Goal: Task Accomplishment & Management: Manage account settings

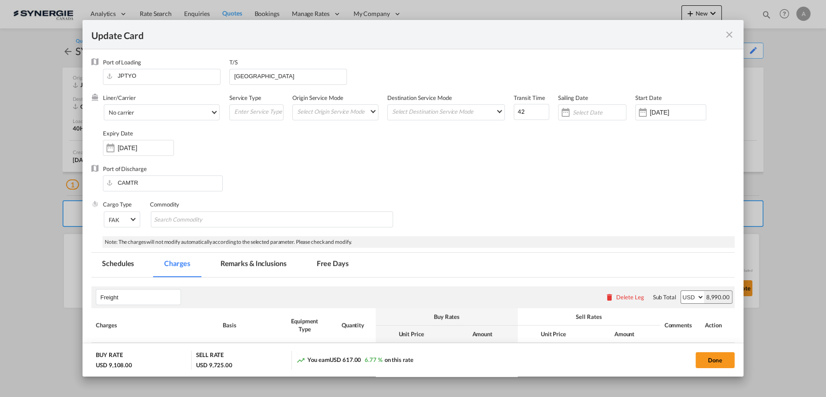
scroll to position [282, 0]
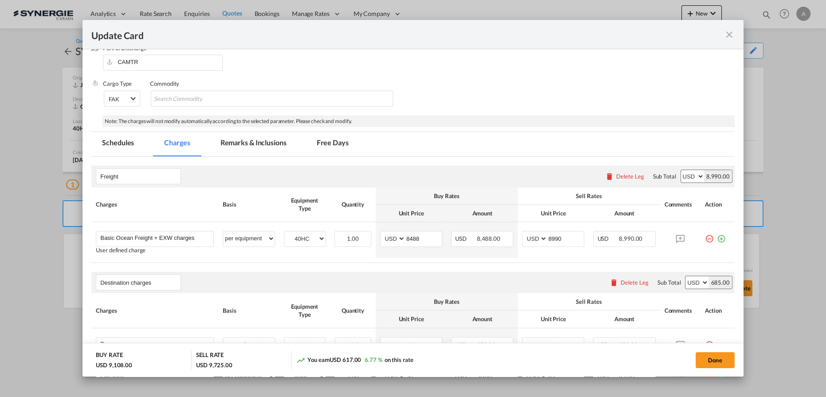
click at [229, 144] on md-tab-item "Remarks & Inclusions" at bounding box center [253, 144] width 87 height 24
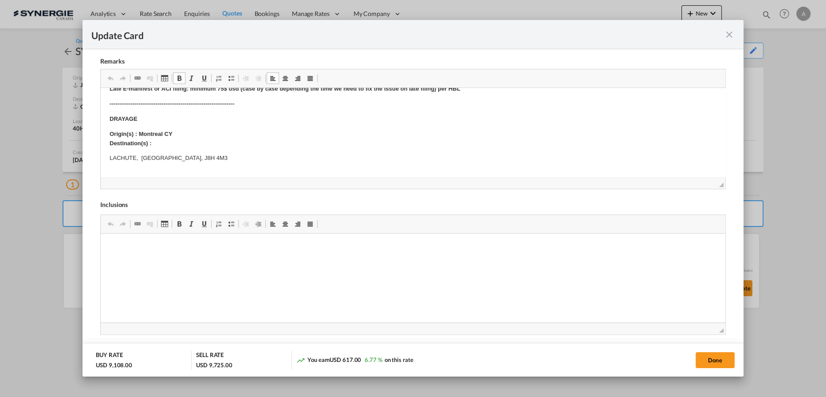
scroll to position [202, 0]
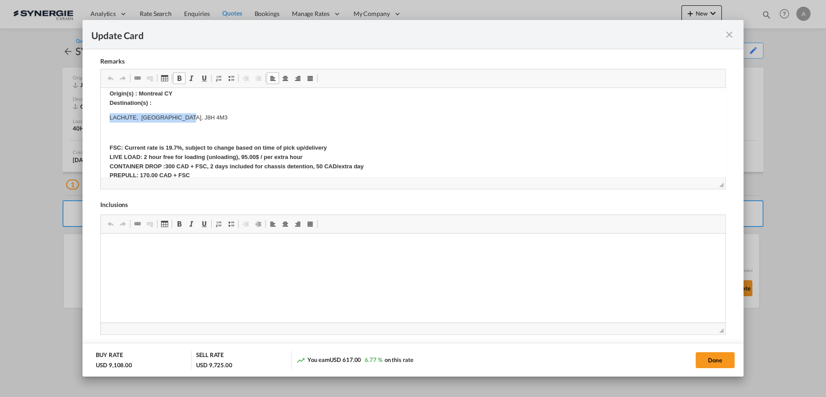
drag, startPoint x: 191, startPoint y: 122, endPoint x: 105, endPoint y: 122, distance: 85.7
click at [105, 122] on html "Origin Charges: Pick-up location : Fukoku Kogyo, Ishinomaki, Japan, 987-1221 Cu…" at bounding box center [413, 129] width 625 height 487
copy p "LACHUTE, Canada, J8H 4M3"
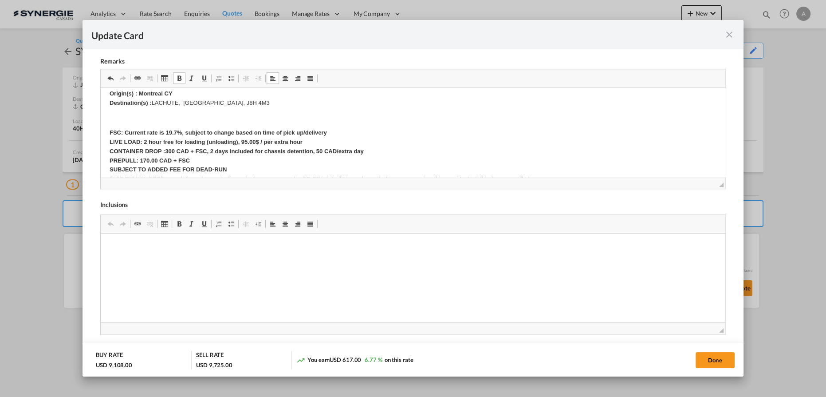
scroll to position [0, 0]
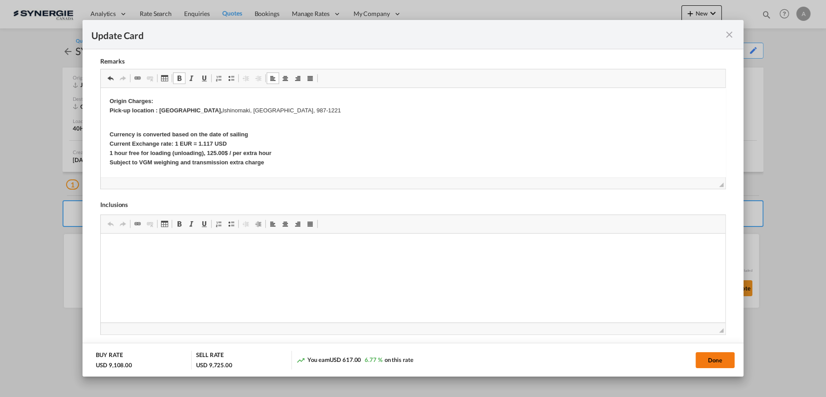
click at [716, 358] on button "Done" at bounding box center [715, 360] width 39 height 16
type input "[DATE]"
type input "30 Aug 2025"
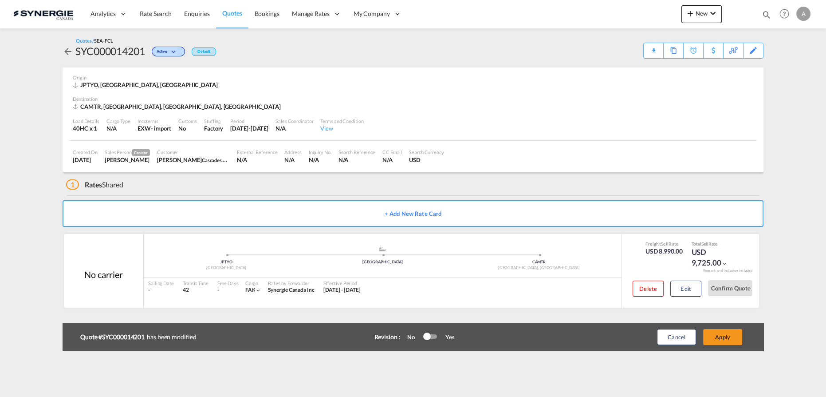
scroll to position [107, 0]
click at [724, 338] on button "Apply" at bounding box center [722, 337] width 39 height 16
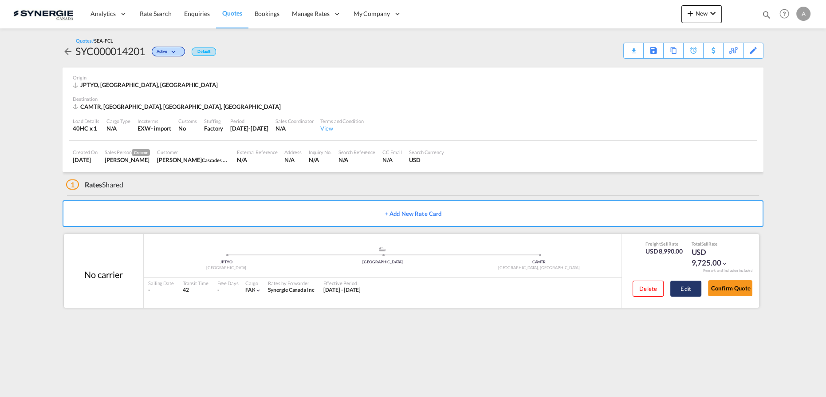
click at [678, 287] on button "Edit" at bounding box center [686, 289] width 31 height 16
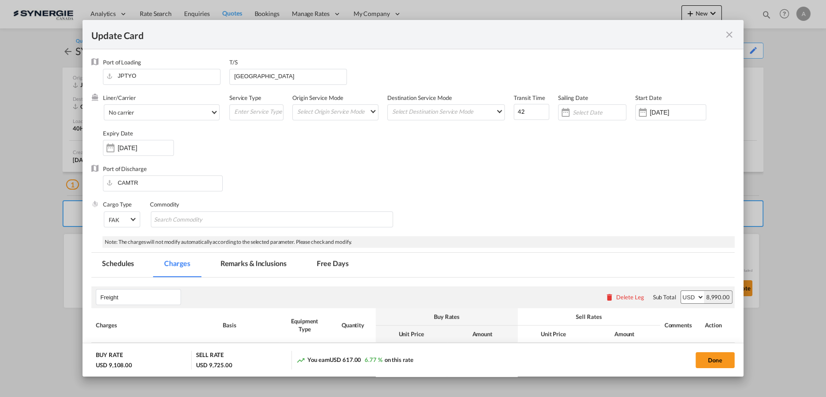
scroll to position [121, 0]
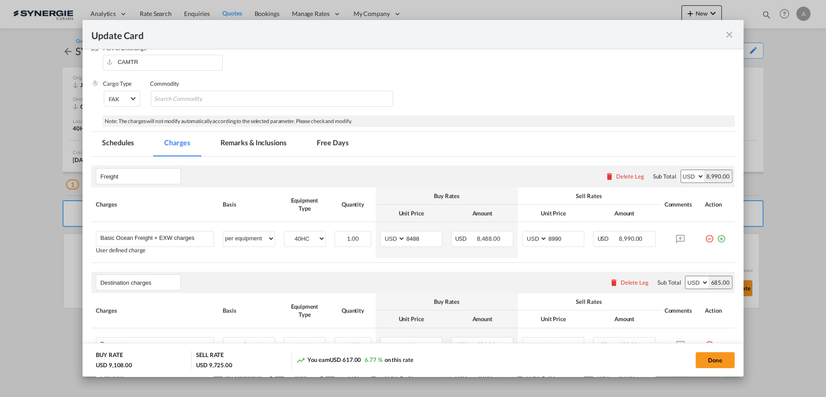
click at [727, 35] on md-icon "icon-close fg-AAA8AD m-0 pointer" at bounding box center [729, 34] width 11 height 11
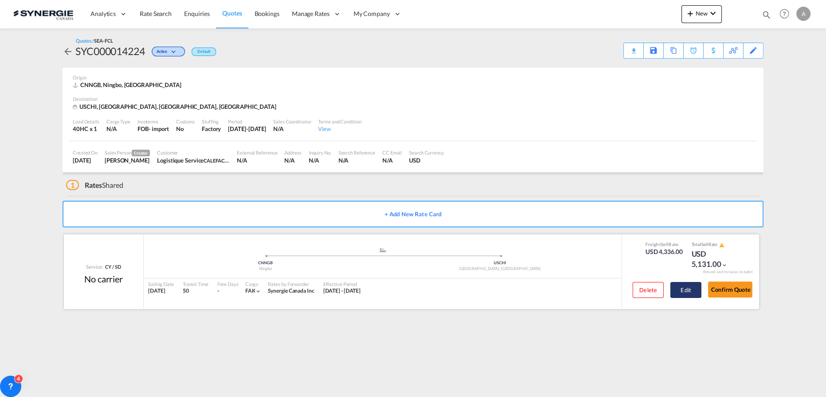
click at [689, 287] on button "Edit" at bounding box center [686, 290] width 31 height 16
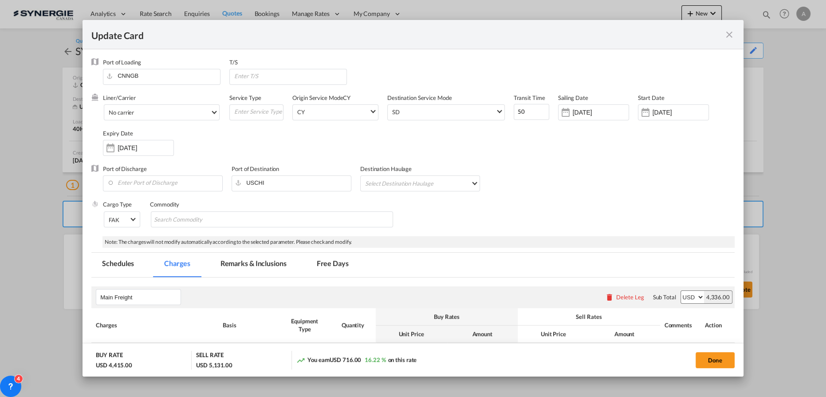
select select "per container"
select select "per B/L"
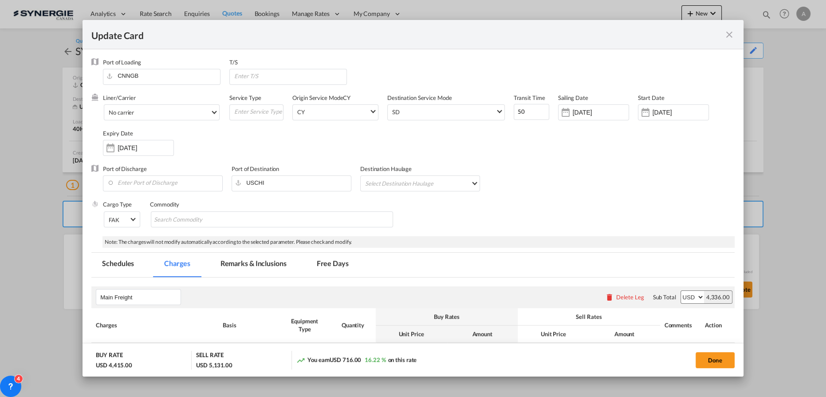
select select "per B/L"
select select "per shipment"
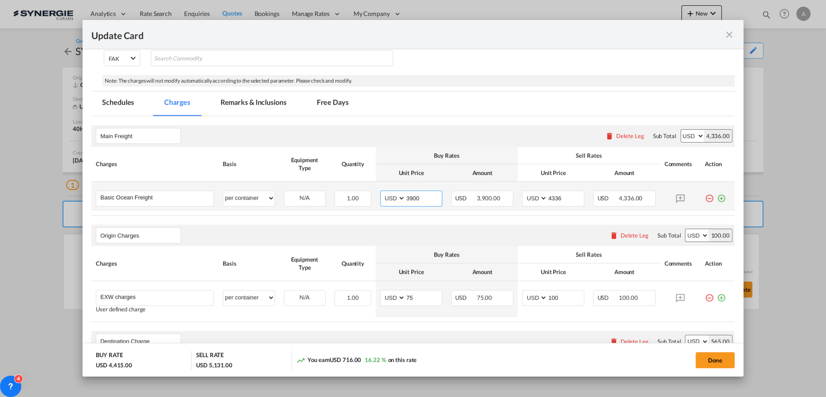
click at [424, 198] on input "3900" at bounding box center [424, 197] width 36 height 13
drag, startPoint x: 424, startPoint y: 198, endPoint x: 297, endPoint y: 187, distance: 127.4
click at [308, 191] on tr "Basic Ocean Freight Please Enter User Defined Charges Cannot Be Published per e…" at bounding box center [413, 196] width 644 height 29
type input "3650"
type input "3950"
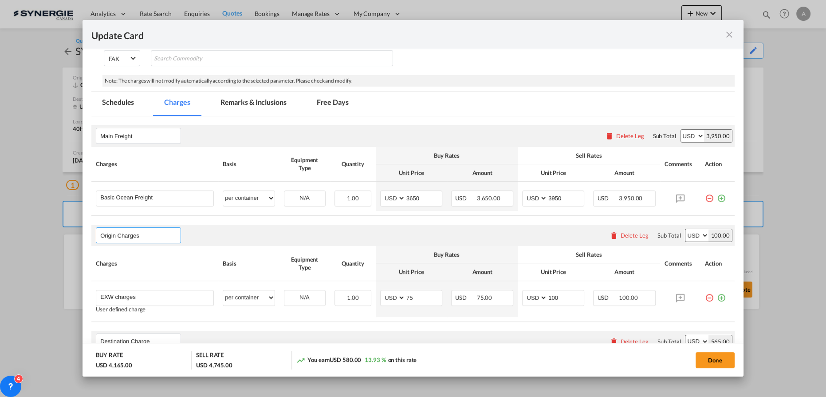
select select "per container"
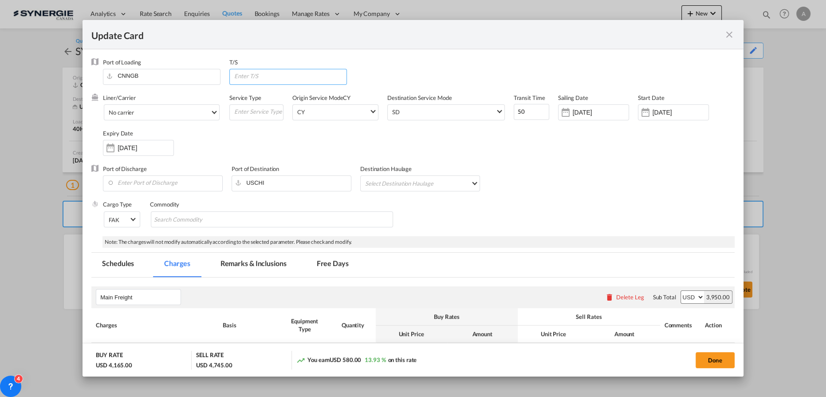
click at [264, 79] on input "Update CardPort of ..." at bounding box center [289, 75] width 113 height 13
type input "VANCOUVER"
drag, startPoint x: 526, startPoint y: 111, endPoint x: 462, endPoint y: 95, distance: 64.9
click at [496, 106] on div "Liner/Carrier No carrier 2HM LOGISTICS D.O.O AAXL GLOBAL SHIPPING LINES LLC ABD…" at bounding box center [419, 129] width 632 height 71
type input "35"
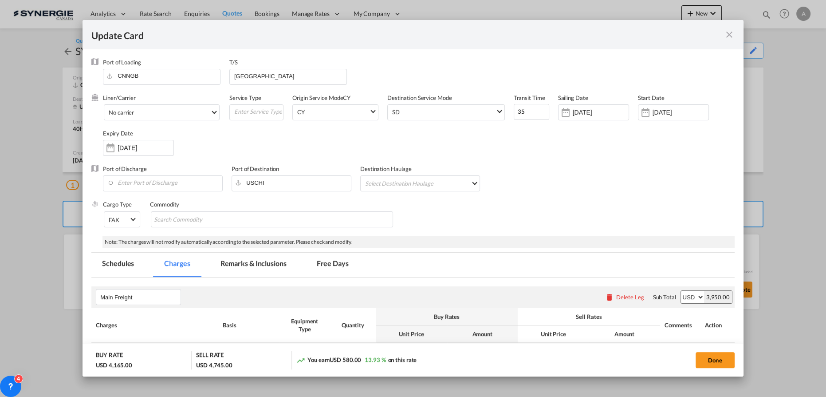
click at [603, 113] on input "[DATE]" at bounding box center [601, 112] width 56 height 7
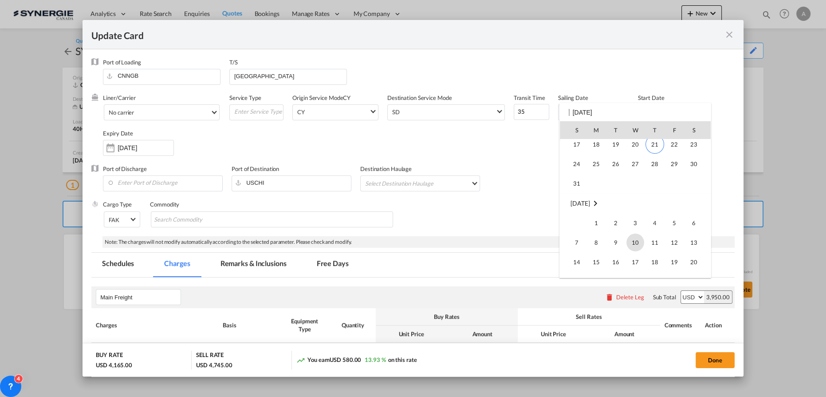
scroll to position [158, 0]
click at [658, 170] on span "21" at bounding box center [655, 167] width 19 height 19
type input "[DATE]"
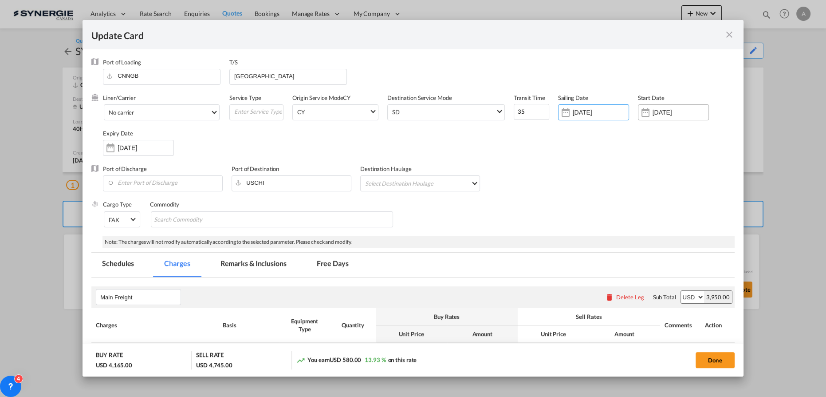
click at [679, 115] on input "28 Jul 2025" at bounding box center [681, 112] width 56 height 7
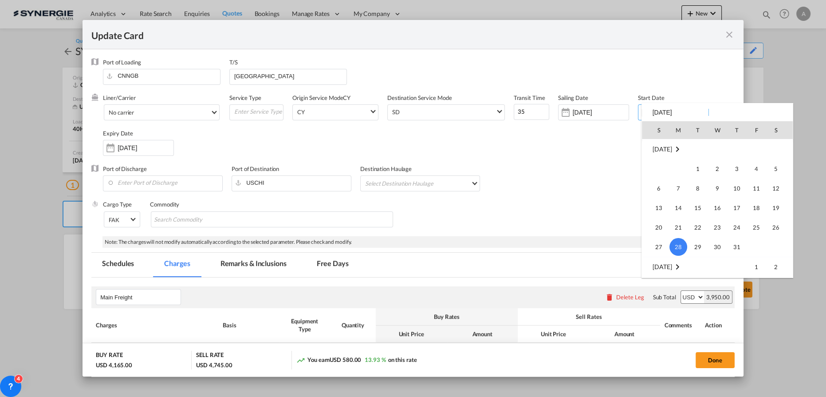
scroll to position [205323, 0]
drag, startPoint x: 682, startPoint y: 172, endPoint x: 706, endPoint y: 188, distance: 28.8
click at [705, 188] on table "Mar 2025 1 2 3 4 5 6 7 8 9 10 11 12 13 14 15 16 17 18 19 20 21 22 23 24 25 26 2…" at bounding box center [717, 131] width 151 height 844
click at [660, 243] on span "31" at bounding box center [659, 244] width 18 height 18
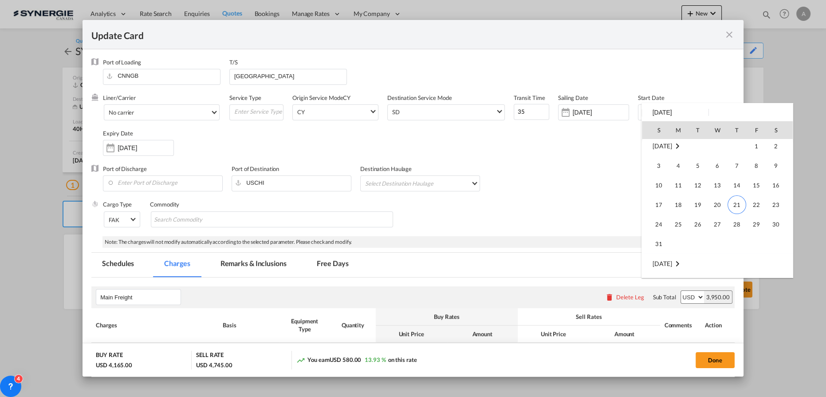
type input "31 Aug 2025"
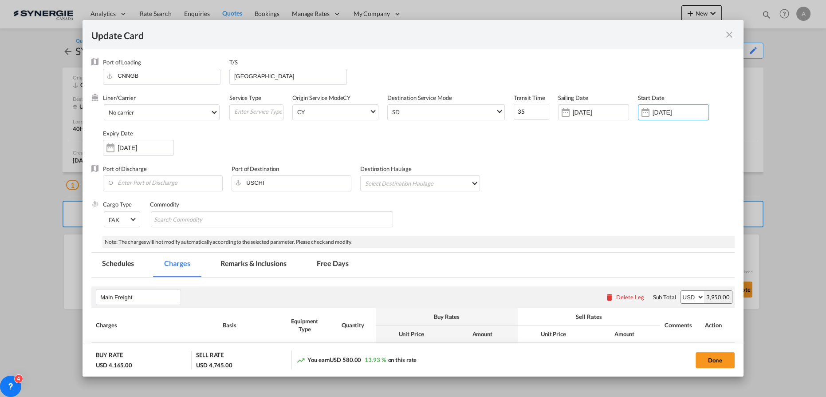
click at [579, 160] on div "Liner/Carrier No carrier 2HM LOGISTICS D.O.O AAXL GLOBAL SHIPPING LINES LLC ABD…" at bounding box center [419, 129] width 632 height 71
click at [612, 111] on input "[DATE]" at bounding box center [601, 112] width 56 height 7
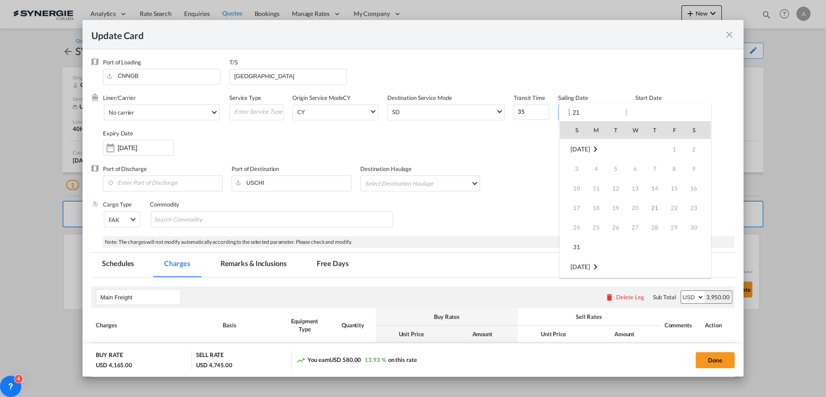
type input "2"
click at [700, 74] on div at bounding box center [413, 198] width 826 height 397
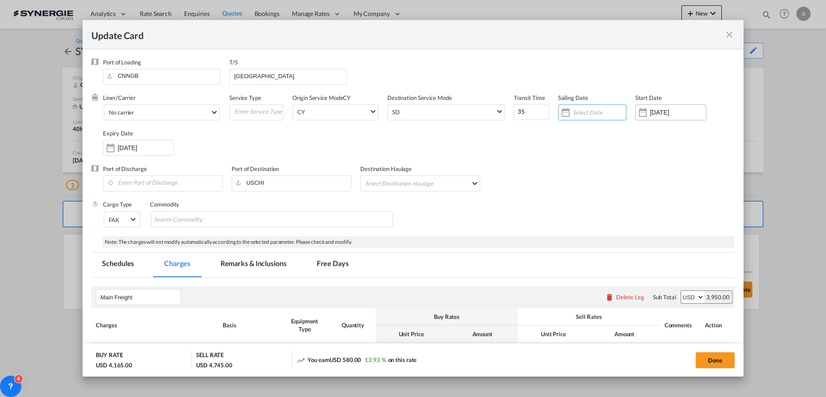
click at [672, 107] on div "[DATE]" at bounding box center [671, 112] width 71 height 16
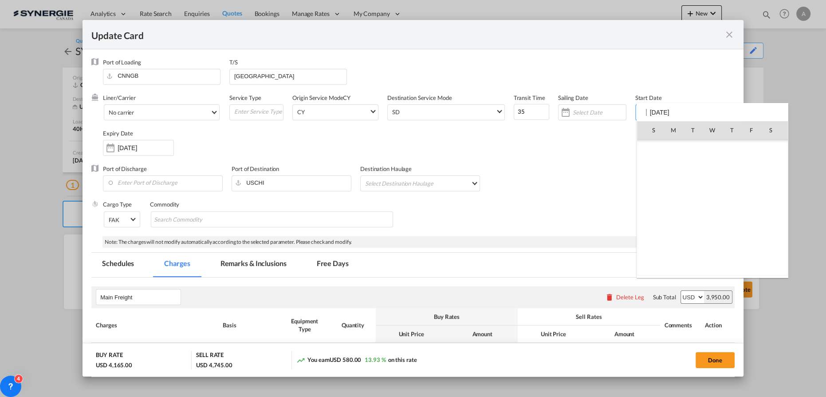
scroll to position [205481, 0]
drag, startPoint x: 739, startPoint y: 206, endPoint x: 728, endPoint y: 197, distance: 14.5
click at [739, 207] on span "21" at bounding box center [732, 208] width 19 height 19
type input "21 Aug 2025"
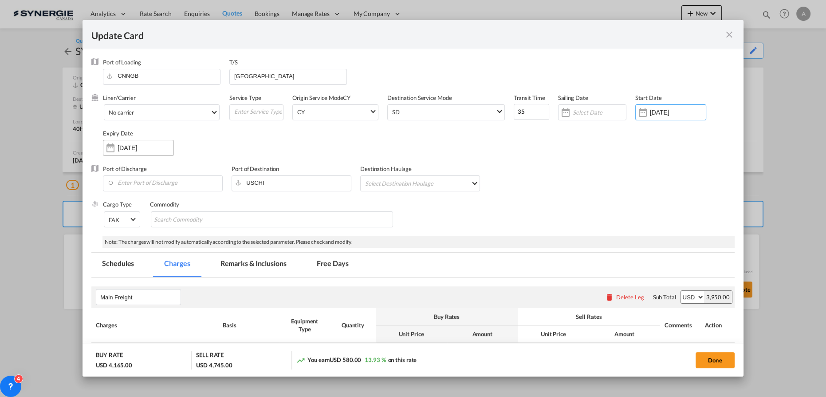
click at [120, 146] on input "19 Sep 2025" at bounding box center [146, 147] width 56 height 7
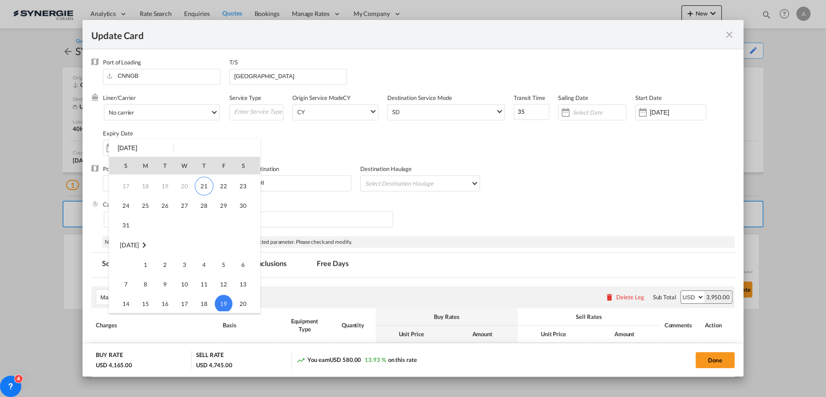
scroll to position [36, 0]
click at [128, 245] on span "31" at bounding box center [126, 246] width 18 height 18
type input "31 Aug 2025"
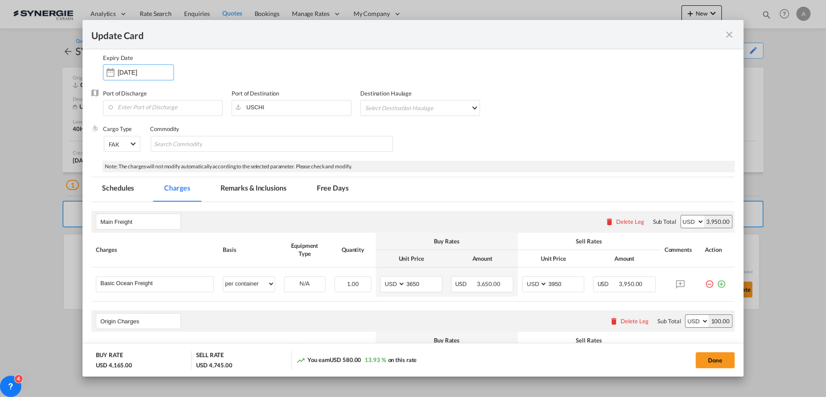
scroll to position [80, 0]
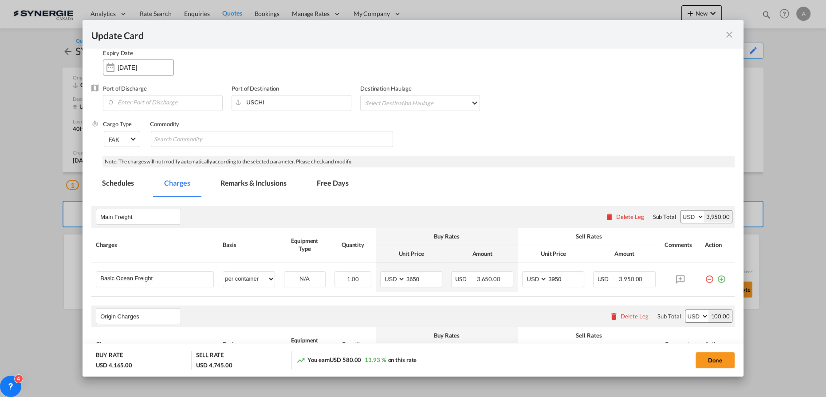
click at [257, 191] on md-tab-item "Remarks & Inclusions" at bounding box center [253, 184] width 87 height 24
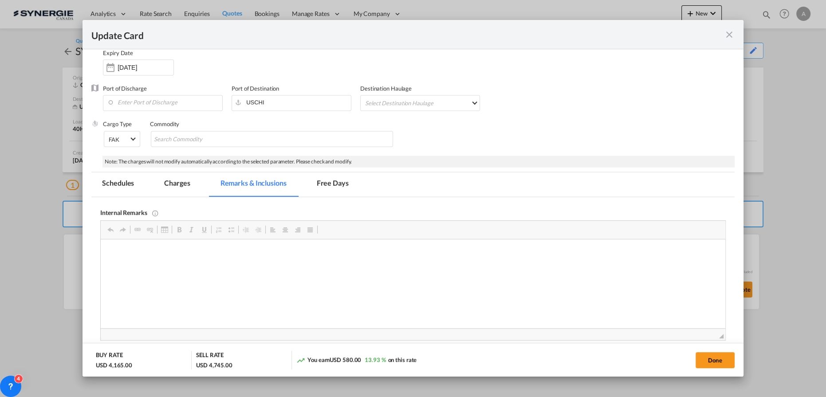
scroll to position [0, 0]
drag, startPoint x: 210, startPoint y: 251, endPoint x: 191, endPoint y: 251, distance: 19.5
click at [191, 251] on p "Back-up AOF -" at bounding box center [413, 252] width 607 height 9
click at [207, 282] on html "Back-up AOF - https://app.frontapp.com/open/cnv_q84zurz?key=WXZcZYCb2AdK9JkOV4h…" at bounding box center [413, 267] width 625 height 57
click at [186, 182] on md-tab-item "Charges" at bounding box center [177, 184] width 47 height 24
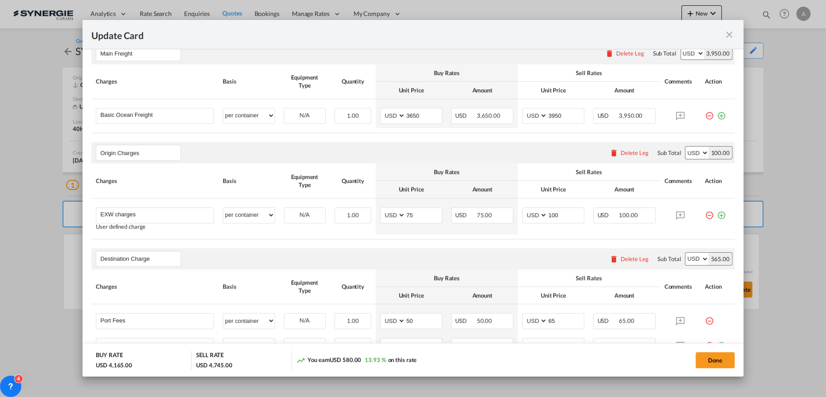
scroll to position [242, 0]
click at [636, 157] on div "Delete Leg" at bounding box center [635, 154] width 28 height 7
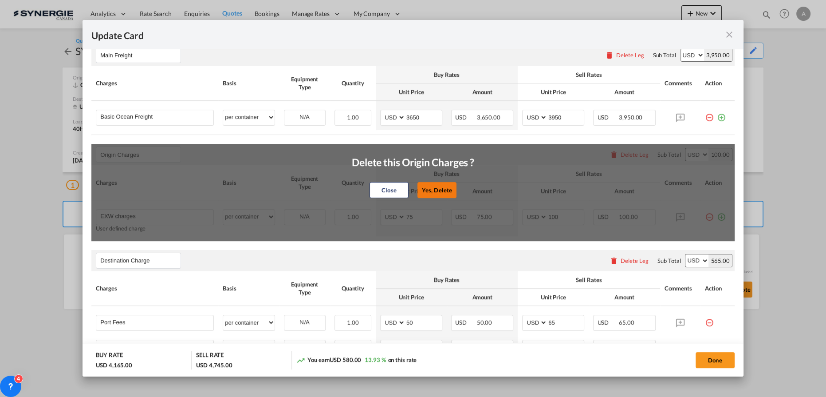
click at [435, 187] on button "Yes, Delete" at bounding box center [437, 190] width 39 height 16
type input "Destination Charge"
type input "Port Fees"
type input "50"
type input "65"
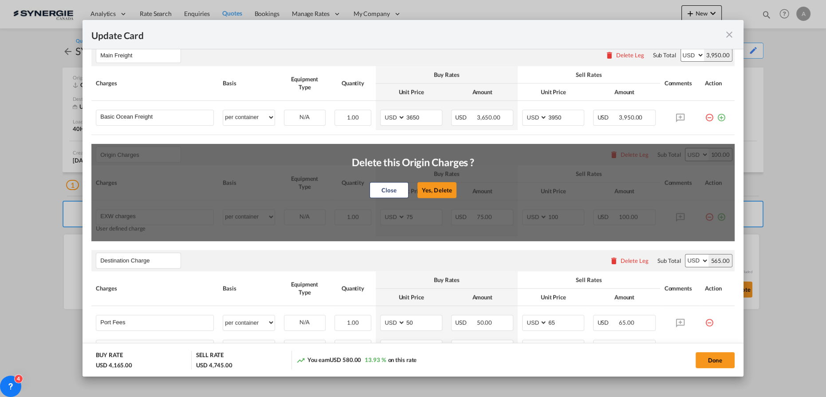
type input "Doc and Handling fees"
type input "E-manifest"
select select "per B/L"
type input "0"
type input "35"
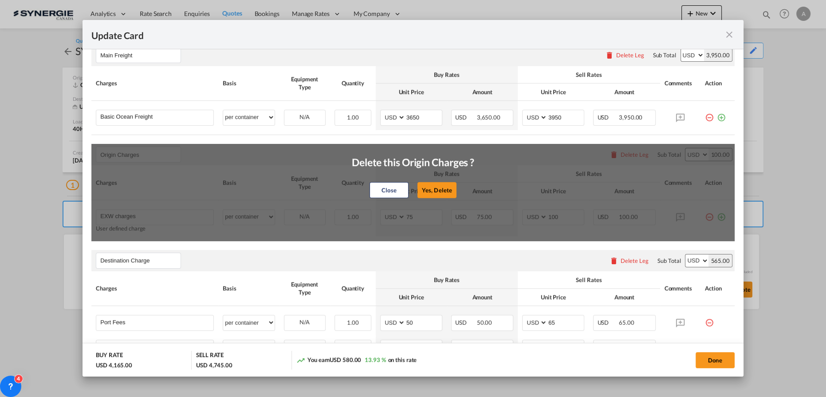
type input "Doc fee"
select select "per B/L"
type input "0"
type input "30"
type input "Cargo Coverage"
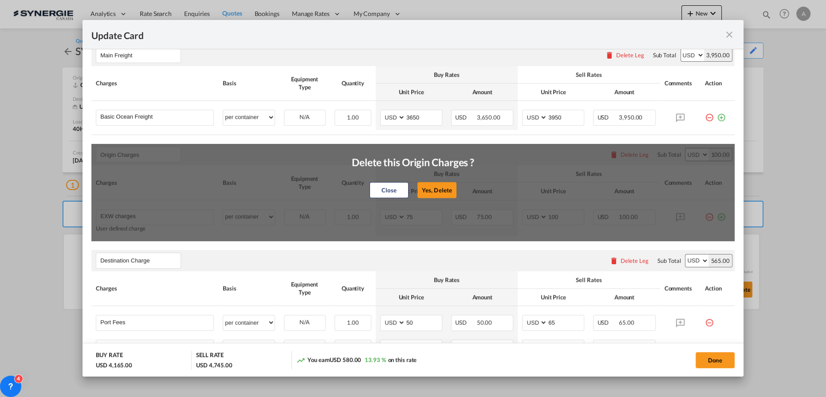
type input "Cargo Coverage - Rate to be confirmed depending on commodity and value Min 50 U…"
select select "per shipment"
type input "0"
select select "per container"
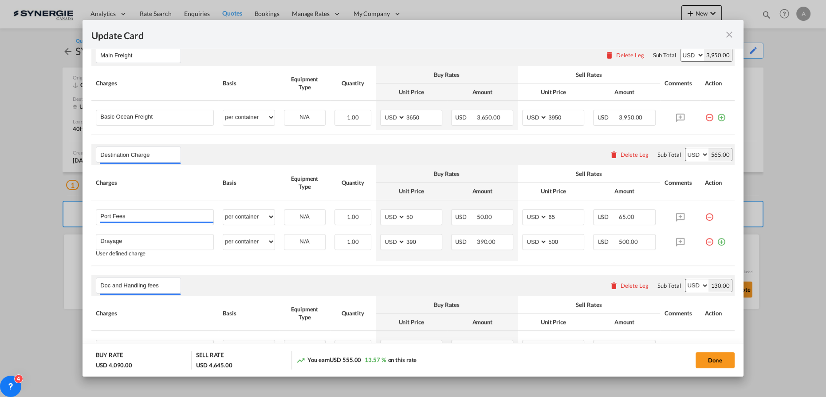
scroll to position [323, 0]
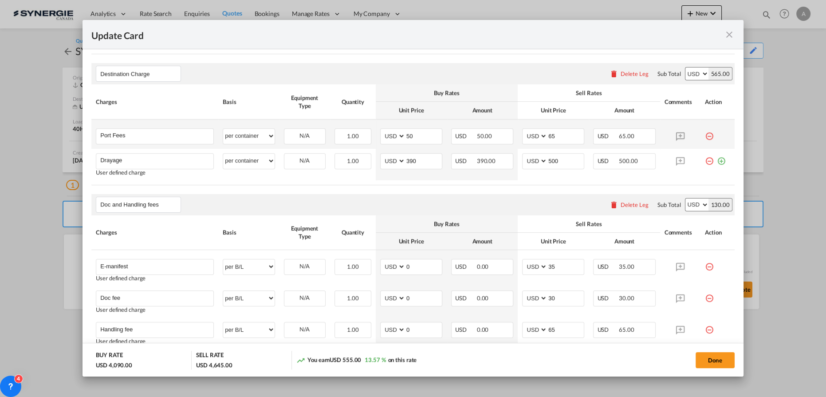
click at [706, 134] on md-icon "icon-minus-circle-outline red-400-fg" at bounding box center [709, 132] width 9 height 9
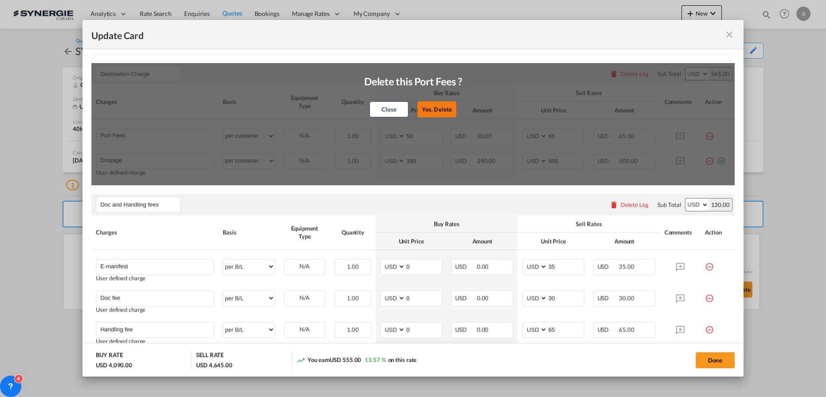
click at [445, 108] on button "Yes, Delete" at bounding box center [437, 109] width 39 height 16
type input "Drayage"
type input "390"
type input "500"
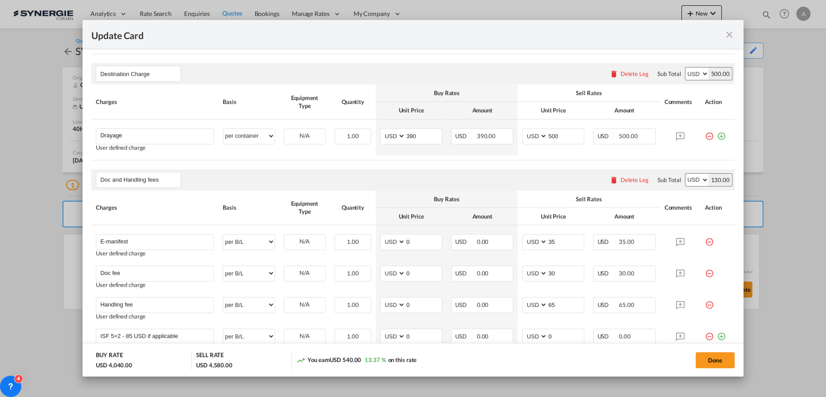
click at [510, 36] on div "Update Card" at bounding box center [407, 34] width 633 height 11
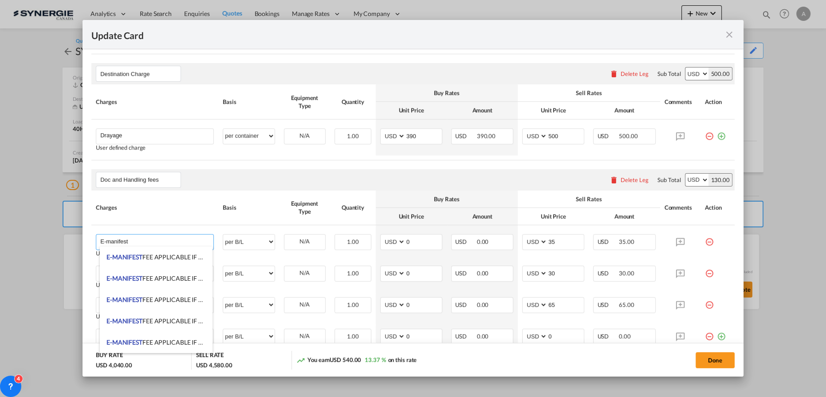
drag, startPoint x: 138, startPoint y: 240, endPoint x: -41, endPoint y: 243, distance: 179.8
click at [0, 243] on html "Analytics Reports Dashboard Rate Search Enquiries Quotes" at bounding box center [413, 198] width 826 height 397
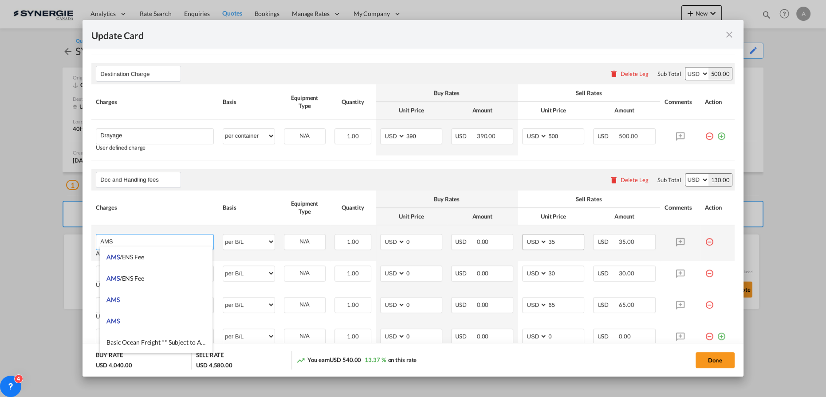
type input "AMS"
click at [554, 243] on input "35" at bounding box center [566, 240] width 36 height 13
drag, startPoint x: 555, startPoint y: 243, endPoint x: 505, endPoint y: 245, distance: 49.7
click at [522, 245] on md-input-container "AED AFN ALL AMD ANG AOA ARS AUD AWG AZN BAM BBD BDT BGN BHD BIF BMD BND BOB BRL…" at bounding box center [553, 242] width 62 height 16
type input "40"
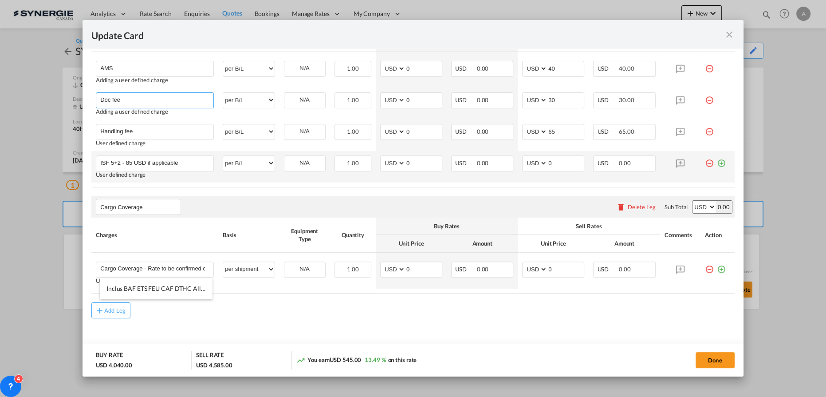
scroll to position [502, 0]
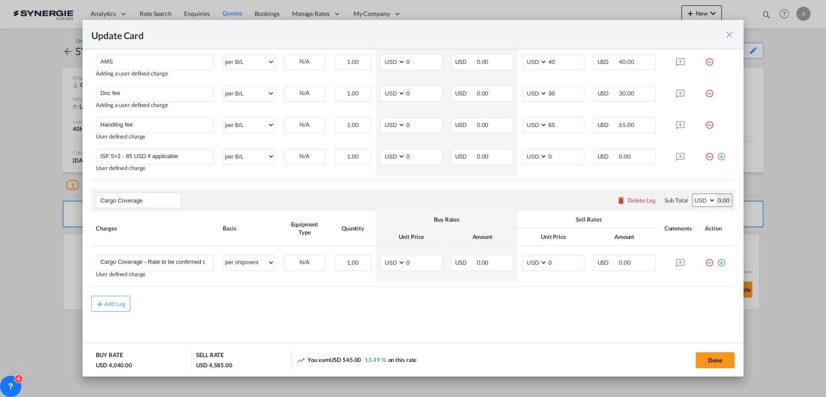
drag, startPoint x: 626, startPoint y: 320, endPoint x: 662, endPoint y: 310, distance: 37.8
click at [627, 320] on md-content "Main Freight Please enter leg name Leg Name Already Exists Delete Leg Sub Total…" at bounding box center [413, 65] width 644 height 581
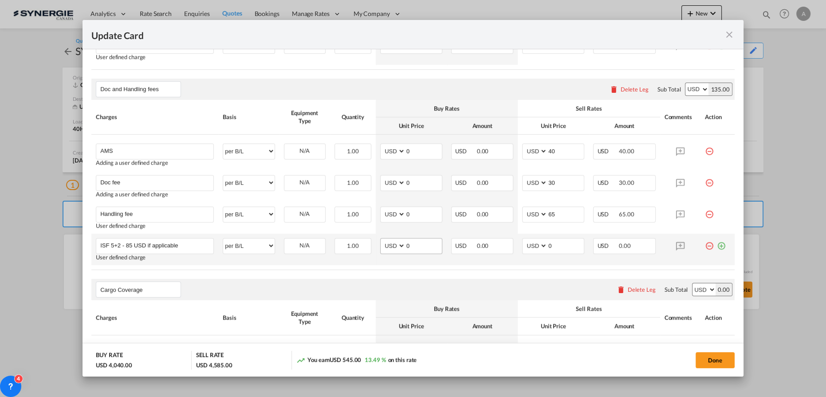
scroll to position [300, 0]
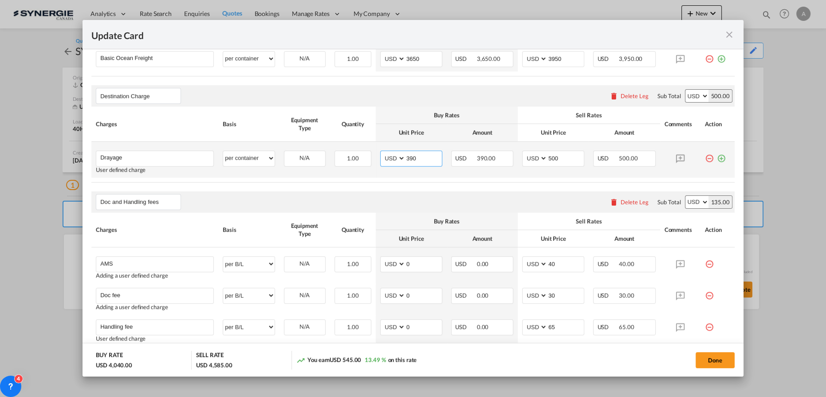
drag, startPoint x: 420, startPoint y: 159, endPoint x: 311, endPoint y: 165, distance: 108.9
click at [370, 155] on tr "Drayage Please Enter User Defined Charges Cannot Be Published User defined char…" at bounding box center [413, 160] width 644 height 36
type input "485"
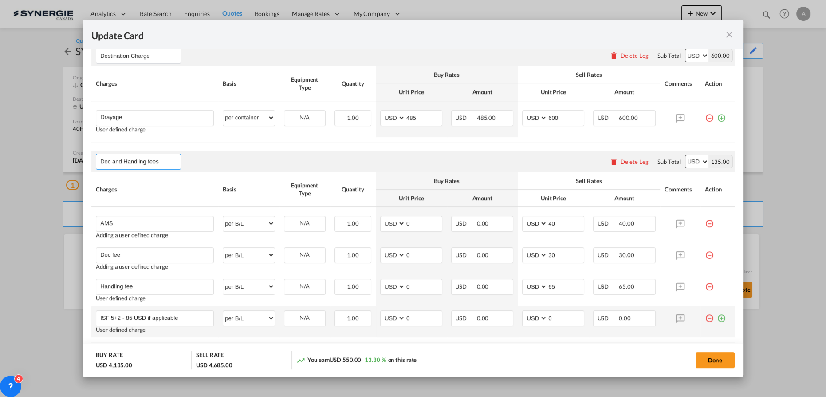
scroll to position [220, 0]
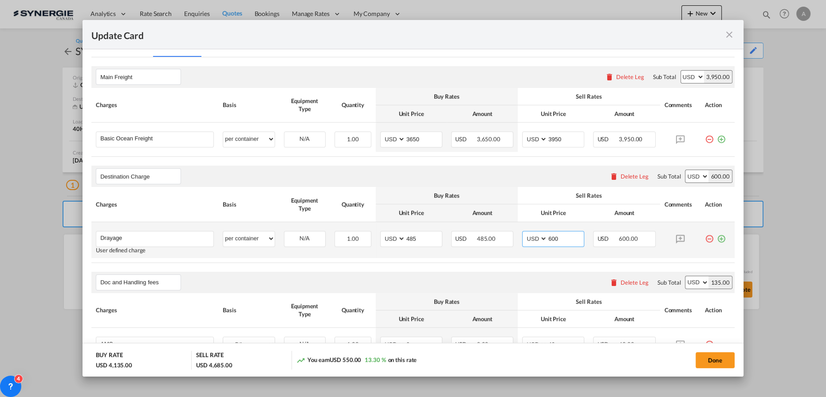
click at [561, 238] on input "600" at bounding box center [566, 237] width 36 height 13
type input "6"
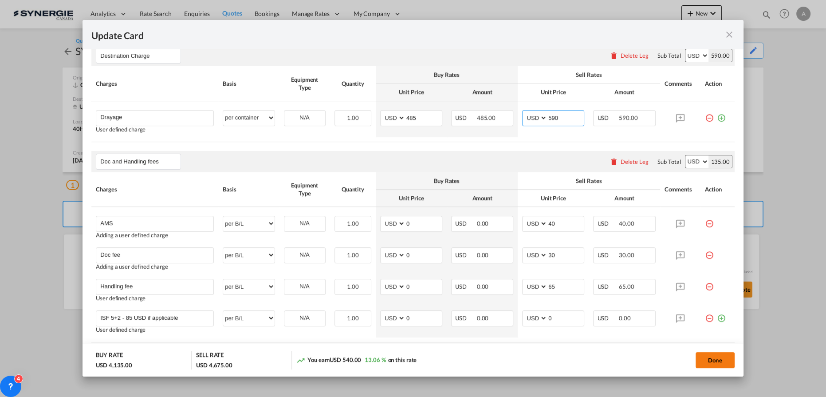
type input "590"
click at [706, 364] on button "Done" at bounding box center [715, 360] width 39 height 16
type input "[DATE]"
type input "30 Aug 2025"
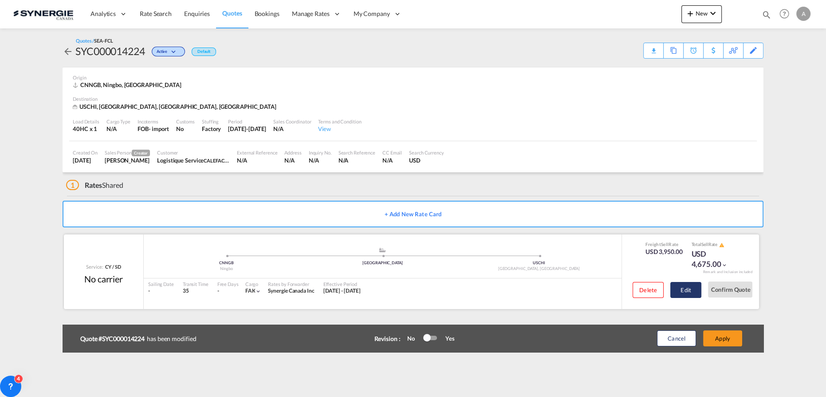
click at [699, 291] on button "Edit" at bounding box center [686, 290] width 31 height 16
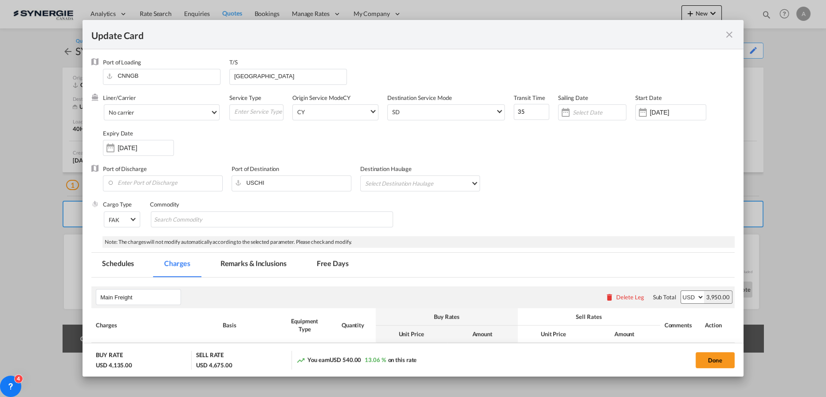
drag, startPoint x: 247, startPoint y: 273, endPoint x: 259, endPoint y: 240, distance: 35.4
click at [247, 273] on md-tab-item "Remarks & Inclusions" at bounding box center [253, 265] width 87 height 24
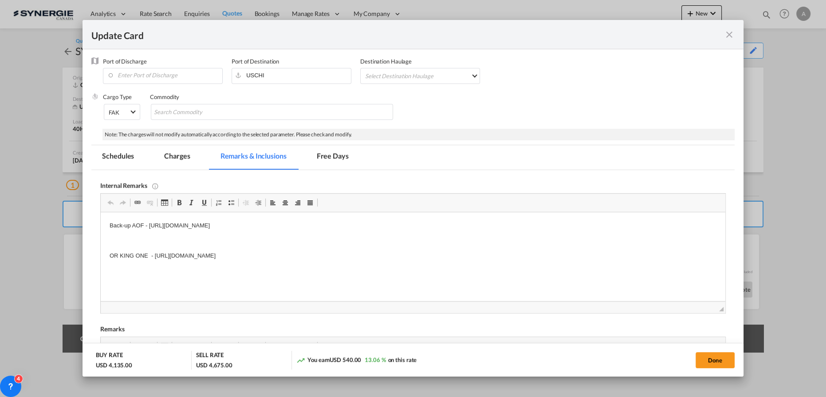
scroll to position [0, 0]
click at [415, 250] on body "Back-up AOF - https://app.frontapp.com/open/cnv_q84zurz?key=WXZcZYCb2AdK9JkOV4h…" at bounding box center [413, 240] width 607 height 39
drag, startPoint x: 182, startPoint y: 162, endPoint x: 229, endPoint y: 188, distance: 53.5
click at [182, 162] on md-tab-item "Charges" at bounding box center [177, 157] width 47 height 24
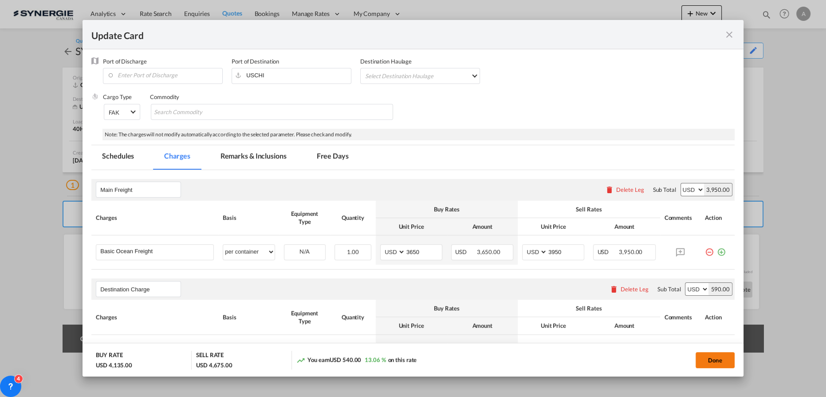
click at [715, 360] on button "Done" at bounding box center [715, 360] width 39 height 16
type input "[DATE]"
type input "30 Aug 2025"
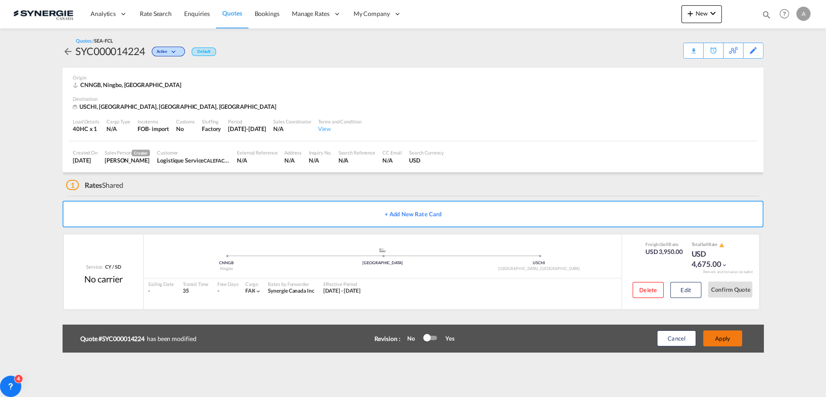
click at [719, 340] on button "Apply" at bounding box center [722, 338] width 39 height 16
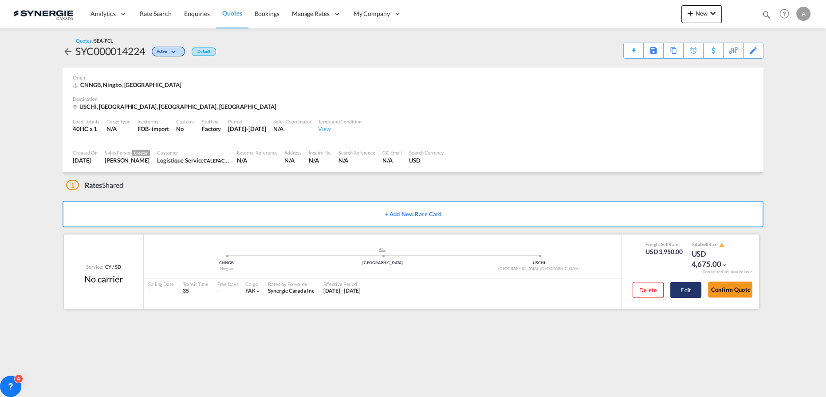
click at [672, 293] on button "Edit" at bounding box center [686, 290] width 31 height 16
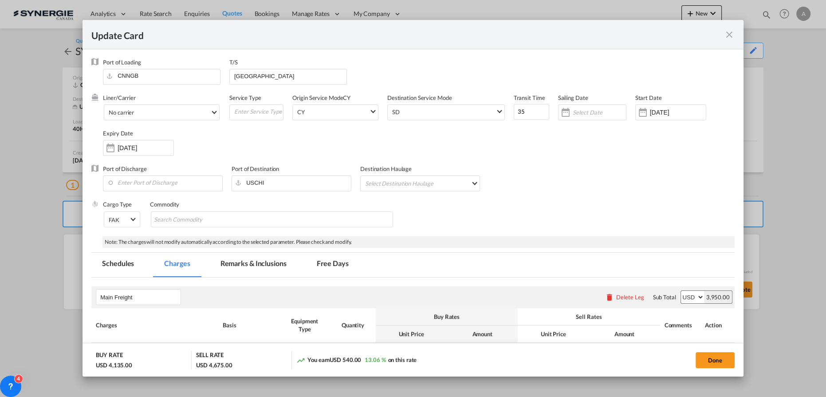
click at [260, 268] on md-tab-item "Remarks & Inclusions" at bounding box center [253, 265] width 87 height 24
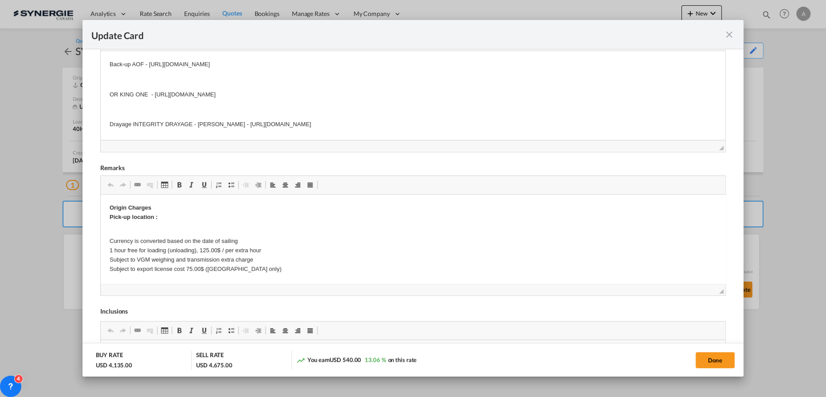
scroll to position [309, 0]
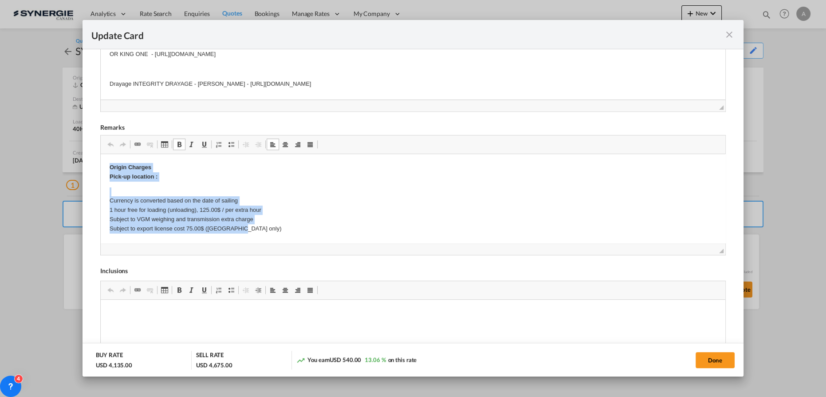
drag, startPoint x: 124, startPoint y: 178, endPoint x: 255, endPoint y: 232, distance: 141.9
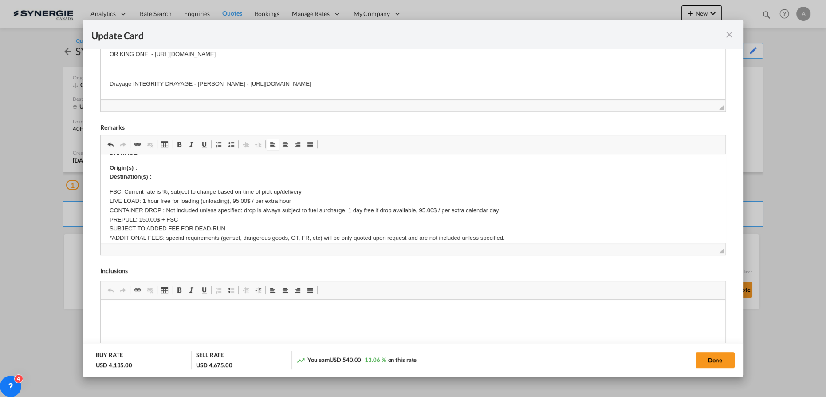
scroll to position [161, 0]
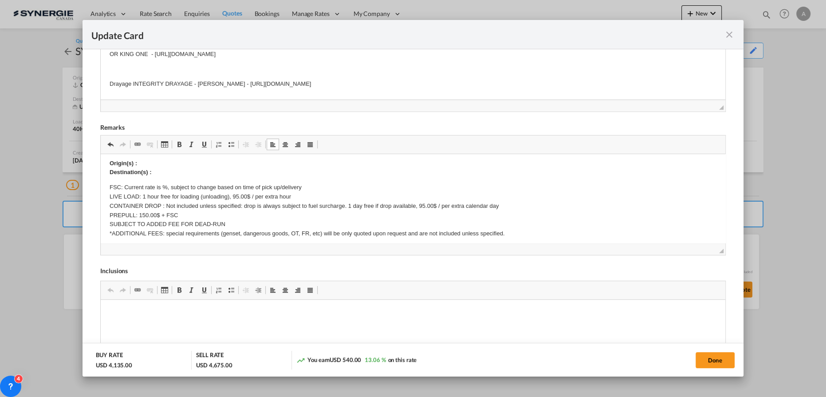
click at [150, 163] on p "Origin(s) : Destination(s) :" at bounding box center [413, 168] width 607 height 19
click at [194, 172] on body "—--------------------------------------------------------------- E Manifest (AC…" at bounding box center [413, 279] width 607 height 554
click at [164, 173] on p "Origin(s) : CHICAGO RAMP, IL Destination(s) :" at bounding box center [413, 168] width 607 height 19
click at [188, 169] on p "Origin(s) : CHICAGO RAMP, IL Destination(s) :" at bounding box center [413, 168] width 607 height 19
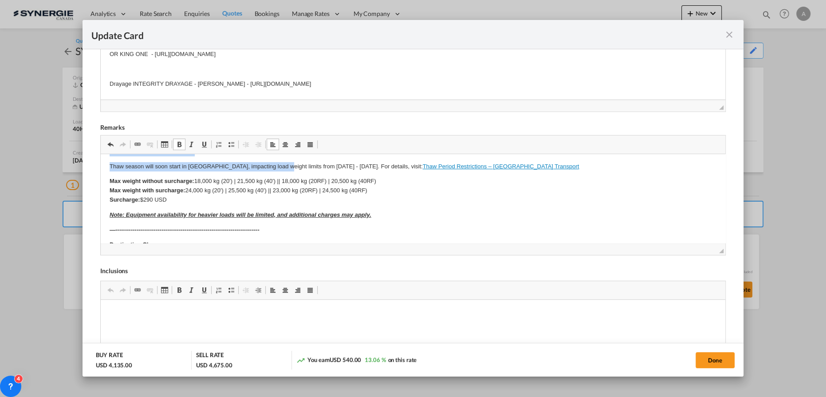
scroll to position [329, 0]
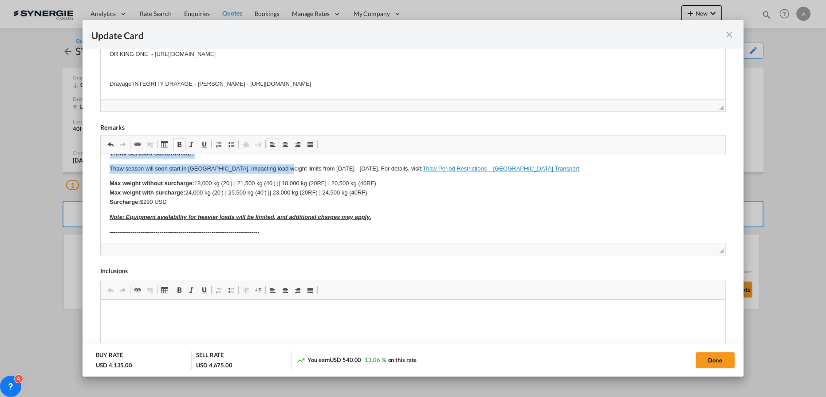
drag, startPoint x: 105, startPoint y: 222, endPoint x: 309, endPoint y: 201, distance: 205.2
click at [309, 201] on html "—--------------------------------------------------------------- E Manifest (AC…" at bounding box center [413, 111] width 625 height 572
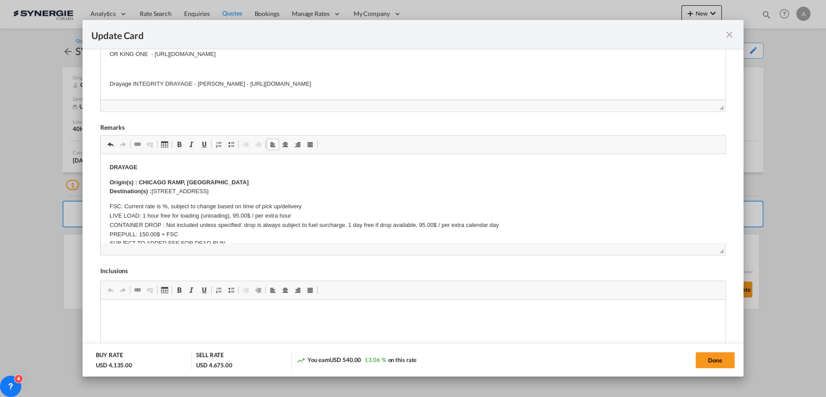
scroll to position [182, 0]
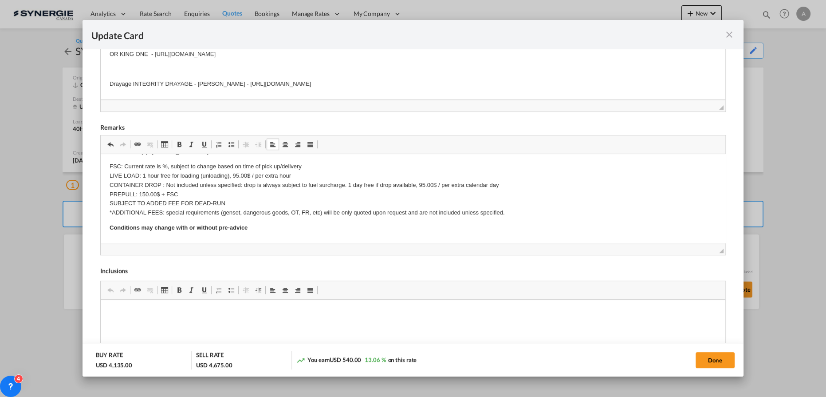
click at [532, 216] on p "FSC: Current rate is %, subject to change based on time of pick up/delivery LIV…" at bounding box center [413, 189] width 607 height 55
drag, startPoint x: 107, startPoint y: 225, endPoint x: 112, endPoint y: 226, distance: 5.1
click at [107, 225] on html "—--------------------------------------------------------------- E Manifest (AC…" at bounding box center [413, 212] width 625 height 480
click at [711, 363] on button "Done" at bounding box center [715, 360] width 39 height 16
type input "[DATE]"
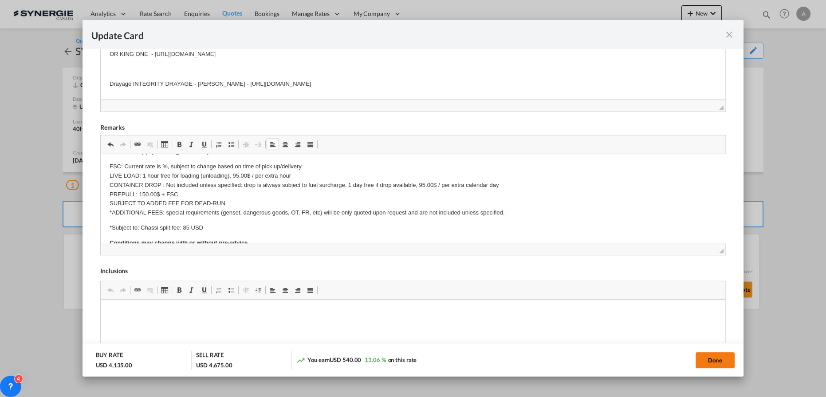
type input "30 Aug 2025"
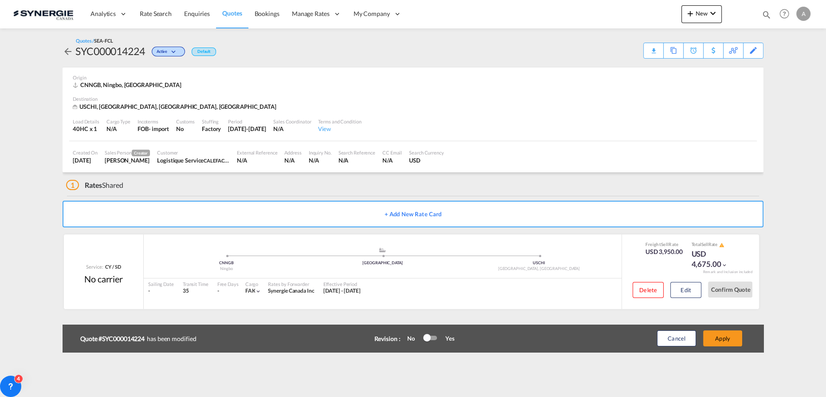
scroll to position [107, 0]
click at [724, 340] on button "Apply" at bounding box center [722, 338] width 39 height 16
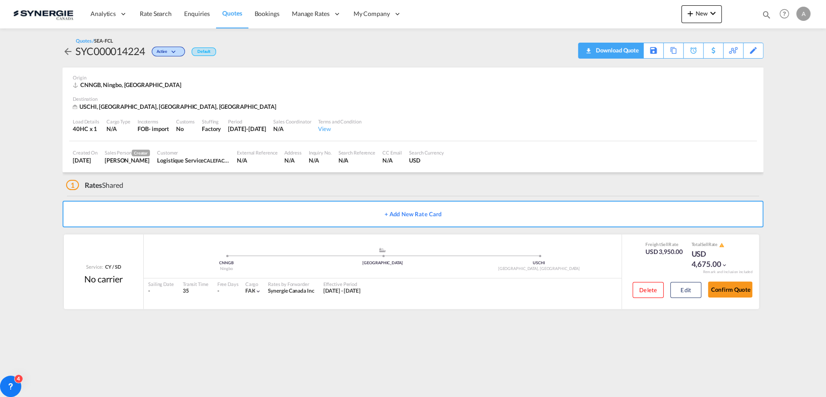
click at [637, 51] on div "Download Quote" at bounding box center [616, 50] width 45 height 14
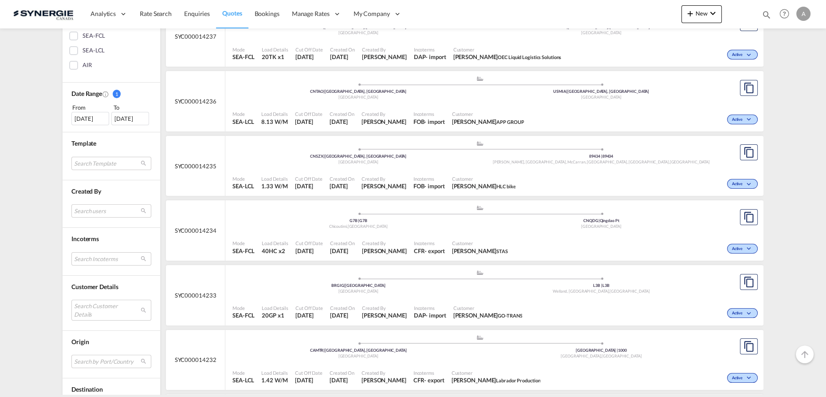
scroll to position [202, 0]
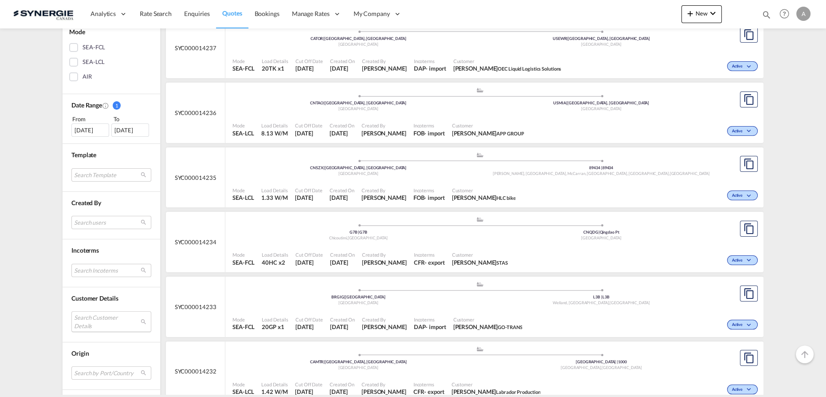
click at [90, 321] on md-select "Search Customer Details user name user michel Perron michel.perron@dieselexpert…" at bounding box center [111, 321] width 80 height 20
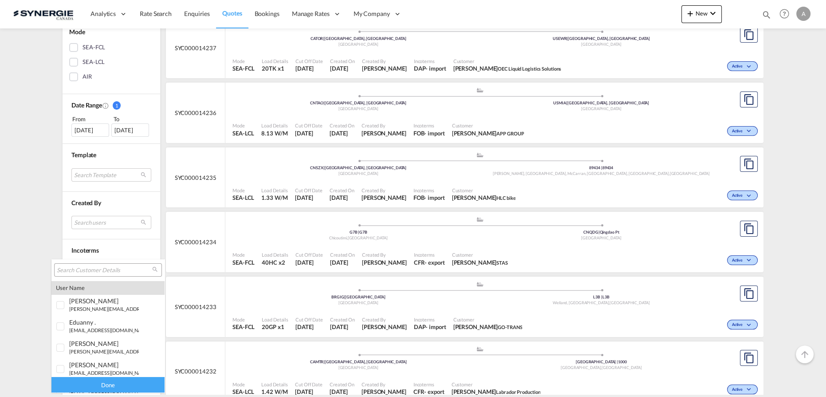
click at [102, 271] on input "search" at bounding box center [104, 270] width 95 height 8
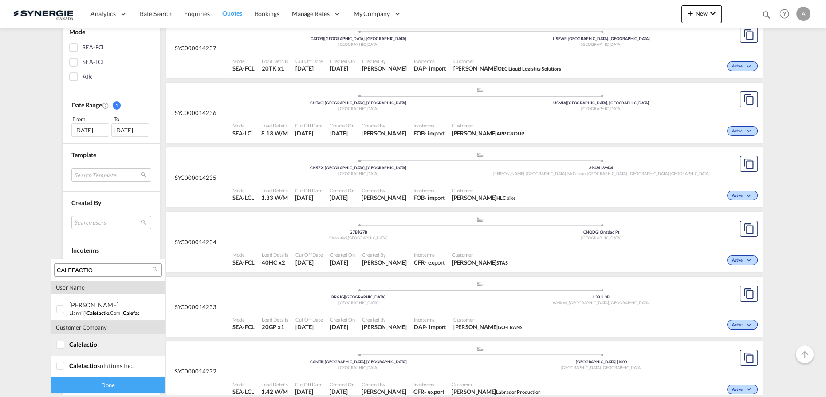
type input "CALEFACTIO"
click at [73, 350] on md-option "company calefactio" at bounding box center [107, 344] width 113 height 21
click at [65, 371] on div at bounding box center [60, 366] width 9 height 9
click at [89, 389] on div "Done" at bounding box center [107, 385] width 113 height 16
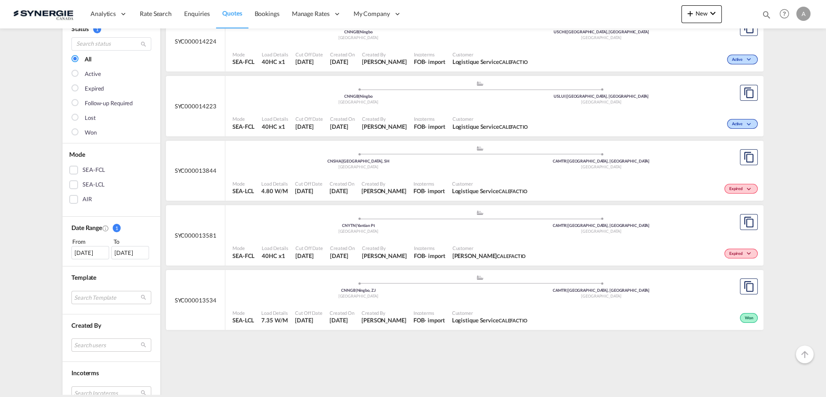
scroll to position [80, 0]
click at [478, 175] on div "Customer Logistique Service CALEFACTIO" at bounding box center [490, 186] width 83 height 22
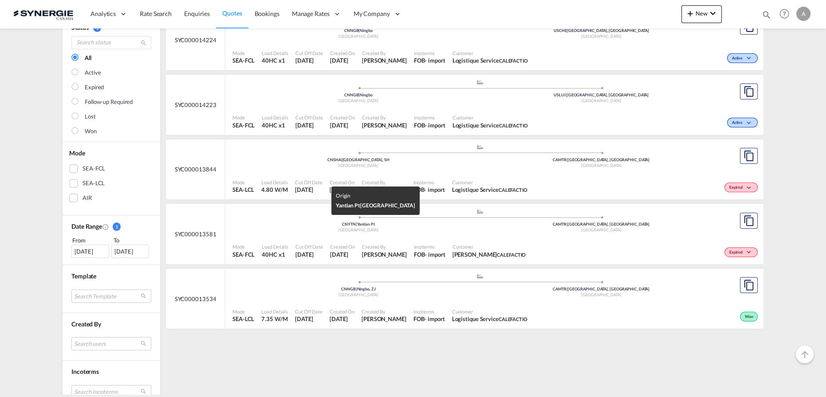
click at [441, 226] on div "CNYTN | Yantian Pt" at bounding box center [358, 224] width 243 height 6
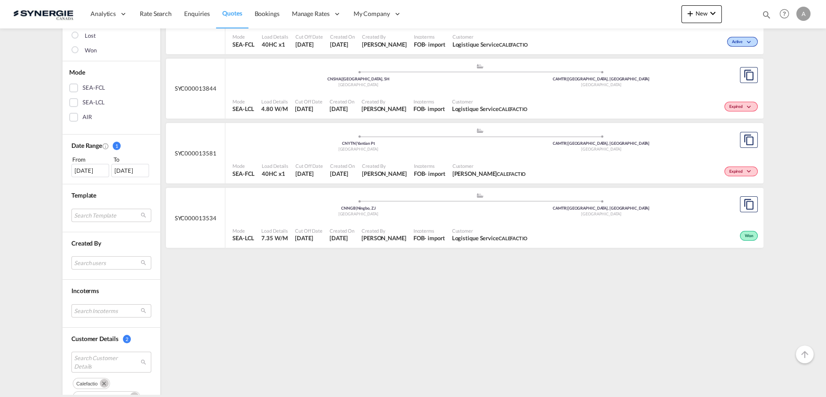
click at [90, 170] on div "22 Jul 2025" at bounding box center [90, 170] width 38 height 13
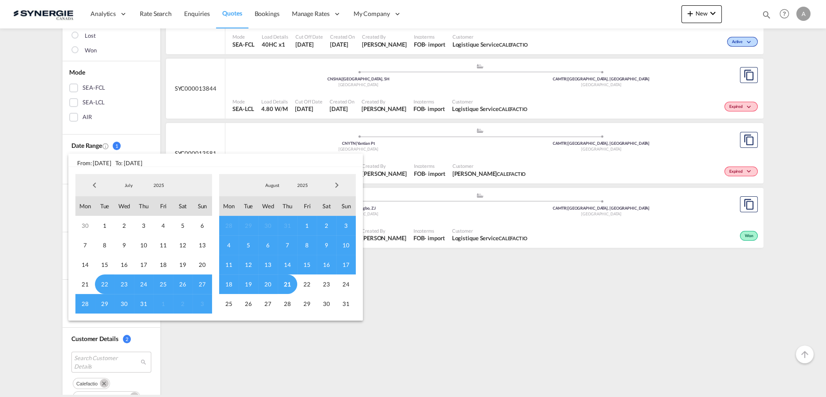
click at [158, 183] on span "2025" at bounding box center [159, 185] width 28 height 6
click at [162, 149] on md-option "2023" at bounding box center [168, 142] width 60 height 21
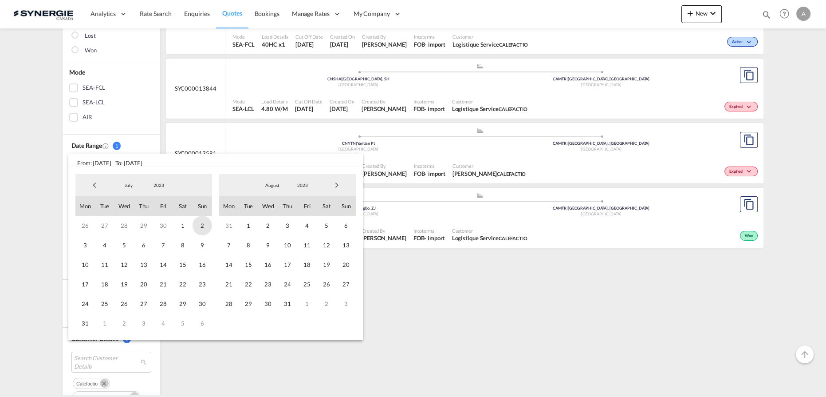
click at [176, 229] on span "1" at bounding box center [183, 226] width 20 height 20
click at [296, 184] on span "2023" at bounding box center [303, 185] width 28 height 6
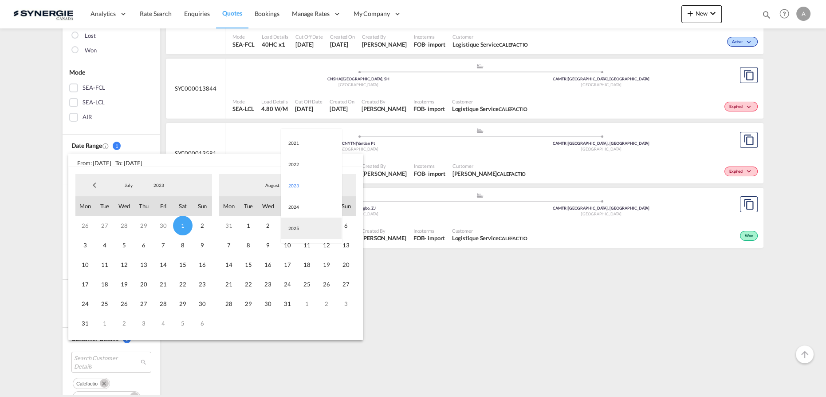
click at [298, 229] on md-option "2025" at bounding box center [311, 227] width 60 height 21
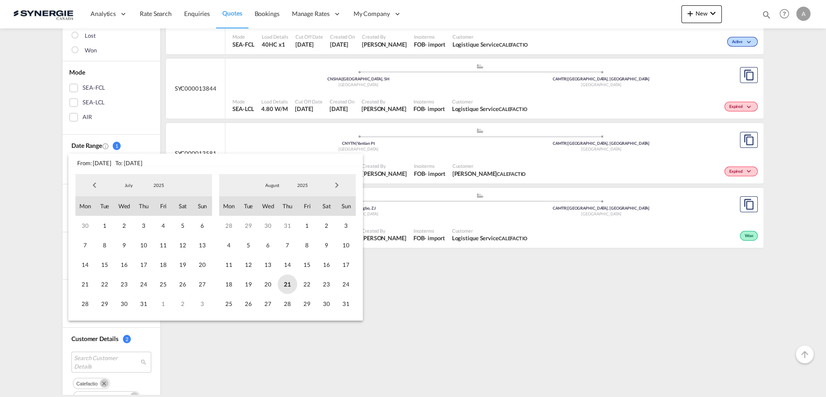
click at [293, 289] on span "21" at bounding box center [288, 284] width 20 height 20
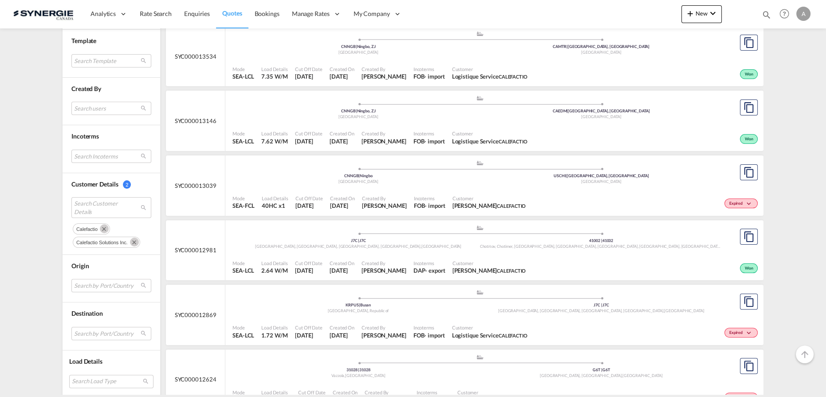
scroll to position [403, 0]
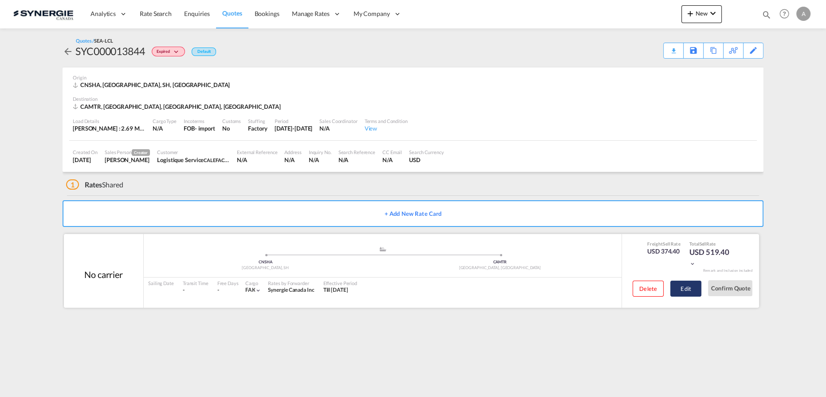
click at [695, 289] on button "Edit" at bounding box center [686, 289] width 31 height 16
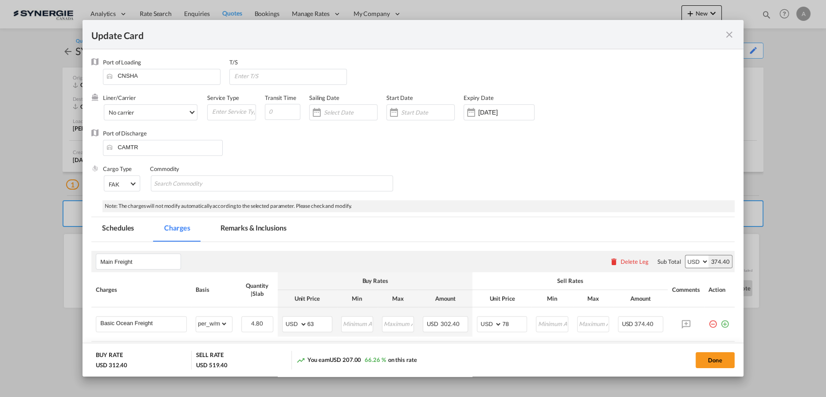
select select "per_w/m"
select select "per_hbl"
select select "per_w/m"
select select "per_bl"
select select "flat"
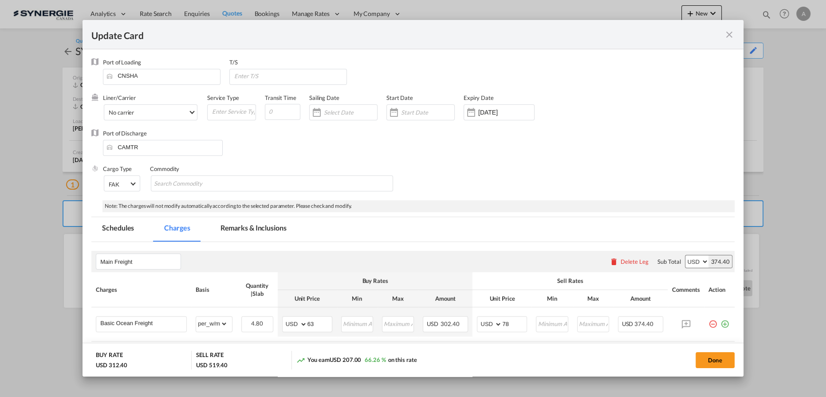
select select "per_bl"
select select "per_shipment"
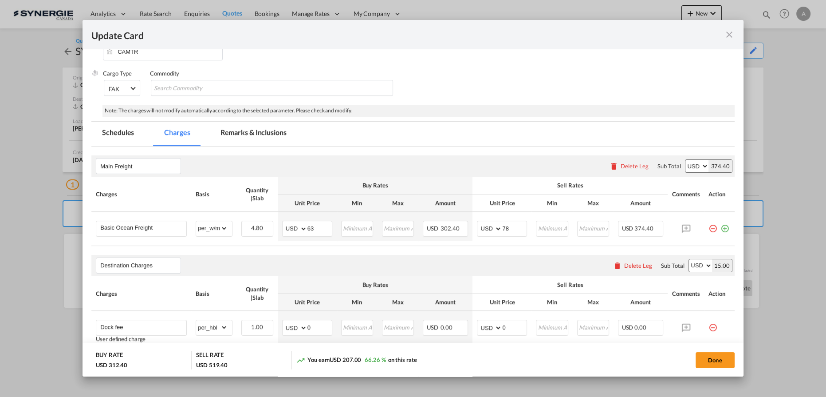
scroll to position [161, 0]
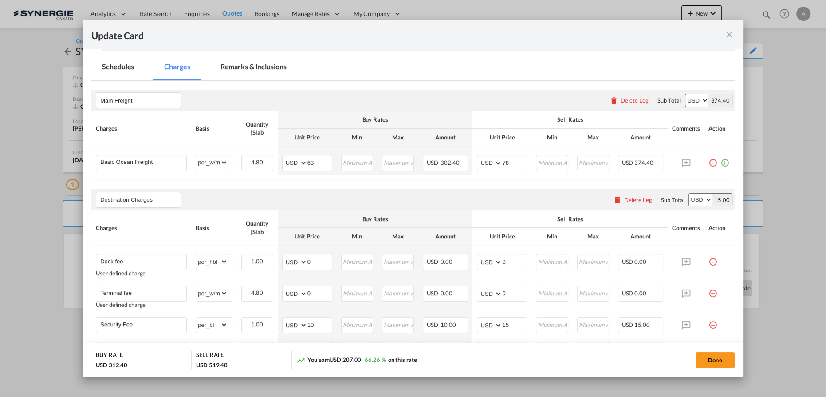
click at [731, 36] on md-icon "icon-close fg-AAA8AD m-0 pointer" at bounding box center [729, 34] width 11 height 11
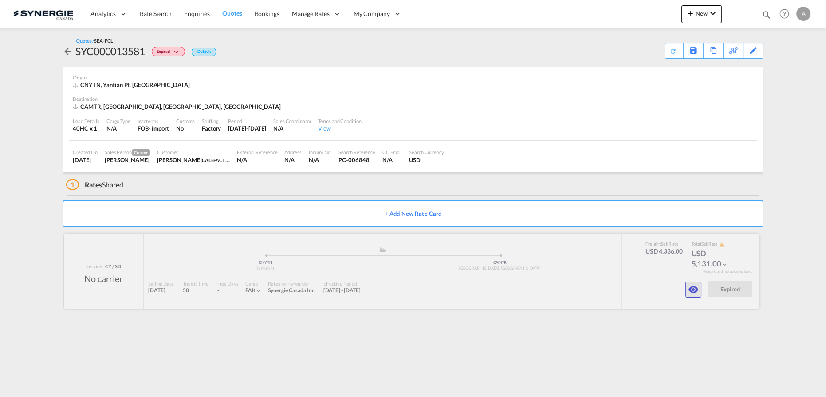
click at [693, 291] on md-icon "icon-eye" at bounding box center [693, 289] width 11 height 11
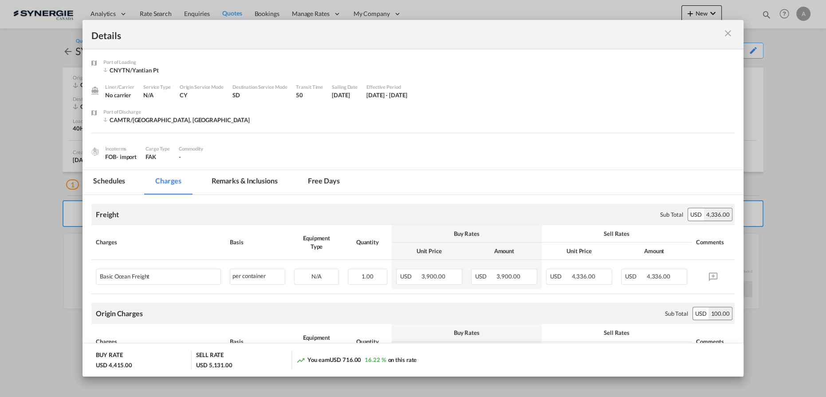
click at [251, 189] on md-tab-item "Remarks & Inclusions" at bounding box center [244, 182] width 87 height 24
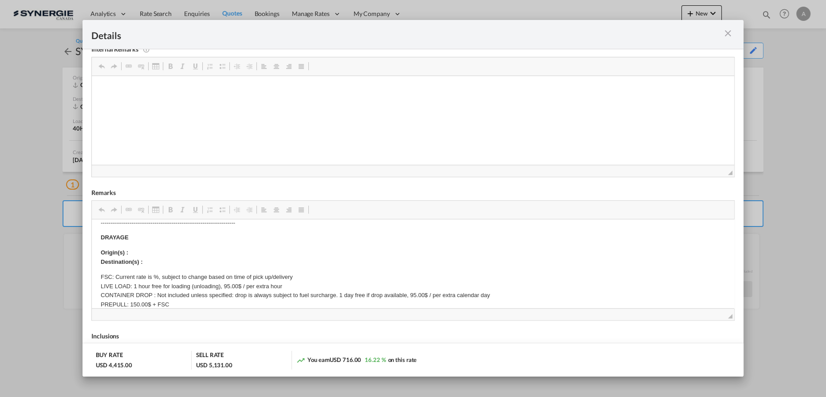
scroll to position [282, 0]
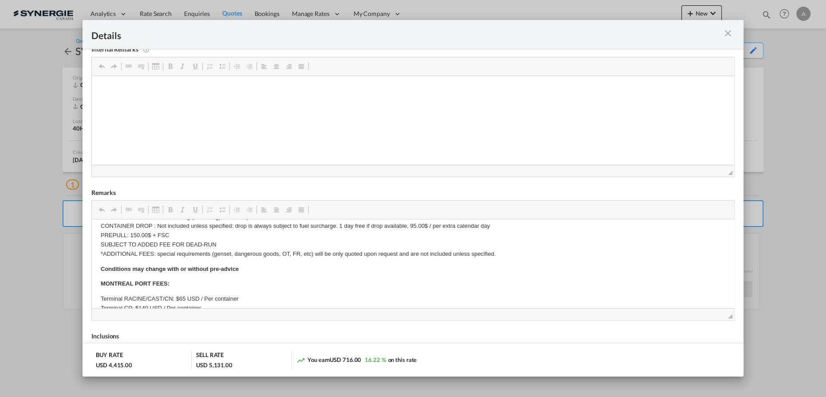
click at [728, 36] on md-icon "icon-close m-3 fg-AAA8AD cursor" at bounding box center [728, 33] width 11 height 11
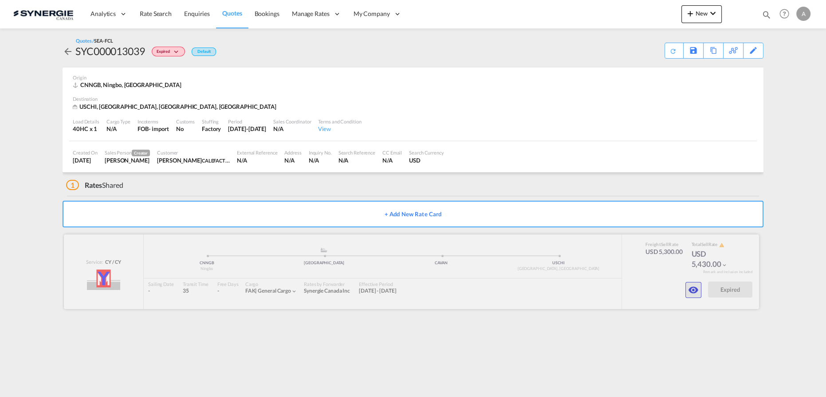
click at [695, 285] on md-icon "icon-eye" at bounding box center [693, 290] width 11 height 11
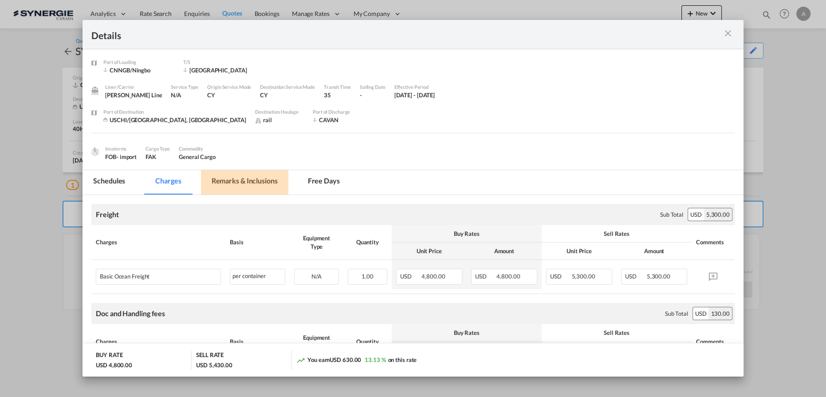
click at [257, 189] on md-tab-item "Remarks & Inclusions" at bounding box center [244, 182] width 87 height 24
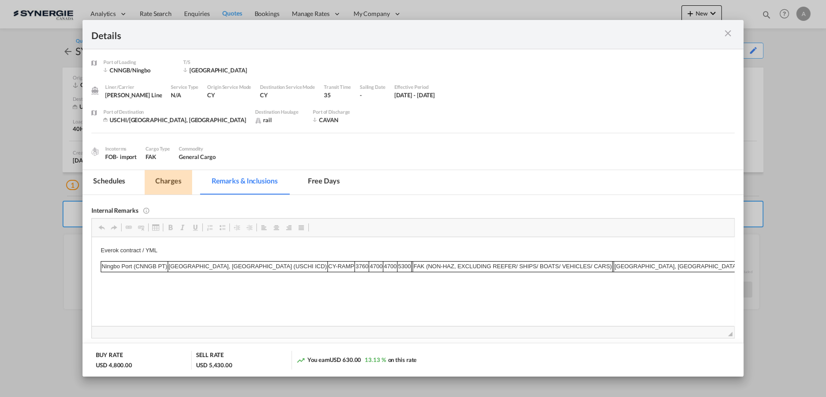
click at [180, 183] on md-tab-item "Charges" at bounding box center [168, 182] width 47 height 24
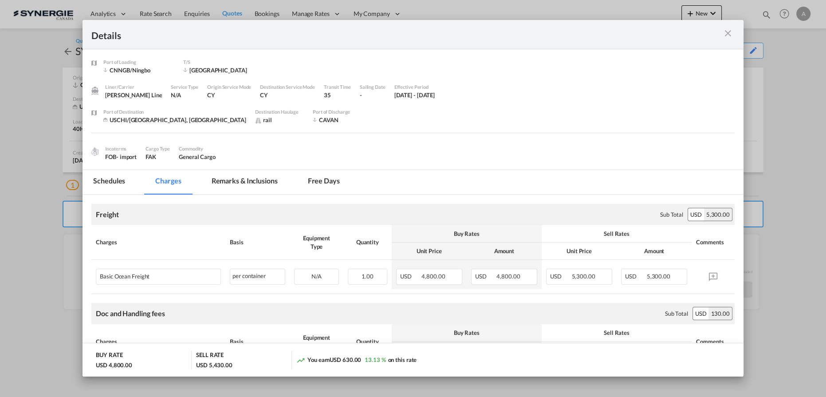
click at [224, 182] on md-tab-item "Remarks & Inclusions" at bounding box center [244, 182] width 87 height 24
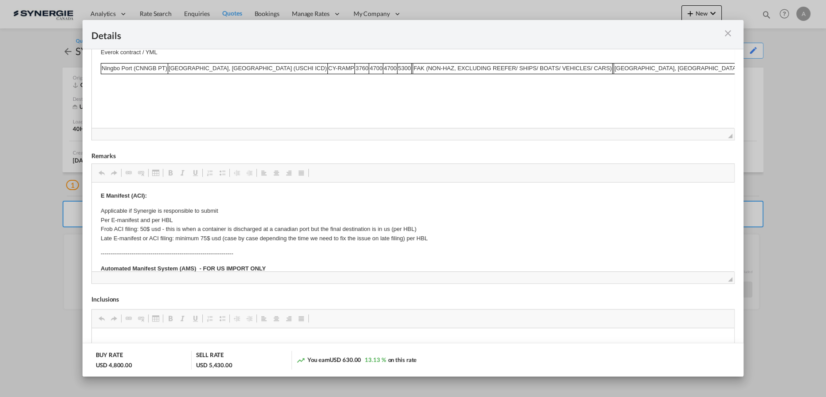
click at [727, 33] on md-icon "icon-close m-3 fg-AAA8AD cursor" at bounding box center [728, 33] width 11 height 11
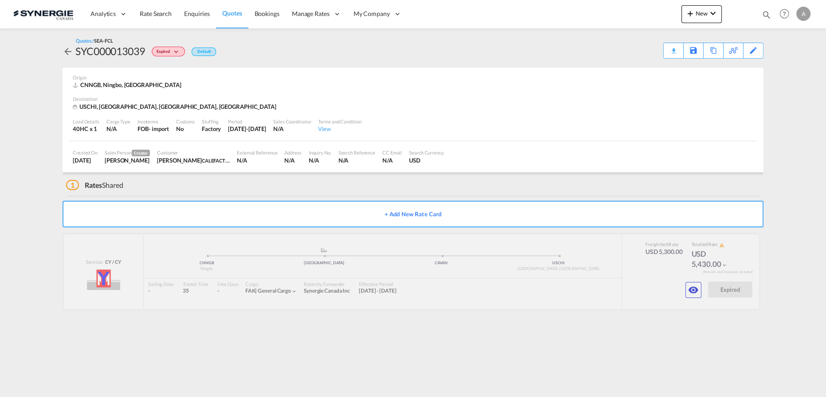
click at [761, 12] on div "Bookings Quotes Enquiries Help Resources Product Release A My Profile Logout" at bounding box center [785, 14] width 56 height 28
drag, startPoint x: 767, startPoint y: 14, endPoint x: 676, endPoint y: 23, distance: 91.4
click at [767, 14] on md-icon "icon-magnify" at bounding box center [767, 15] width 10 height 10
click at [622, 17] on select "Bookings Quotes Enquiries" at bounding box center [626, 15] width 42 height 16
select select "Quotes"
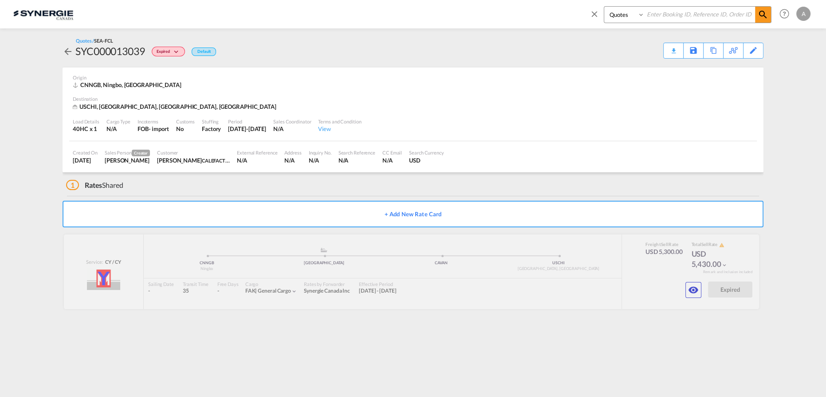
click at [605, 7] on select "Bookings Quotes Enquiries" at bounding box center [626, 15] width 42 height 16
click at [677, 11] on input at bounding box center [700, 15] width 111 height 16
type input "14223"
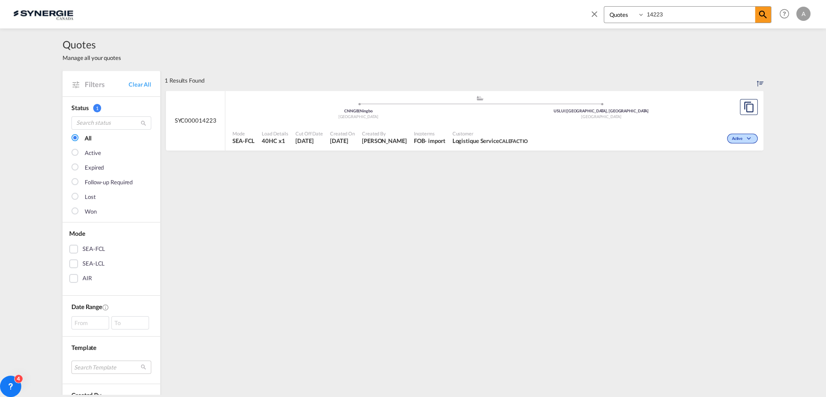
click at [674, 14] on input "14223" at bounding box center [700, 15] width 111 height 16
drag, startPoint x: 674, startPoint y: 14, endPoint x: 613, endPoint y: 4, distance: 61.5
click at [613, 4] on div "Bookings Quotes Enquiries 14223 Help Resources Product Release A My Profile Log…" at bounding box center [699, 14] width 229 height 28
click at [528, 132] on span "Customer" at bounding box center [490, 133] width 75 height 7
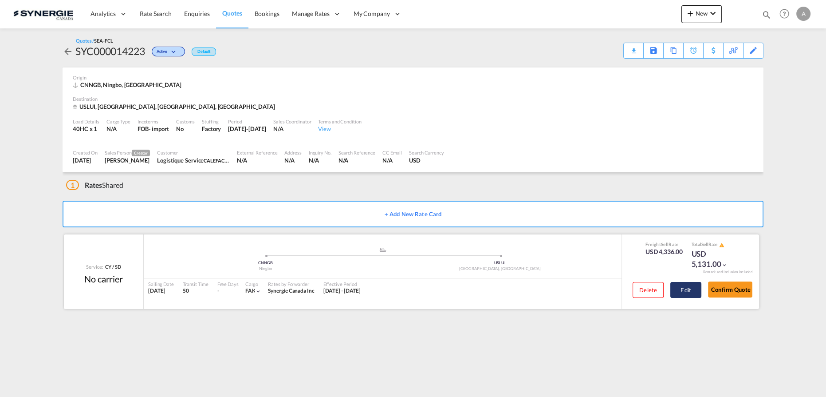
click at [693, 288] on button "Edit" at bounding box center [686, 290] width 31 height 16
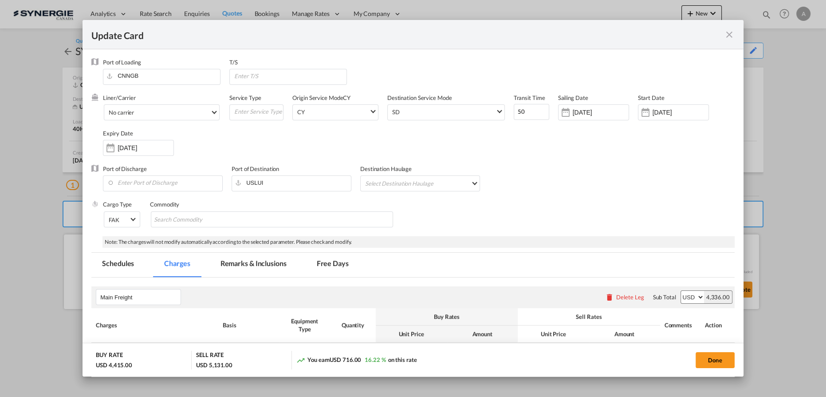
select select "per container"
select select "per B/L"
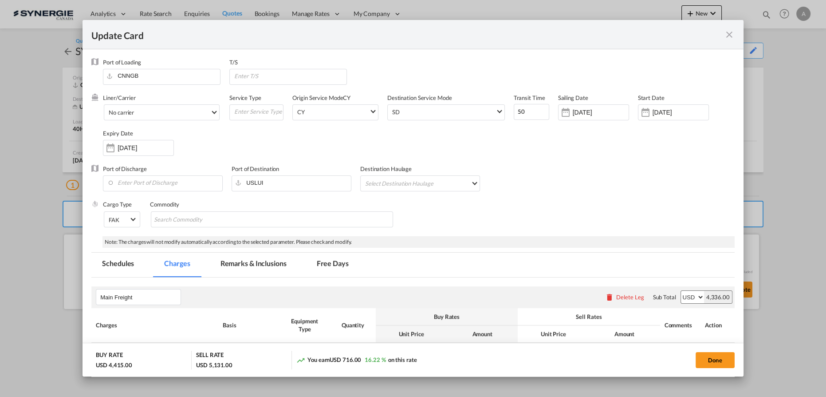
select select "per B/L"
select select "per shipment"
drag, startPoint x: 267, startPoint y: 271, endPoint x: 273, endPoint y: 267, distance: 7.5
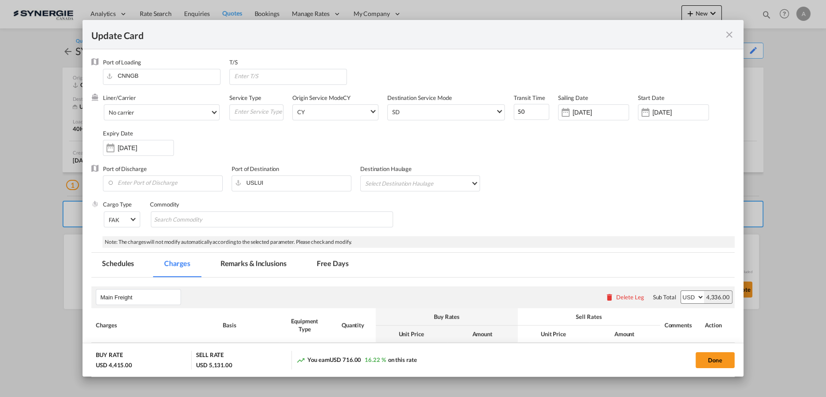
click at [266, 271] on md-tab-item "Remarks & Inclusions" at bounding box center [253, 265] width 87 height 24
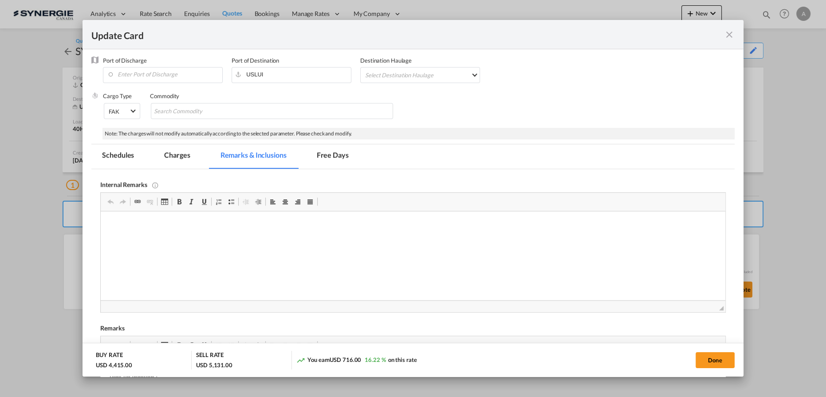
scroll to position [121, 0]
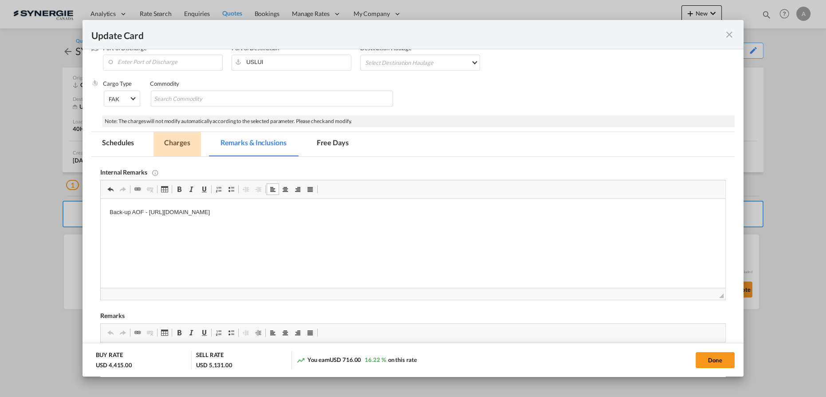
click at [178, 150] on md-tab-item "Charges" at bounding box center [177, 144] width 47 height 24
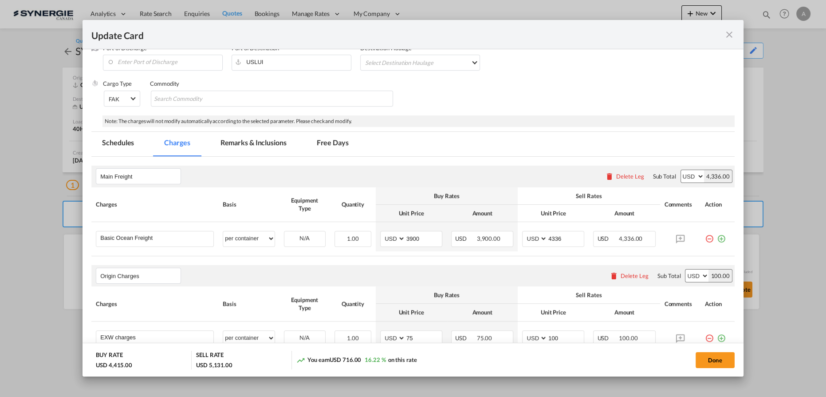
scroll to position [161, 0]
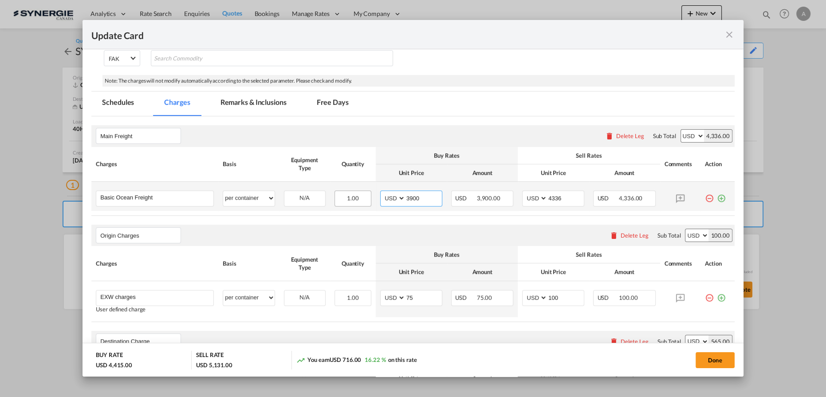
drag, startPoint x: 419, startPoint y: 196, endPoint x: 356, endPoint y: 197, distance: 63.5
click at [358, 198] on tr "Basic Ocean Freight Please Enter User Defined Charges Cannot Be Published per e…" at bounding box center [413, 196] width 644 height 29
type input "4000"
click at [556, 196] on input "4336" at bounding box center [566, 197] width 36 height 13
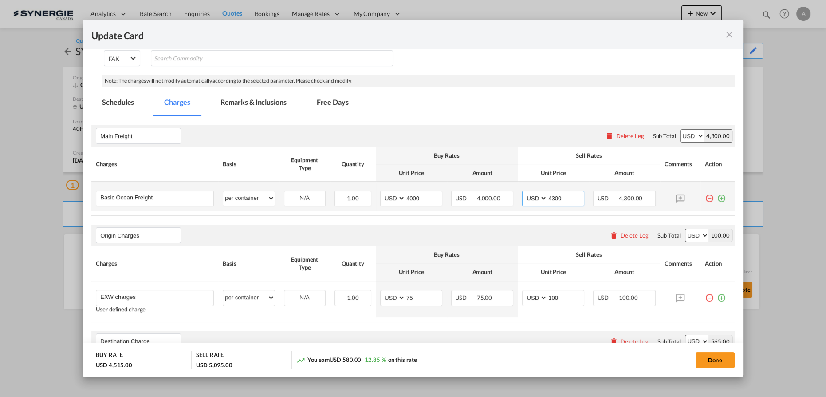
type input "4300"
select select "per container"
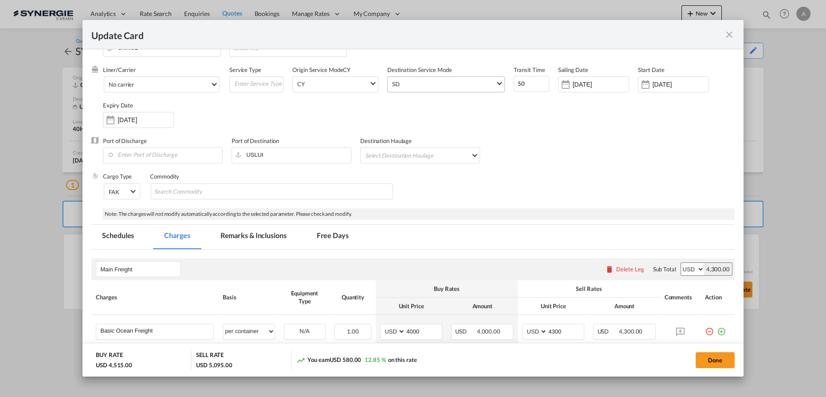
scroll to position [0, 0]
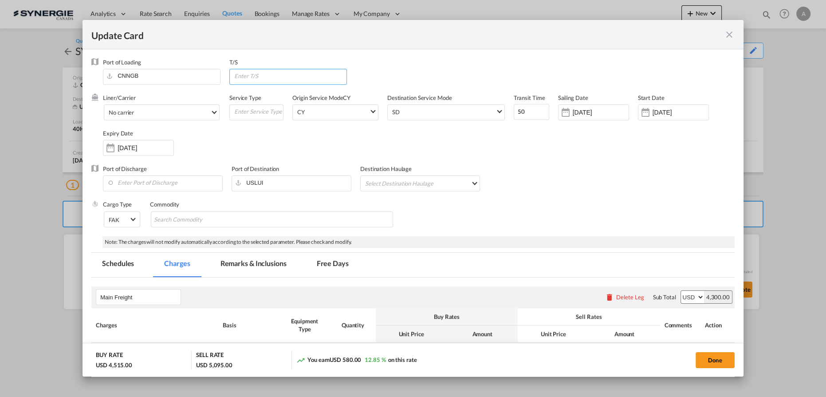
click at [261, 74] on input "Update CardPort of ..." at bounding box center [289, 75] width 113 height 13
type input "NORFOLK"
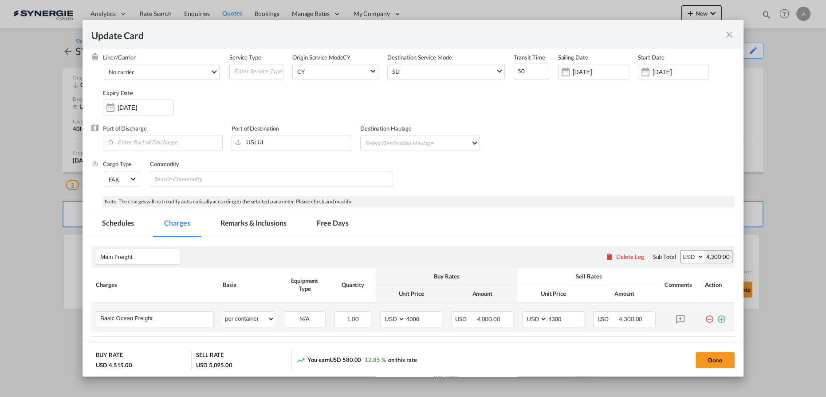
scroll to position [80, 0]
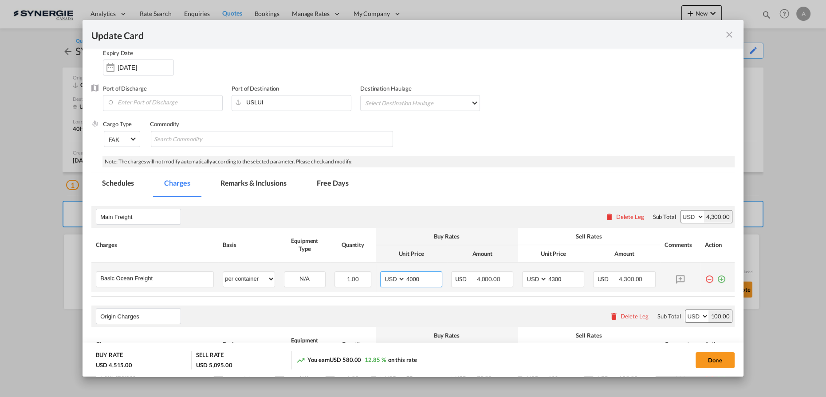
drag, startPoint x: 416, startPoint y: 278, endPoint x: 395, endPoint y: 279, distance: 21.3
click at [396, 279] on md-input-container "AED AFN ALL AMD ANG AOA ARS AUD AWG AZN BAM BBD BDT BGN BHD BIF BMD BND BOB BRL…" at bounding box center [411, 279] width 62 height 16
type input "4035"
type input "4335"
drag, startPoint x: 246, startPoint y: 182, endPoint x: 446, endPoint y: 136, distance: 205.0
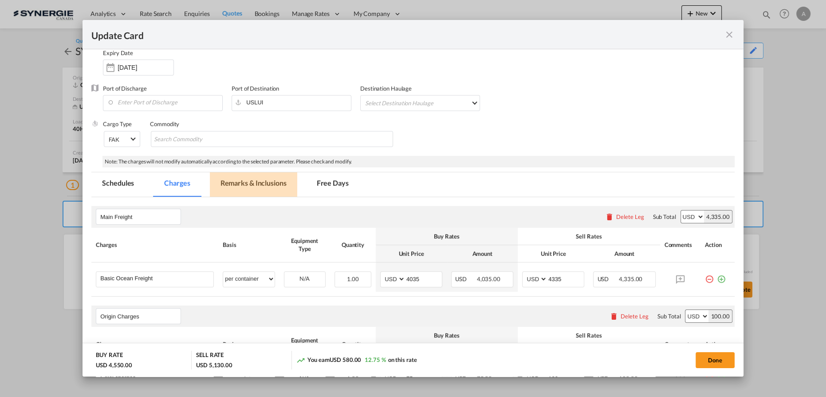
click at [245, 183] on md-tab-item "Remarks & Inclusions" at bounding box center [253, 184] width 87 height 24
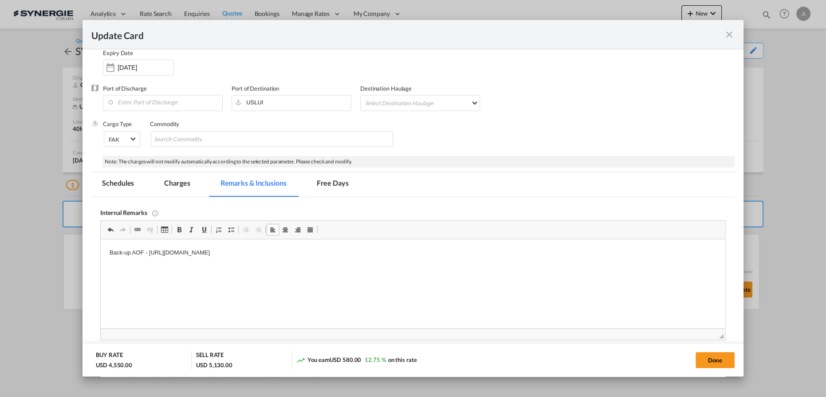
click at [399, 255] on p "Back-up AOF - https://app.frontapp.com/open/cnv_q84zurz?key=WXZcZYCb2AdK9JkOV4h…" at bounding box center [413, 252] width 607 height 9
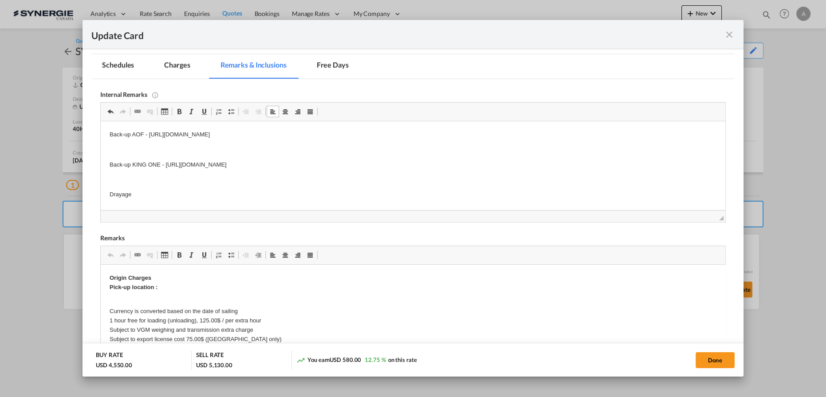
scroll to position [202, 0]
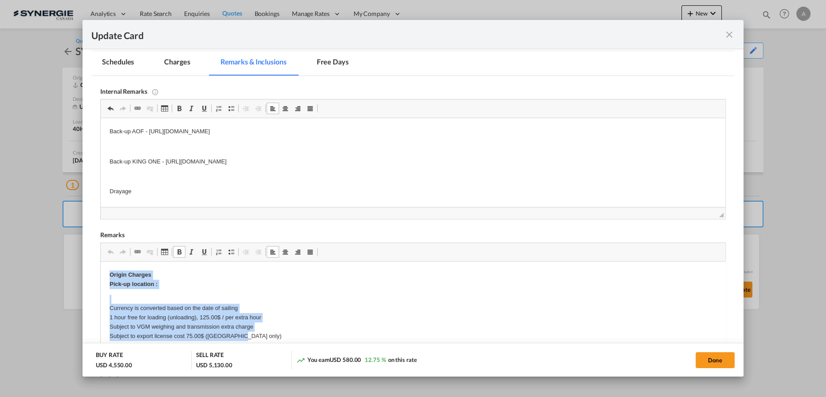
drag, startPoint x: 101, startPoint y: 274, endPoint x: 265, endPoint y: 335, distance: 175.3
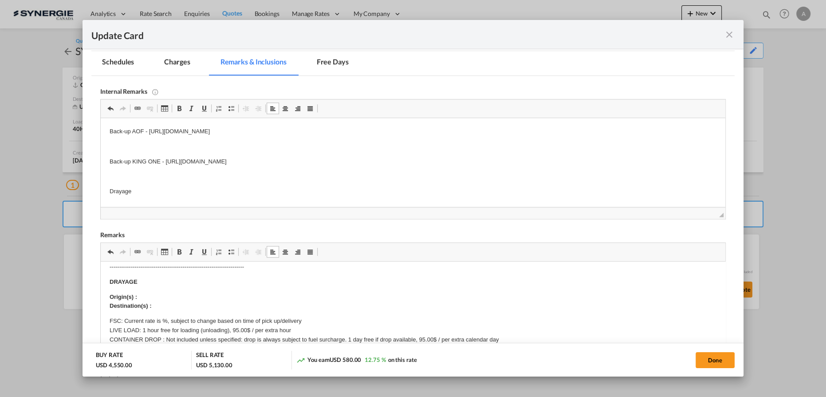
scroll to position [121, 0]
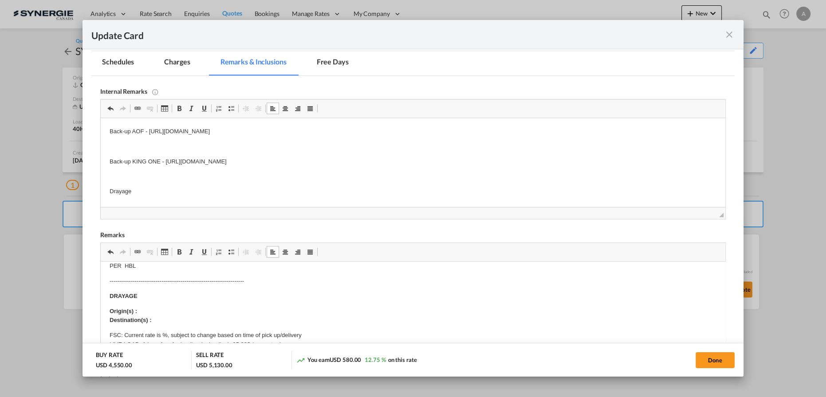
click at [148, 311] on p "Origin(s) : Destination(s) :" at bounding box center [413, 316] width 607 height 19
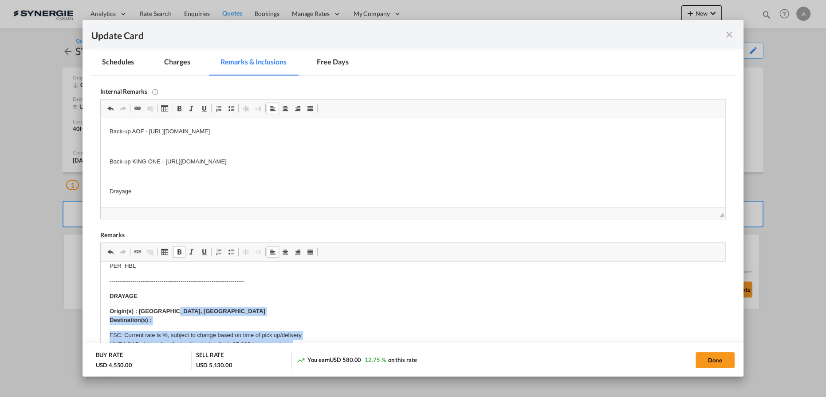
click at [170, 320] on p "Origin(s) : LOUISVILLE, KY Destination(s) :" at bounding box center [413, 316] width 607 height 19
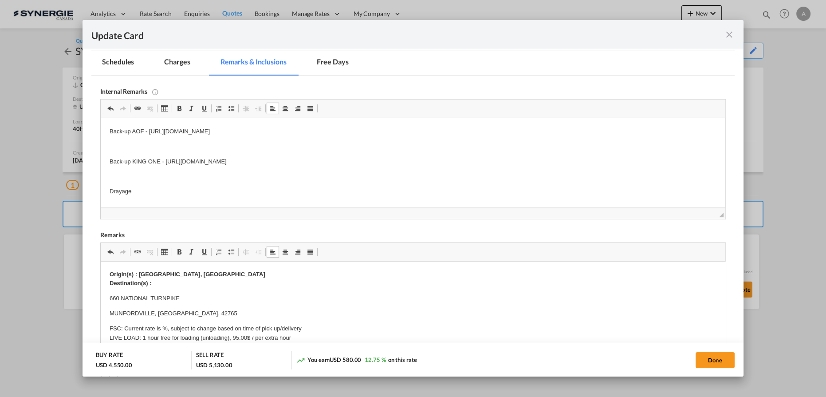
scroll to position [205, 0]
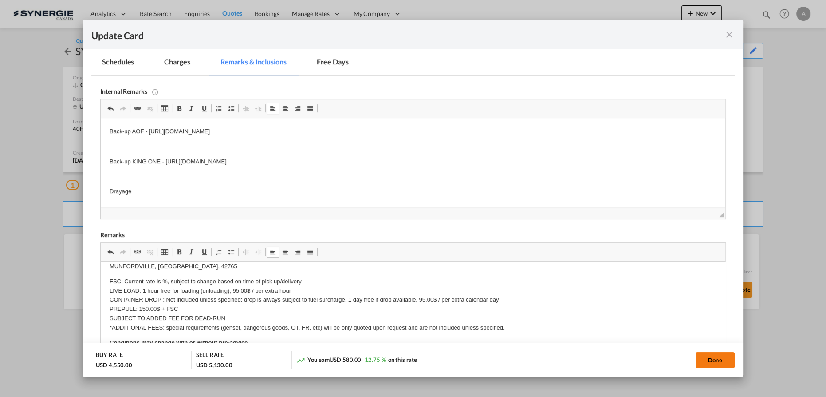
click at [733, 357] on button "Done" at bounding box center [715, 360] width 39 height 16
type input "02 Aug 2025"
type input "27 Jul 2025"
type input "18 Sep 2025"
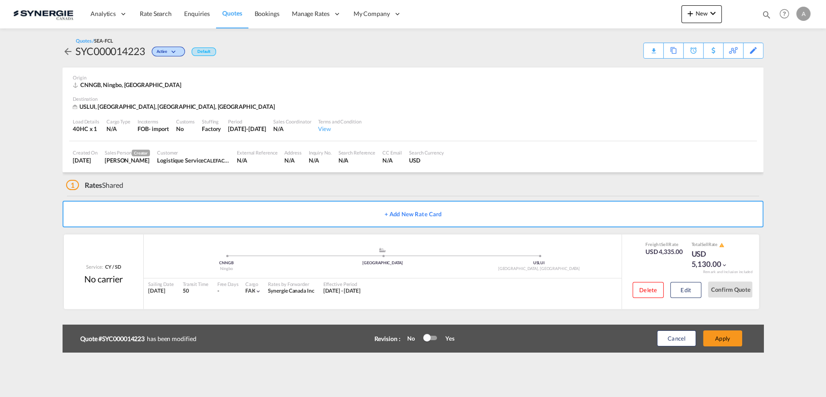
scroll to position [107, 0]
click at [699, 288] on button "Edit" at bounding box center [686, 290] width 31 height 16
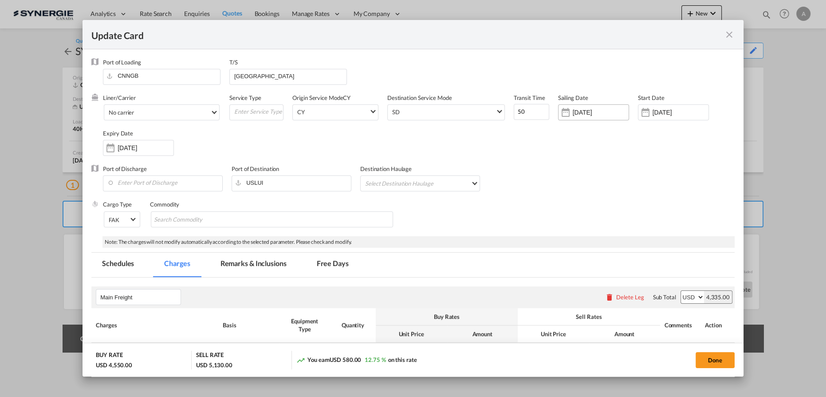
click at [623, 111] on input "03 Aug 2025" at bounding box center [601, 112] width 56 height 7
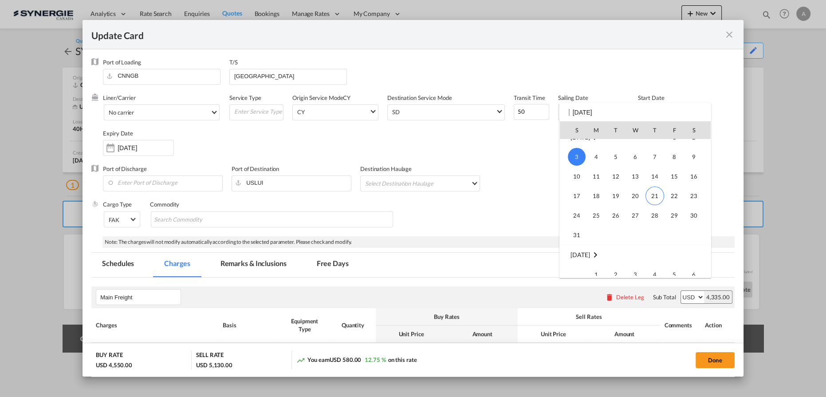
scroll to position [117, 0]
click at [614, 112] on div "S M T W T F S Jul 2025 1 2 3 4 5 6 7 8 9 10 11 12 13 14 15 16 17 18 19 20 21 22…" at bounding box center [636, 190] width 152 height 175
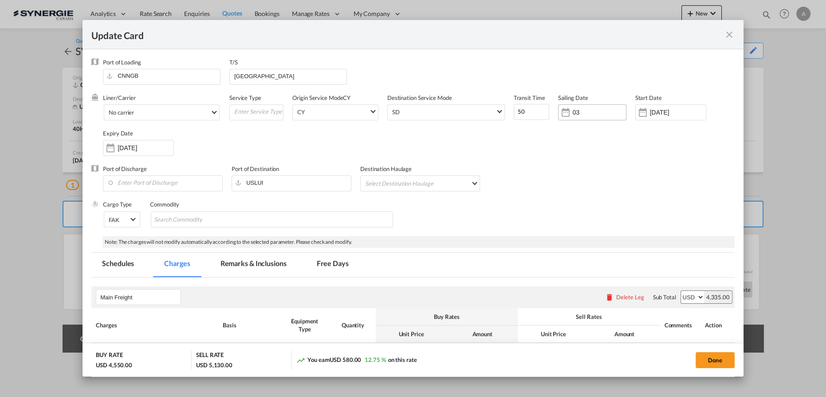
type input "0"
click at [653, 120] on div "Start Date 28 Jul 2025" at bounding box center [676, 112] width 80 height 36
click at [657, 114] on input "28 Jul 2025" at bounding box center [678, 112] width 56 height 7
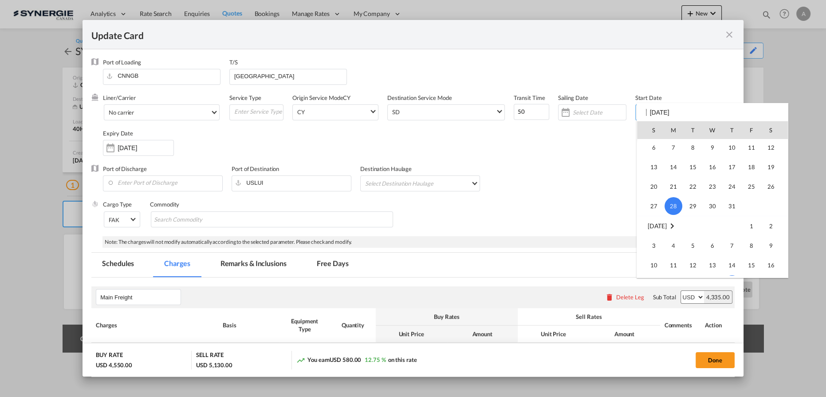
scroll to position [205445, 0]
click at [736, 243] on span "21" at bounding box center [732, 244] width 19 height 19
type input "[DATE]"
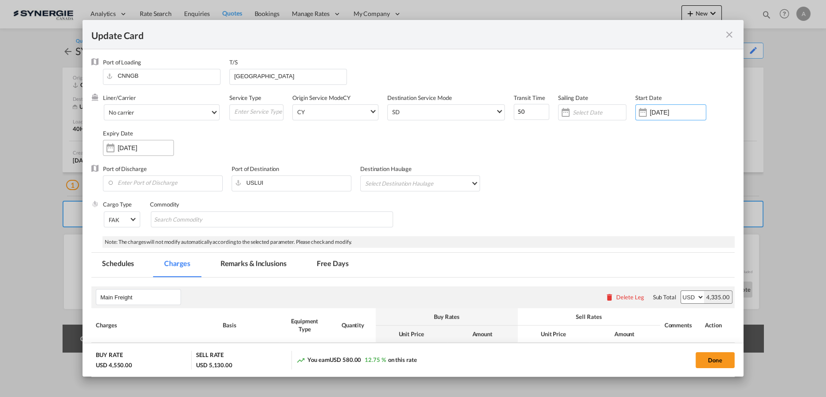
click at [139, 152] on div "19 Sep 2025" at bounding box center [138, 148] width 71 height 16
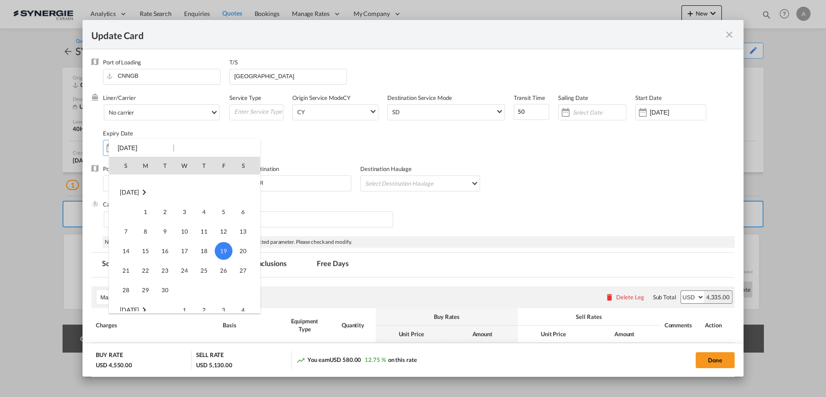
scroll to position [77, 0]
click at [126, 203] on span "31" at bounding box center [126, 206] width 18 height 18
type input "31 Aug 2025"
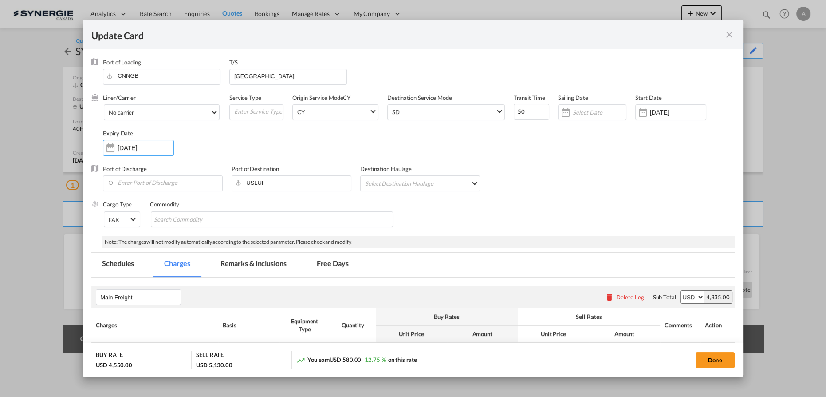
drag, startPoint x: 702, startPoint y: 359, endPoint x: 706, endPoint y: 358, distance: 4.5
click at [703, 360] on button "Done" at bounding box center [715, 360] width 39 height 16
type input "[DATE]"
type input "30 Aug 2025"
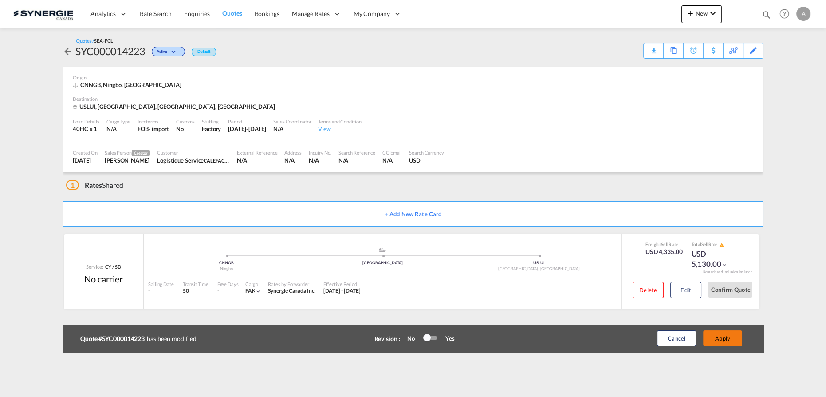
click at [721, 336] on button "Apply" at bounding box center [722, 338] width 39 height 16
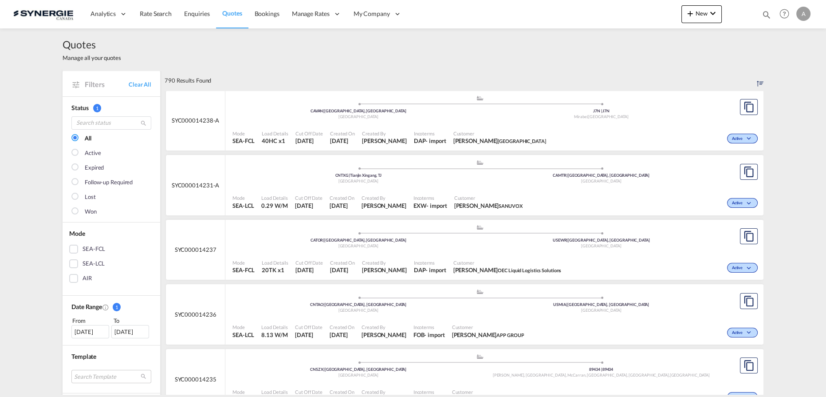
drag, startPoint x: 763, startPoint y: 15, endPoint x: 741, endPoint y: 17, distance: 21.9
click at [763, 15] on md-icon "icon-magnify" at bounding box center [767, 15] width 10 height 10
drag, startPoint x: 614, startPoint y: 10, endPoint x: 617, endPoint y: 21, distance: 11.2
click at [614, 11] on select "Bookings Quotes Enquiries" at bounding box center [626, 15] width 42 height 16
select select "Quotes"
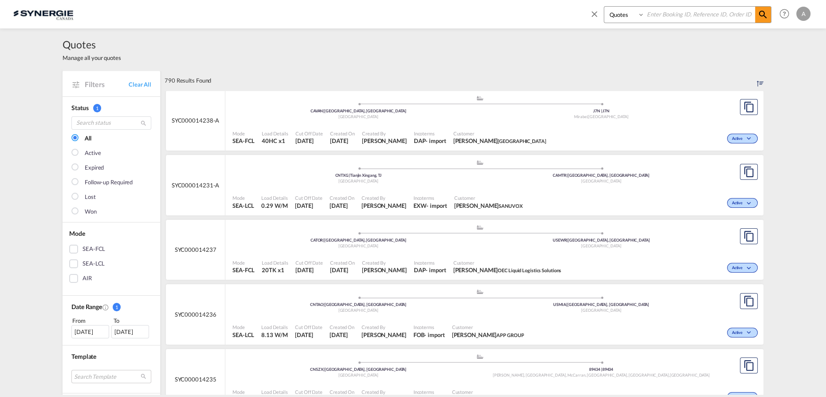
click at [605, 7] on select "Bookings Quotes Enquiries" at bounding box center [626, 15] width 42 height 16
click at [666, 15] on input at bounding box center [700, 15] width 111 height 16
type input "14111"
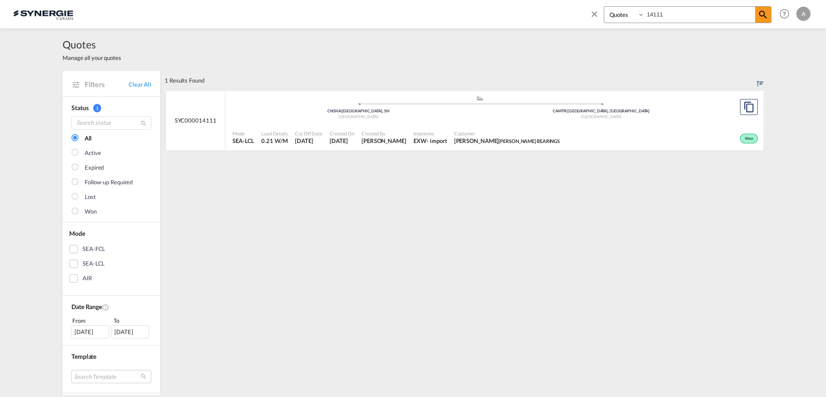
click at [542, 129] on div "Customer [PERSON_NAME] BEARINGS" at bounding box center [507, 137] width 113 height 22
click at [564, 138] on div "Won" at bounding box center [662, 137] width 197 height 22
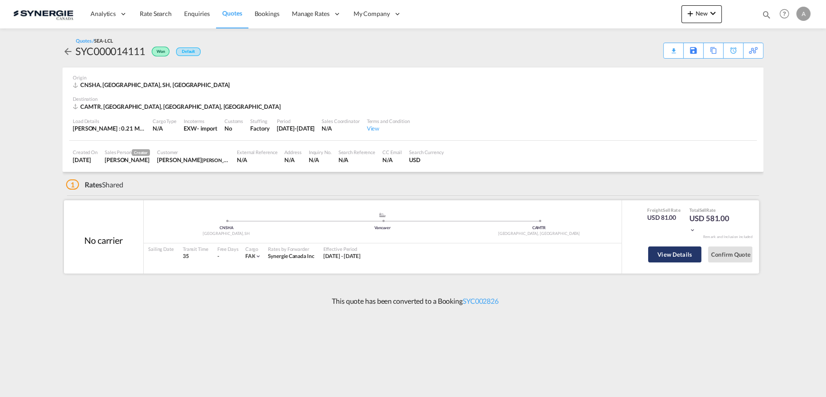
click at [680, 253] on button "View Details" at bounding box center [674, 254] width 53 height 16
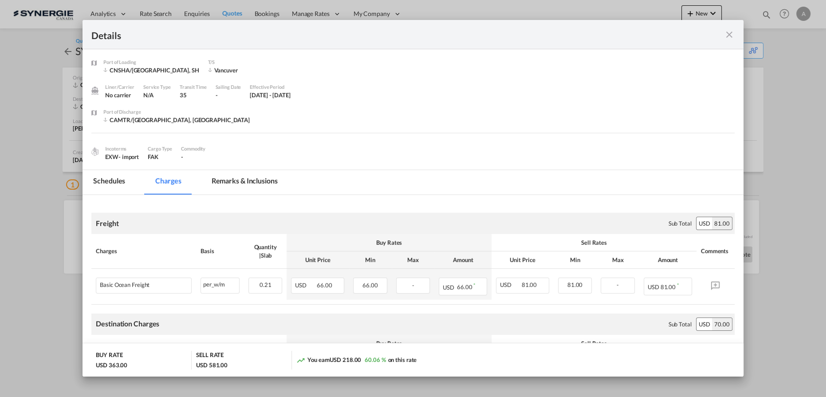
click at [245, 189] on md-tab-item "Remarks & Inclusions" at bounding box center [244, 182] width 87 height 24
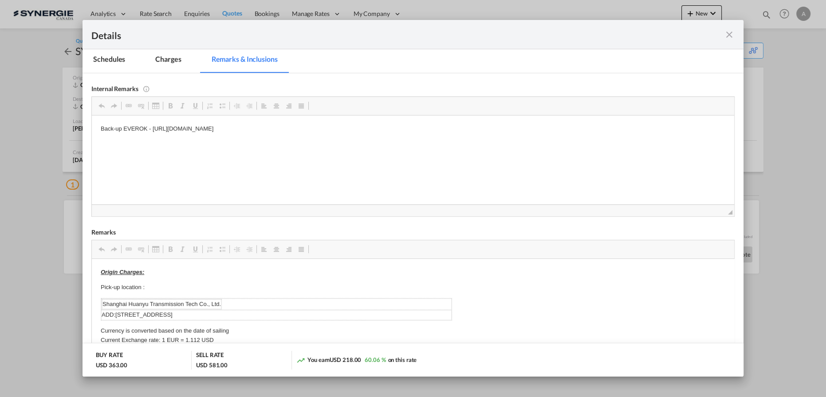
scroll to position [161, 0]
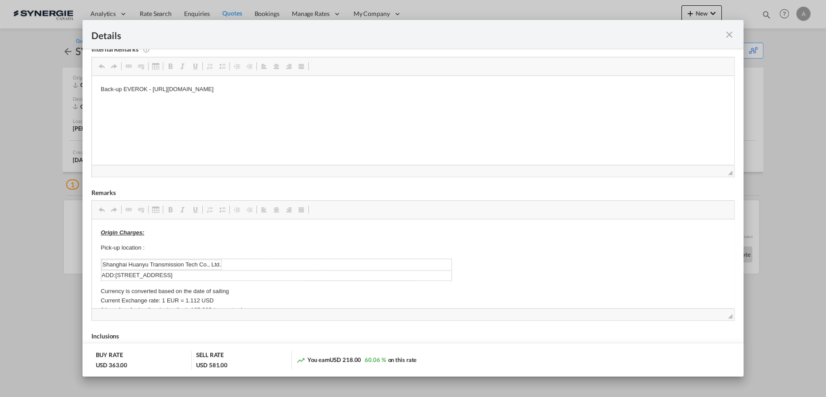
click at [728, 32] on md-icon "icon-close fg-AAA8AD m-0 cursor" at bounding box center [729, 34] width 11 height 11
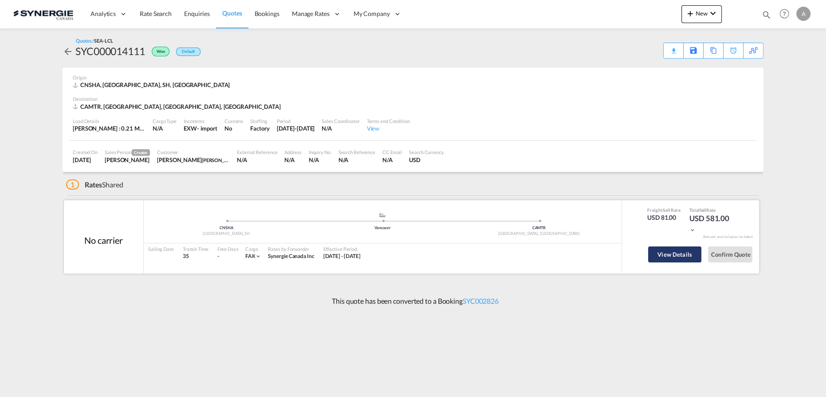
click at [676, 252] on button "View Details" at bounding box center [674, 254] width 53 height 16
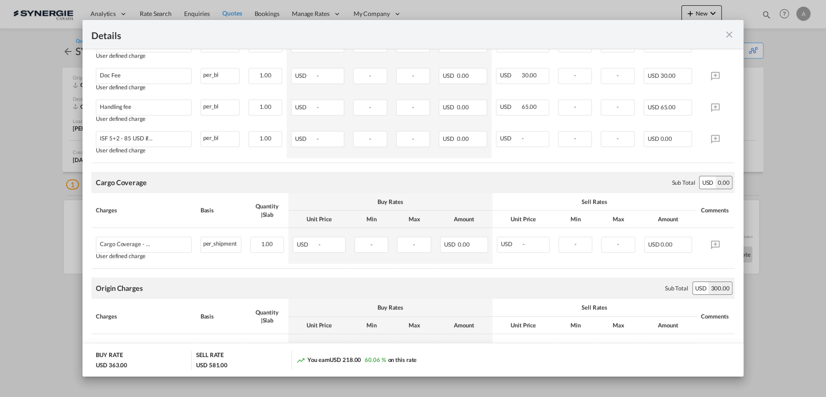
scroll to position [502, 0]
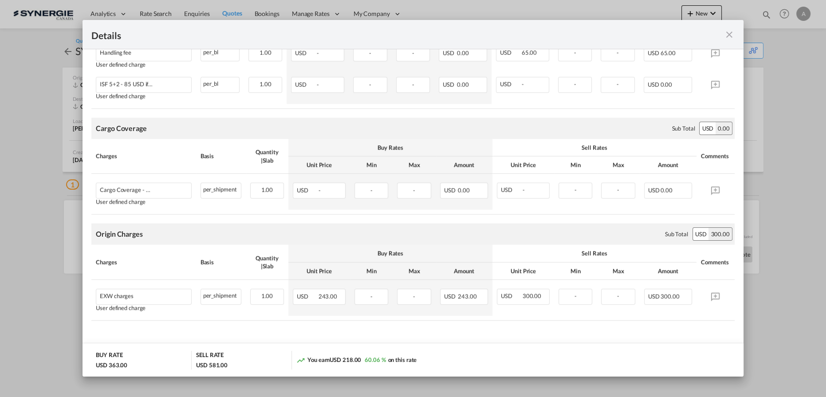
click at [730, 36] on md-icon "icon-close fg-AAA8AD m-0 cursor" at bounding box center [729, 34] width 11 height 11
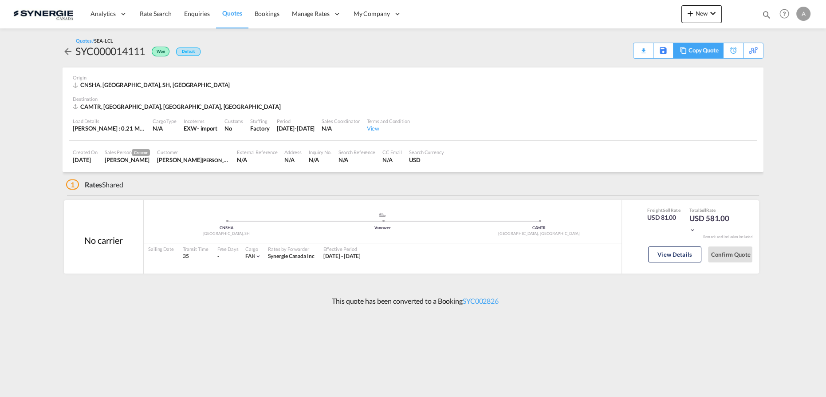
click at [709, 48] on div "Copy Quote" at bounding box center [704, 50] width 30 height 15
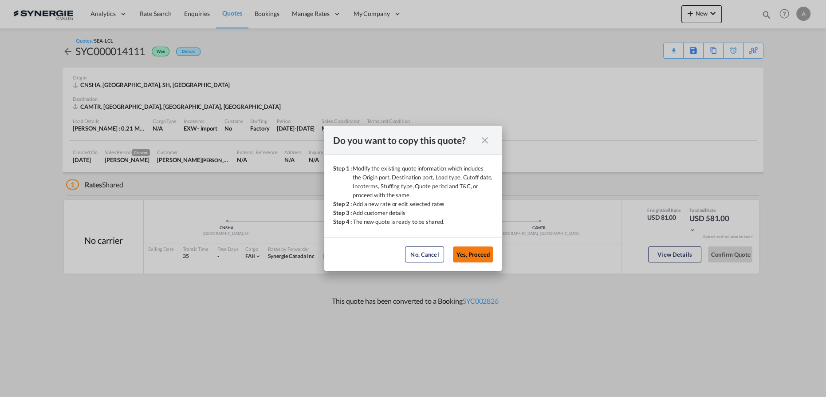
click at [474, 249] on button "Yes, Proceed" at bounding box center [473, 254] width 40 height 16
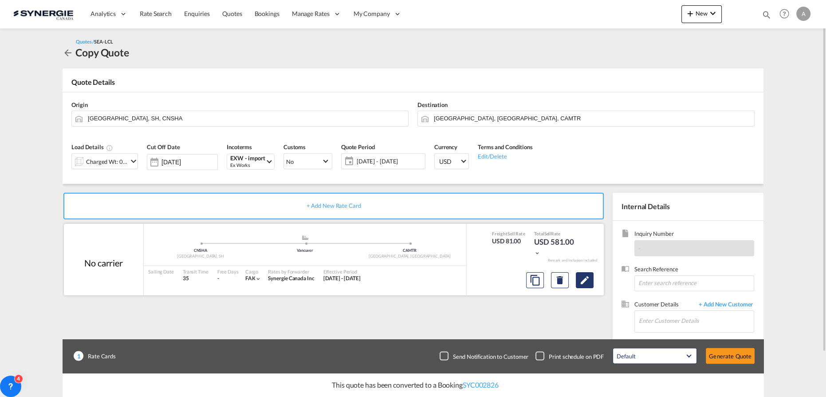
click at [590, 285] on button "Edit" at bounding box center [585, 280] width 18 height 16
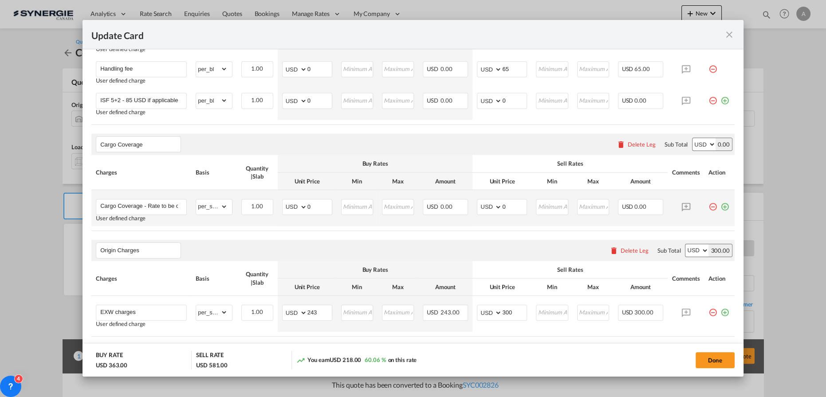
scroll to position [573, 0]
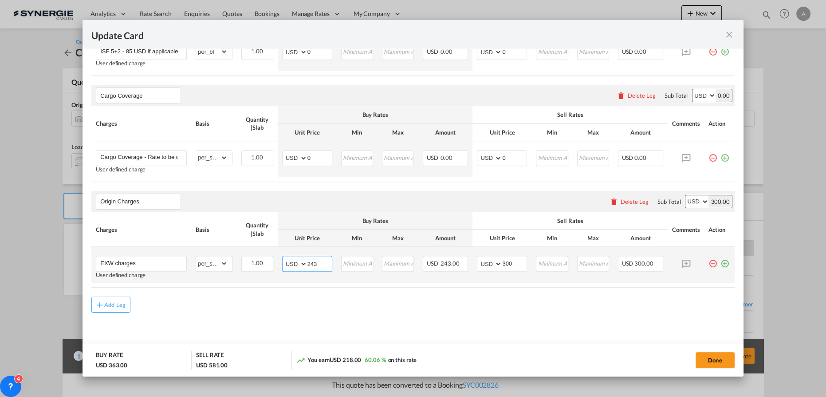
drag, startPoint x: 314, startPoint y: 260, endPoint x: 273, endPoint y: 255, distance: 41.2
click at [273, 255] on tr "EXW charges User defined charge Please Enter Already Exists gross_weight volume…" at bounding box center [413, 265] width 644 height 36
type input "293"
type input "350"
click at [718, 359] on button "Done" at bounding box center [715, 360] width 39 height 16
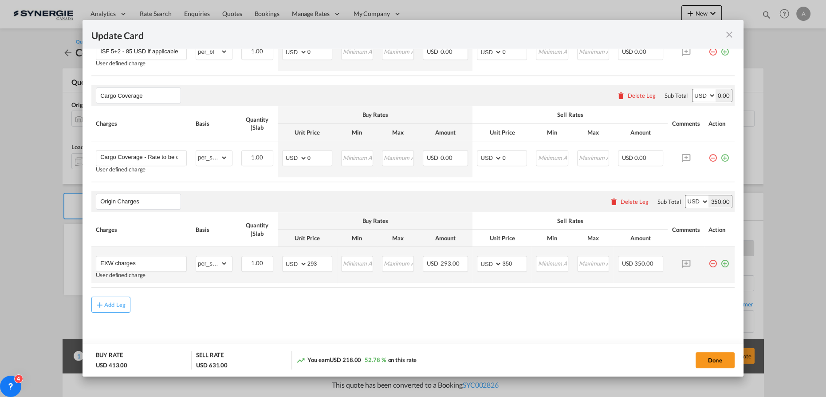
type input "14 Aug 2025"
type input "30 Aug 2025"
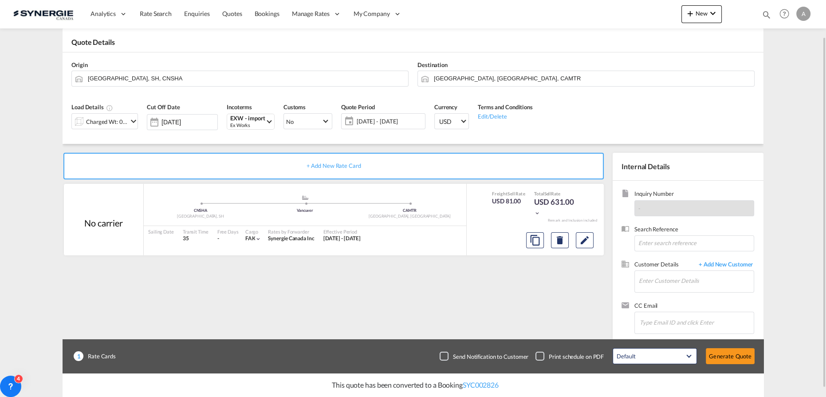
scroll to position [50, 0]
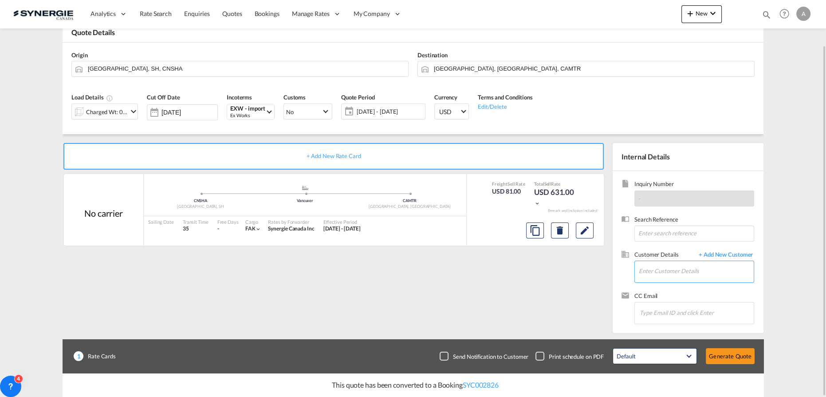
click at [655, 269] on input "Enter Customer Details" at bounding box center [696, 271] width 115 height 20
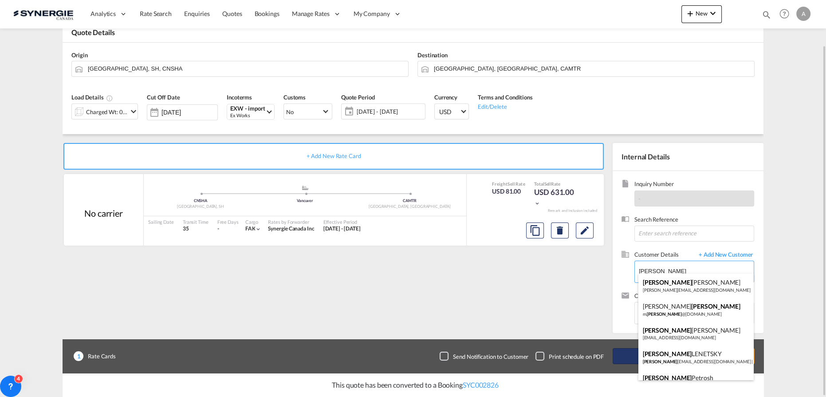
click at [697, 365] on div "ADAM LENETSKY adam lenetsky@allenbearings.com | ALLEN BEARINGS" at bounding box center [697, 357] width 116 height 24
type input "ALLEN BEARINGS, ADAM LENETSKY, adamlenetsky@allenbearings.com"
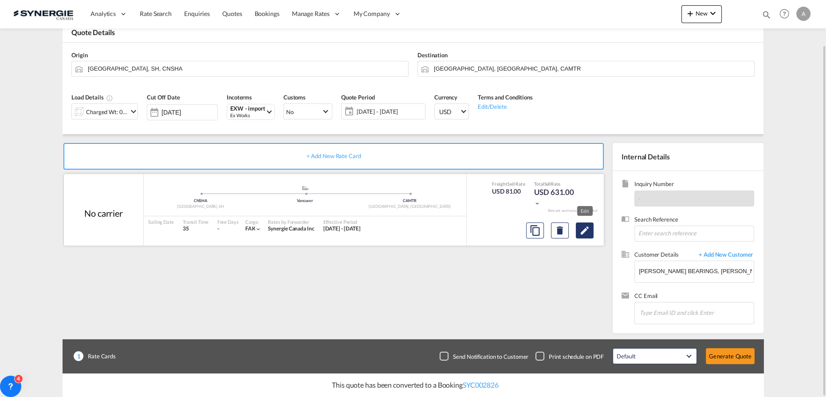
click at [586, 232] on md-icon "Edit" at bounding box center [585, 230] width 11 height 11
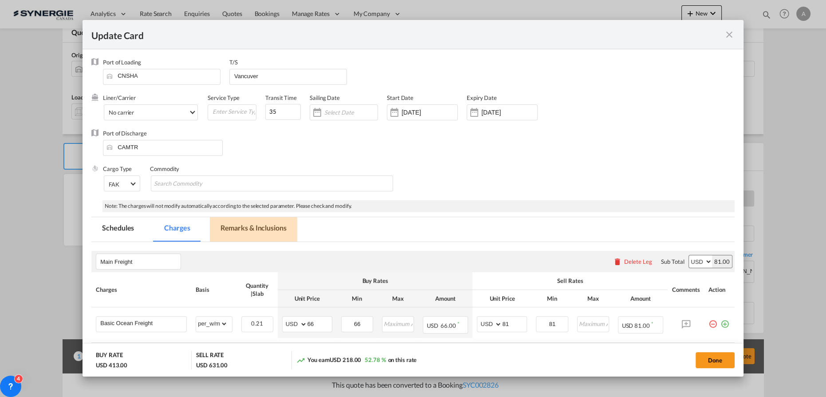
click at [261, 233] on md-tab-item "Remarks & Inclusions" at bounding box center [253, 229] width 87 height 24
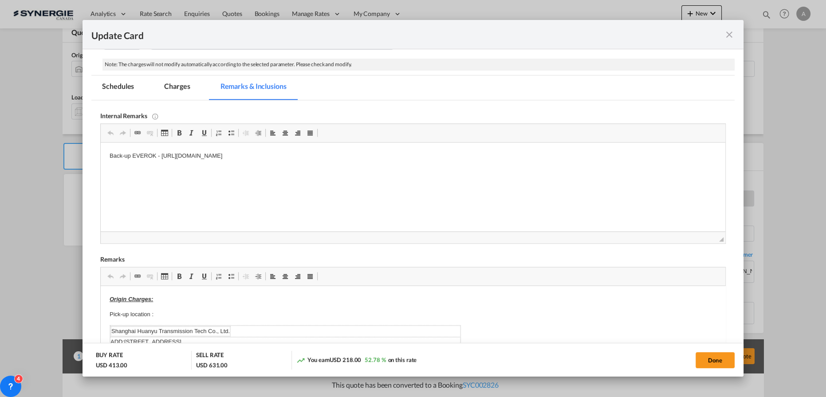
scroll to position [193, 0]
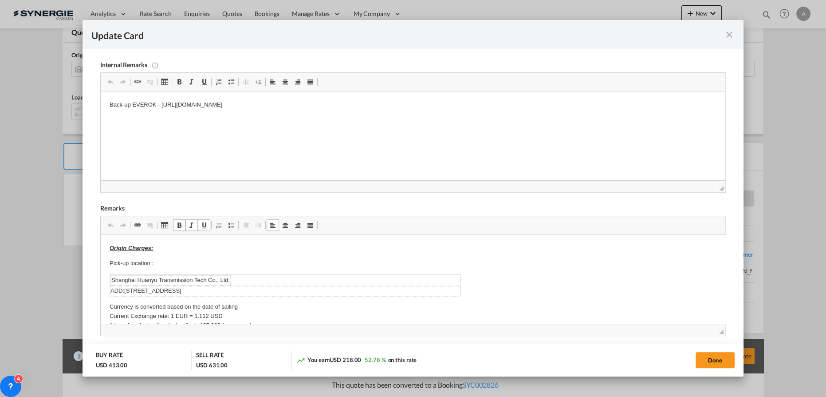
click at [329, 293] on td "ADD:Room 217,No.578, No.1588 Zhuguang Road, Qingpu District, Shanghai1" at bounding box center [285, 291] width 351 height 10
drag, startPoint x: 326, startPoint y: 293, endPoint x: 103, endPoint y: 294, distance: 223.7
drag, startPoint x: 283, startPoint y: 286, endPoint x: 317, endPoint y: 293, distance: 34.9
click at [283, 286] on td "ADD:Room 217,No.578, No.1588 Zhuguang Road, Qingpu District, Shanghai1" at bounding box center [285, 291] width 351 height 10
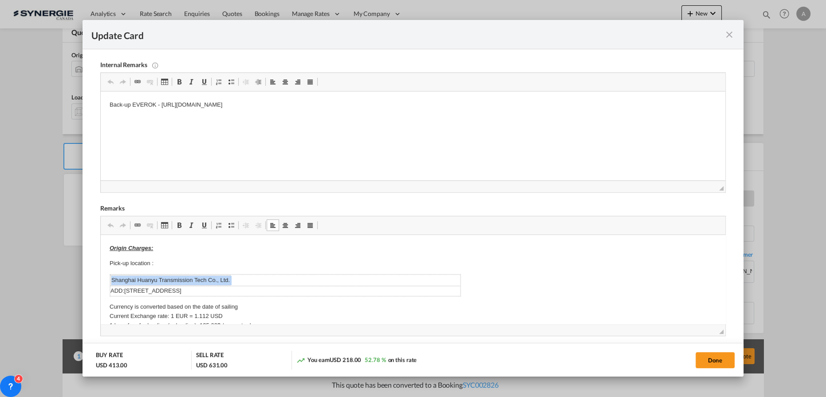
click at [317, 293] on td "ADD:Room 217,No.578, No.1588 Zhuguang Road, Qingpu District, Shanghai1" at bounding box center [285, 291] width 351 height 10
click at [272, 289] on td "ADD:Room 217,No.578, No.1588 Zhuguang Road, Qingpu District, Shanghai1" at bounding box center [285, 291] width 351 height 10
drag, startPoint x: 279, startPoint y: 290, endPoint x: 243, endPoint y: 292, distance: 36.4
click at [243, 292] on td "ADD:Room 217,No.578, No.1588 Zhuguang Road, Qingpu District, Shanghai1" at bounding box center [285, 291] width 351 height 10
copy td "Qingpu District"
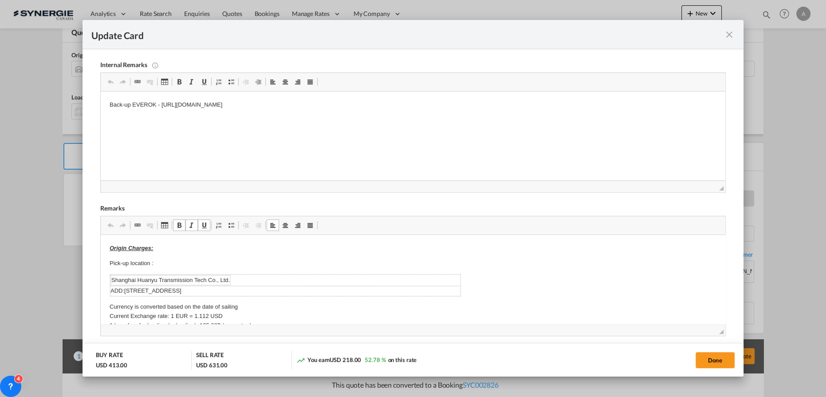
drag, startPoint x: 324, startPoint y: 292, endPoint x: 111, endPoint y: 290, distance: 213.5
click at [111, 290] on td "ADD:Room 217,No.578, No.1588 Zhuguang Road, Qingpu District, Shanghai1" at bounding box center [285, 291] width 351 height 10
click at [289, 278] on td "Shanghai Huanyu Transmission Tech Co., Ltd." at bounding box center [285, 280] width 351 height 12
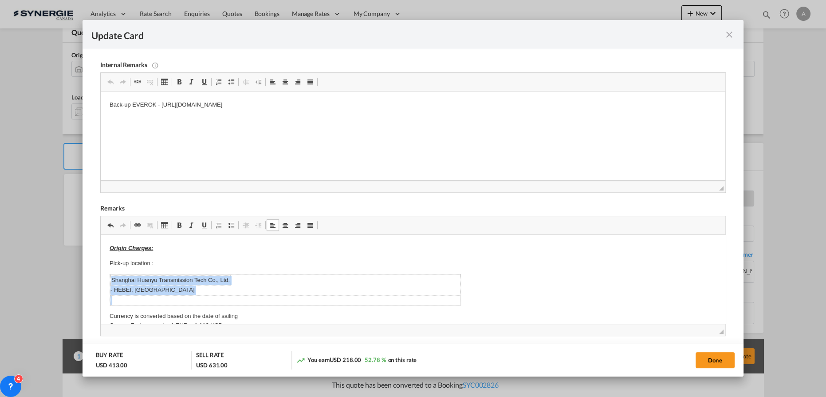
drag, startPoint x: 466, startPoint y: 302, endPoint x: 414, endPoint y: 302, distance: 51.9
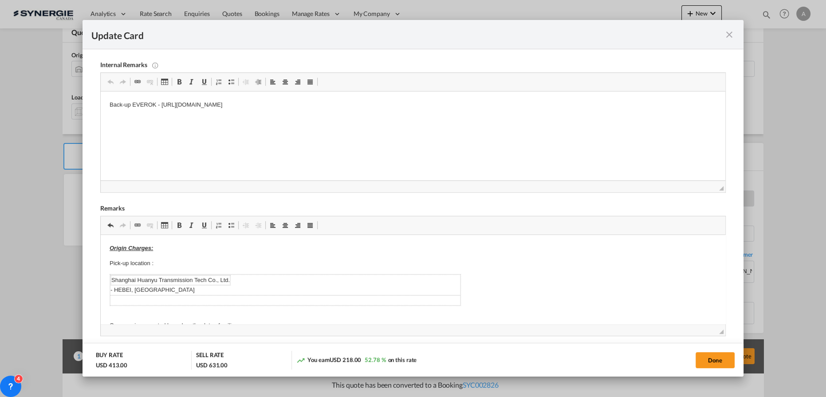
scroll to position [72, 0]
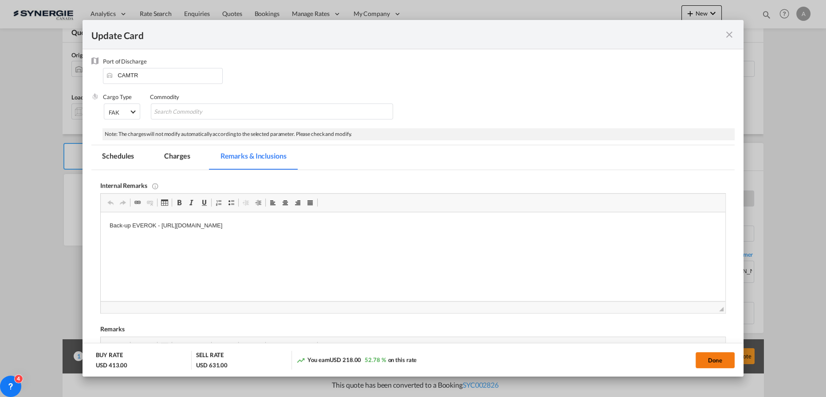
click at [700, 356] on button "Done" at bounding box center [715, 360] width 39 height 16
type input "14 Aug 2025"
type input "30 Aug 2025"
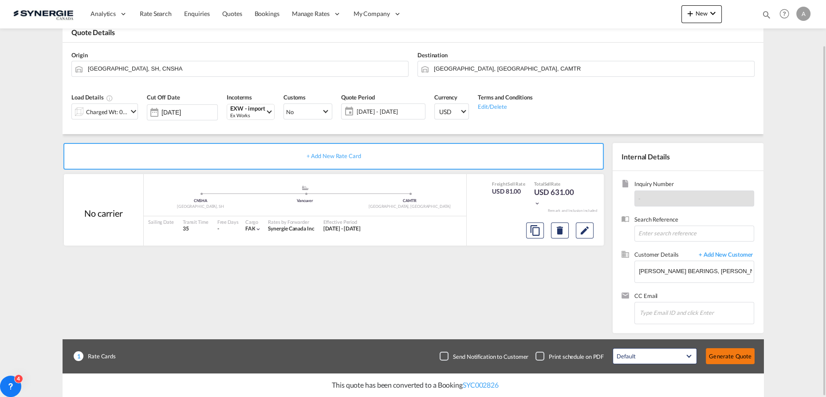
click at [734, 354] on button "Generate Quote" at bounding box center [730, 356] width 49 height 16
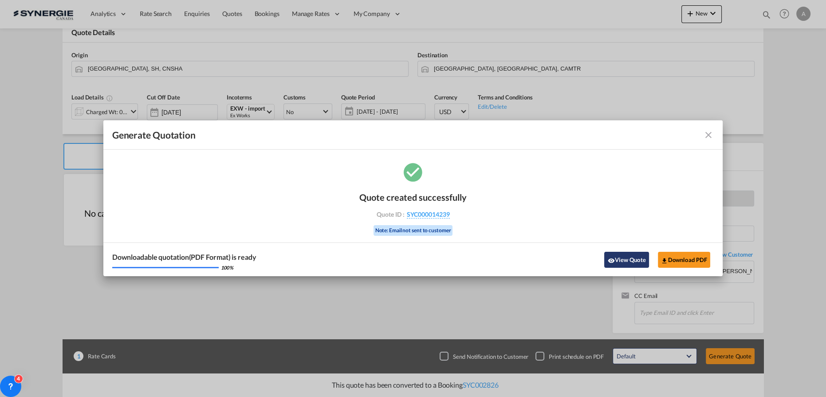
click at [624, 258] on button "View Quote" at bounding box center [627, 260] width 44 height 16
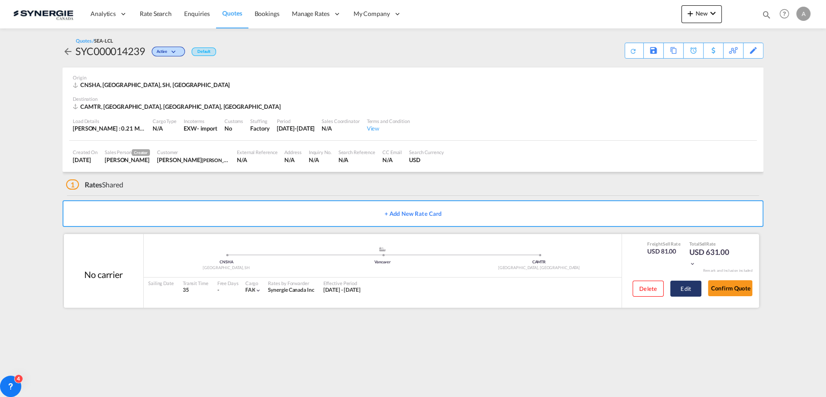
click at [690, 289] on button "Edit" at bounding box center [686, 289] width 31 height 16
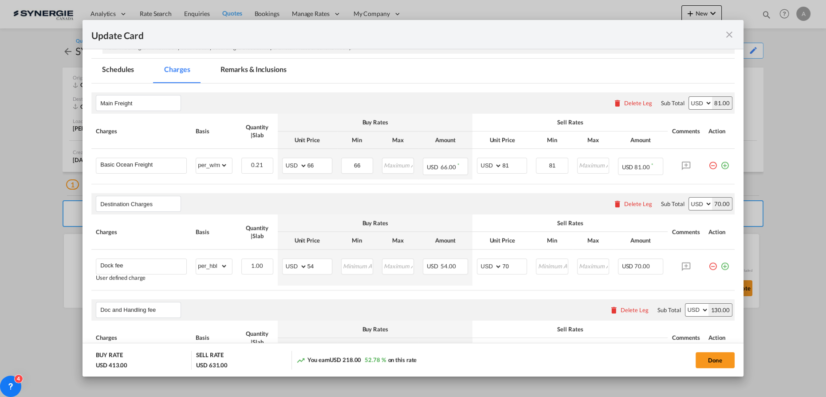
scroll to position [161, 0]
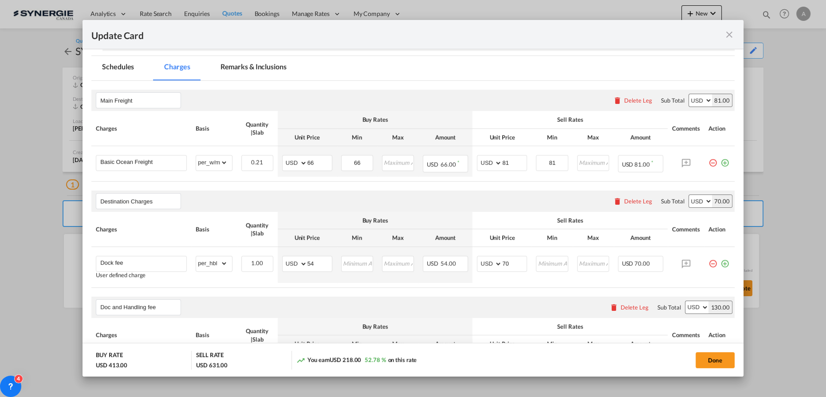
click at [727, 36] on md-icon "icon-close fg-AAA8AD m-0 pointer" at bounding box center [729, 34] width 11 height 11
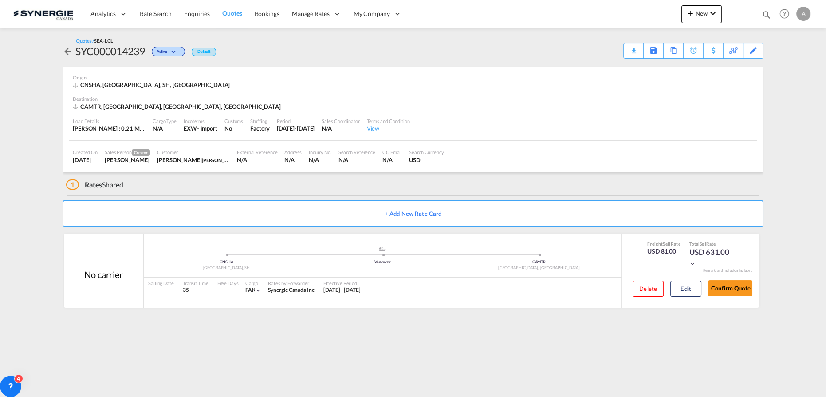
click at [621, 49] on div "Quotes / SEA-LCL SYC000014239 Active Default Download Quote Save As Template Co…" at bounding box center [413, 47] width 701 height 21
click at [629, 50] on div "Download Quote" at bounding box center [616, 50] width 45 height 14
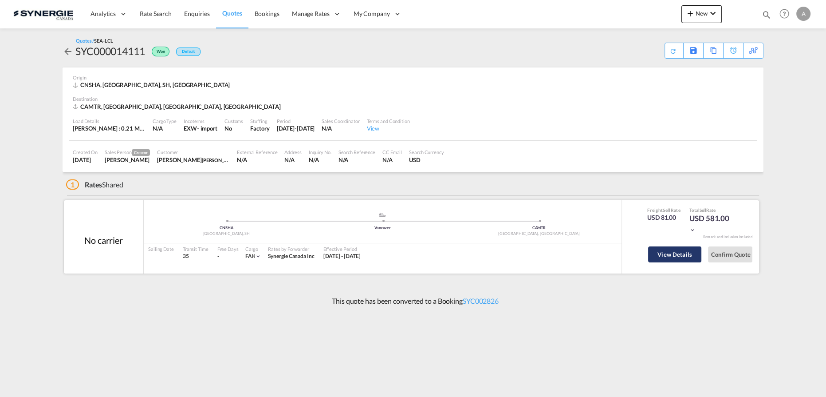
click at [656, 257] on button "View Details" at bounding box center [674, 254] width 53 height 16
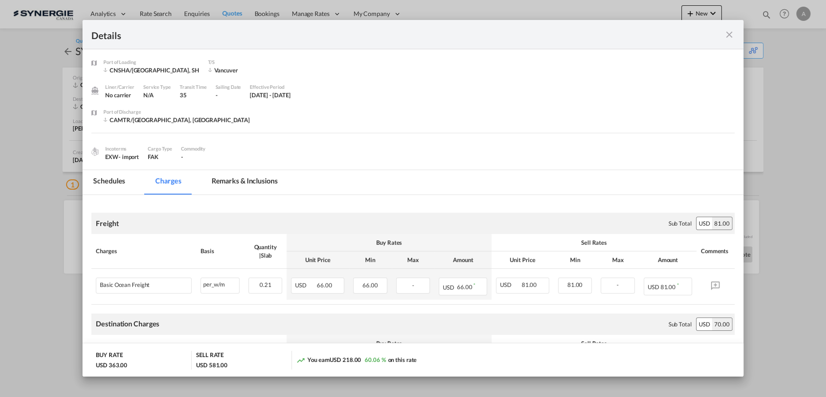
click at [726, 34] on md-icon "icon-close fg-AAA8AD m-0 cursor" at bounding box center [729, 34] width 11 height 11
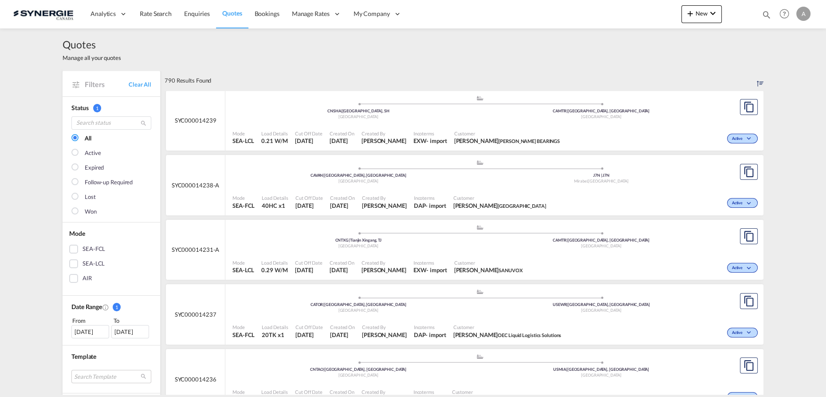
click at [766, 16] on md-icon "icon-magnify" at bounding box center [767, 15] width 10 height 10
click at [640, 18] on select "Bookings Quotes Enquiries" at bounding box center [626, 15] width 42 height 16
select select "Quotes"
click at [605, 7] on select "Bookings Quotes Enquiries" at bounding box center [626, 15] width 42 height 16
click at [692, 12] on input at bounding box center [700, 15] width 111 height 16
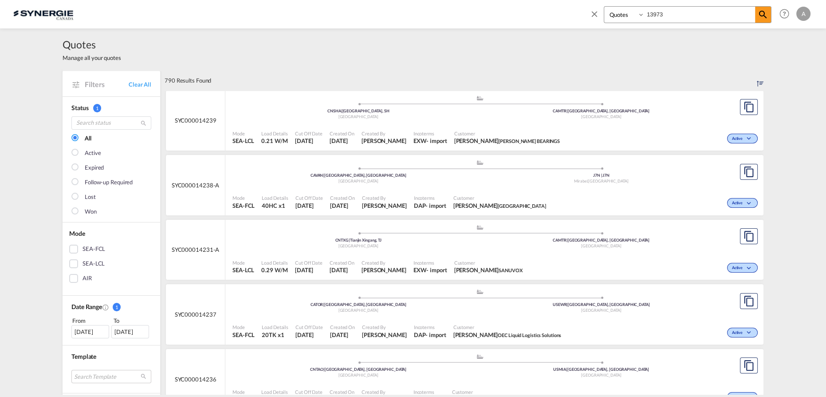
type input "13973"
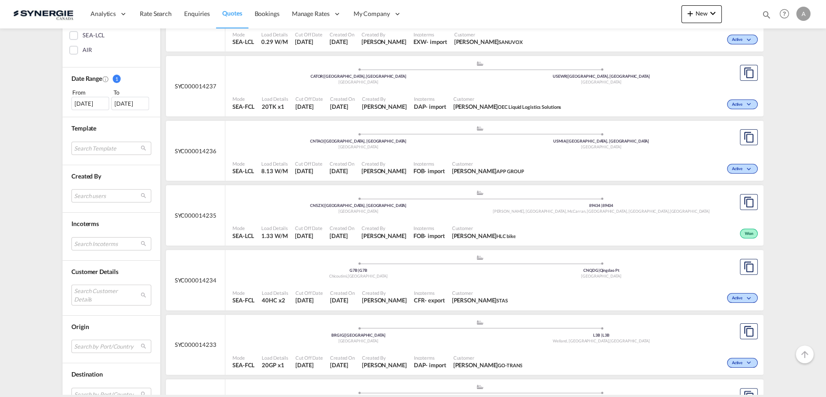
scroll to position [242, 0]
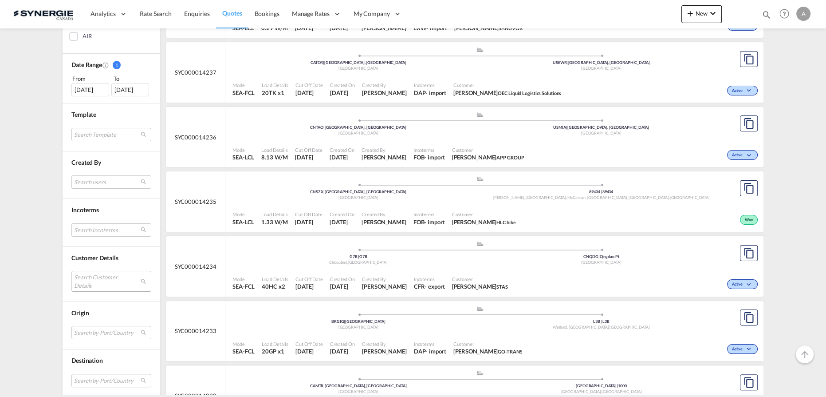
click at [105, 278] on md-select "Search Customer Details user name user [PERSON_NAME] [PERSON_NAME][EMAIL_ADDRES…" at bounding box center [111, 281] width 80 height 20
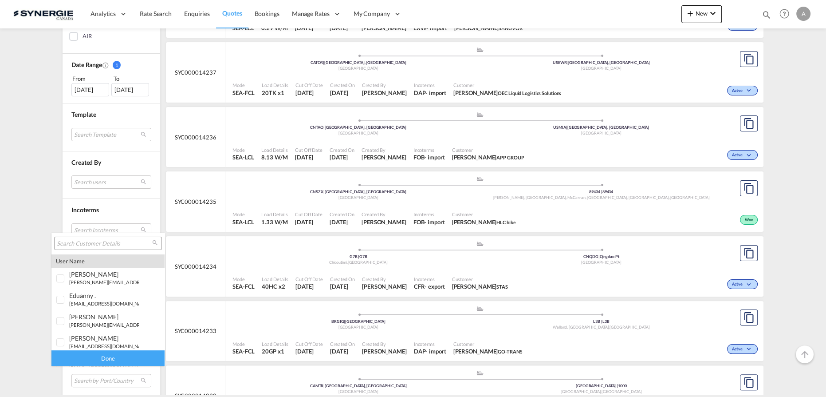
click at [103, 243] on input "search" at bounding box center [104, 244] width 95 height 8
type input "construction"
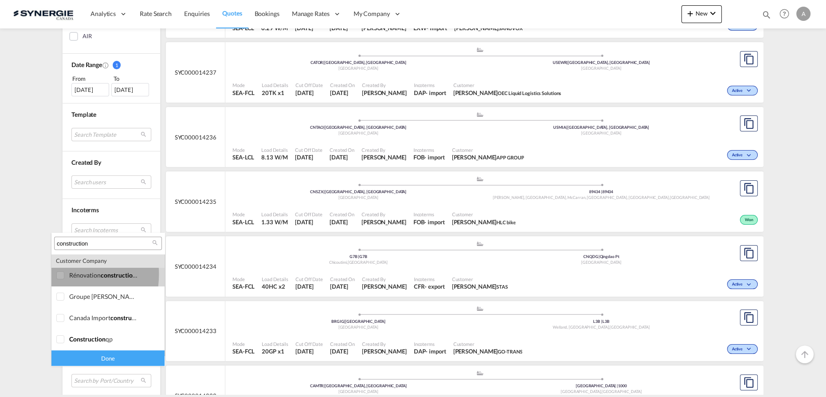
click at [58, 274] on div at bounding box center [60, 275] width 9 height 9
click at [95, 356] on div "Done" at bounding box center [107, 358] width 113 height 16
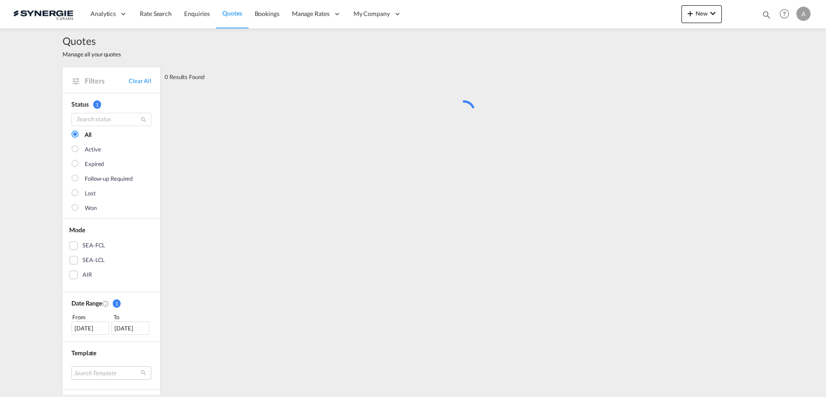
scroll to position [0, 0]
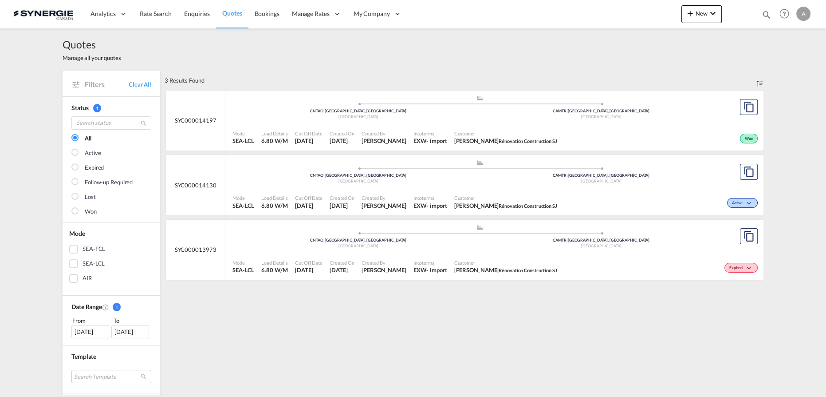
click at [437, 131] on span "Incoterms" at bounding box center [431, 133] width 34 height 7
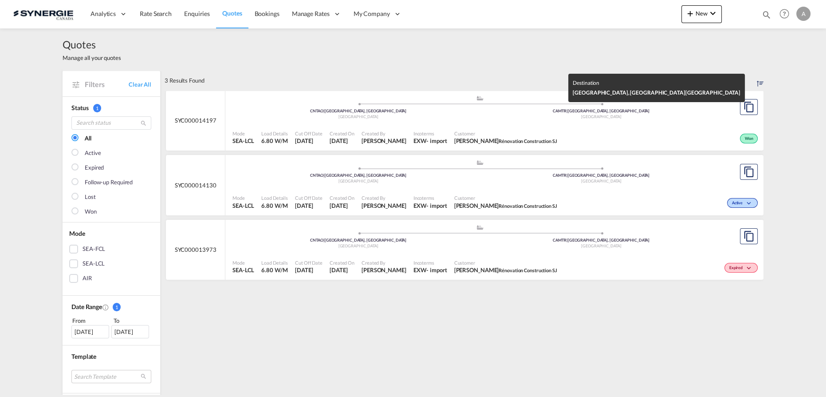
click at [482, 119] on div "[GEOGRAPHIC_DATA]" at bounding box center [601, 117] width 243 height 6
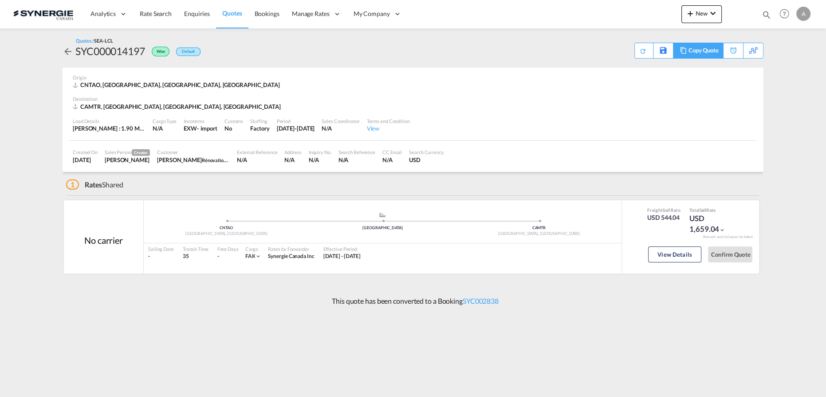
click at [711, 56] on div "Copy Quote" at bounding box center [704, 50] width 30 height 15
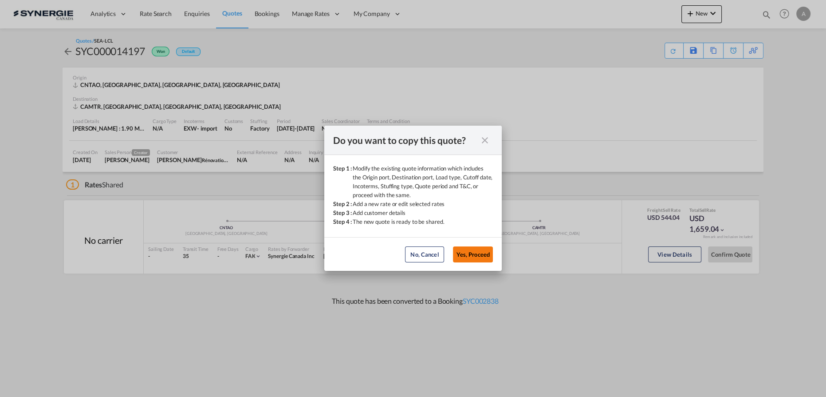
click at [478, 255] on button "Yes, Proceed" at bounding box center [473, 254] width 40 height 16
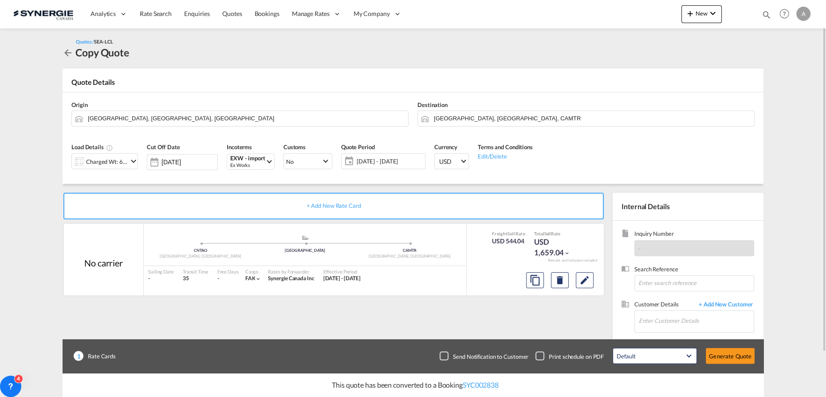
click at [103, 162] on div "Charged Wt: 6.80 W/M" at bounding box center [107, 161] width 42 height 12
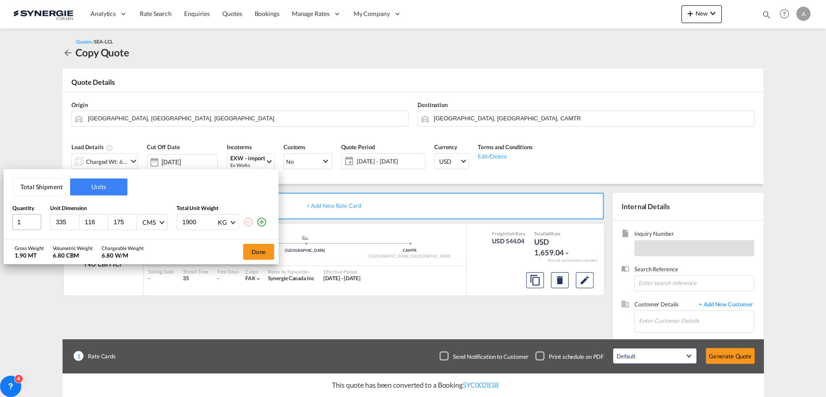
drag, startPoint x: 67, startPoint y: 222, endPoint x: 16, endPoint y: 217, distance: 50.8
click at [16, 217] on div "1 335 116 175 CMS CMS Inches 1900 KG KG LB" at bounding box center [140, 222] width 257 height 16
type input "330"
type input "122"
type input "253"
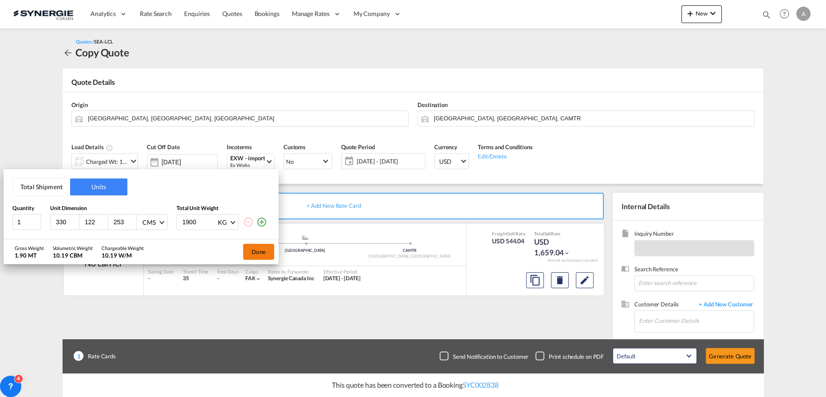
click at [257, 251] on button "Done" at bounding box center [258, 252] width 31 height 16
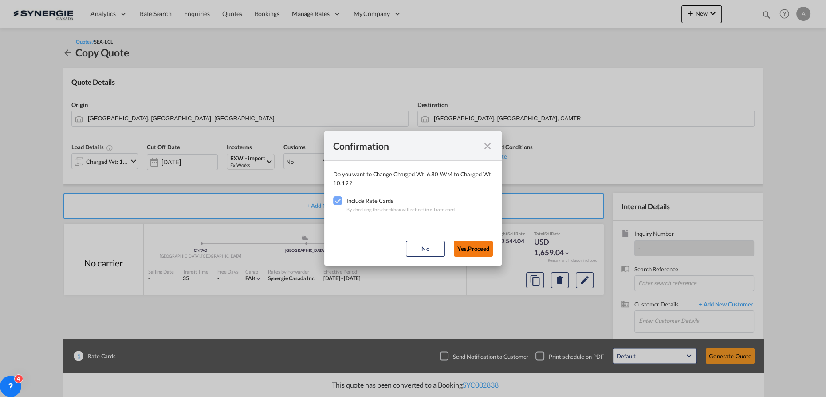
click at [490, 251] on button "Yes,Proceed" at bounding box center [473, 249] width 39 height 16
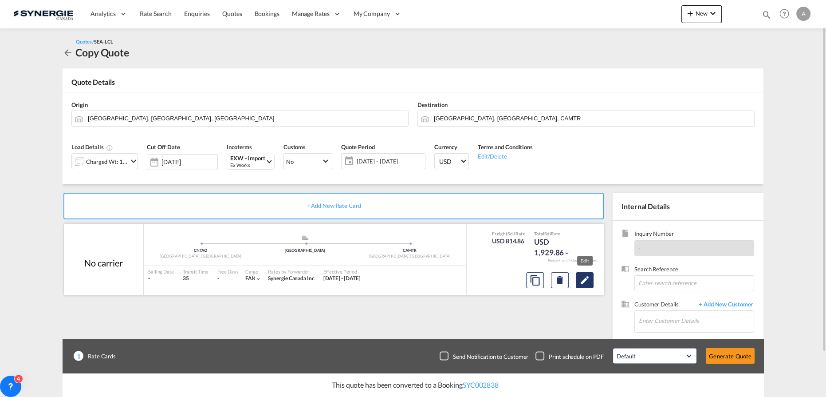
click at [580, 283] on md-icon "Edit" at bounding box center [585, 280] width 11 height 11
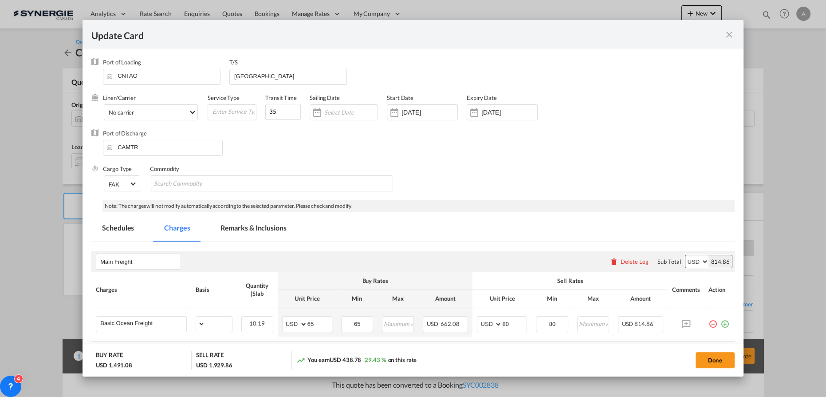
select select "per_w/m"
select select "per_shipment"
select select "per_hbl"
select select "per_shipment"
select select "per_bl"
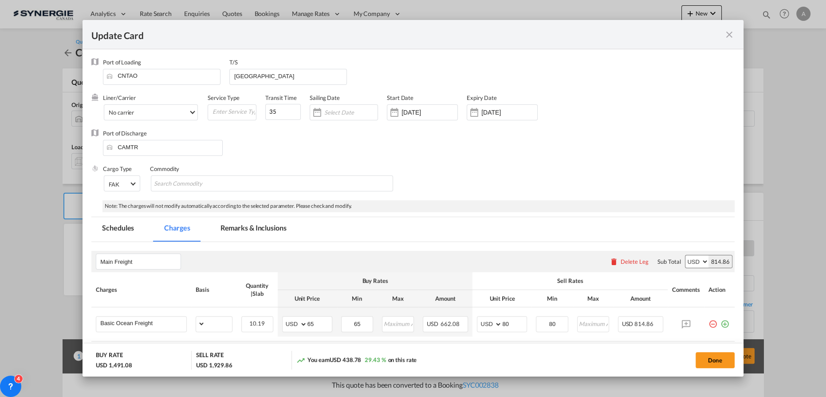
select select "flat"
select select "per_bl"
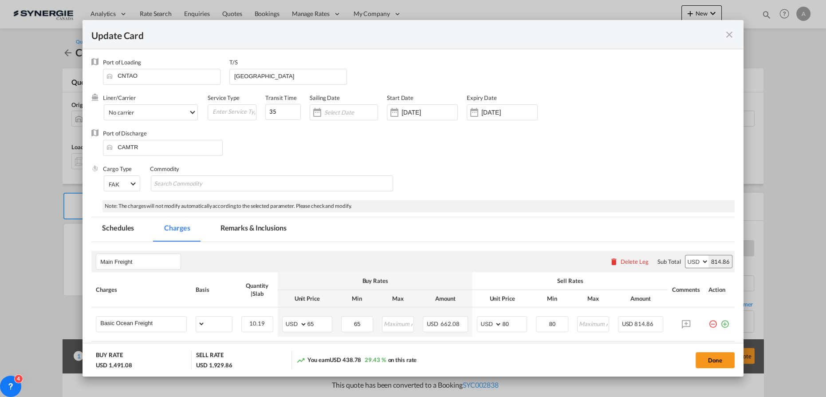
select select "per_shipment"
click at [256, 228] on md-tab-item "Remarks & Inclusions" at bounding box center [253, 229] width 87 height 24
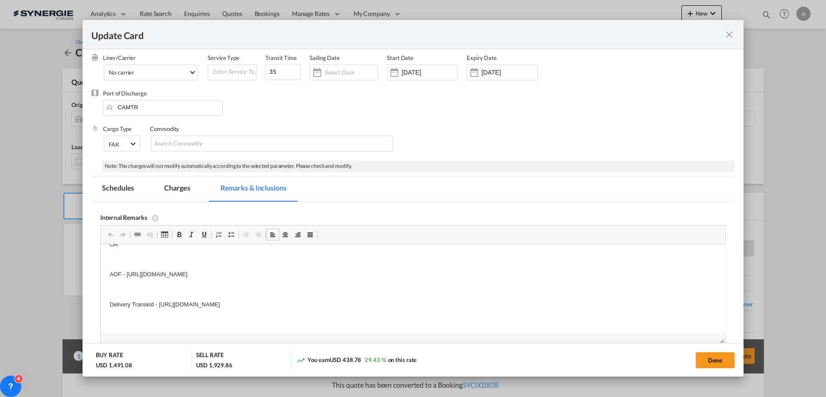
scroll to position [202, 0]
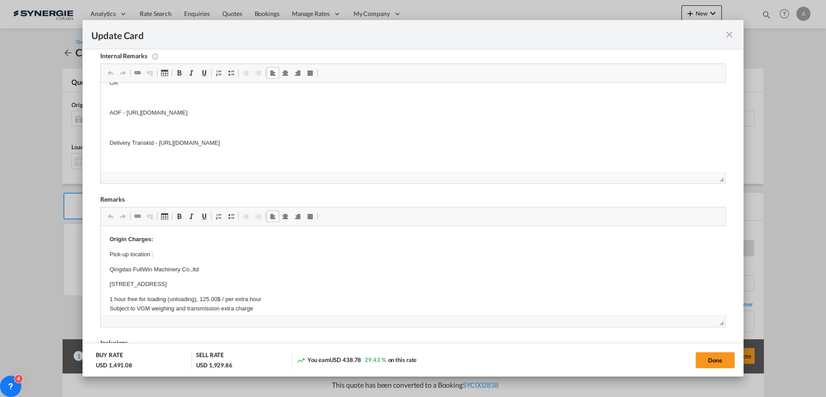
drag, startPoint x: 107, startPoint y: 285, endPoint x: 271, endPoint y: 281, distance: 164.7
paste body "Editor, editor5"
click at [218, 271] on p "Qingdao FullWin Machinery Co.,ltd" at bounding box center [413, 269] width 607 height 9
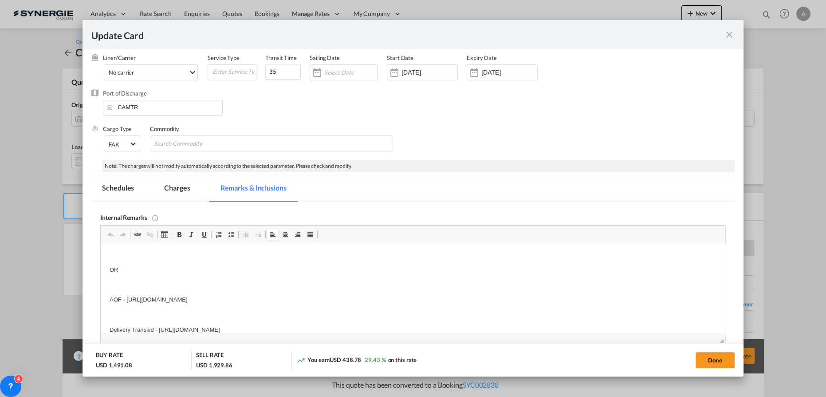
scroll to position [0, 0]
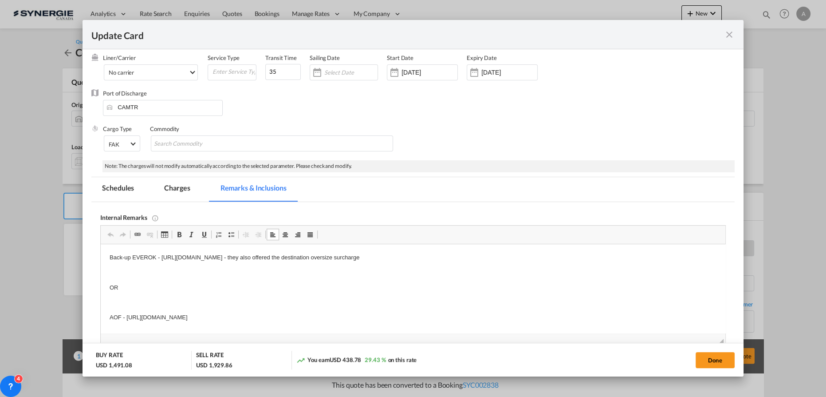
drag, startPoint x: 112, startPoint y: 286, endPoint x: 388, endPoint y: 320, distance: 278.6
click at [388, 320] on body "Back-up EVEROK - https://app.frontapp.com/open/cnv_q4o2jbj?key=iHOmH2UvUyoeCAiH…" at bounding box center [413, 310] width 607 height 114
drag, startPoint x: 403, startPoint y: 288, endPoint x: 158, endPoint y: 288, distance: 244.1
click at [158, 288] on p "Delivery Transkid - https://app.frontapp.com/open/cnv_q56ja8f?key=NvnIc1CW2S79j…" at bounding box center [413, 287] width 607 height 9
copy p "https://app.frontapp.com/open/cnv_q56ja8f?key=NvnIc1CW2S79jSTCMSkTvsC_EY_FkLvf"
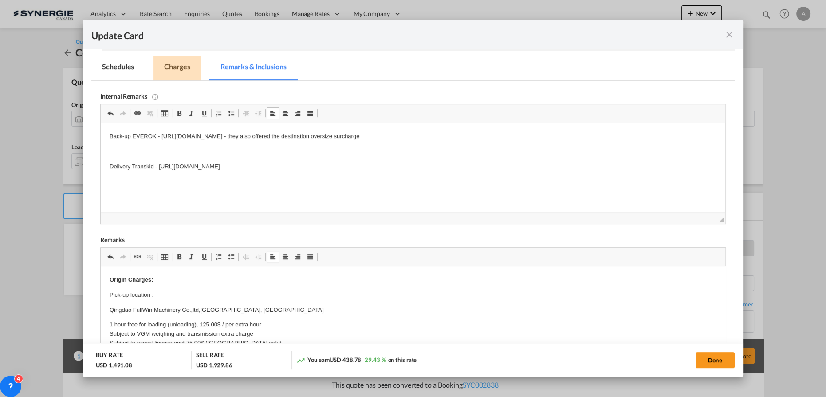
click at [174, 68] on md-tab-item "Charges" at bounding box center [177, 68] width 47 height 24
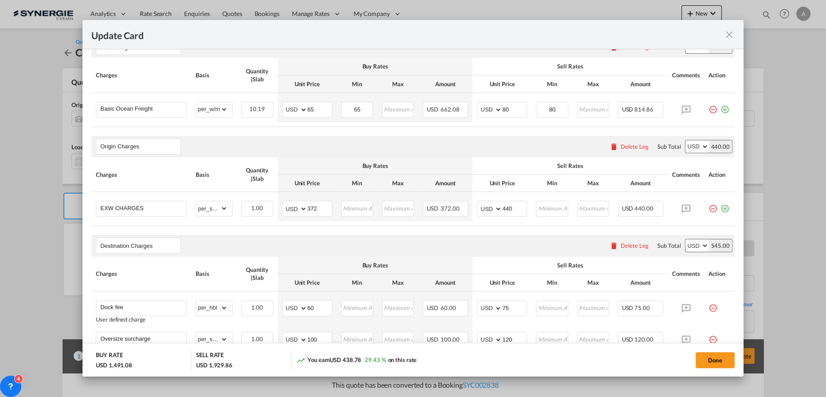
scroll to position [202, 0]
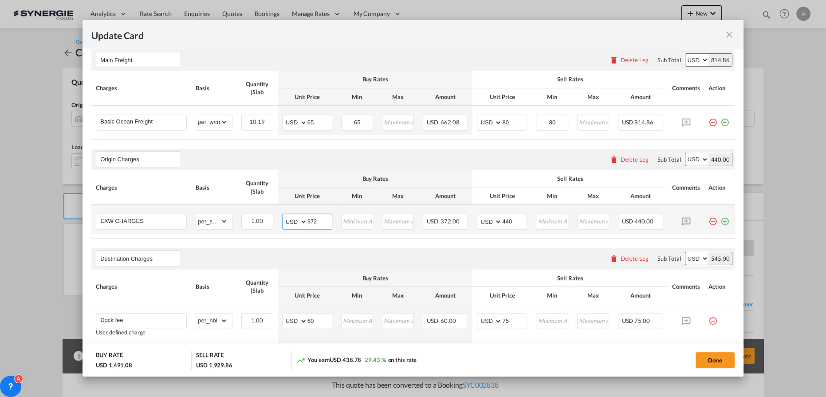
click at [316, 222] on input "372" at bounding box center [320, 220] width 24 height 13
drag, startPoint x: 322, startPoint y: 223, endPoint x: 252, endPoint y: 222, distance: 69.7
click at [254, 222] on tr "EXW CHARGES Please Enter Already Exists gross_weight volumetric_weight per_ship…" at bounding box center [413, 219] width 644 height 29
type input "548"
click at [502, 222] on input "440" at bounding box center [514, 220] width 24 height 13
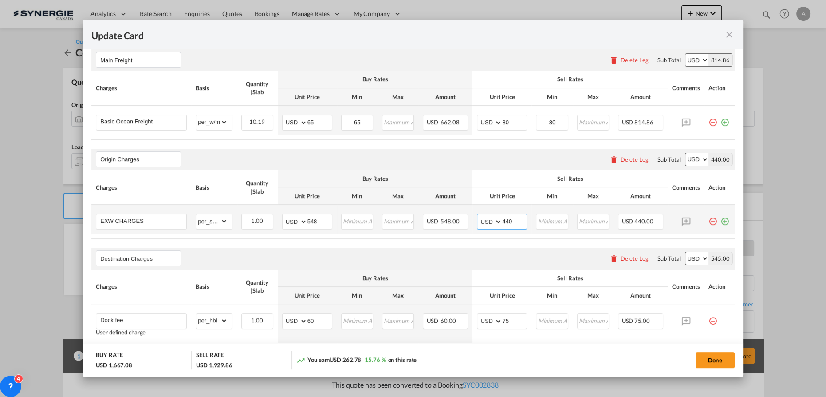
click at [502, 222] on input "440" at bounding box center [514, 220] width 24 height 13
type input "615"
click at [714, 360] on button "Done" at bounding box center [715, 360] width 39 height 16
type input "[DATE]"
type input "30 Aug 2025"
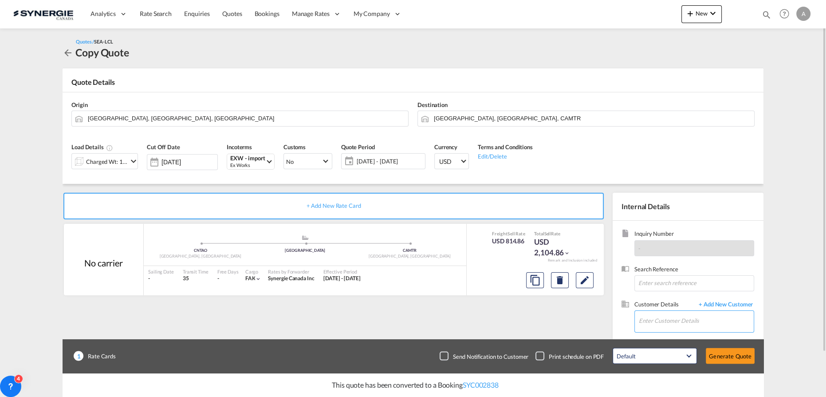
click at [692, 318] on input "Enter Customer Details" at bounding box center [696, 321] width 115 height 20
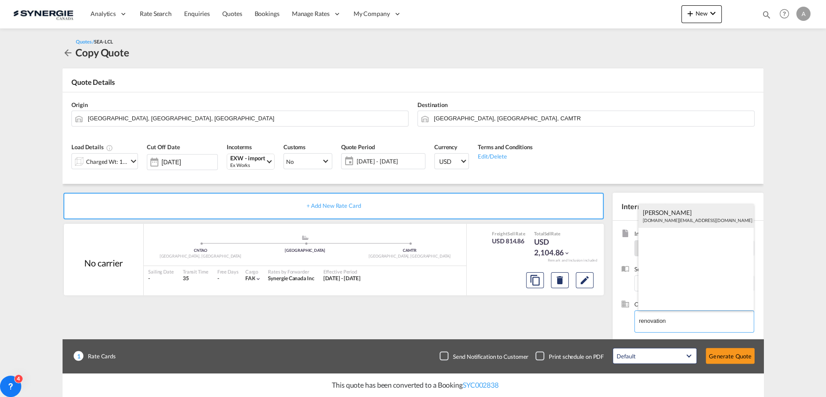
click at [688, 217] on div "JULIE BERGERON construction.sj@outlook.com | Rénovation Construction SJ" at bounding box center [697, 216] width 116 height 24
type input "Rénovation Construction SJ, JULIE BERGERON, construction.sj@outlook.com"
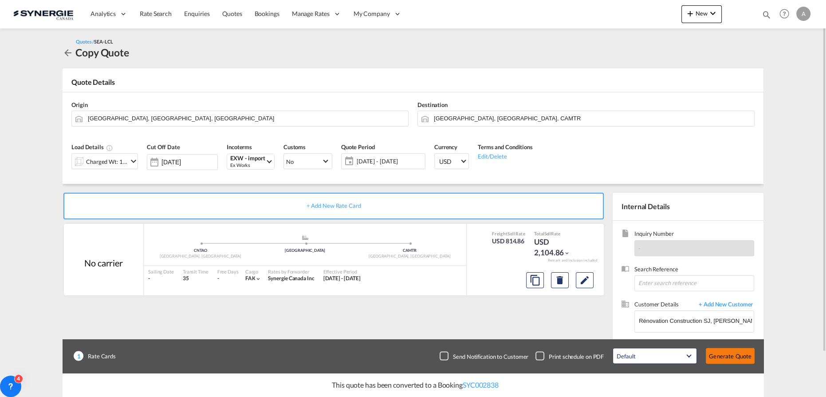
click at [727, 356] on button "Generate Quote" at bounding box center [730, 356] width 49 height 16
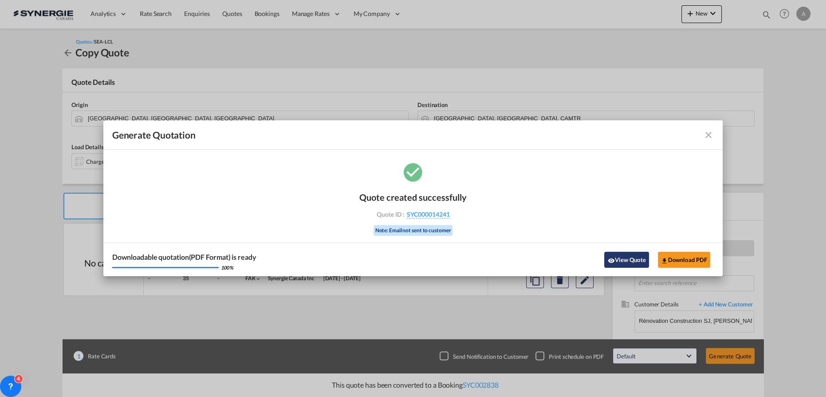
click at [627, 258] on button "View Quote" at bounding box center [627, 260] width 44 height 16
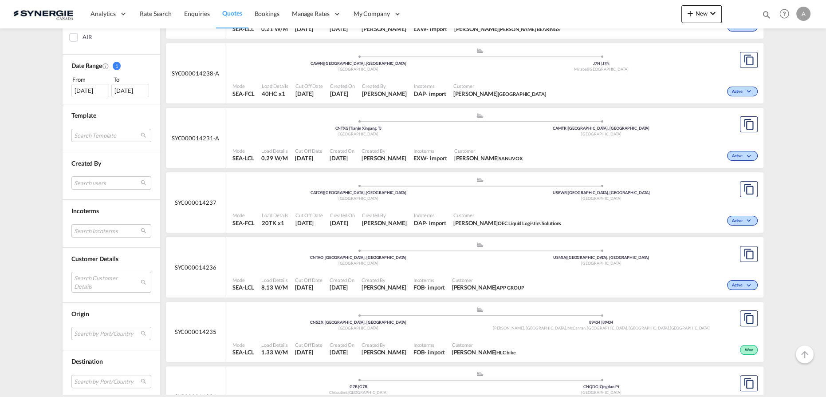
scroll to position [242, 0]
click at [99, 278] on md-select "Search Customer Details user name user michel Perron michel.perron@dieselexpert…" at bounding box center [111, 281] width 80 height 20
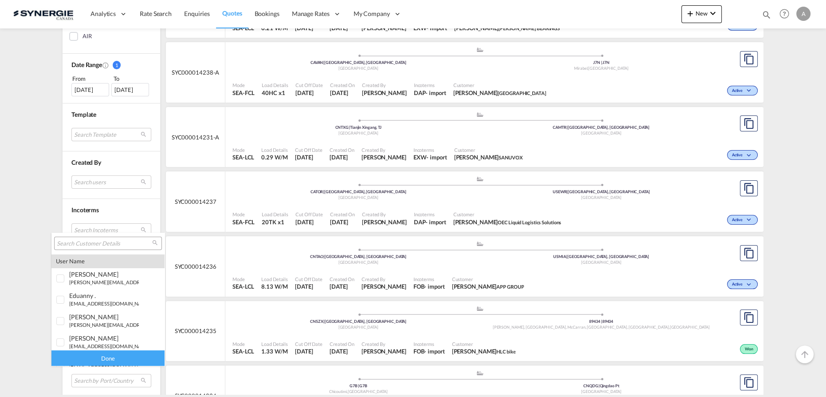
click at [110, 243] on input "search" at bounding box center [104, 244] width 95 height 8
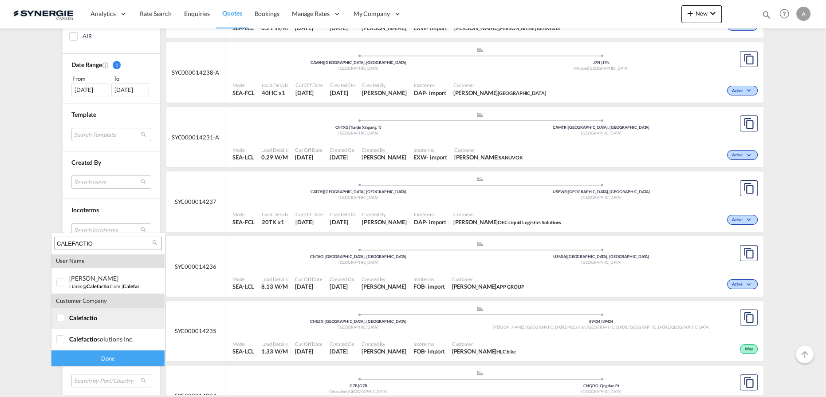
type input "CALEFACTIO"
drag, startPoint x: 64, startPoint y: 312, endPoint x: 65, endPoint y: 320, distance: 8.5
click at [64, 314] on div at bounding box center [60, 318] width 9 height 9
click at [65, 340] on div at bounding box center [60, 339] width 9 height 9
click at [95, 359] on div "Done" at bounding box center [107, 358] width 113 height 16
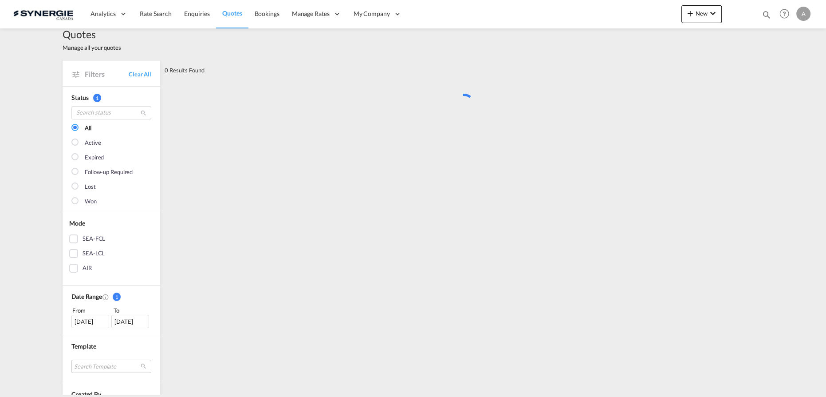
scroll to position [0, 0]
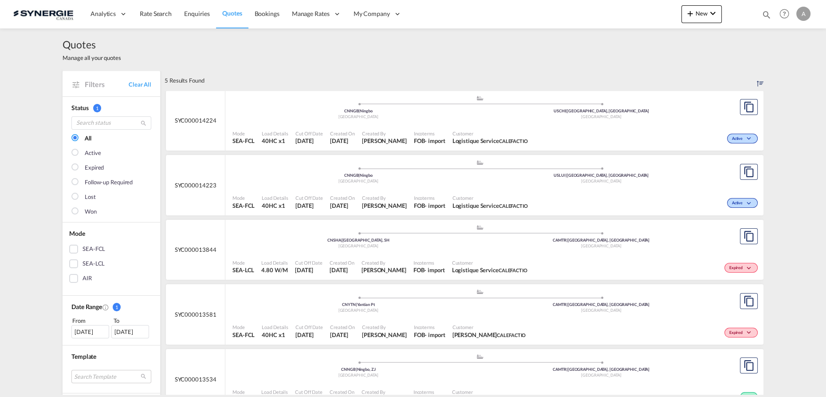
click at [459, 122] on div ".a{fill:#aaa8ad;} .a{fill:#aaa8ad;} CNNGB | Ningbo China USLUI | Louisville, KY…" at bounding box center [480, 108] width 495 height 27
click at [496, 130] on span "Customer" at bounding box center [490, 133] width 75 height 7
click at [468, 120] on div "[GEOGRAPHIC_DATA]" at bounding box center [358, 117] width 243 height 6
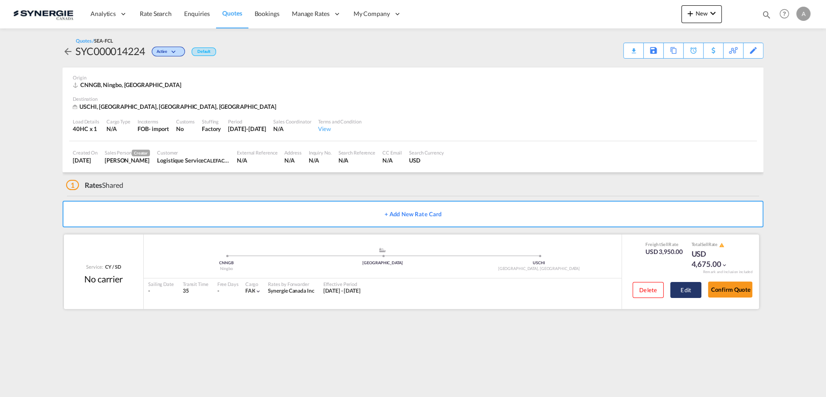
click at [696, 286] on button "Edit" at bounding box center [686, 290] width 31 height 16
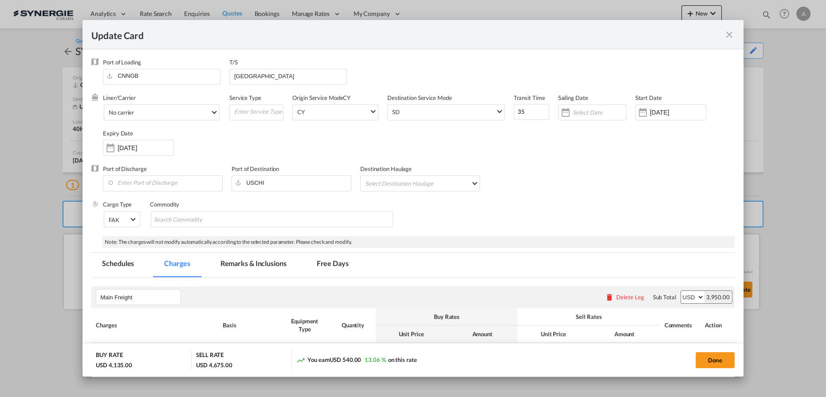
select select "per container"
select select "per B/L"
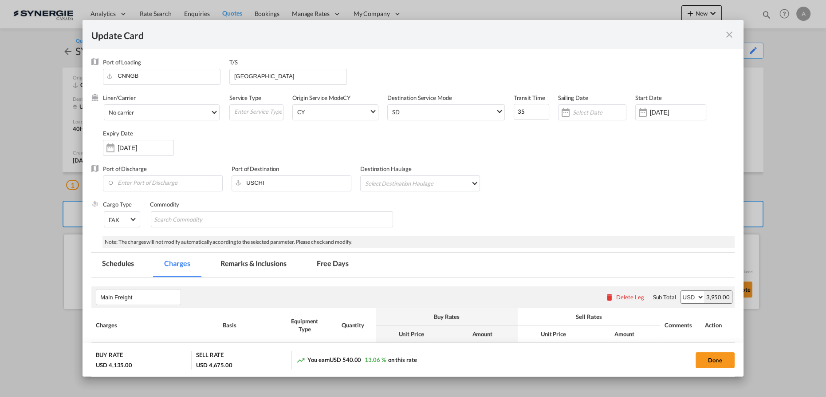
select select "per B/L"
select select "per shipment"
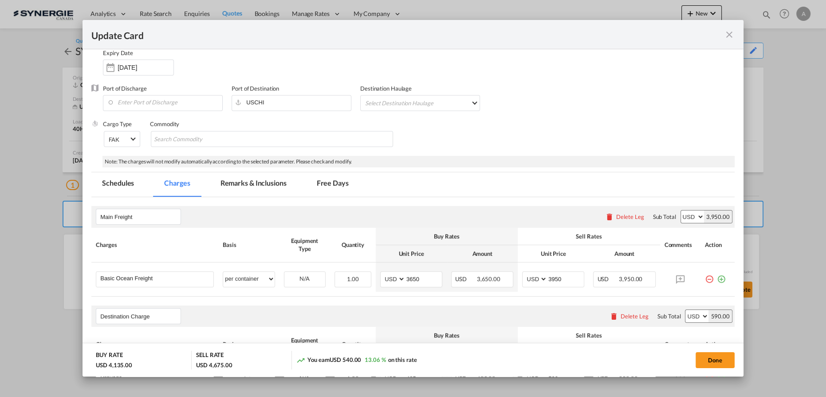
click at [726, 35] on md-icon "icon-close fg-AAA8AD m-0 pointer" at bounding box center [729, 34] width 11 height 11
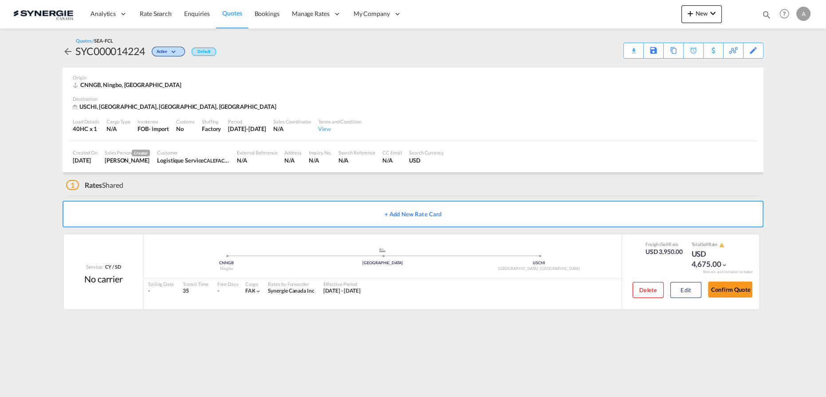
drag, startPoint x: 767, startPoint y: 13, endPoint x: 691, endPoint y: 19, distance: 76.5
click at [767, 13] on md-icon "icon-magnify" at bounding box center [767, 15] width 10 height 10
click at [612, 16] on select "Bookings Quotes Enquiries" at bounding box center [626, 15] width 42 height 16
select select "Quotes"
click at [605, 7] on select "Bookings Quotes Enquiries" at bounding box center [626, 15] width 42 height 16
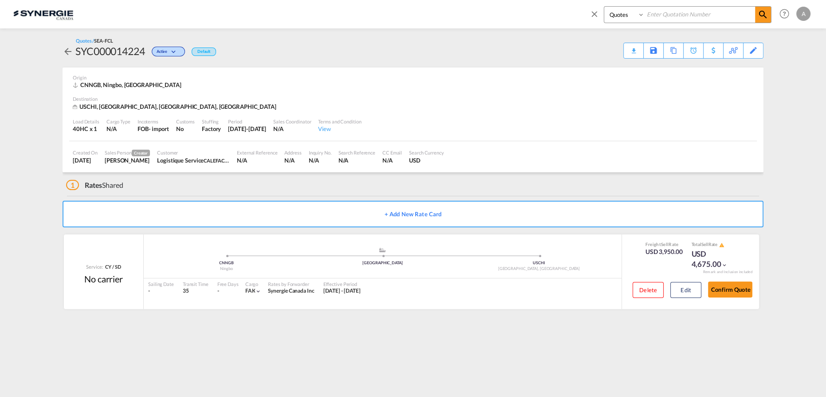
click at [674, 16] on input at bounding box center [700, 15] width 111 height 16
type input "14186"
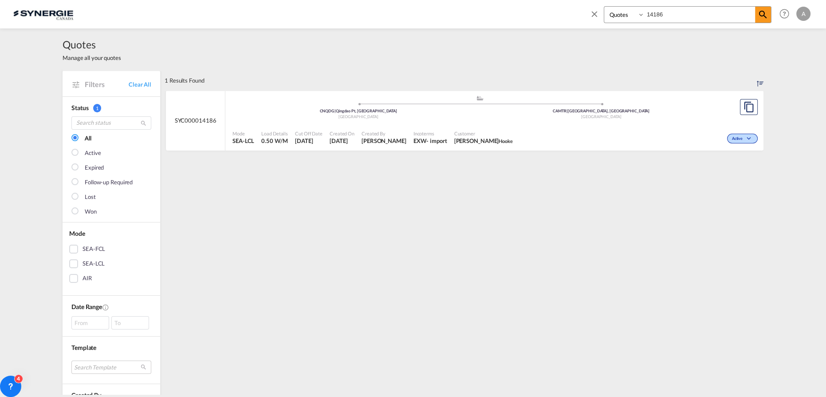
click at [535, 130] on div "Active" at bounding box center [639, 137] width 244 height 22
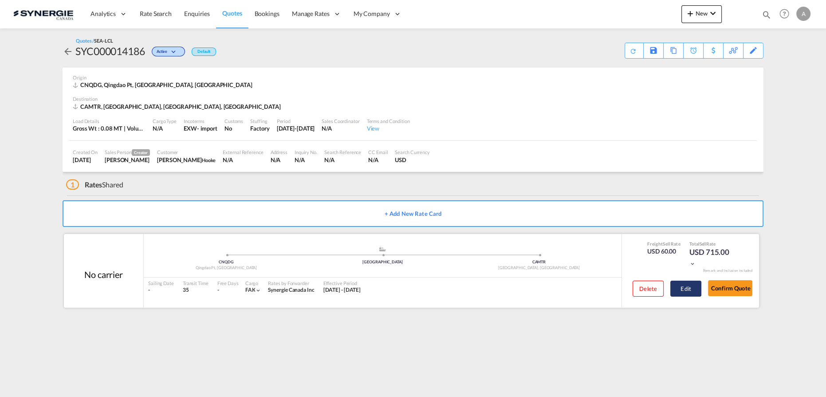
click at [684, 289] on button "Edit" at bounding box center [686, 289] width 31 height 16
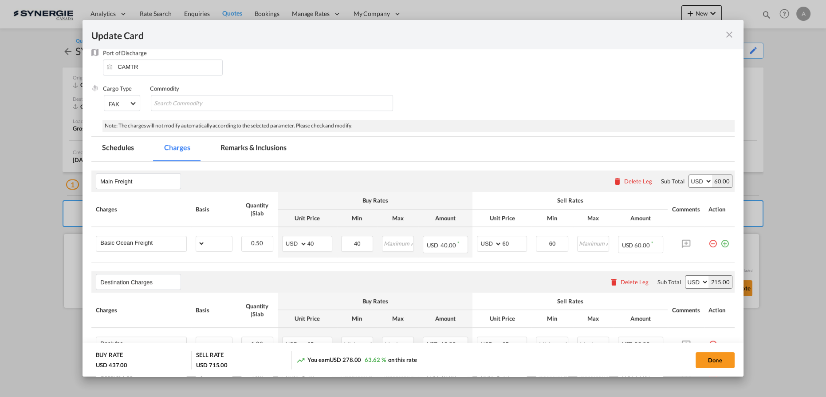
select select "per_w/m"
select select "per_hbl"
select select "per_bl"
select select "flat"
select select "per_bl"
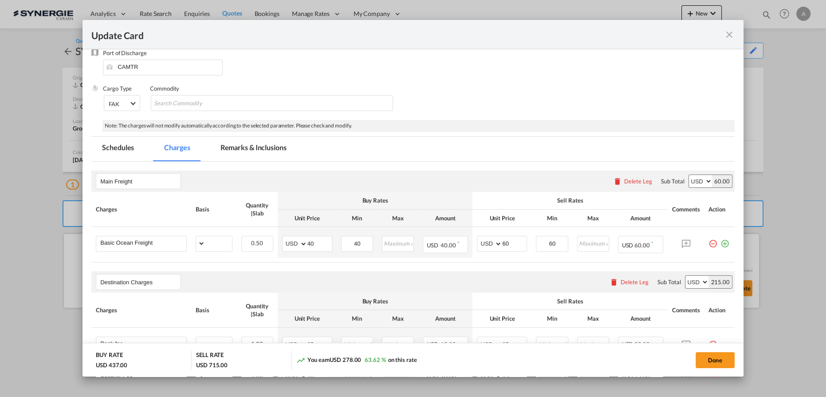
select select "per_bl"
select select "per_shipment"
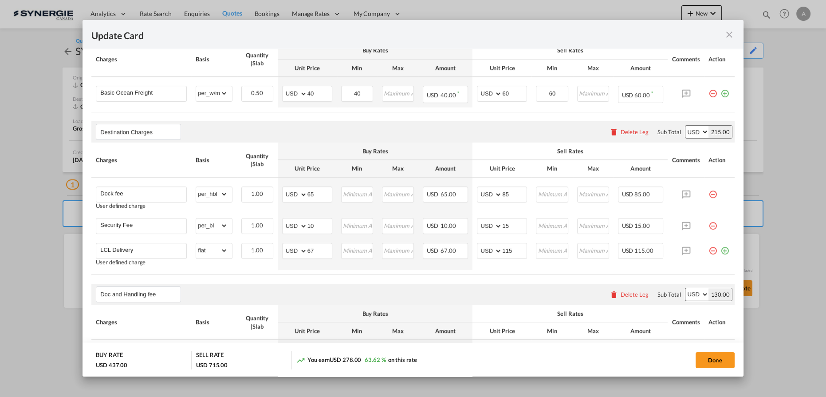
scroll to position [121, 0]
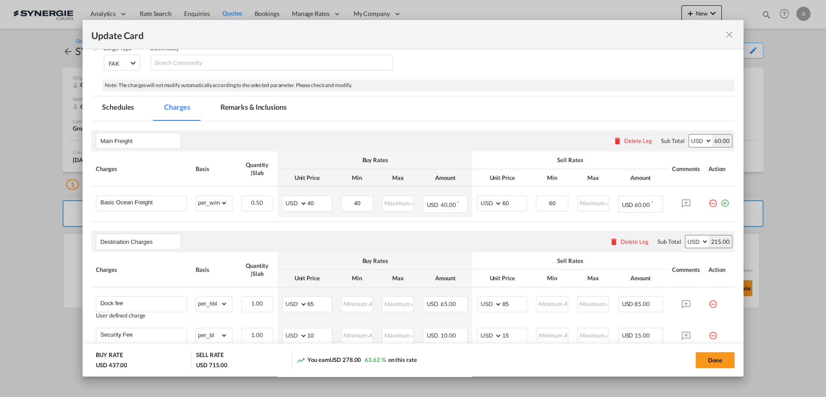
click at [267, 104] on md-tab-item "Remarks & Inclusions" at bounding box center [253, 108] width 87 height 24
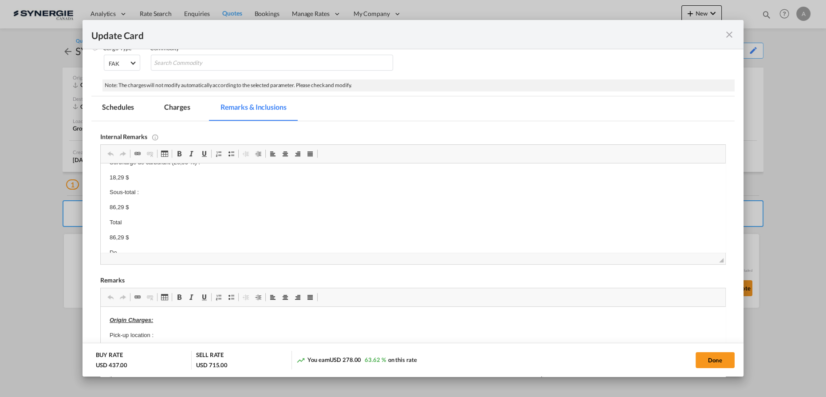
scroll to position [0, 0]
click at [728, 35] on md-icon "icon-close fg-AAA8AD m-0 pointer" at bounding box center [729, 34] width 11 height 11
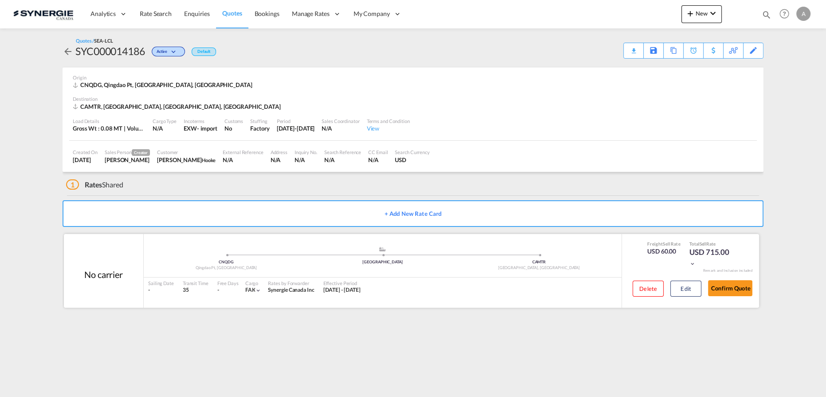
click at [737, 279] on div "Confirm Quote" at bounding box center [730, 289] width 44 height 25
click at [739, 292] on button "Confirm Quote" at bounding box center [730, 288] width 44 height 16
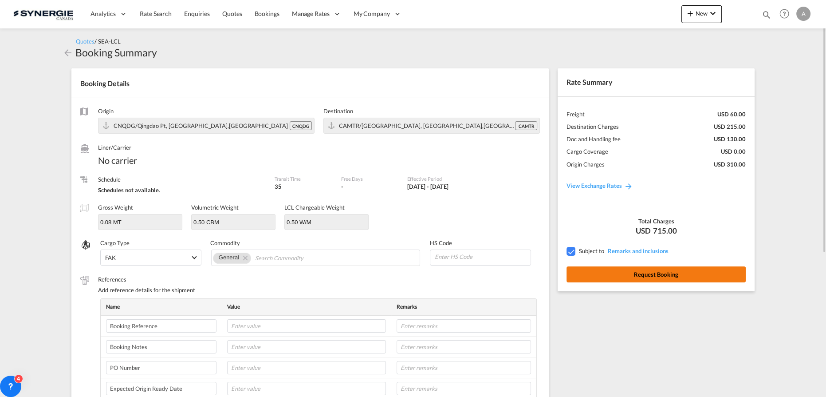
click at [590, 274] on button "Request Booking" at bounding box center [656, 274] width 179 height 16
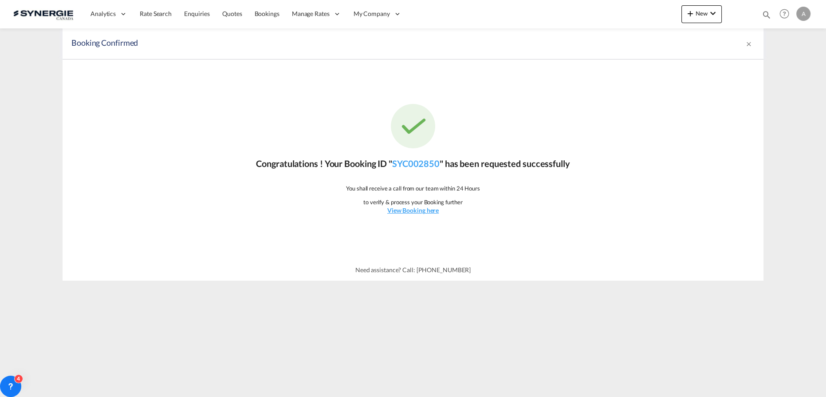
drag, startPoint x: 763, startPoint y: 16, endPoint x: 707, endPoint y: 27, distance: 57.8
click at [764, 16] on md-icon "icon-magnify" at bounding box center [767, 15] width 10 height 10
click at [626, 19] on select "Bookings Quotes Enquiries" at bounding box center [626, 15] width 42 height 16
select select "Quotes"
click at [605, 7] on select "Bookings Quotes Enquiries" at bounding box center [626, 15] width 42 height 16
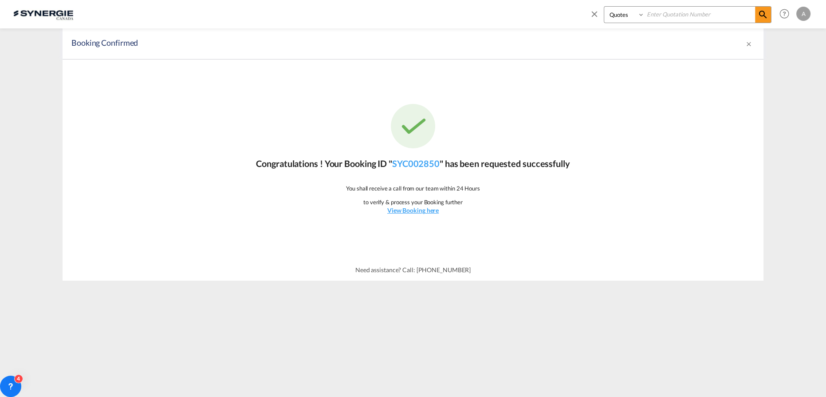
click at [662, 19] on input at bounding box center [700, 15] width 111 height 16
type input "14223"
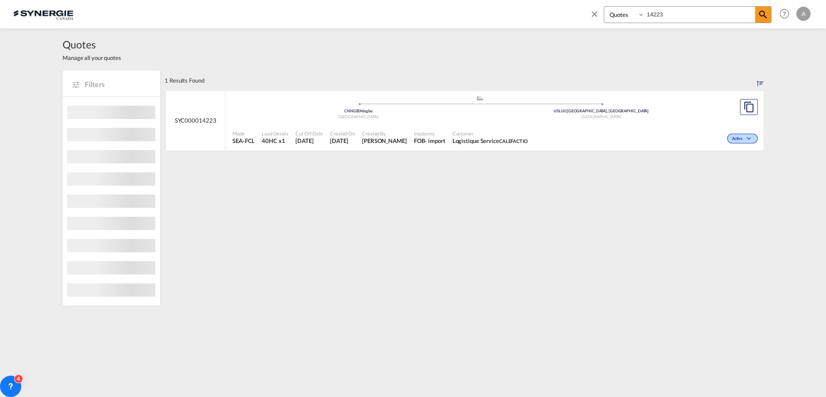
click at [549, 139] on div "Active" at bounding box center [646, 137] width 229 height 22
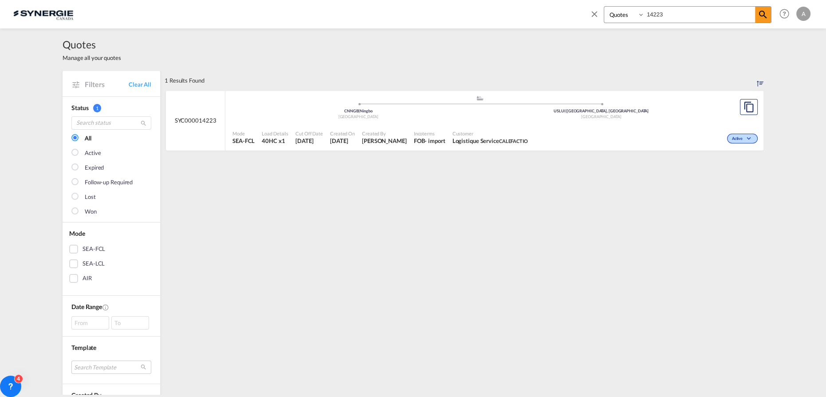
click at [446, 133] on span "Incoterms" at bounding box center [430, 133] width 32 height 7
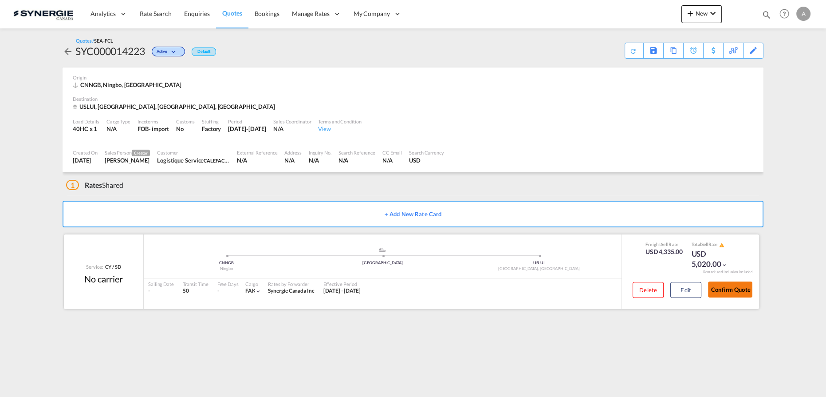
click at [723, 287] on button "Confirm Quote" at bounding box center [730, 289] width 44 height 16
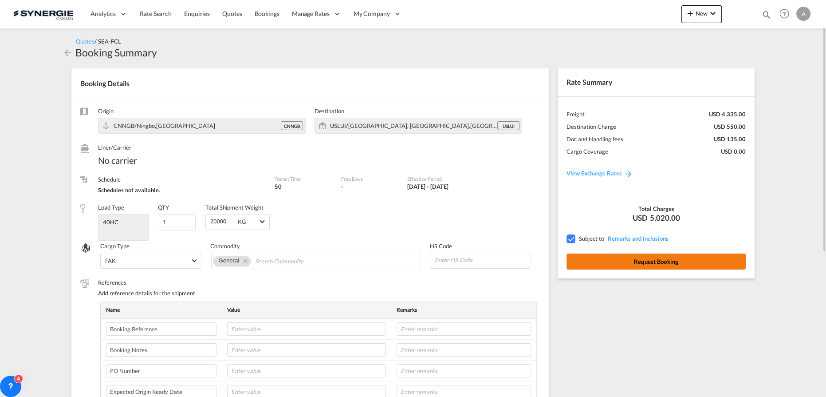
click at [724, 261] on button "Request Booking" at bounding box center [656, 261] width 179 height 16
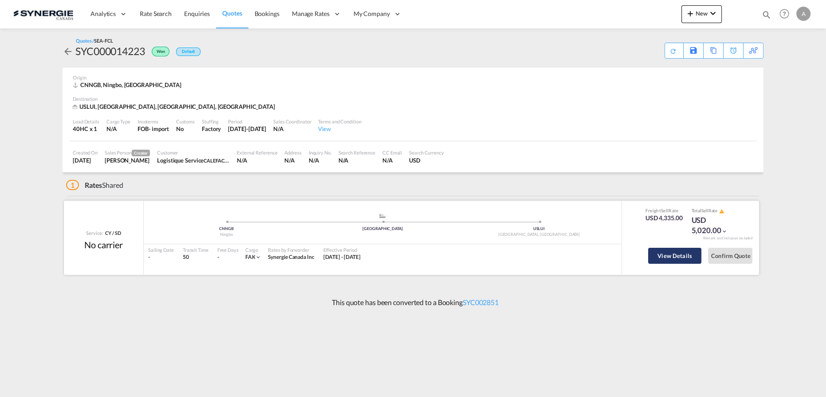
click at [667, 252] on button "View Details" at bounding box center [674, 256] width 53 height 16
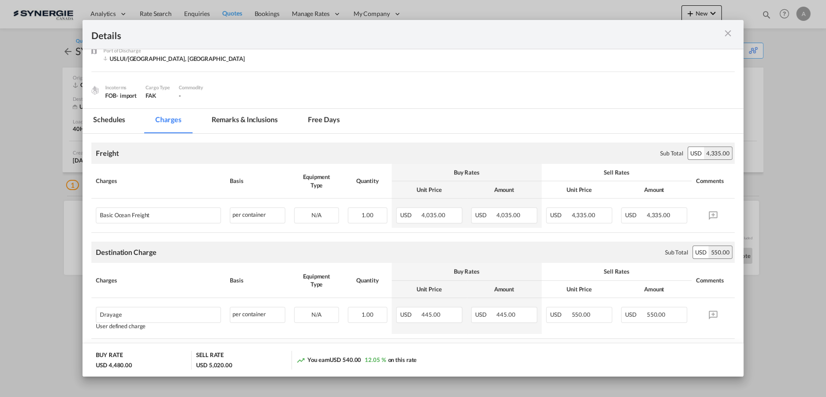
scroll to position [80, 0]
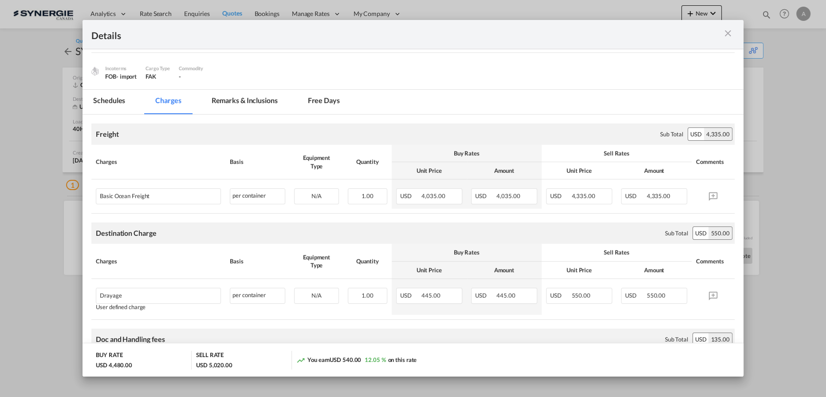
click at [723, 33] on md-icon "icon-close m-3 fg-AAA8AD cursor" at bounding box center [728, 33] width 11 height 11
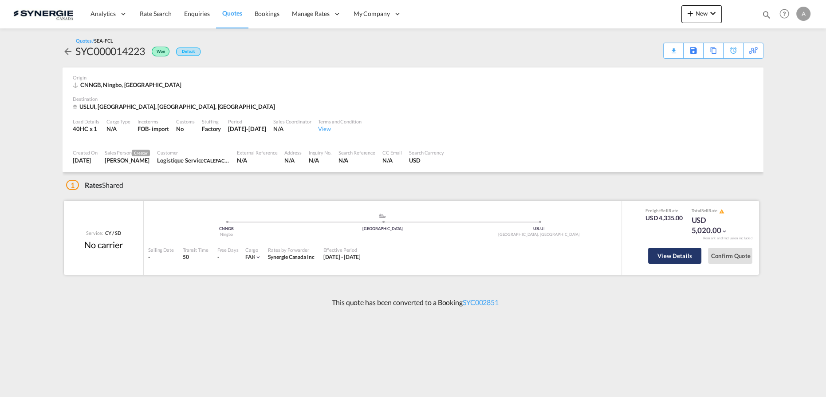
click at [688, 255] on button "View Details" at bounding box center [674, 256] width 53 height 16
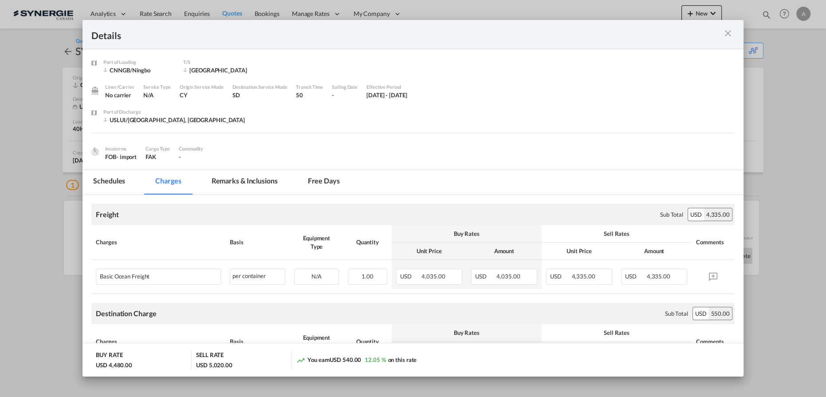
click at [257, 180] on md-tab-item "Remarks & Inclusions" at bounding box center [244, 182] width 87 height 24
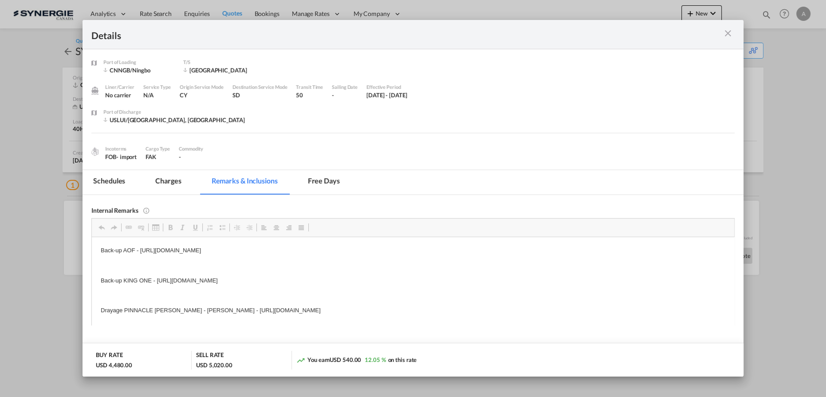
scroll to position [0, 0]
click at [162, 183] on md-tab-item "Charges" at bounding box center [168, 182] width 47 height 24
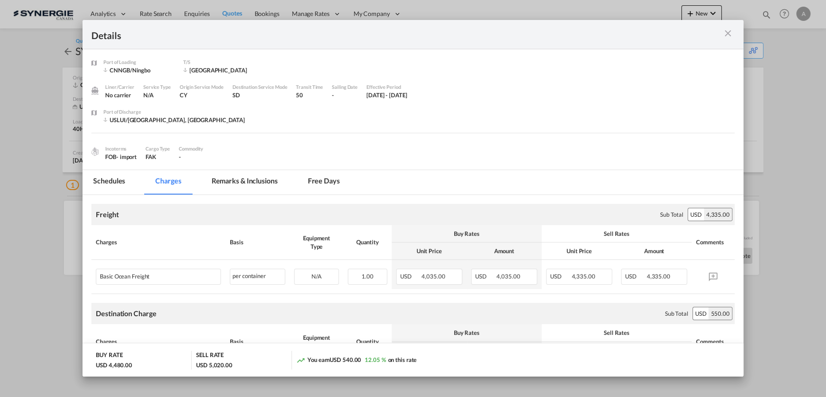
click at [728, 29] on md-icon "icon-close m-3 fg-AAA8AD cursor" at bounding box center [728, 33] width 11 height 11
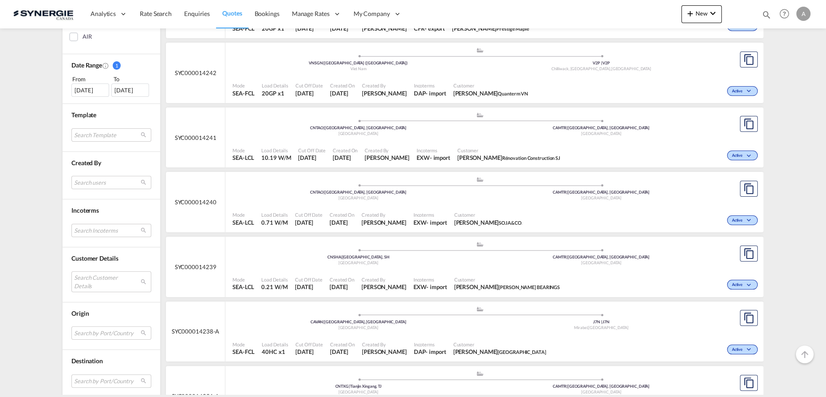
scroll to position [242, 0]
click at [87, 281] on md-select "Search Customer Details user name user [PERSON_NAME] [EMAIL_ADDRESS][DOMAIN_NAM…" at bounding box center [111, 281] width 80 height 20
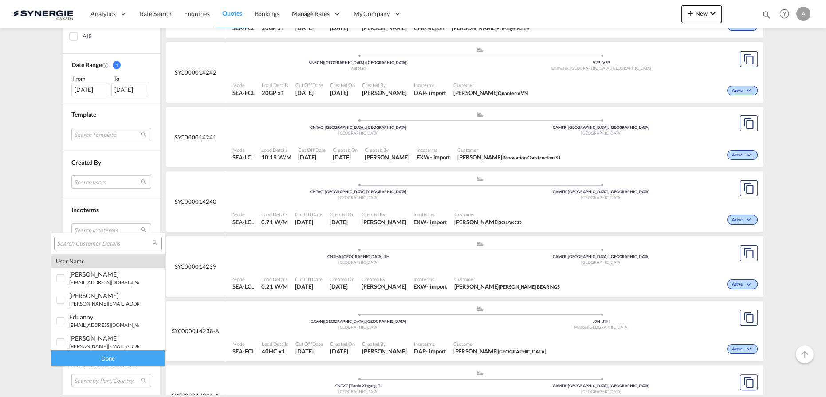
click at [103, 244] on input "search" at bounding box center [104, 244] width 95 height 8
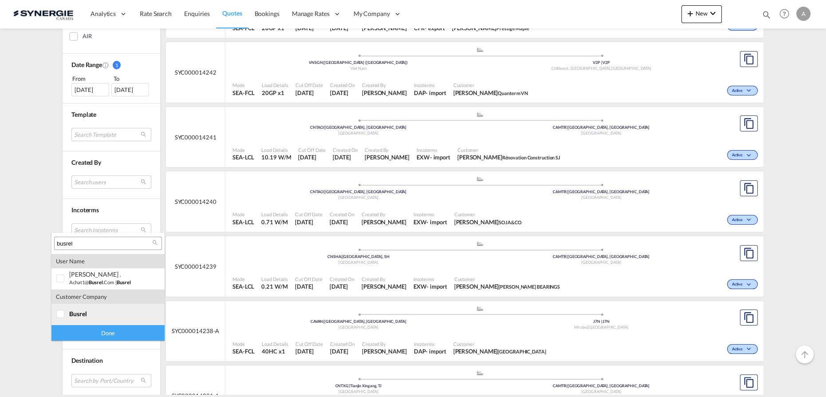
type input "busrel"
click at [86, 313] on span "busrel" at bounding box center [78, 314] width 18 height 8
click at [109, 340] on div "Done" at bounding box center [107, 333] width 113 height 16
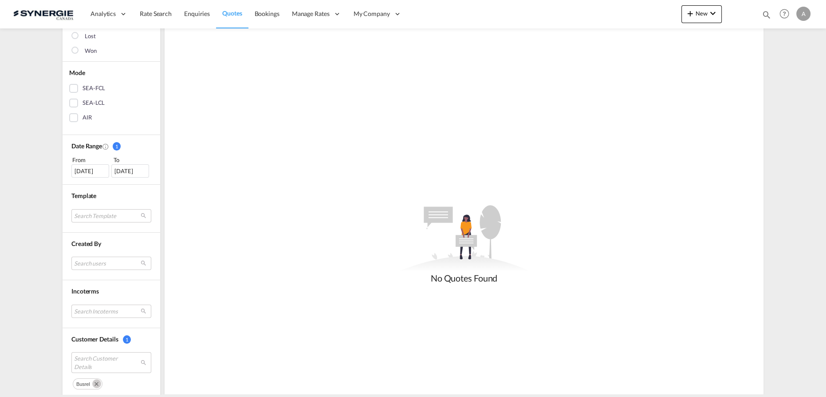
scroll to position [161, 0]
click at [83, 165] on div "[DATE]" at bounding box center [90, 170] width 38 height 13
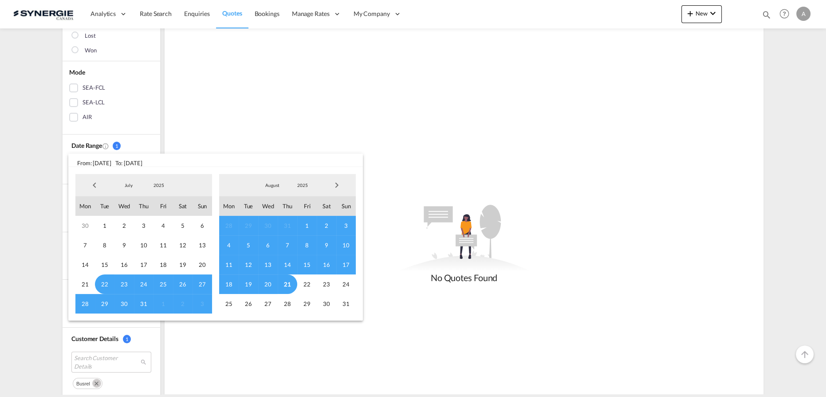
click at [152, 183] on span "2025" at bounding box center [159, 185] width 28 height 6
click at [160, 145] on md-option "2023" at bounding box center [168, 142] width 60 height 21
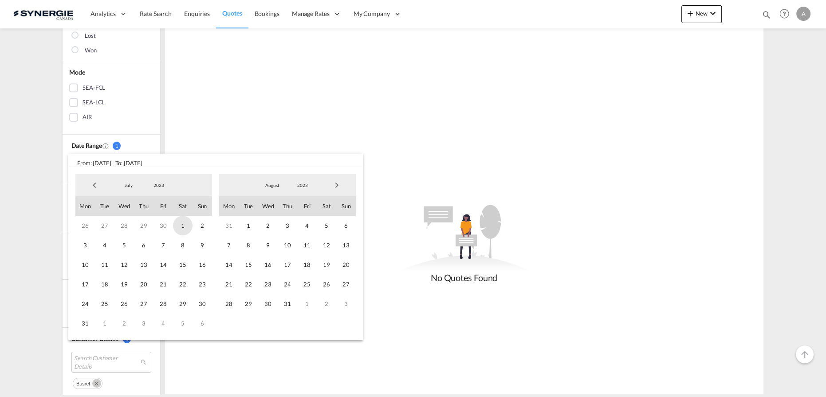
click at [174, 228] on span "1" at bounding box center [183, 226] width 20 height 20
click at [295, 184] on span "2023" at bounding box center [303, 185] width 28 height 6
click at [298, 230] on md-option "2025" at bounding box center [311, 227] width 60 height 21
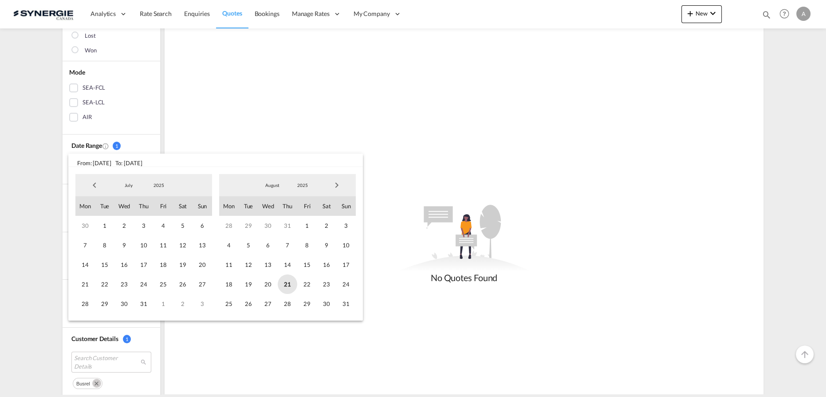
click at [287, 289] on span "21" at bounding box center [288, 284] width 20 height 20
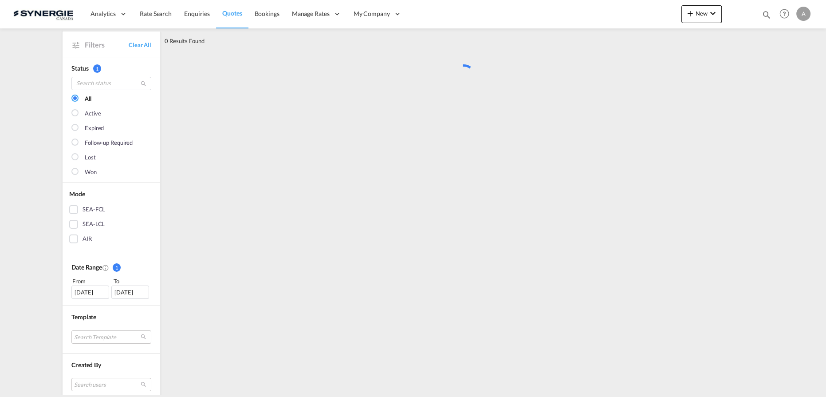
scroll to position [0, 0]
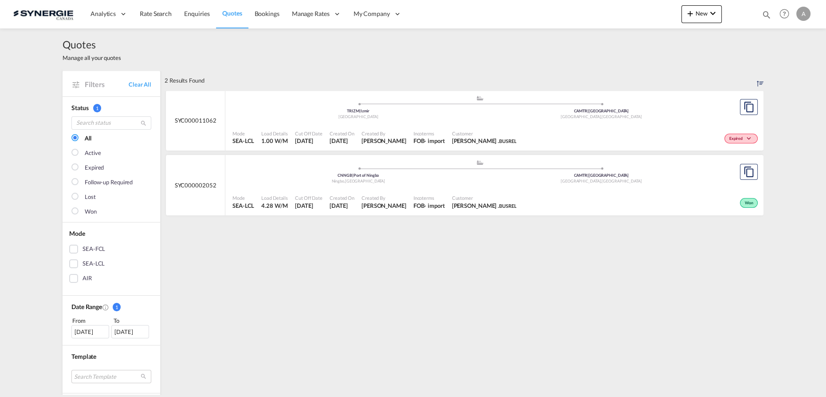
click at [458, 122] on div ".a{fill:#aaa8ad;} .a{fill:#aaa8ad;} CNNGB | Port of Ningbo Ningbo , [GEOGRAPHIC…" at bounding box center [480, 108] width 495 height 27
click at [760, 15] on div "Bookings Quotes Enquiries Help Resources Product Release A My Profile Logout" at bounding box center [785, 14] width 56 height 28
drag, startPoint x: 761, startPoint y: 14, endPoint x: 719, endPoint y: 24, distance: 42.8
click at [761, 14] on div "Bookings Quotes Enquiries Help Resources Product Release A My Profile Logout" at bounding box center [785, 14] width 56 height 28
click at [767, 15] on md-icon "icon-magnify" at bounding box center [767, 15] width 10 height 10
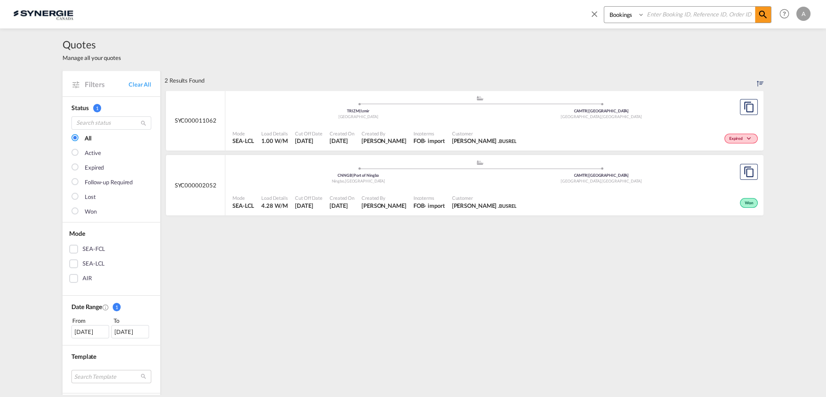
click at [619, 16] on select "Bookings Quotes Enquiries" at bounding box center [626, 15] width 42 height 16
select select "Quotes"
click at [605, 7] on select "Bookings Quotes Enquiries" at bounding box center [626, 15] width 42 height 16
click at [665, 16] on input at bounding box center [700, 15] width 111 height 16
type input "14084"
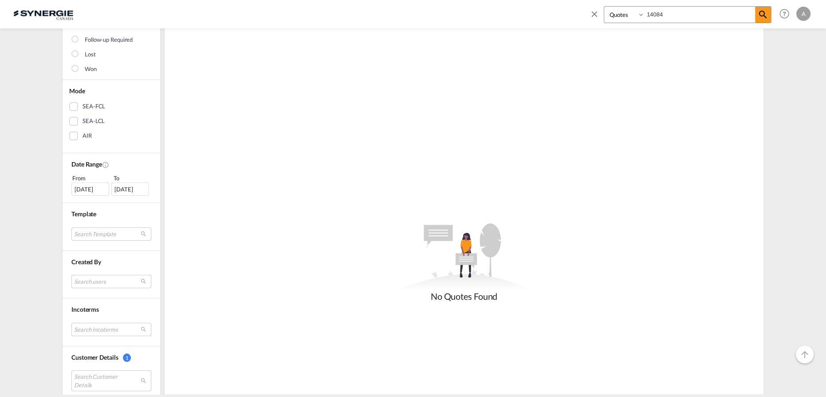
scroll to position [282, 0]
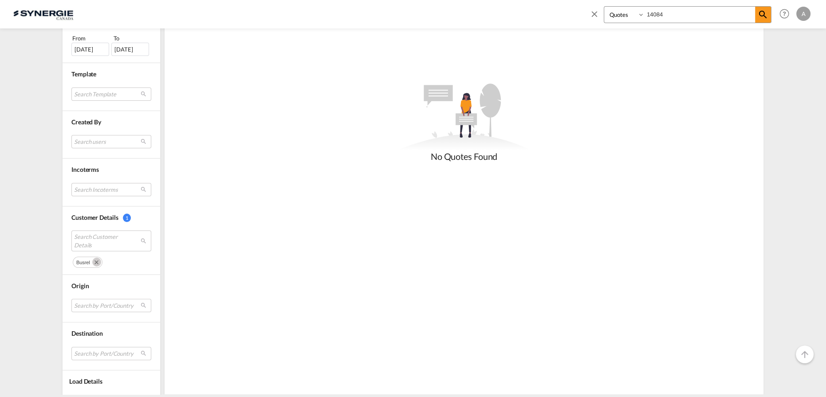
click at [93, 262] on md-icon "Remove" at bounding box center [96, 261] width 9 height 9
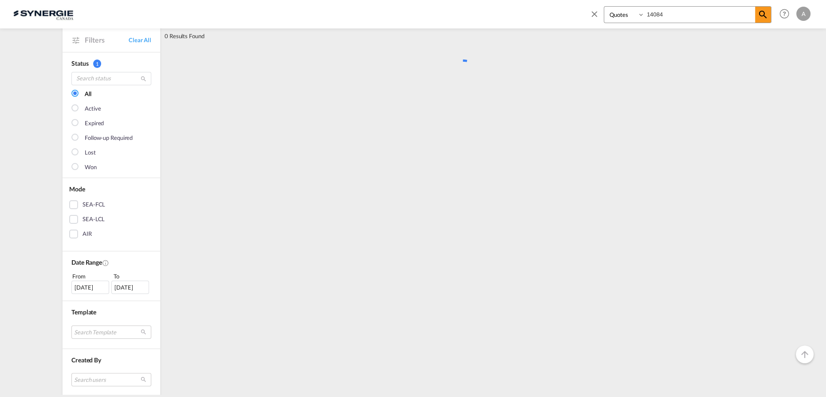
scroll to position [0, 0]
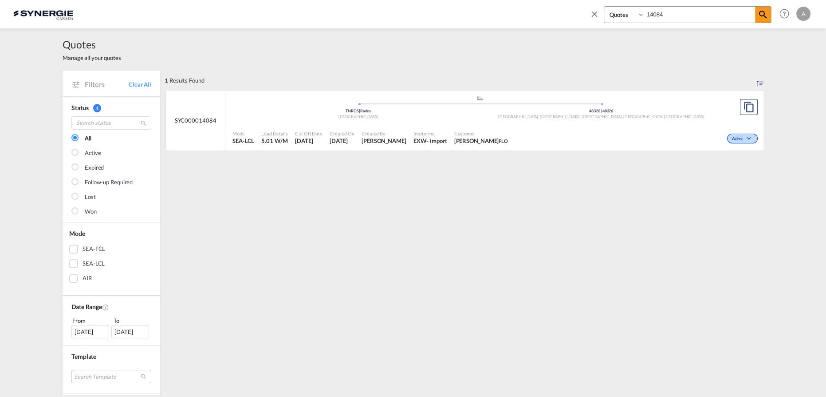
click at [503, 126] on div "Customer [PERSON_NAME] FLO" at bounding box center [481, 137] width 61 height 22
click at [569, 122] on div ".a{fill:#aaa8ad;} .a{fill:#aaa8ad;} TNRDS | Rades Tunisia 48326 | [STREET_ADDRE…" at bounding box center [480, 109] width 495 height 29
click at [588, 124] on div "Mode SEA-LCL Load Details 5.01 W/M Cut Off Date [DATE] Created On [DATE] Create…" at bounding box center [494, 137] width 538 height 27
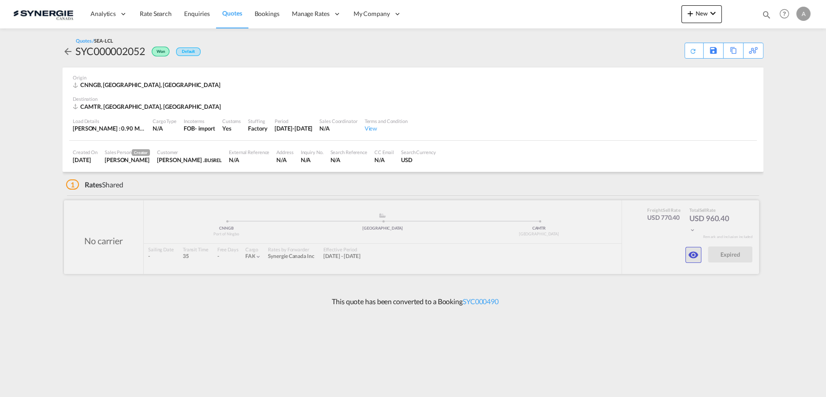
click at [697, 255] on md-icon "icon-eye" at bounding box center [693, 254] width 11 height 11
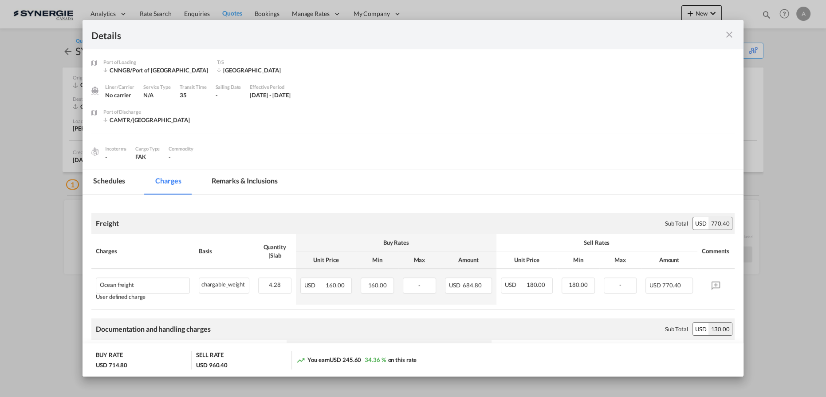
click at [732, 33] on md-icon "icon-close fg-AAA8AD m-0 cursor" at bounding box center [729, 34] width 11 height 11
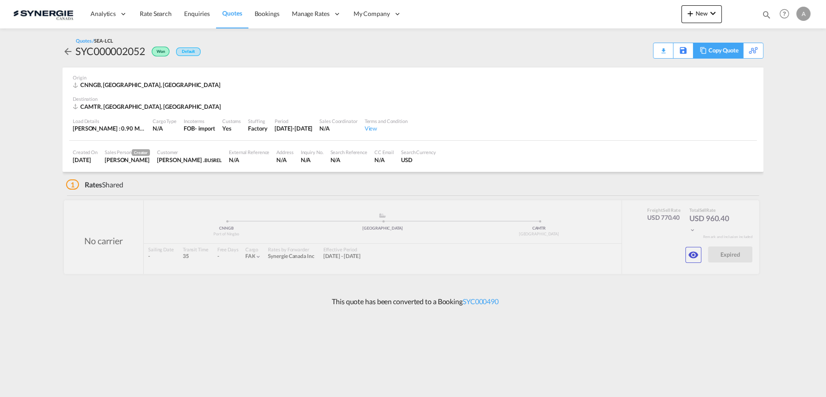
click at [736, 51] on div "Copy Quote" at bounding box center [724, 50] width 30 height 15
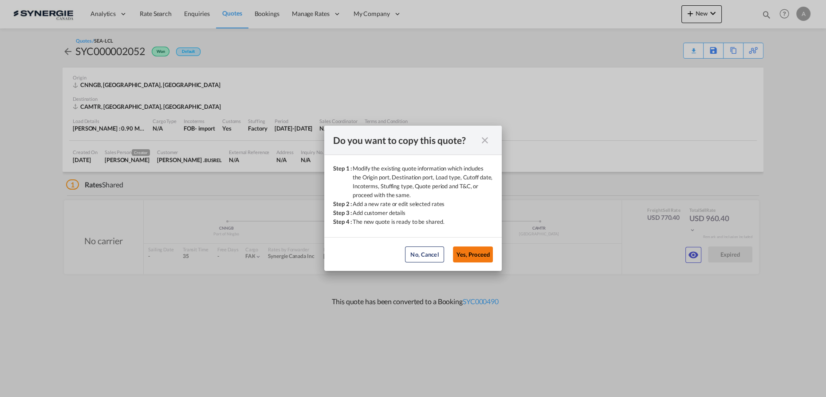
click at [469, 255] on button "Yes, Proceed" at bounding box center [473, 254] width 40 height 16
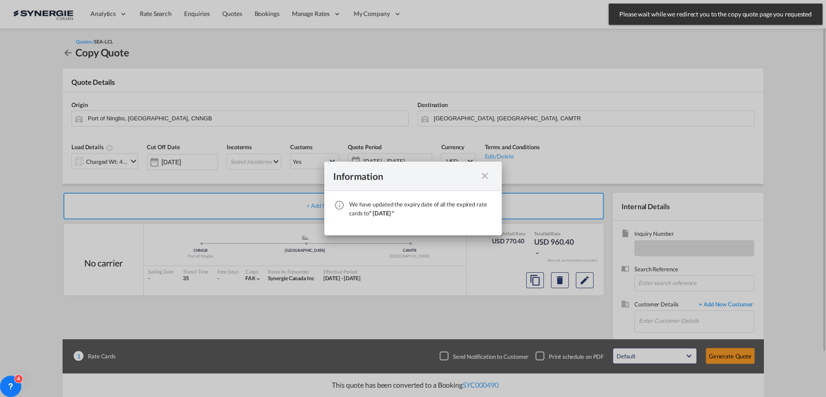
click at [484, 169] on div "Information" at bounding box center [413, 176] width 178 height 29
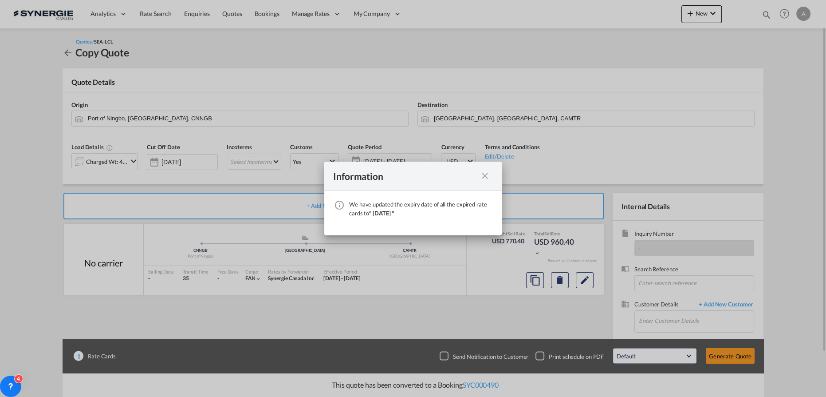
drag, startPoint x: 488, startPoint y: 175, endPoint x: 465, endPoint y: 178, distance: 23.3
click at [488, 175] on md-icon "icon-close fg-AAA8AD cursor" at bounding box center [485, 175] width 11 height 11
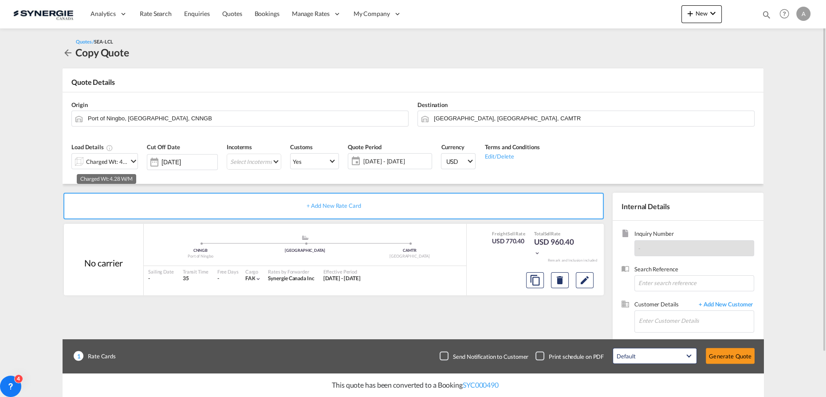
click at [89, 163] on div "Charged Wt: 4.28 W/M" at bounding box center [107, 161] width 42 height 12
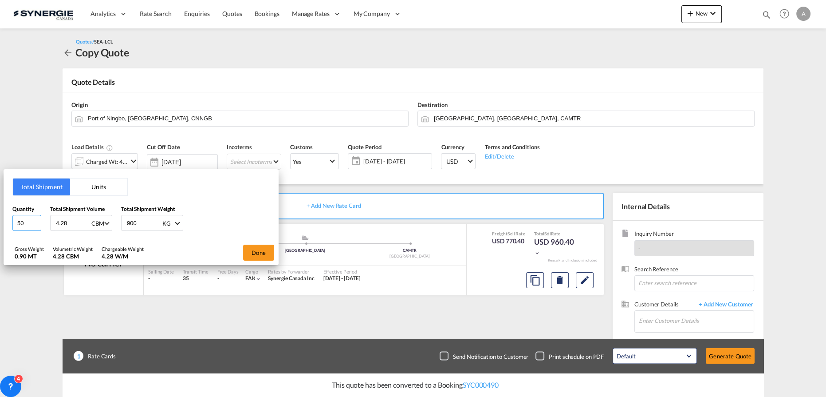
drag, startPoint x: 26, startPoint y: 223, endPoint x: -67, endPoint y: 230, distance: 92.6
click at [0, 230] on html "Analytics Reports Dashboard Rate Search Enquiries Quotes" at bounding box center [413, 198] width 826 height 397
type input "10"
drag, startPoint x: 146, startPoint y: 223, endPoint x: 85, endPoint y: 223, distance: 60.8
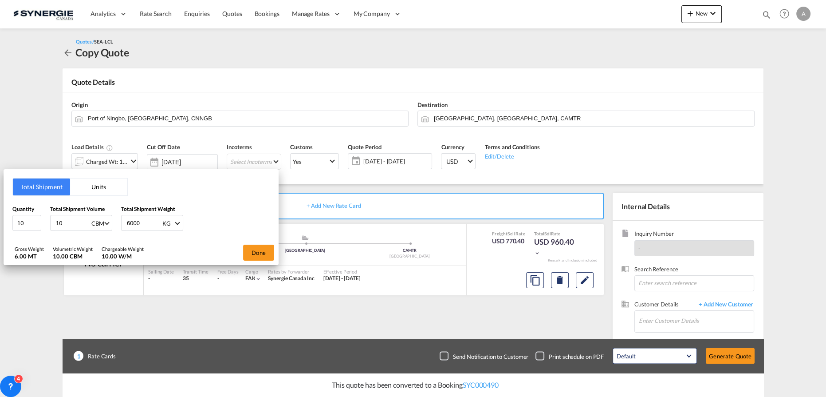
click at [90, 224] on div "Quantity 10 Total Shipment Volume 10 CBM CBM CFT Total Shipment Weight 6000 KG …" at bounding box center [140, 218] width 257 height 27
type input "3000"
click at [258, 252] on button "Done" at bounding box center [258, 253] width 31 height 16
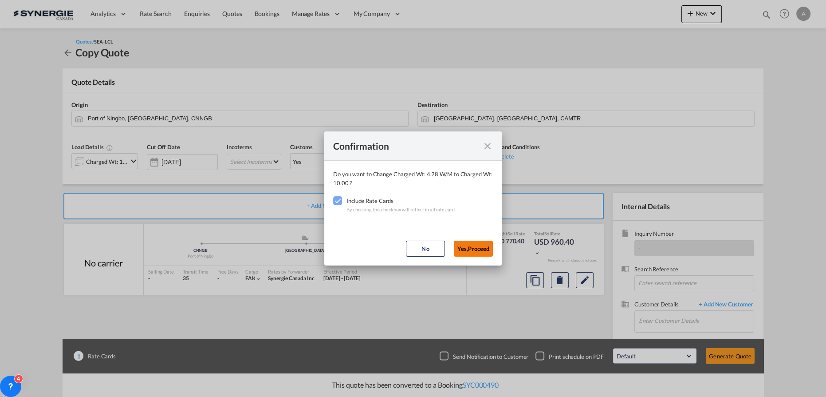
click at [475, 245] on button "Yes,Proceed" at bounding box center [473, 249] width 39 height 16
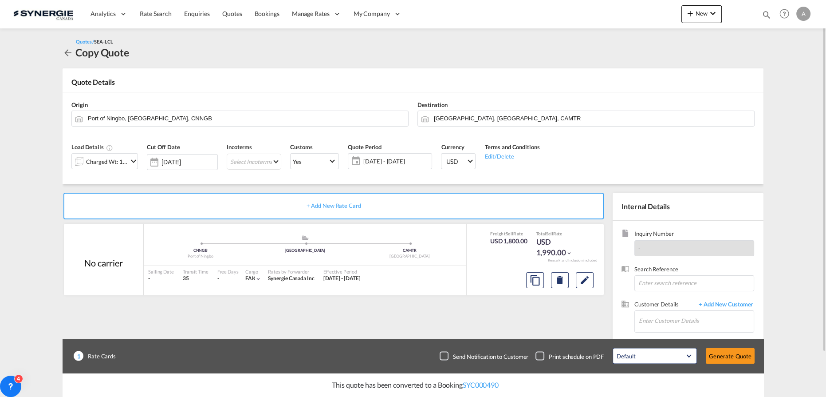
click at [384, 158] on span "[DATE] - [DATE]" at bounding box center [397, 161] width 66 height 8
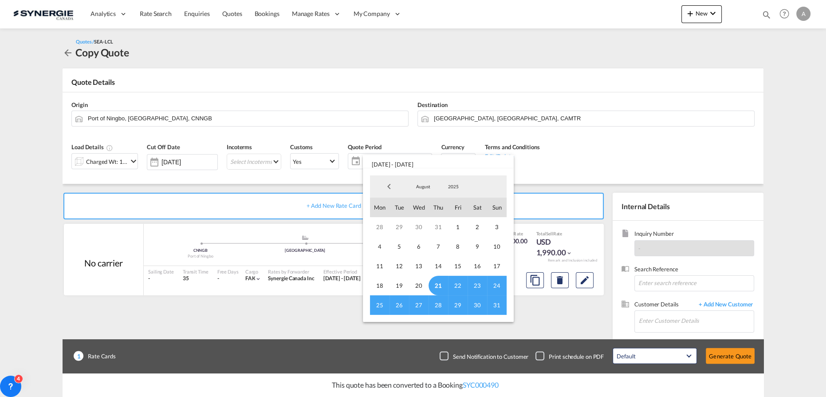
click at [440, 284] on span "21" at bounding box center [439, 286] width 20 height 20
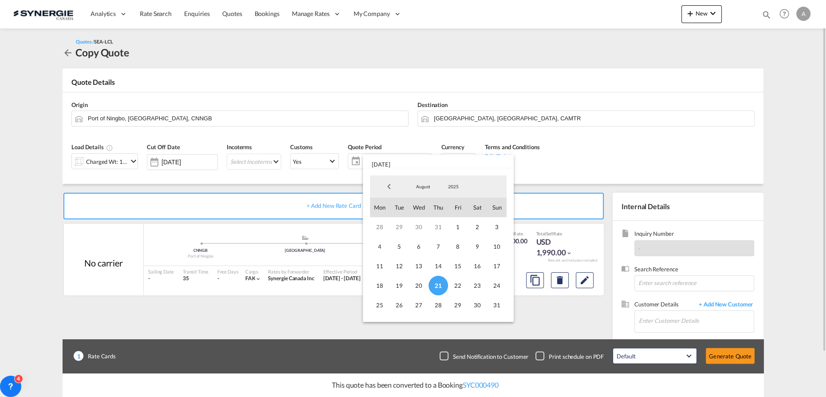
drag, startPoint x: 494, startPoint y: 307, endPoint x: 516, endPoint y: 297, distance: 24.2
click at [494, 307] on span "31" at bounding box center [497, 305] width 20 height 20
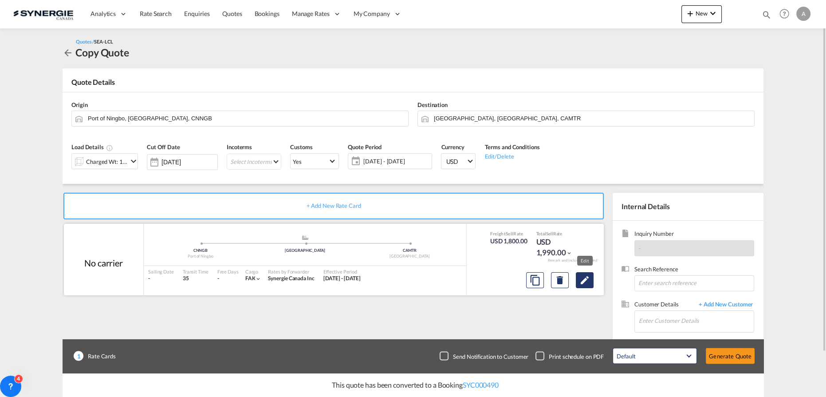
click at [583, 274] on button "Edit" at bounding box center [585, 280] width 18 height 16
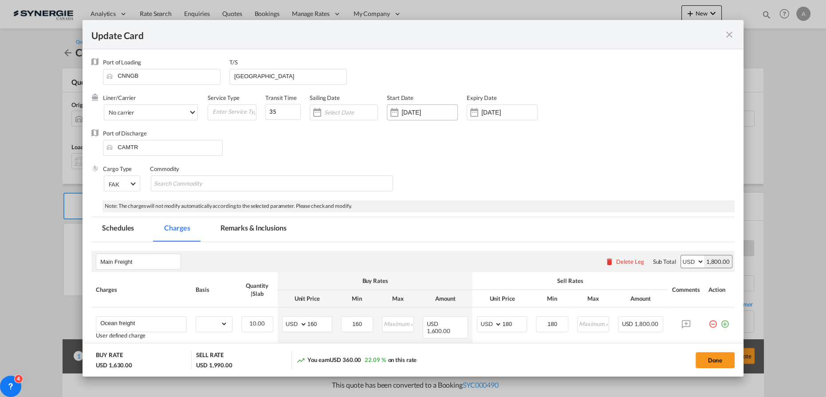
click at [420, 112] on input "[DATE]" at bounding box center [430, 112] width 56 height 7
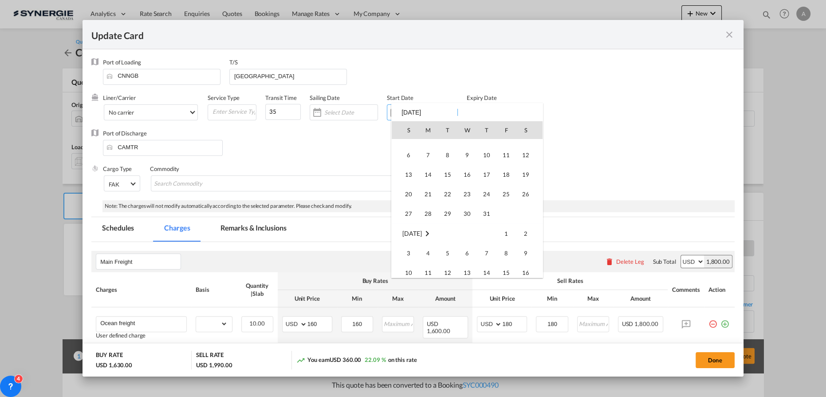
scroll to position [205449, 0]
click at [486, 242] on span "21" at bounding box center [487, 240] width 19 height 19
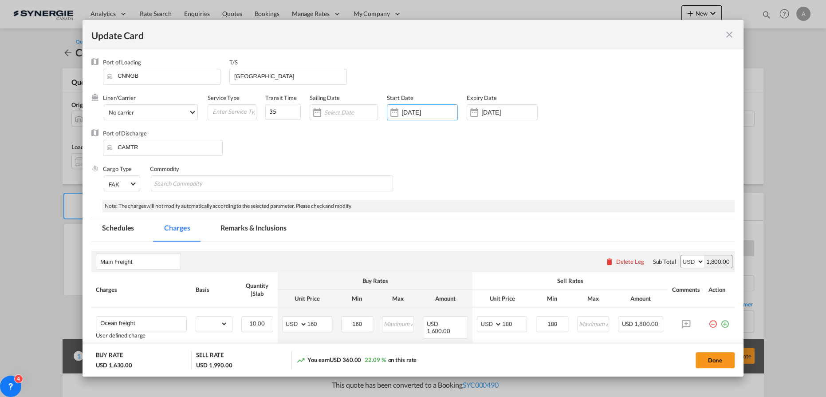
type input "[DATE]"
click at [509, 112] on input "20 Sep 2025" at bounding box center [510, 112] width 56 height 7
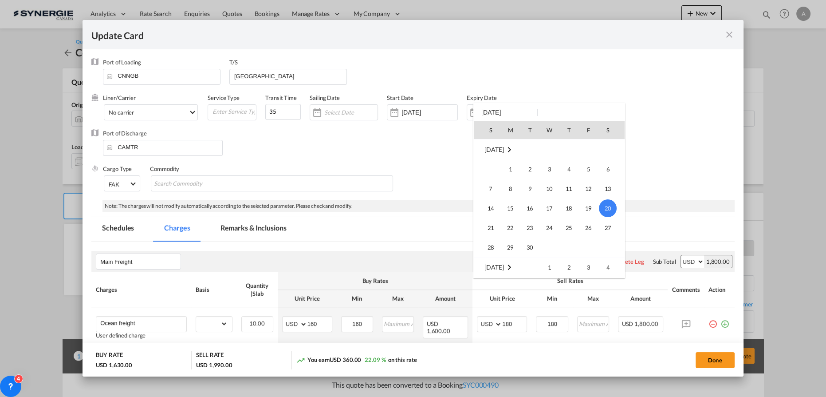
scroll to position [36, 0]
click at [493, 208] on span "31" at bounding box center [491, 211] width 18 height 18
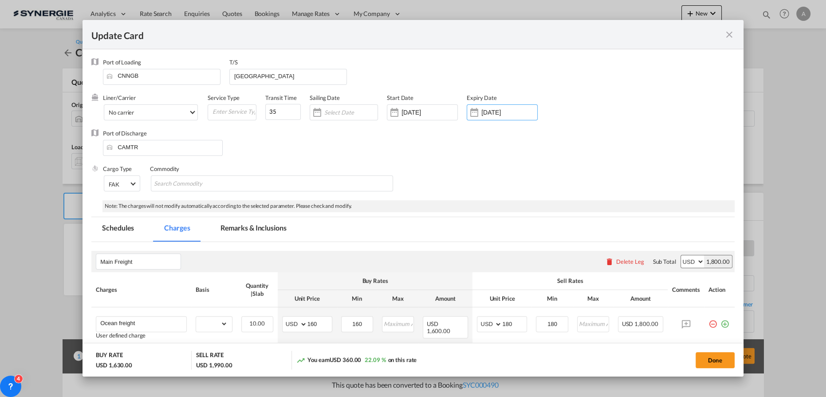
type input "31 Aug 2025"
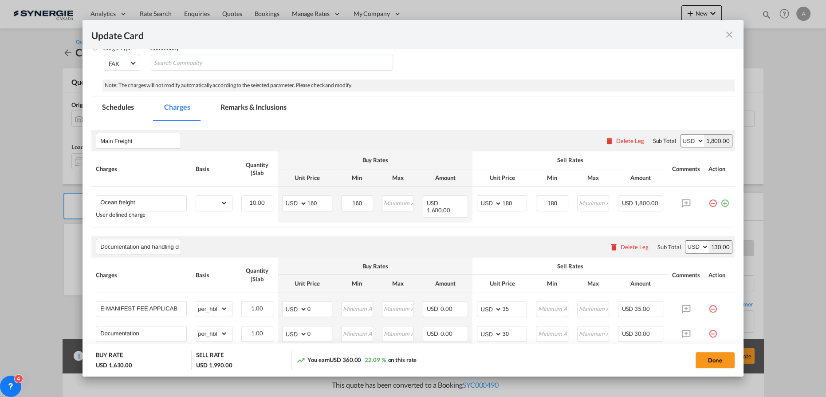
scroll to position [121, 0]
click at [215, 204] on select "gross_weight volumetric_weight per_shipment per_bl per_km per_hawb per_kg flat …" at bounding box center [211, 203] width 31 height 14
select select "per_cbm"
click at [196, 196] on select "gross_weight volumetric_weight per_shipment per_bl per_km per_hawb per_kg flat …" at bounding box center [211, 203] width 31 height 14
drag, startPoint x: 317, startPoint y: 202, endPoint x: 246, endPoint y: 209, distance: 71.4
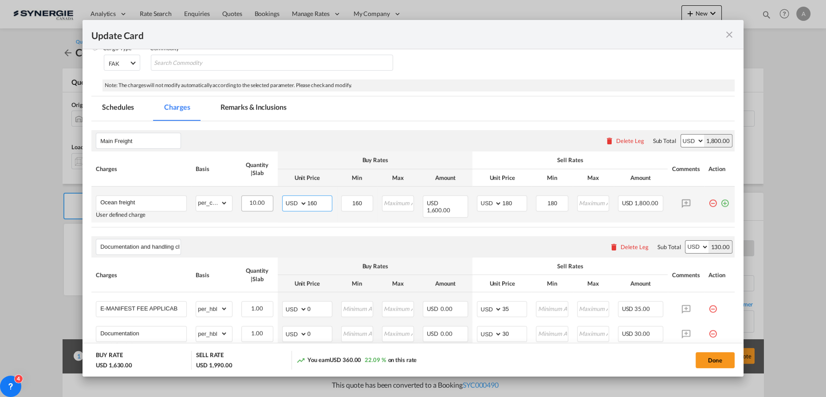
click at [272, 208] on tr "Ocean freight User defined charge Please Enter Already Exists gross_weight volu…" at bounding box center [413, 204] width 644 height 36
click at [313, 196] on input "160" at bounding box center [320, 202] width 24 height 13
type input "79"
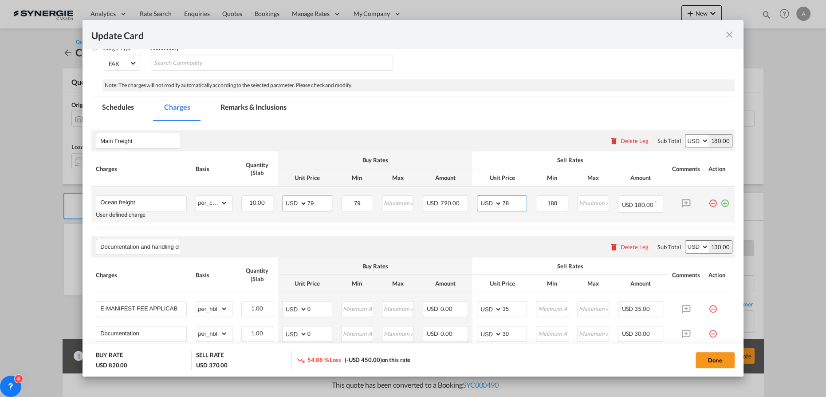
type input "78"
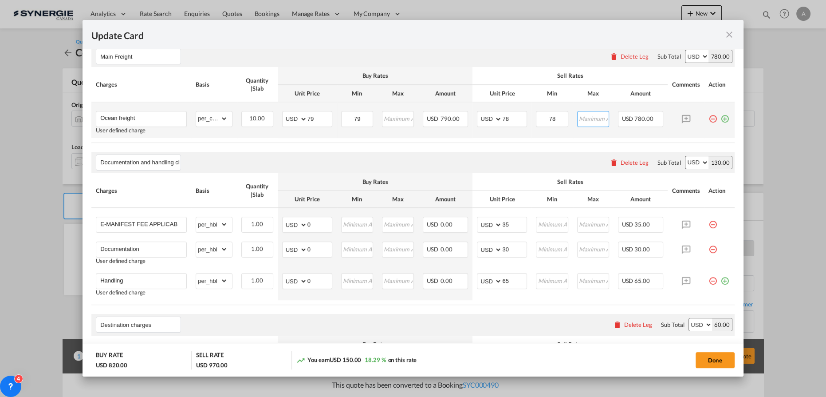
scroll to position [168, 0]
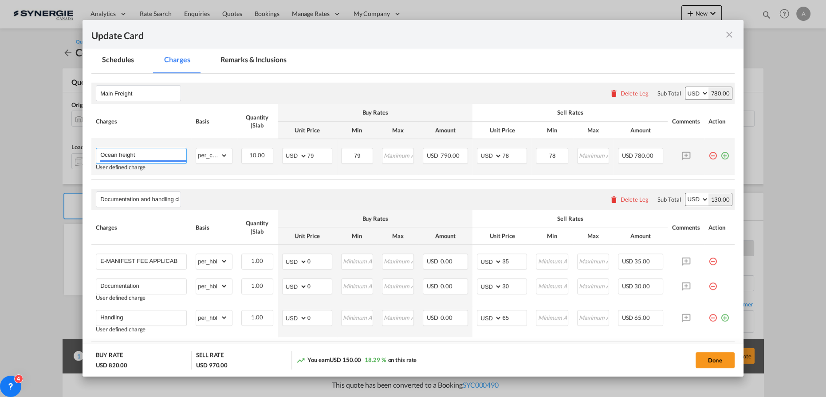
click at [143, 154] on input "Ocean freight" at bounding box center [143, 154] width 86 height 13
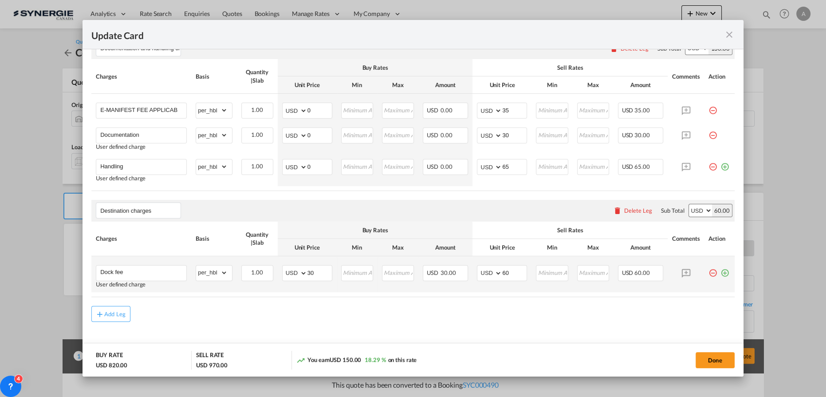
scroll to position [330, 0]
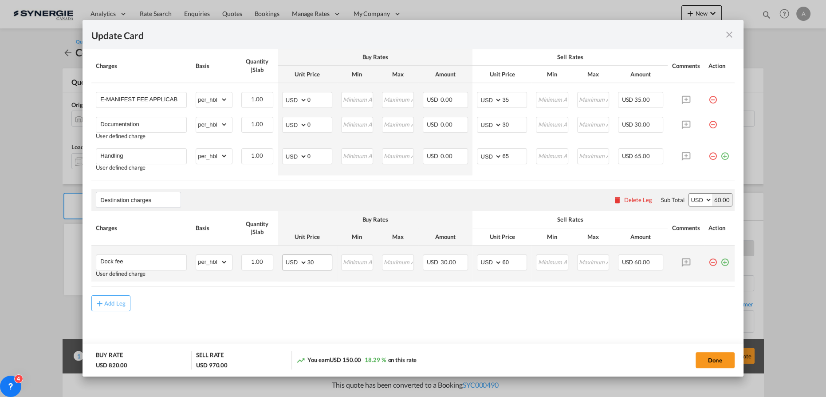
type input "Ocean freight - LCL delivery included"
drag, startPoint x: 318, startPoint y: 259, endPoint x: 273, endPoint y: 258, distance: 44.4
click at [278, 258] on td "AED AFN ALL AMD ANG AOA ARS AUD AWG AZN BAM BBD BDT BGN BHD BIF BMD BND BOB BRL…" at bounding box center [307, 263] width 59 height 36
drag, startPoint x: 506, startPoint y: 262, endPoint x: 466, endPoint y: 257, distance: 40.4
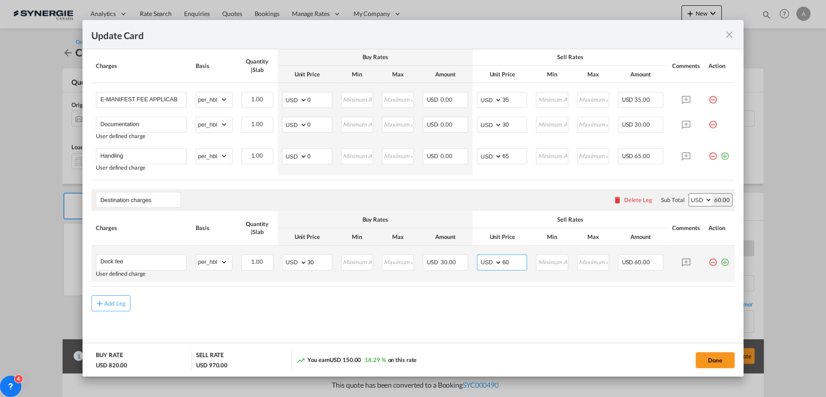
click at [473, 262] on td "AED AFN ALL AMD ANG AOA ARS AUD AWG AZN BAM BBD BDT BGN BHD BIF BMD BND BOB BRL…" at bounding box center [502, 263] width 59 height 36
type input "80"
drag, startPoint x: 290, startPoint y: 261, endPoint x: 283, endPoint y: 261, distance: 7.5
click at [285, 261] on md-input-container "AED AFN ALL AMD ANG AOA ARS AUD AWG AZN BAM BBD BDT BGN BHD BIF BMD BND BOB BRL…" at bounding box center [307, 262] width 50 height 16
type input "55"
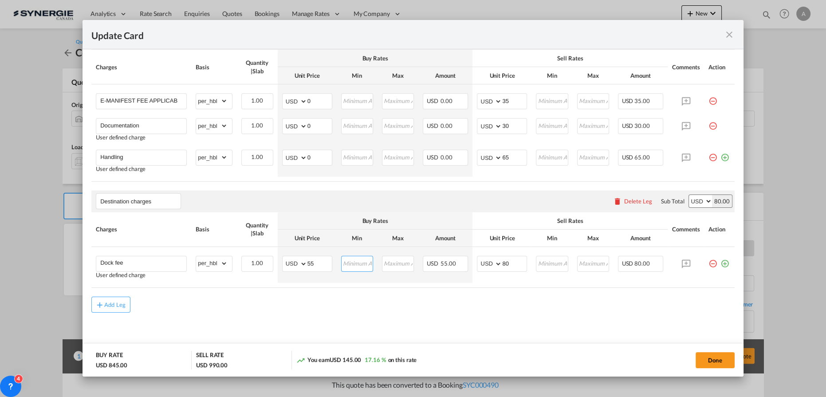
scroll to position [330, 0]
drag, startPoint x: 691, startPoint y: 362, endPoint x: 714, endPoint y: 364, distance: 22.8
click at [691, 362] on div "Done" at bounding box center [611, 360] width 247 height 18
click at [714, 364] on button "Done" at bounding box center [715, 360] width 39 height 16
type input "[DATE]"
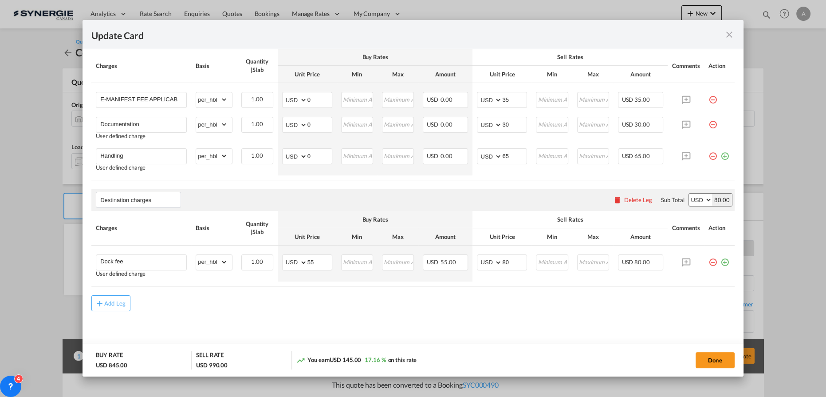
type input "30 Aug 2025"
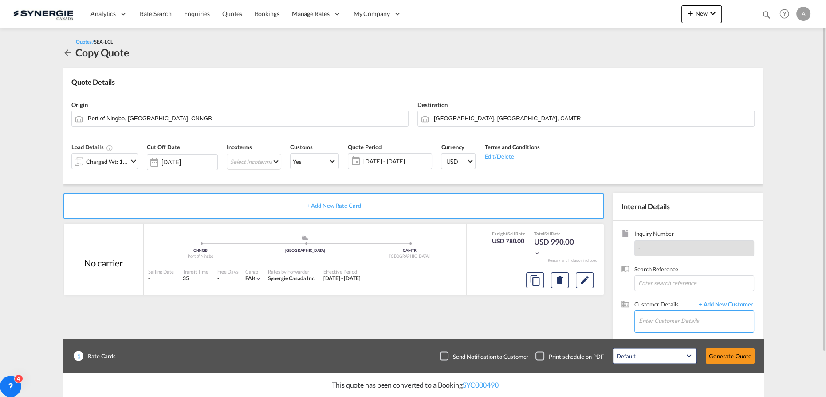
click at [691, 317] on input "Enter Customer Details" at bounding box center [696, 321] width 115 height 20
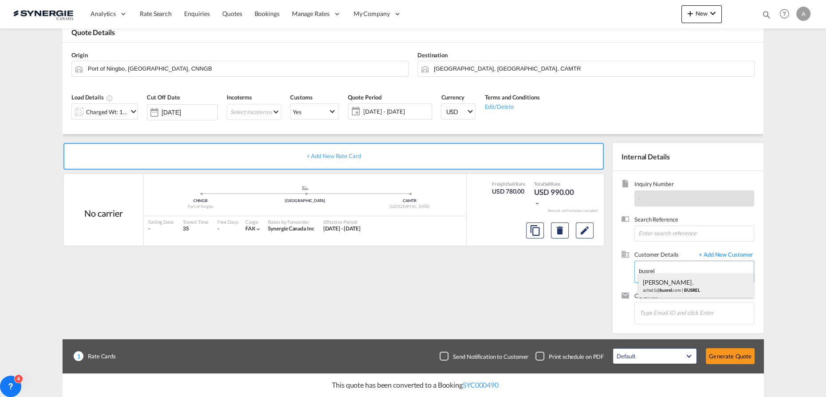
click at [659, 282] on div "LISA . achat1@ busrel .com | BUSREL" at bounding box center [697, 285] width 116 height 24
type input "BUSREL, LISA ., achat1@busrel.com"
click at [734, 356] on button "Generate Quote" at bounding box center [730, 356] width 49 height 16
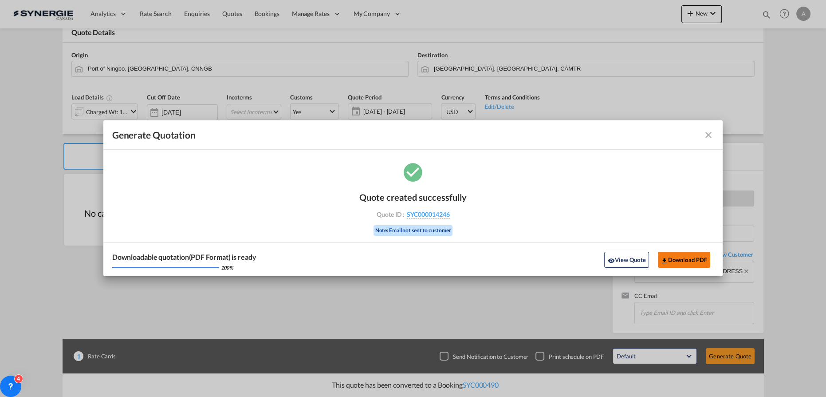
click at [688, 264] on button "Download PDF" at bounding box center [684, 260] width 53 height 16
click at [624, 258] on button "View Quote" at bounding box center [627, 260] width 44 height 16
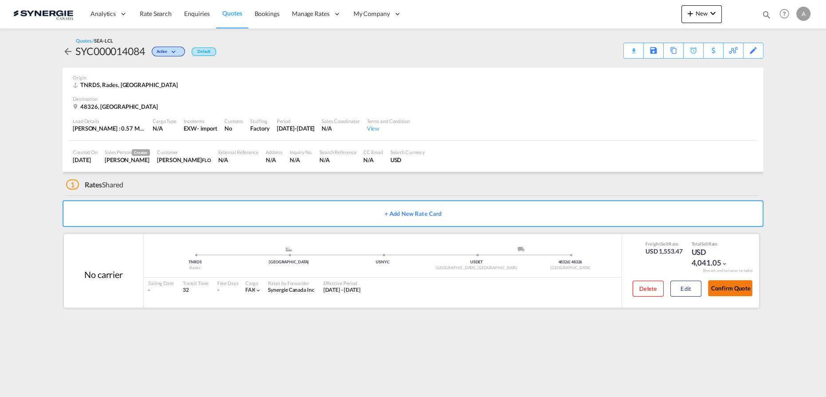
click at [736, 291] on button "Confirm Quote" at bounding box center [730, 288] width 44 height 16
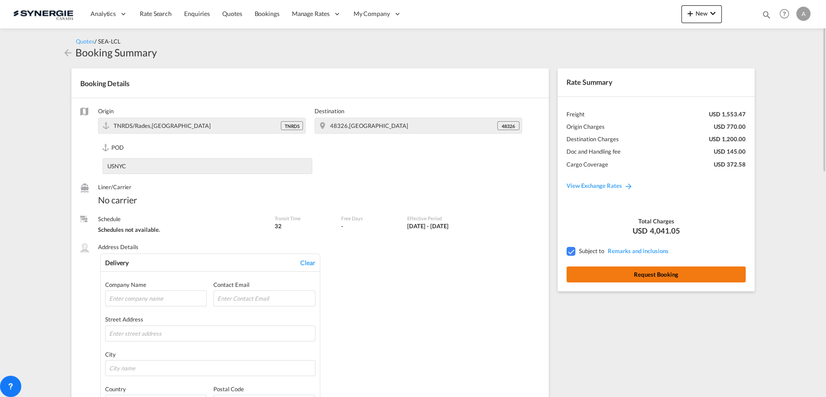
click at [624, 272] on button "Request Booking" at bounding box center [656, 274] width 179 height 16
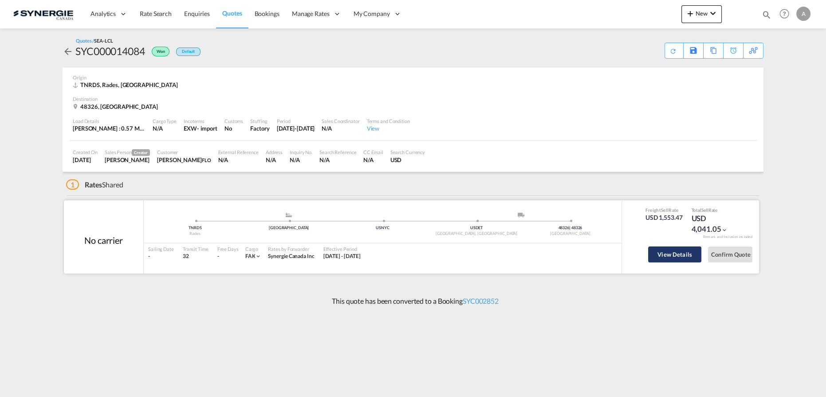
click at [677, 257] on button "View Details" at bounding box center [674, 254] width 53 height 16
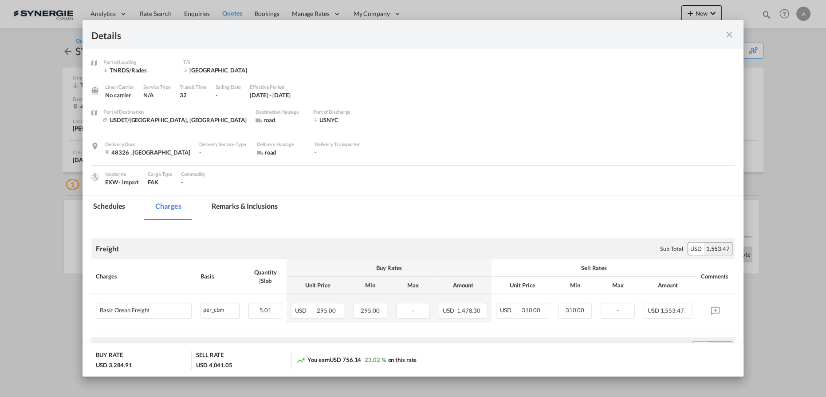
click at [275, 210] on md-tab-item "Remarks & Inclusions" at bounding box center [244, 207] width 87 height 24
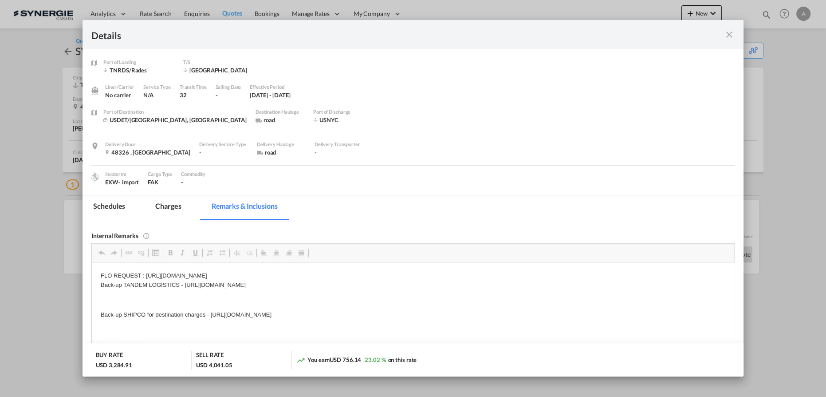
click at [455, 315] on p "Back-up SHIPCO for destination charges - [URL][DOMAIN_NAME]" at bounding box center [413, 314] width 625 height 9
drag, startPoint x: 455, startPoint y: 315, endPoint x: 211, endPoint y: 316, distance: 244.1
click at [211, 316] on p "Back-up SHIPCO for destination charges - [URL][DOMAIN_NAME]" at bounding box center [413, 314] width 625 height 9
copy p "[URL][DOMAIN_NAME]"
drag, startPoint x: 729, startPoint y: 36, endPoint x: 808, endPoint y: 67, distance: 85.1
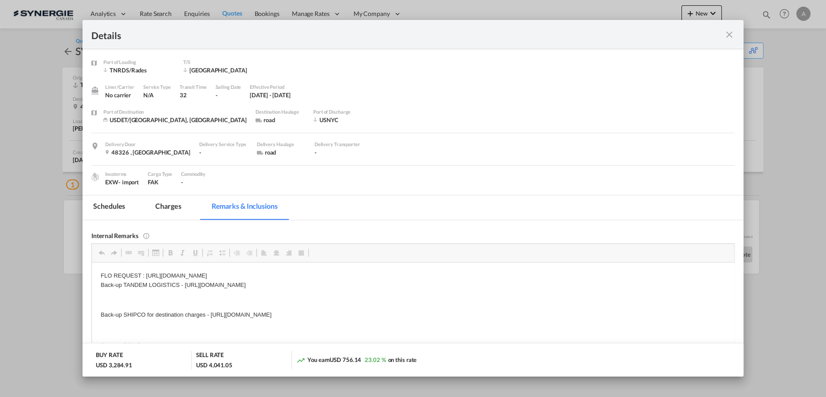
click at [729, 36] on md-icon "icon-close fg-AAA8AD m-0 cursor" at bounding box center [729, 34] width 11 height 11
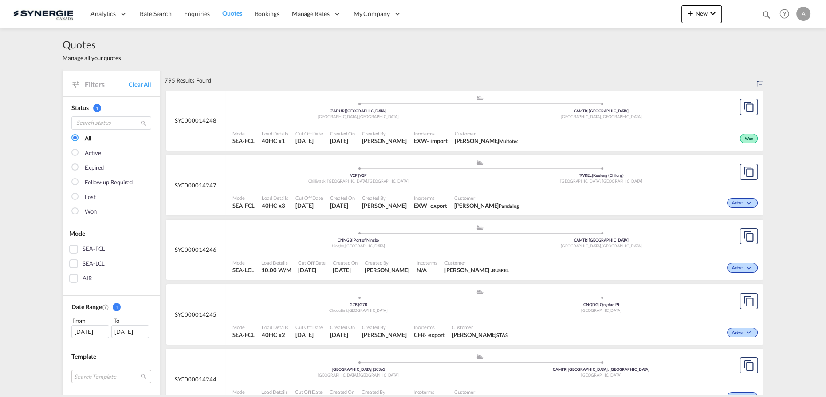
drag, startPoint x: 767, startPoint y: 12, endPoint x: 660, endPoint y: 29, distance: 108.4
click at [767, 12] on md-icon "icon-magnify" at bounding box center [767, 15] width 10 height 10
drag, startPoint x: 617, startPoint y: 16, endPoint x: 617, endPoint y: 22, distance: 6.2
click at [617, 16] on select "Bookings Quotes Enquiries" at bounding box center [626, 15] width 42 height 16
select select "Quotes"
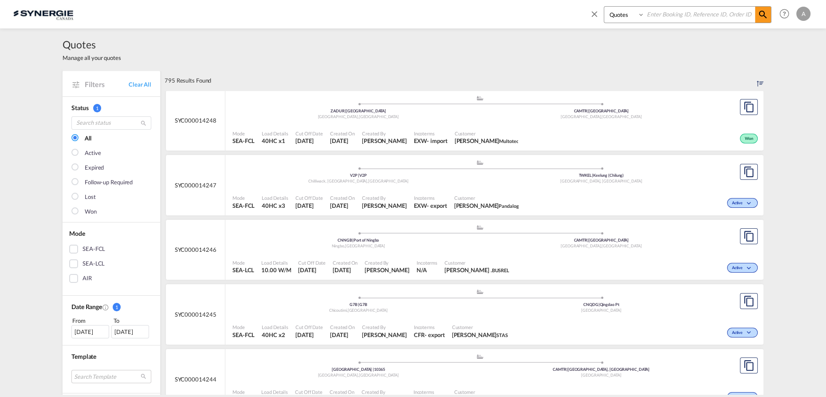
click at [605, 7] on select "Bookings Quotes Enquiries" at bounding box center [626, 15] width 42 height 16
click at [673, 16] on input at bounding box center [700, 15] width 111 height 16
type input "14246"
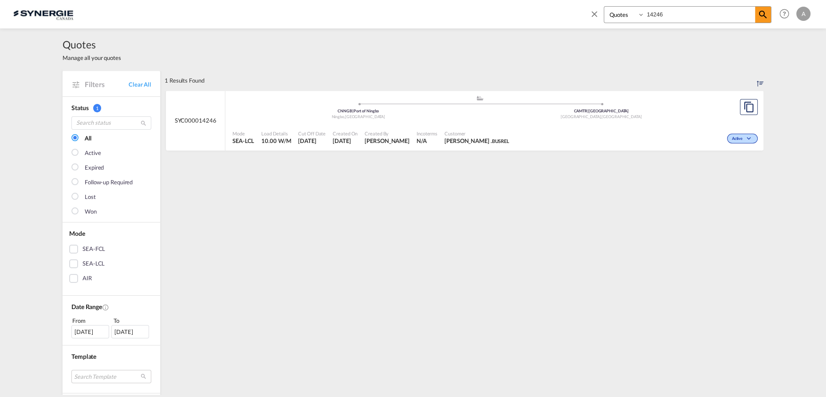
click at [580, 120] on div ".a{fill:#aaa8ad;} .a{fill:#aaa8ad;} CNNGB | Port of Ningbo Ningbo , [GEOGRAPHIC…" at bounding box center [480, 108] width 495 height 27
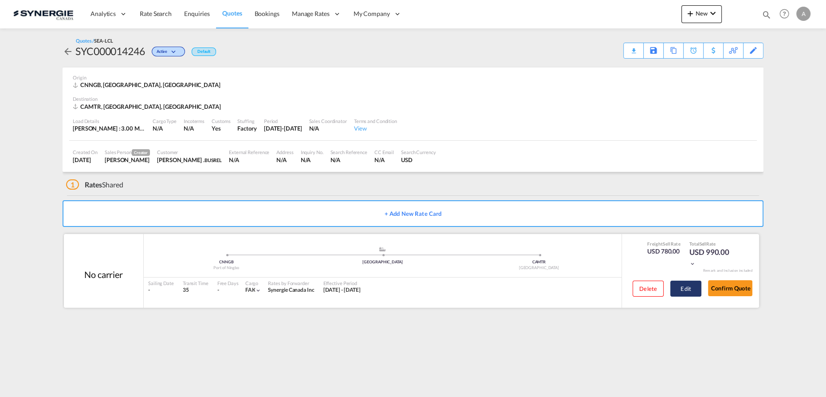
click at [684, 289] on button "Edit" at bounding box center [686, 289] width 31 height 16
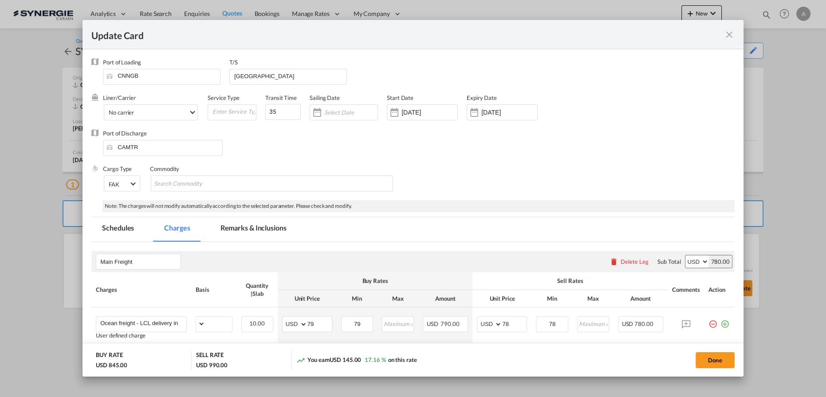
select select "per_cbm"
select select "per_hbl"
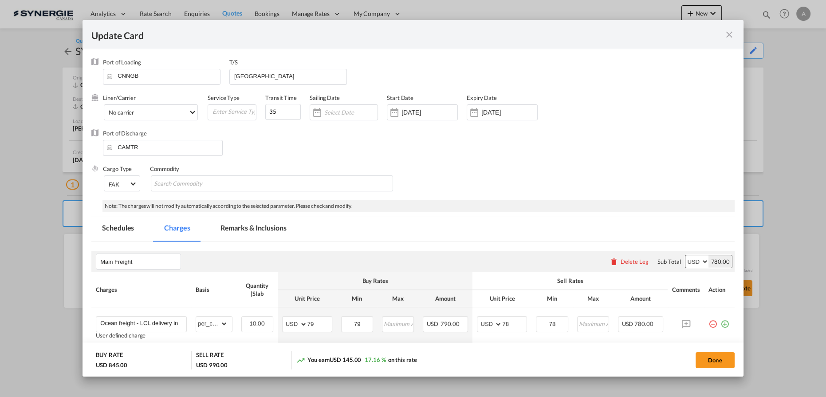
scroll to position [121, 0]
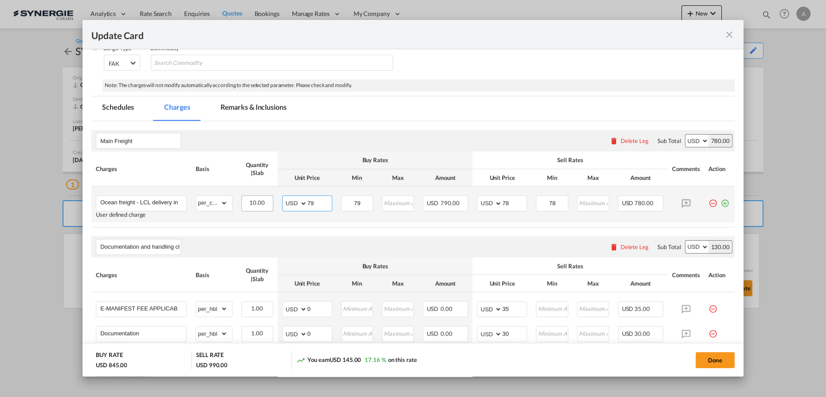
drag, startPoint x: 318, startPoint y: 202, endPoint x: 267, endPoint y: 199, distance: 50.7
click at [289, 201] on md-input-container "AED AFN ALL AMD ANG AOA ARS AUD AWG AZN BAM BBD BDT BGN BHD BIF BMD BND BOB BRL…" at bounding box center [307, 203] width 50 height 16
type input "74.15"
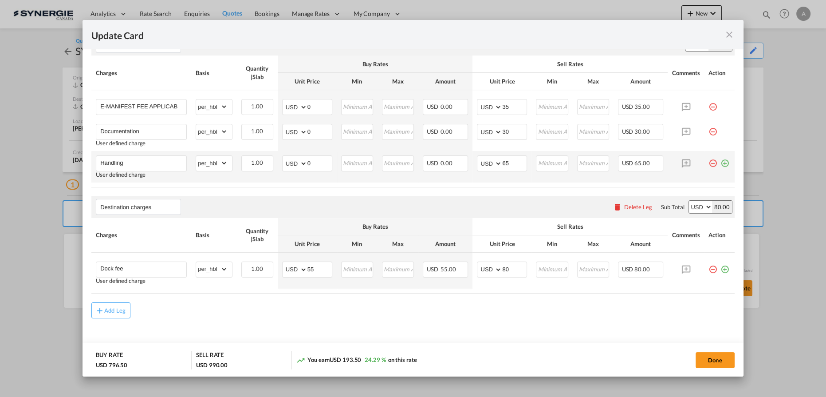
click at [709, 162] on md-icon "icon-minus-circle-outline red-400-fg pt-7" at bounding box center [713, 159] width 9 height 9
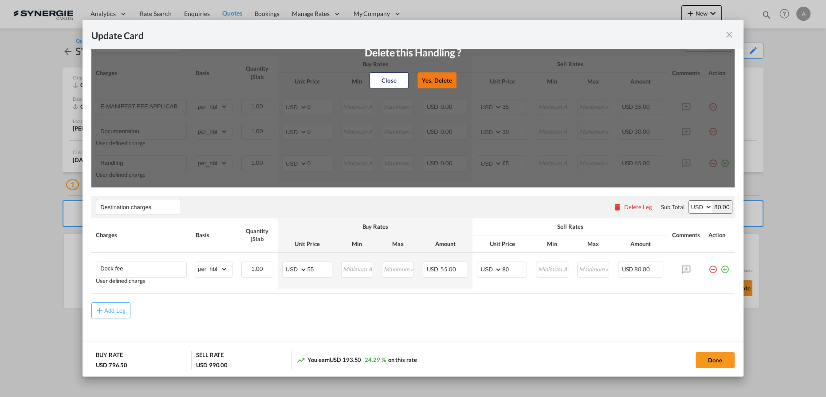
click at [433, 83] on button "Yes, Delete" at bounding box center [437, 80] width 39 height 16
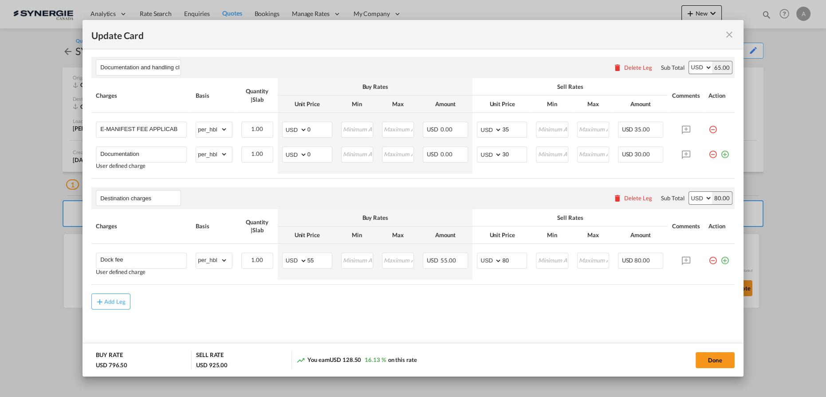
scroll to position [298, 0]
drag, startPoint x: 703, startPoint y: 358, endPoint x: 714, endPoint y: 358, distance: 10.7
click at [703, 358] on button "Done" at bounding box center [715, 360] width 39 height 16
type input "[DATE]"
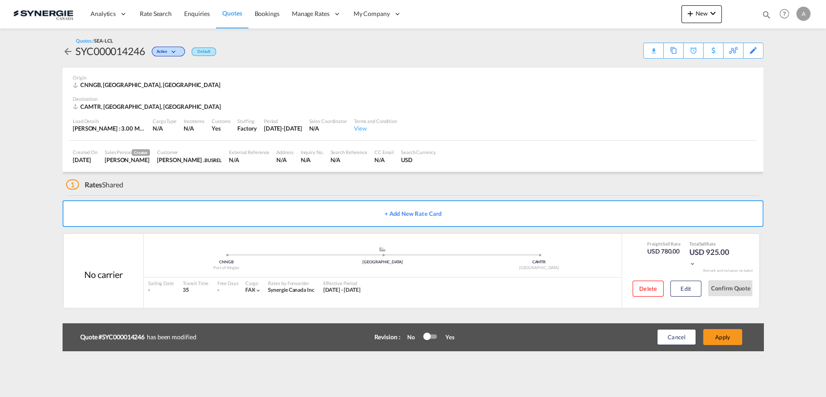
click at [723, 337] on button "Apply" at bounding box center [722, 337] width 39 height 16
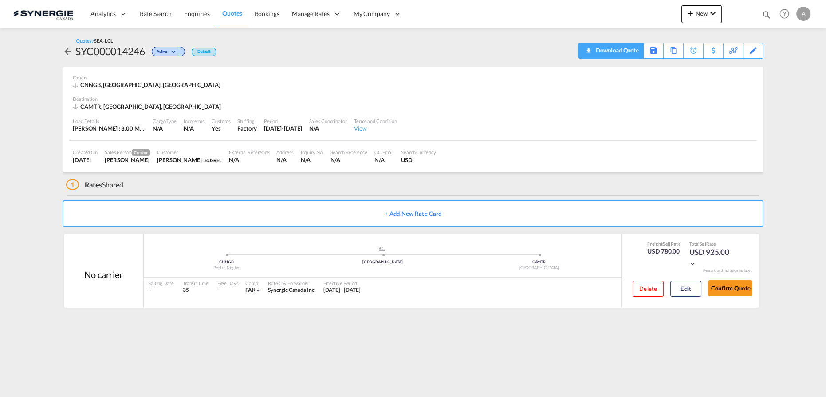
click at [633, 51] on div "Download Quote" at bounding box center [616, 50] width 45 height 14
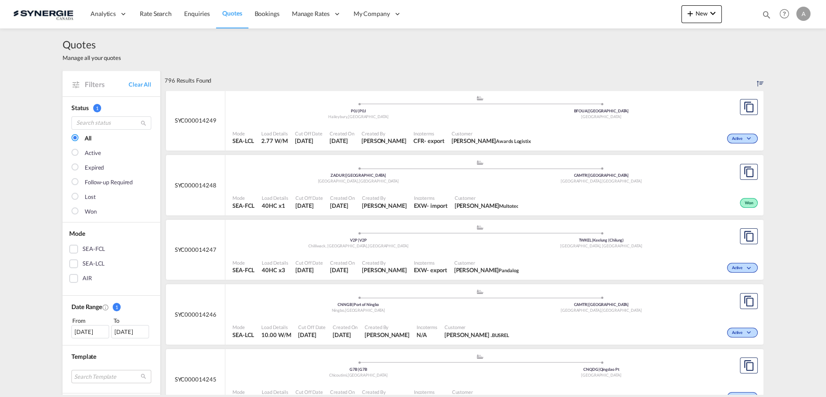
click at [707, 57] on div "Quotes Manage all your quotes" at bounding box center [413, 49] width 701 height 42
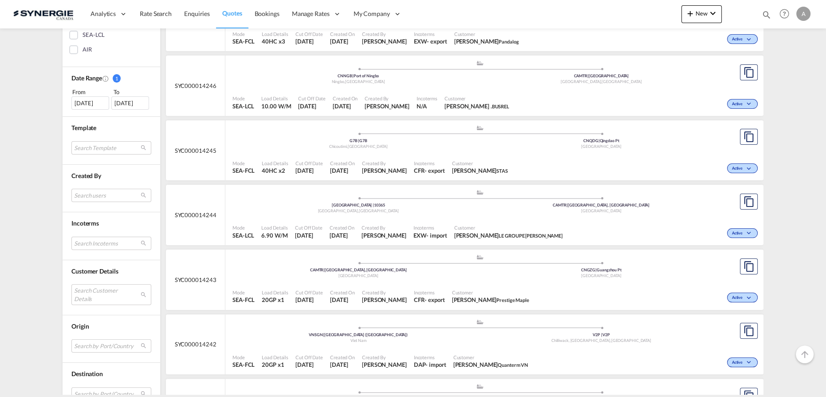
scroll to position [242, 0]
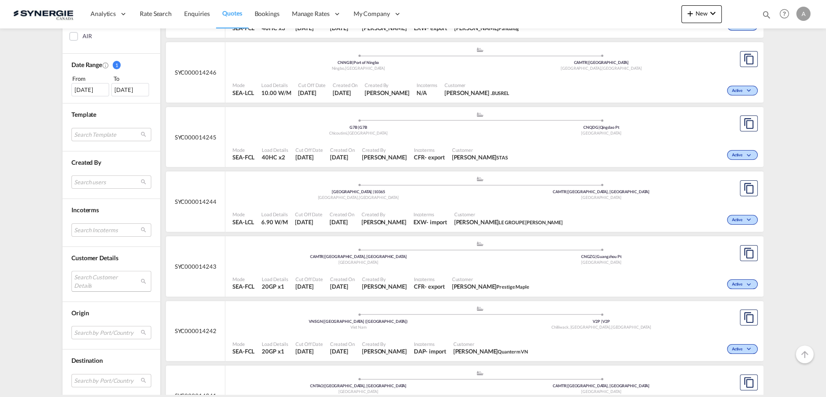
click at [102, 284] on md-select "Search Customer Details user name user [PERSON_NAME] [EMAIL_ADDRESS][DOMAIN_NAM…" at bounding box center [111, 281] width 80 height 20
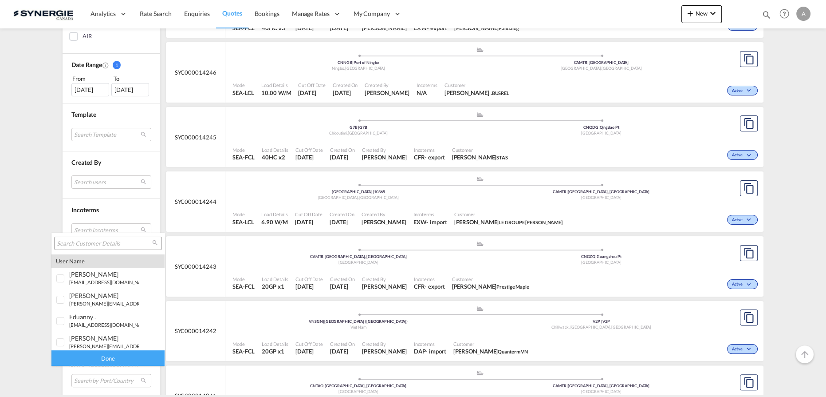
click at [99, 241] on input "search" at bounding box center [104, 244] width 95 height 8
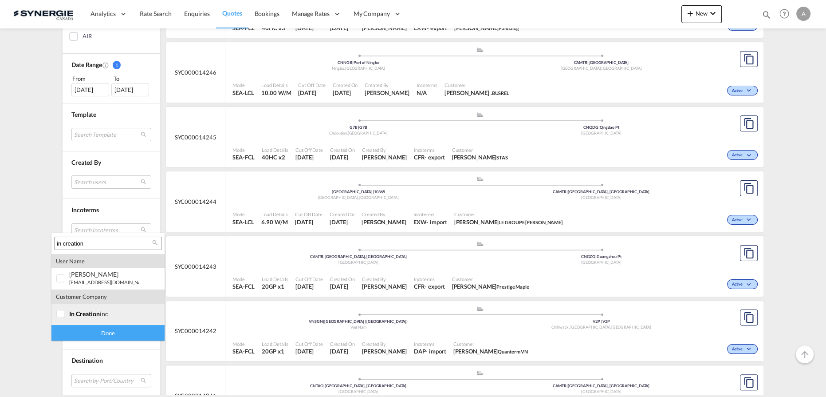
type input "in creation"
click at [95, 314] on span "in creation" at bounding box center [84, 314] width 31 height 8
click at [97, 337] on div "Done" at bounding box center [107, 333] width 113 height 16
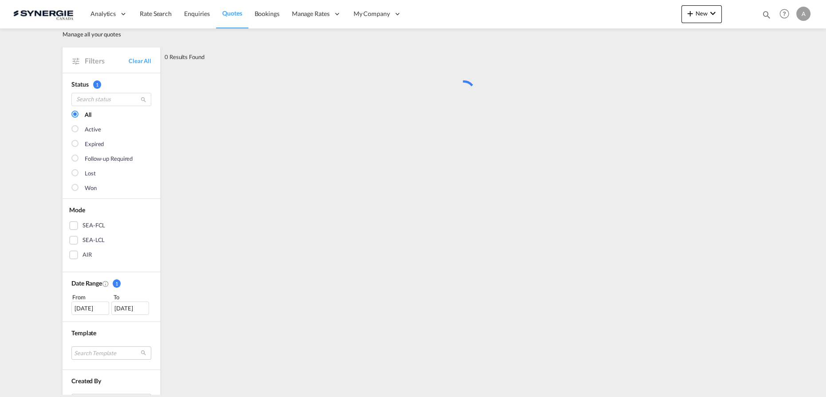
scroll to position [0, 0]
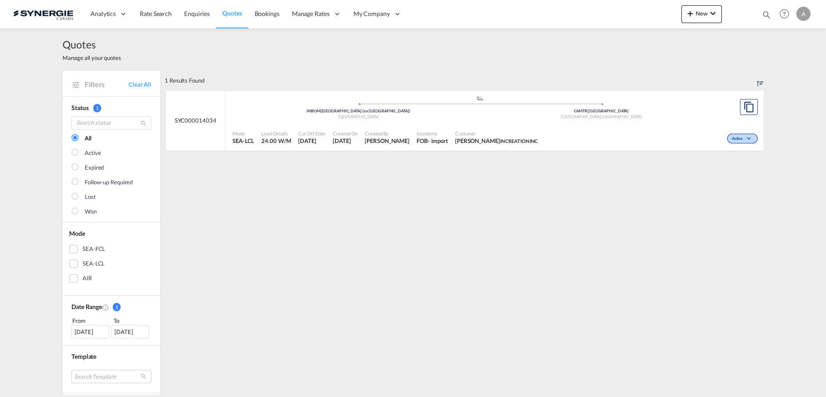
click at [521, 128] on div "Customer Wally Singh IN CREATION INC" at bounding box center [497, 137] width 90 height 22
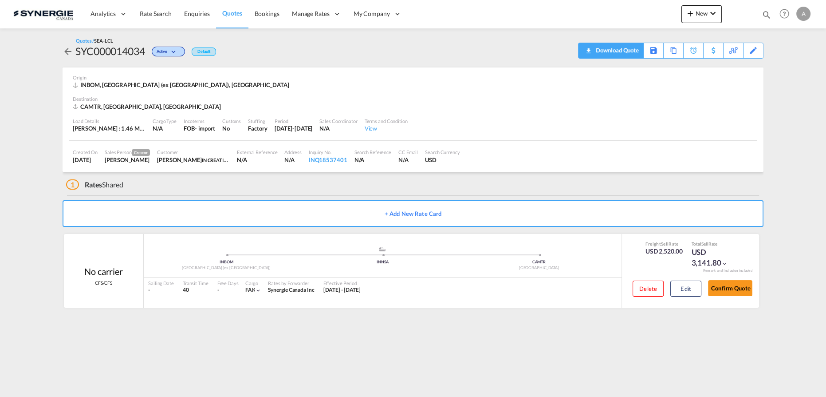
click at [626, 56] on div "Download Quote" at bounding box center [616, 50] width 45 height 14
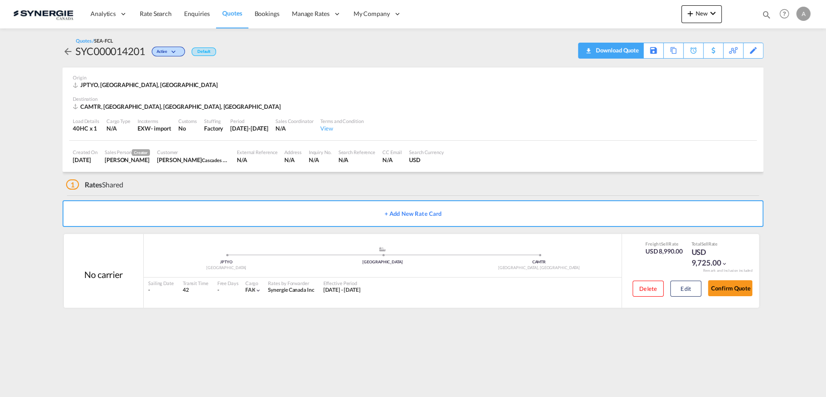
click at [625, 53] on div "Download Quote" at bounding box center [616, 50] width 45 height 14
click at [691, 292] on button "Edit" at bounding box center [686, 289] width 31 height 16
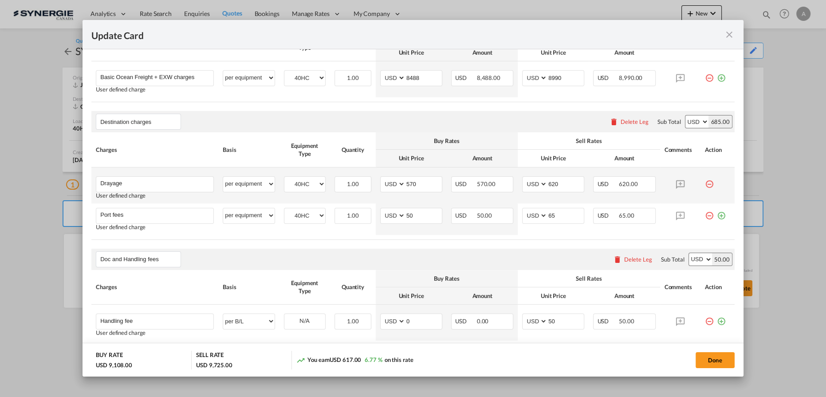
scroll to position [161, 0]
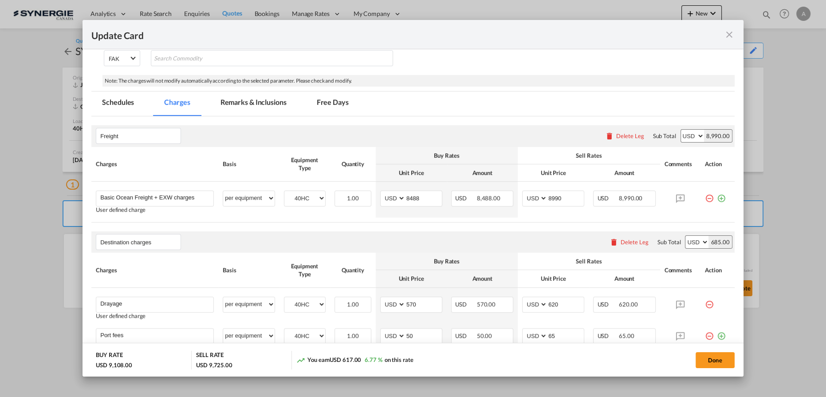
click at [725, 33] on md-icon "icon-close fg-AAA8AD m-0 pointer" at bounding box center [729, 34] width 11 height 11
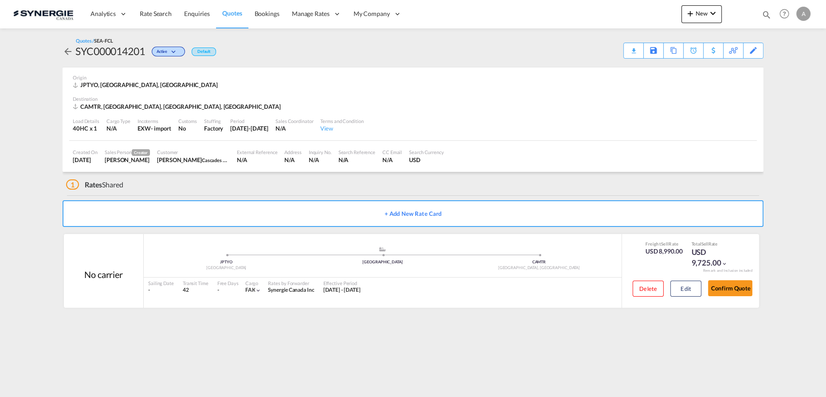
drag, startPoint x: 521, startPoint y: 55, endPoint x: 589, endPoint y: 78, distance: 72.3
click at [521, 55] on div "Quotes / SEA-FCL SYC000014201 Active Default Download Quote Save As Template Co…" at bounding box center [413, 47] width 701 height 21
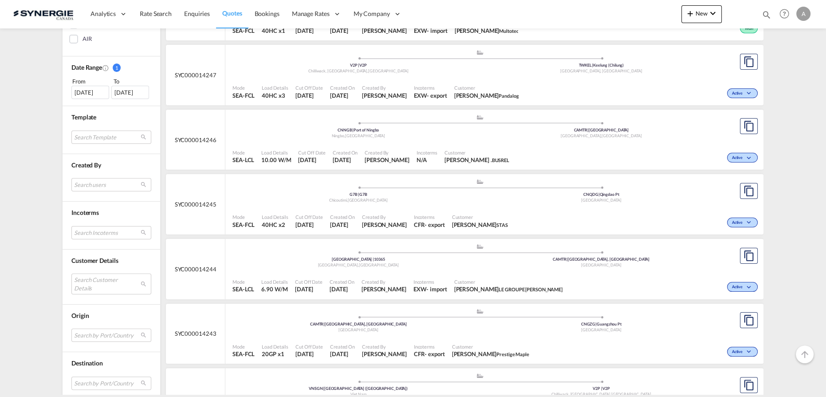
scroll to position [242, 0]
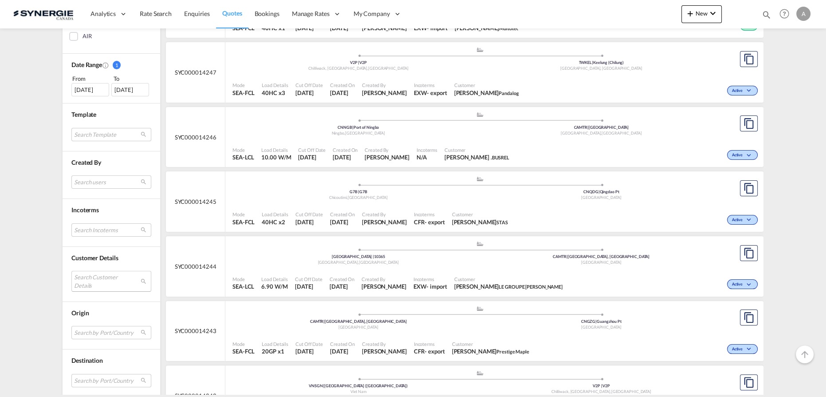
click at [90, 277] on md-select "Search Customer Details user name user hoa Hazel salesupport36@quanterm.com.vn …" at bounding box center [111, 281] width 80 height 20
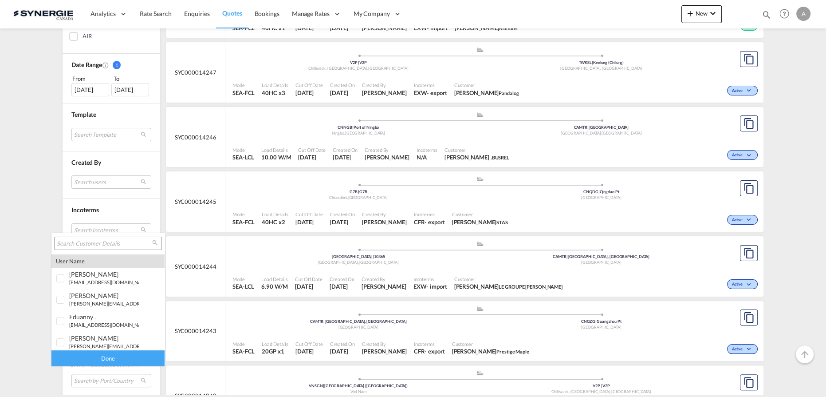
click at [37, 184] on md-backdrop at bounding box center [413, 198] width 826 height 397
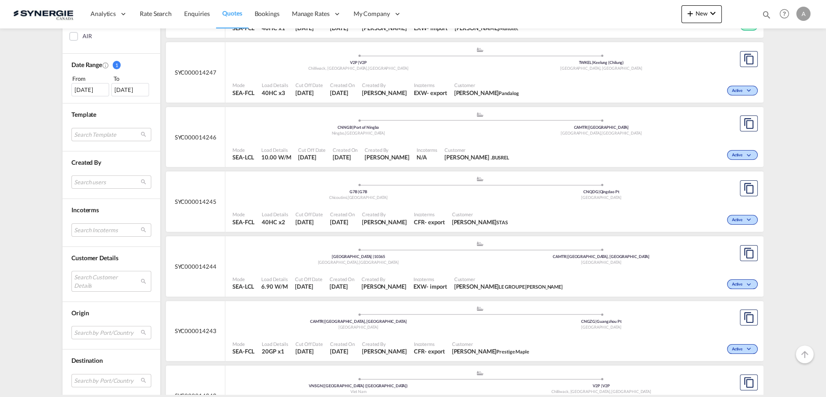
click at [87, 173] on div "Search users sugan T sugantha.rajan@freightfy.com raquel Jimenez raquel.jimenez…" at bounding box center [111, 178] width 80 height 25
click at [98, 181] on md-select "Search users sugan T sugantha.rajan@freightfy.com raquel Jimenez raquel.jimenez…" at bounding box center [111, 181] width 80 height 13
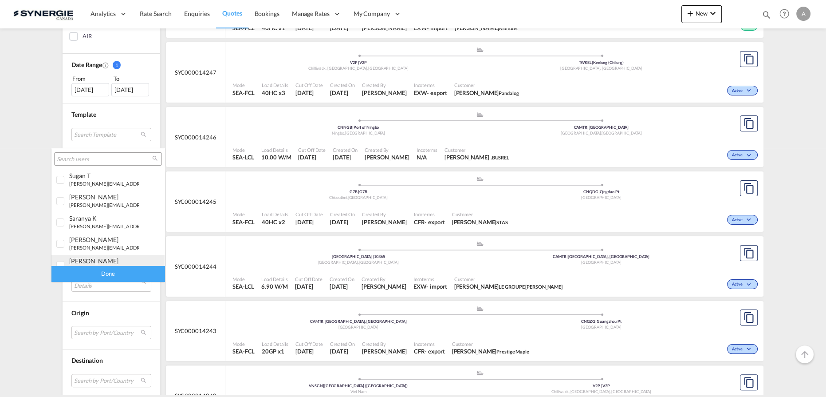
click at [103, 262] on div "adriana Groposila" at bounding box center [104, 261] width 70 height 8
click at [114, 274] on div "Done" at bounding box center [107, 274] width 113 height 16
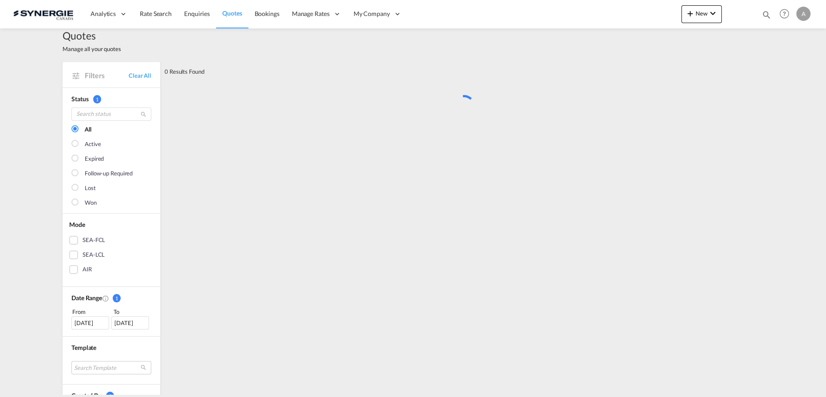
scroll to position [0, 0]
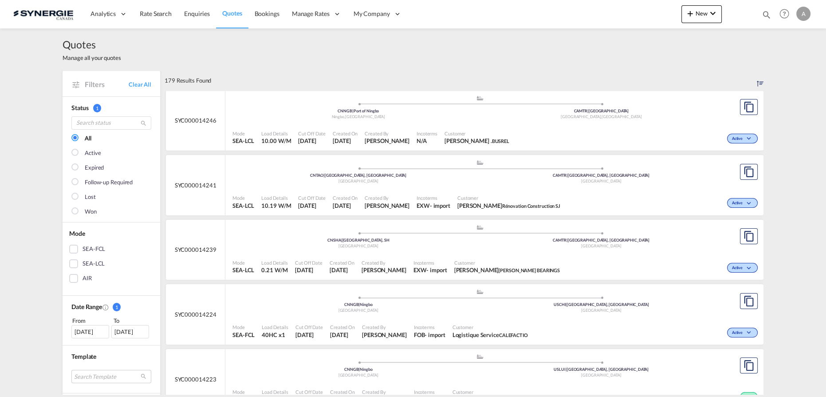
click at [451, 259] on div "Incoterms EXW - import" at bounding box center [430, 267] width 41 height 22
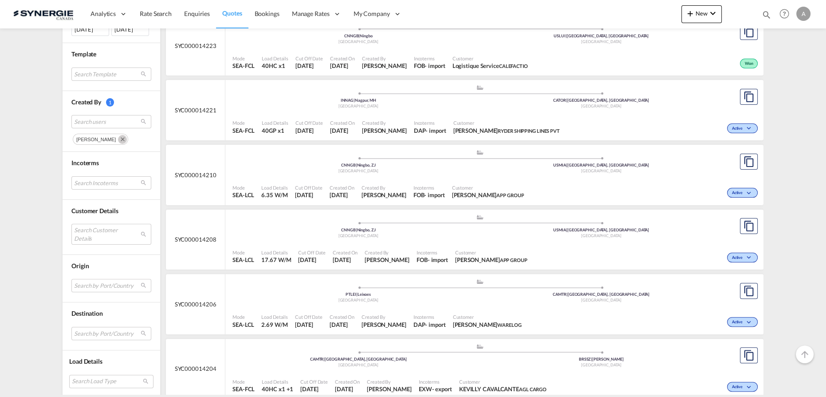
scroll to position [363, 0]
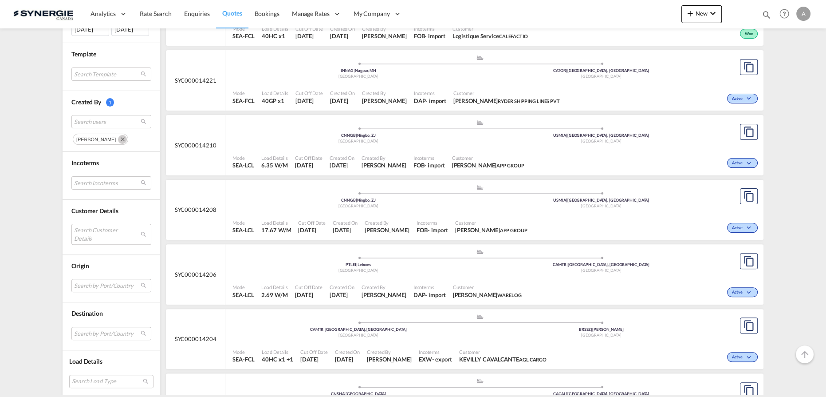
drag, startPoint x: 116, startPoint y: 135, endPoint x: 98, endPoint y: 176, distance: 44.1
click at [118, 136] on md-icon "Remove" at bounding box center [122, 139] width 9 height 9
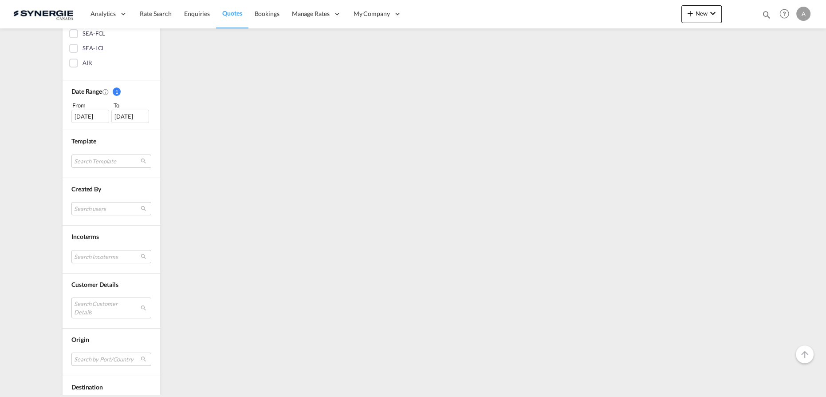
scroll to position [282, 0]
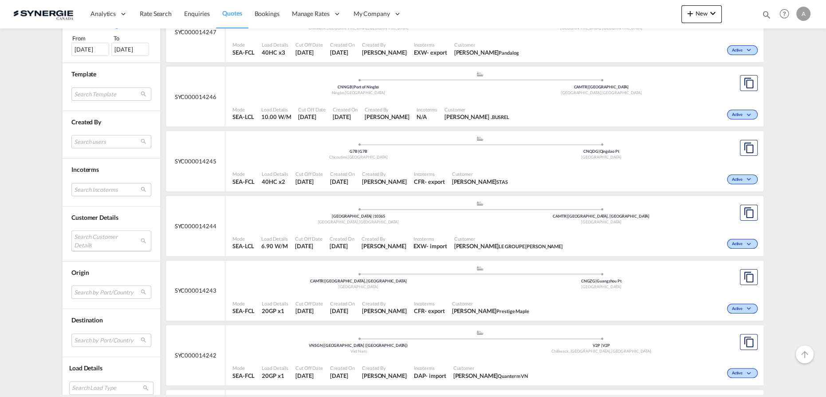
click at [91, 238] on md-select "Search Customer Details" at bounding box center [111, 240] width 80 height 20
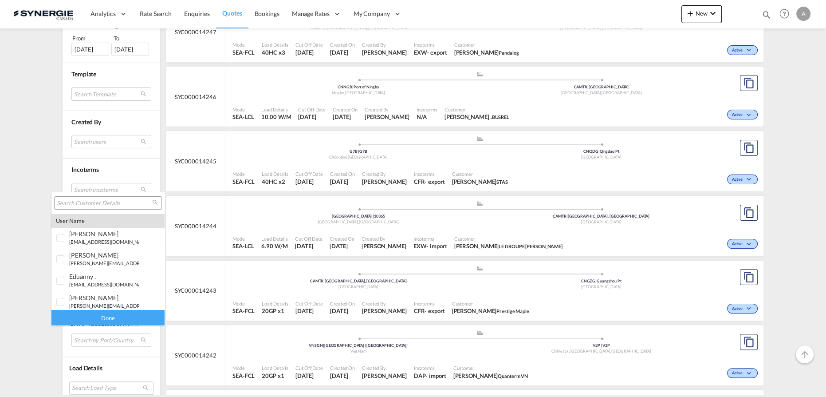
click at [100, 205] on input "search" at bounding box center [104, 203] width 95 height 8
paste input "overseas01@hh-logistics.net"
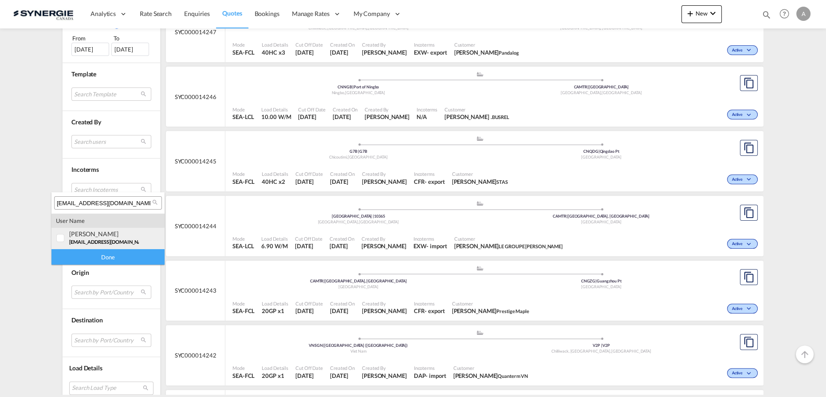
type input "overseas01@hh-logistics.net"
click at [73, 237] on div "grace Chen" at bounding box center [104, 234] width 70 height 8
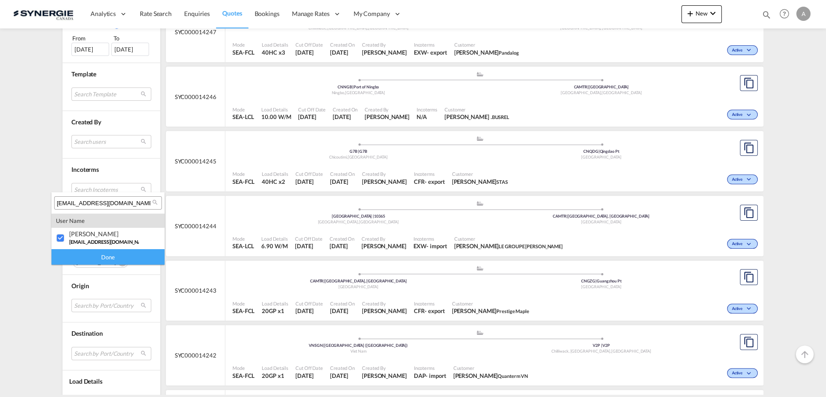
click at [85, 260] on div "Done" at bounding box center [107, 257] width 113 height 16
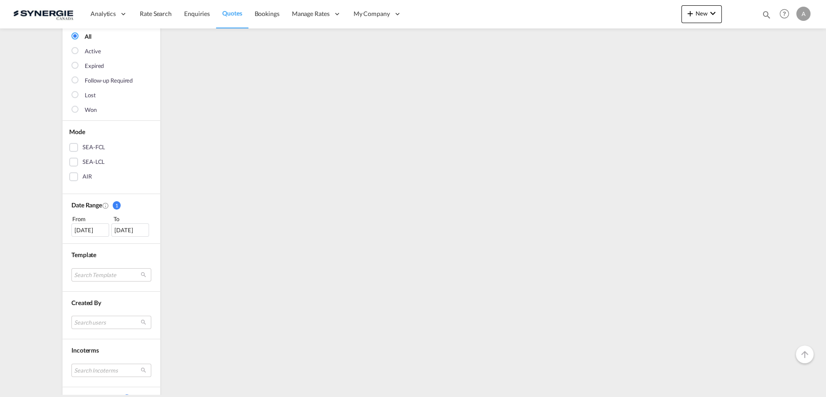
scroll to position [0, 0]
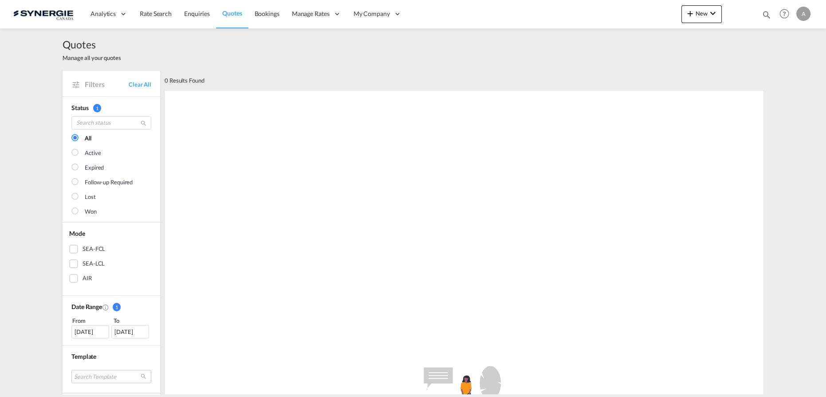
click at [93, 333] on div "[DATE]" at bounding box center [90, 331] width 38 height 13
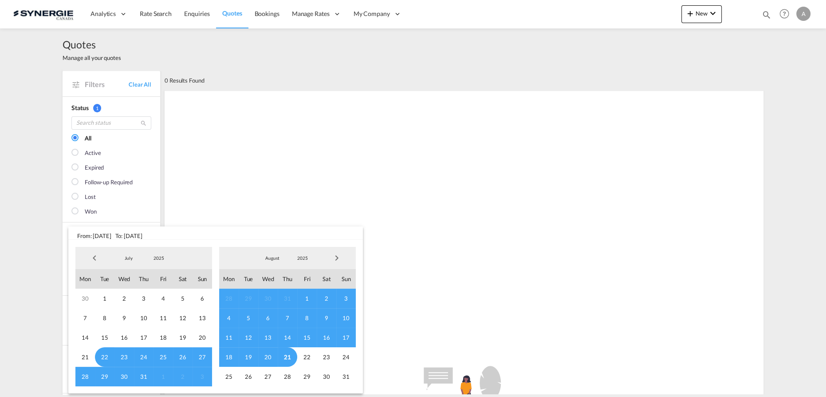
click at [154, 257] on span "2025" at bounding box center [159, 258] width 28 height 6
click at [157, 216] on md-option "2023" at bounding box center [168, 215] width 60 height 21
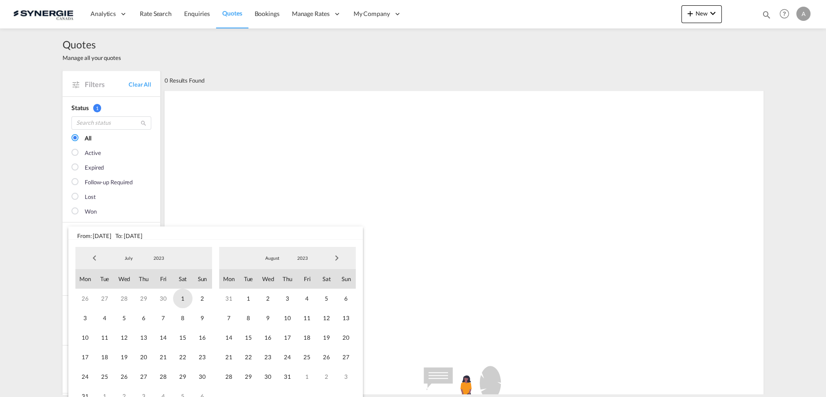
click at [182, 301] on span "1" at bounding box center [183, 299] width 20 height 20
click at [316, 255] on span "2023" at bounding box center [303, 258] width 28 height 6
click at [302, 300] on md-option "2025" at bounding box center [311, 300] width 60 height 21
click at [283, 358] on span "21" at bounding box center [288, 357] width 20 height 20
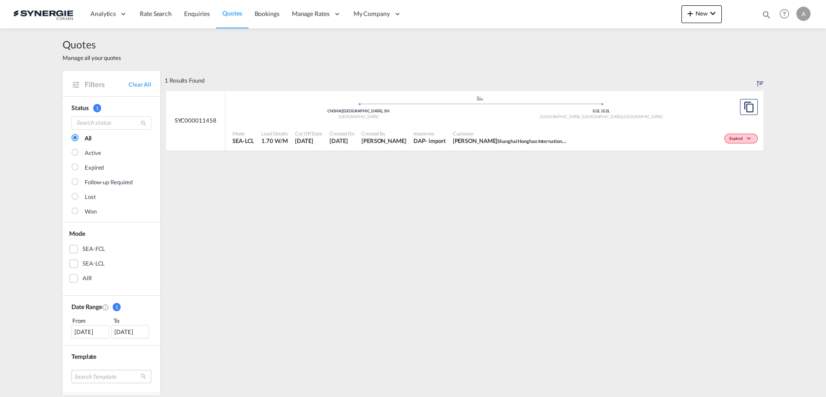
click at [471, 130] on span "Customer" at bounding box center [510, 133] width 115 height 7
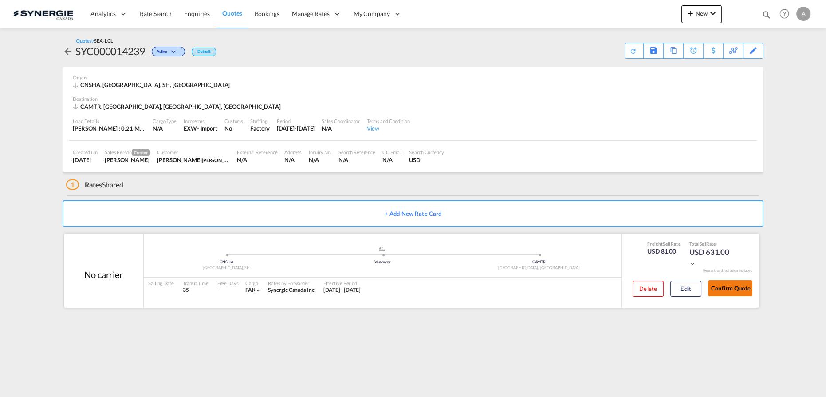
click at [721, 292] on button "Confirm Quote" at bounding box center [730, 288] width 44 height 16
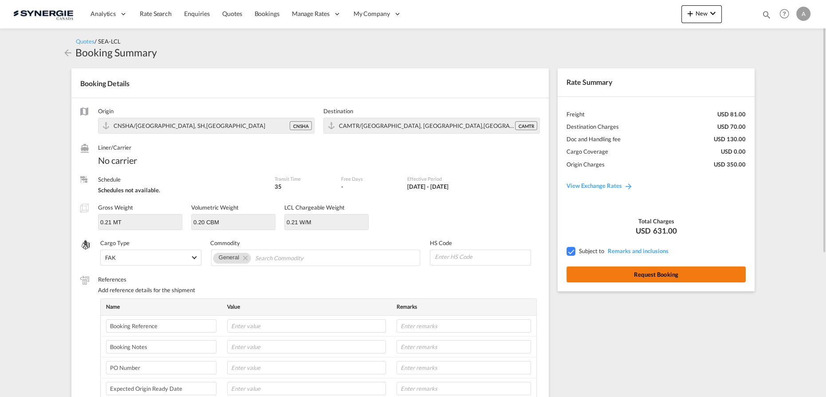
click at [640, 272] on button "Request Booking" at bounding box center [656, 274] width 179 height 16
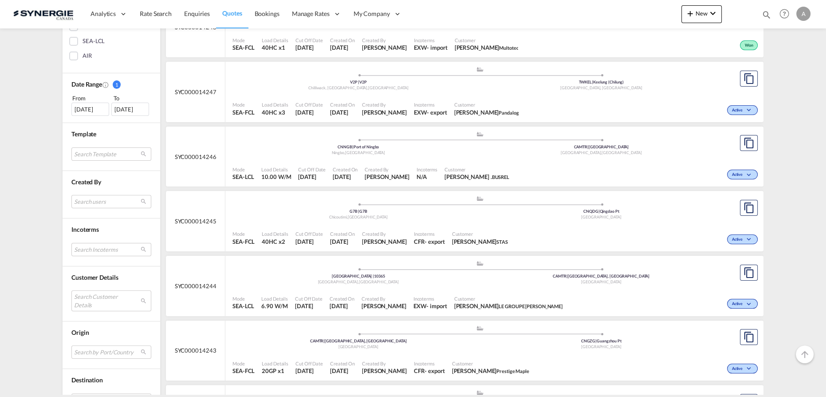
scroll to position [242, 0]
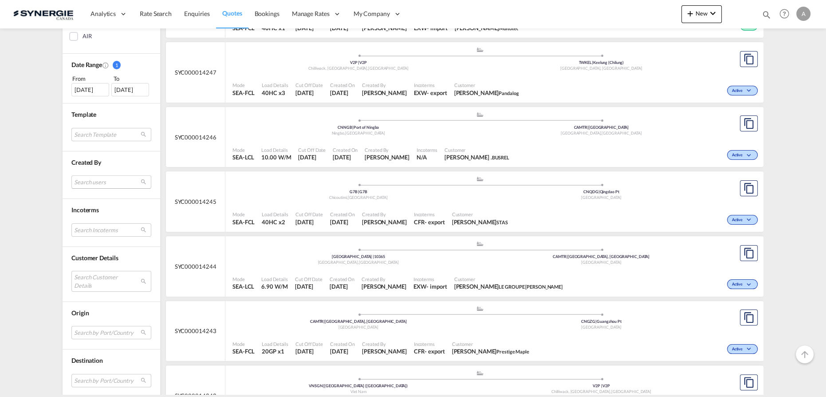
click at [99, 181] on md-select "Search users sugan T sugantha.rajan@freightfy.com raquel Jimenez raquel.jimenez…" at bounding box center [111, 181] width 80 height 13
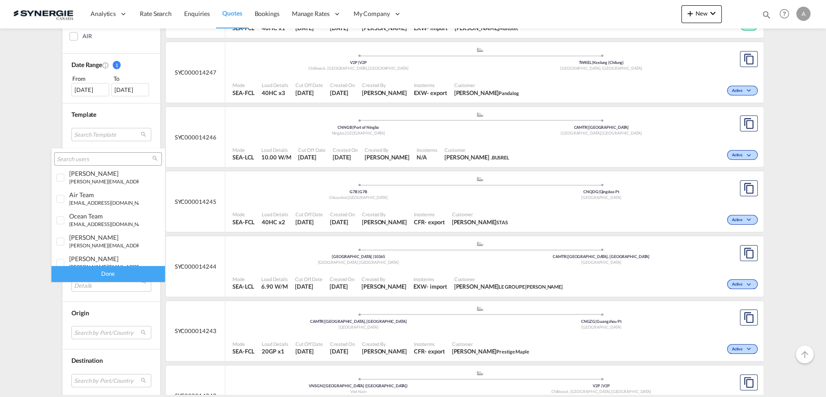
scroll to position [244, 0]
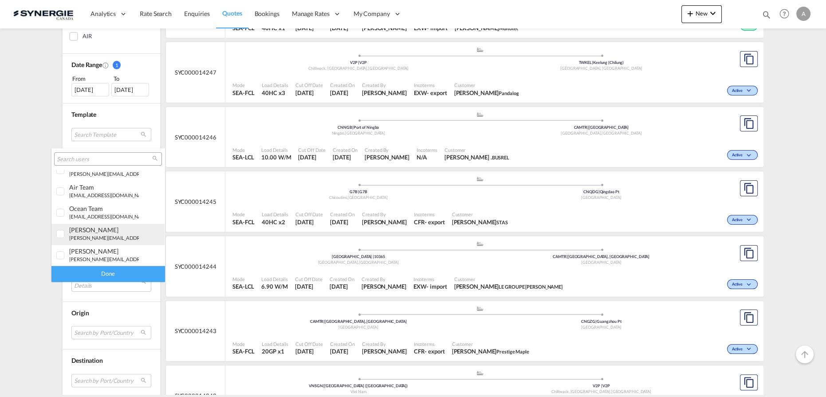
click at [97, 229] on div "pablo Gomez Saldarriaga" at bounding box center [104, 230] width 70 height 8
click at [102, 274] on div "Done" at bounding box center [107, 274] width 113 height 16
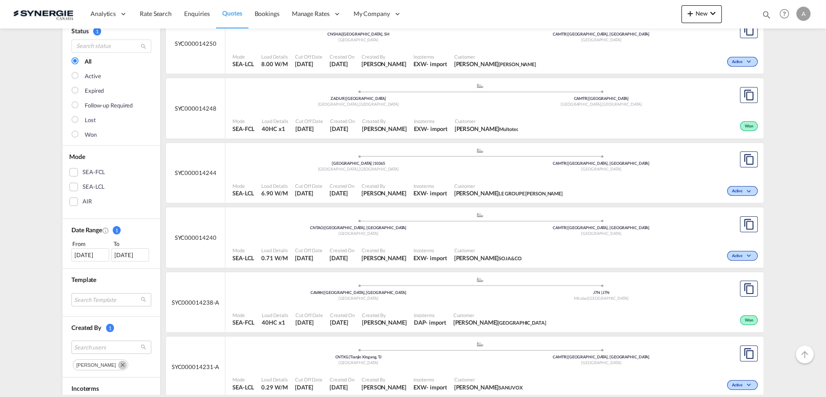
scroll to position [202, 0]
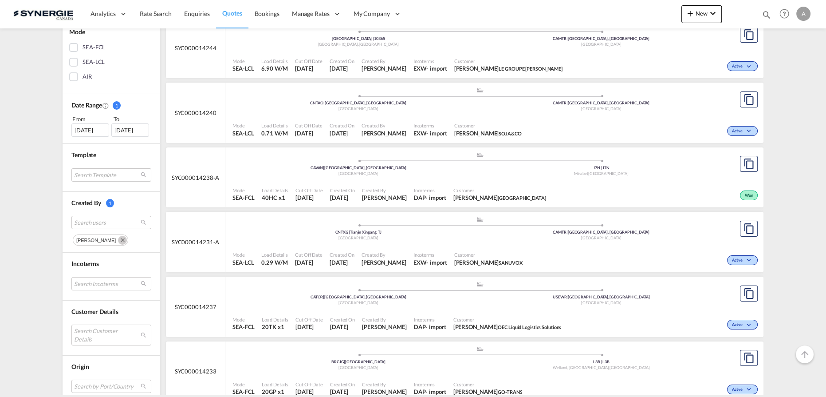
drag, startPoint x: 132, startPoint y: 238, endPoint x: 130, endPoint y: 233, distance: 6.0
click at [127, 238] on md-icon "Remove" at bounding box center [122, 240] width 9 height 9
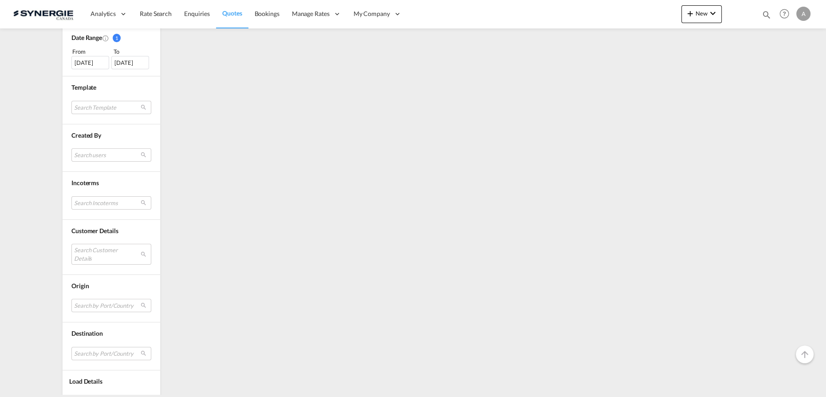
scroll to position [289, 0]
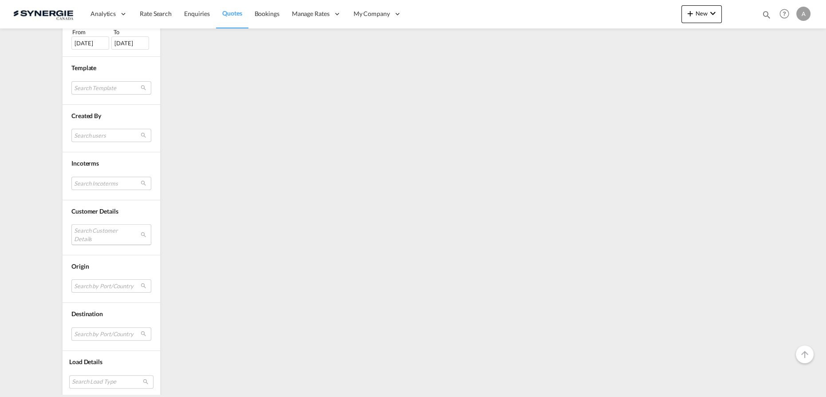
click at [96, 230] on md-select "Search Customer Details user name user [PERSON_NAME] [EMAIL_ADDRESS][DOMAIN_NAM…" at bounding box center [111, 234] width 80 height 20
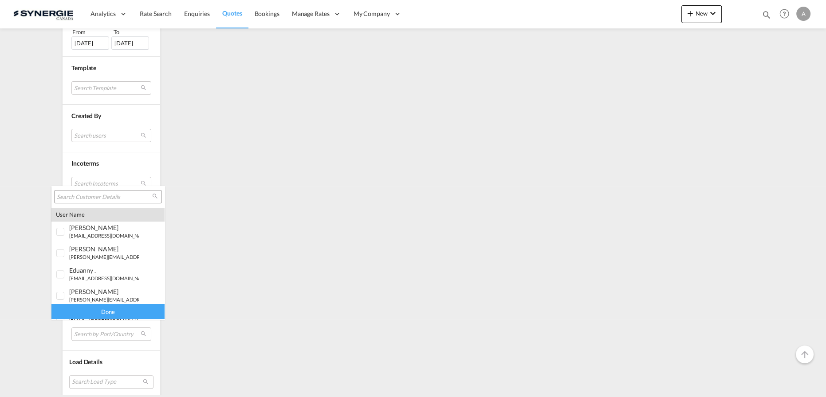
click at [107, 201] on div at bounding box center [108, 196] width 108 height 13
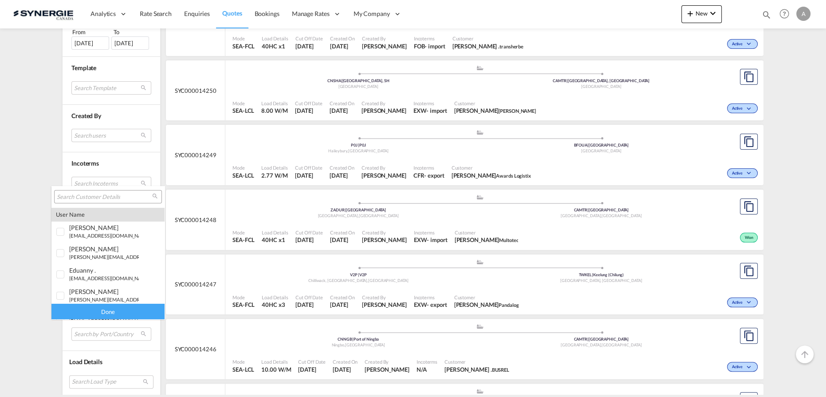
click at [107, 195] on input "search" at bounding box center [104, 197] width 95 height 8
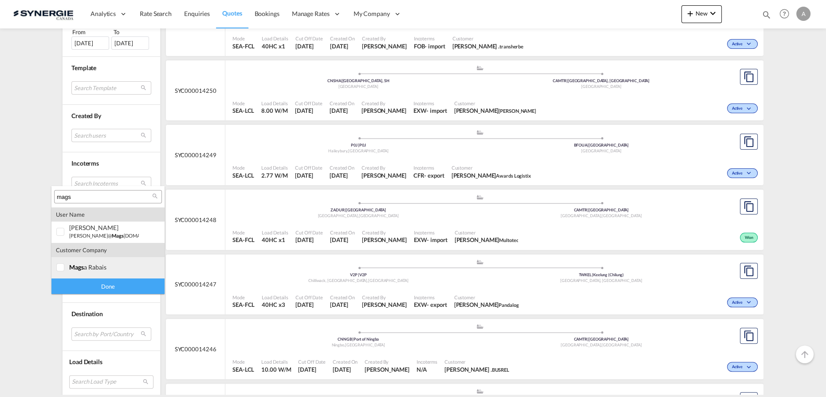
type input "mags"
click at [92, 269] on div "mags a rabais" at bounding box center [104, 267] width 70 height 8
click at [116, 286] on div "Done" at bounding box center [107, 286] width 113 height 16
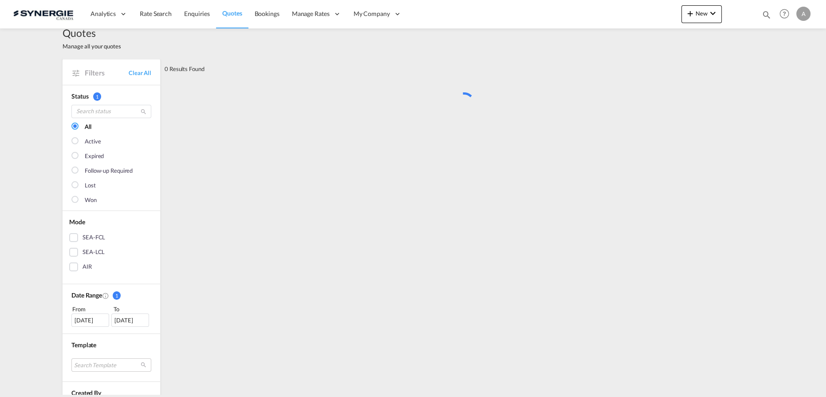
scroll to position [0, 0]
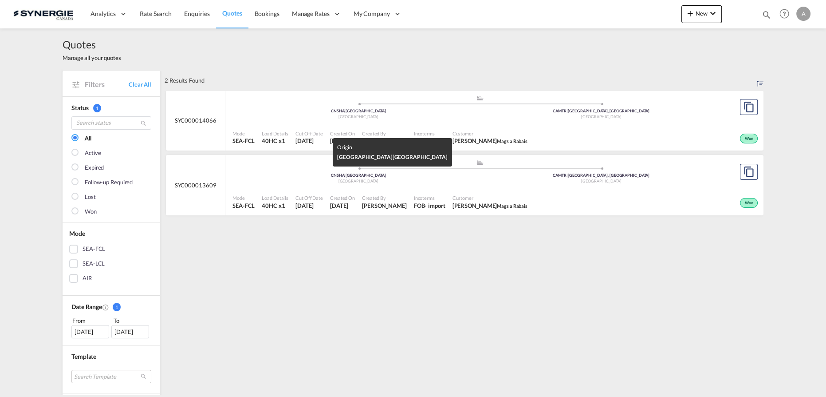
click at [431, 120] on div "[GEOGRAPHIC_DATA]" at bounding box center [358, 117] width 243 height 6
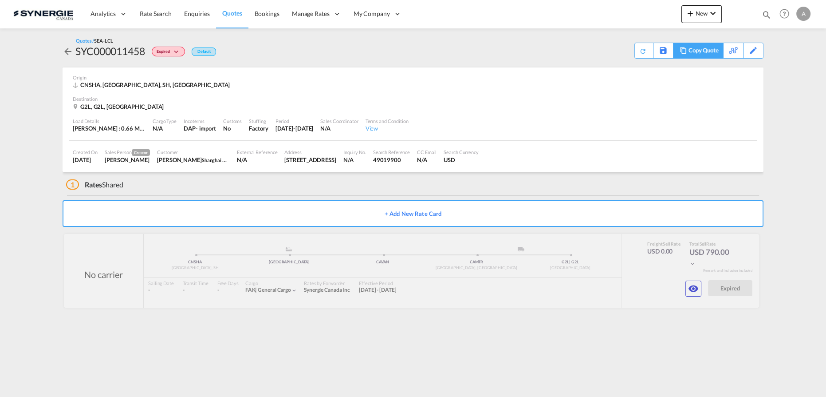
click at [683, 51] on md-icon at bounding box center [683, 50] width 11 height 7
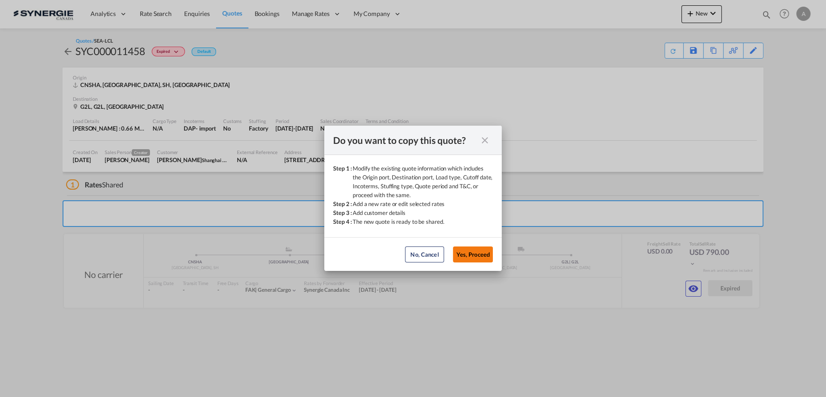
click at [479, 253] on button "Yes, Proceed" at bounding box center [473, 254] width 40 height 16
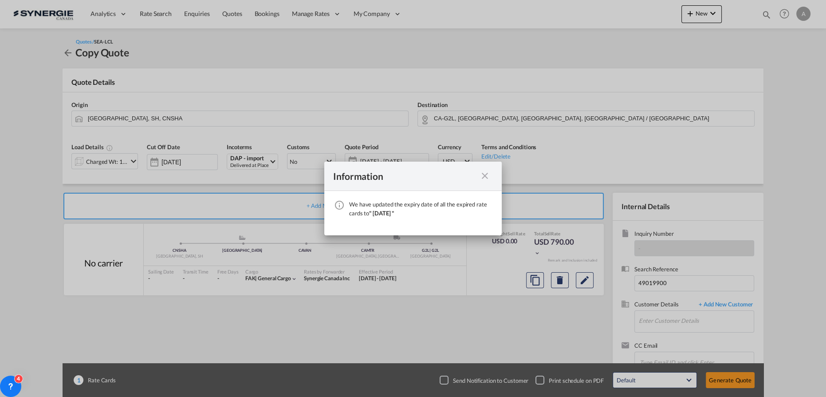
click at [484, 175] on md-icon "icon-close fg-AAA8AD cursor" at bounding box center [485, 175] width 11 height 11
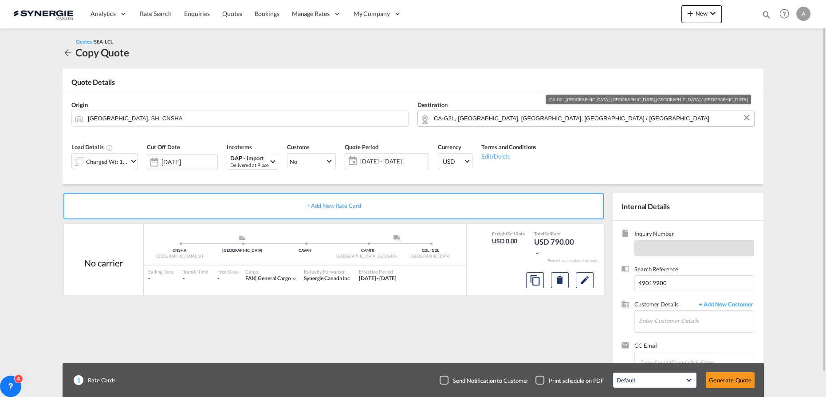
click at [570, 113] on input "CA-G2L, Québec, QC, Quebec / Québec" at bounding box center [592, 119] width 316 height 16
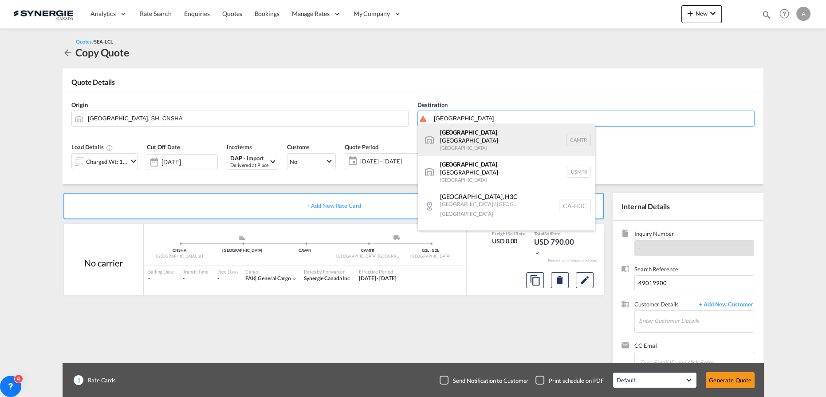
click at [471, 143] on div "Montreal , QC Canada CAMTR" at bounding box center [507, 140] width 178 height 32
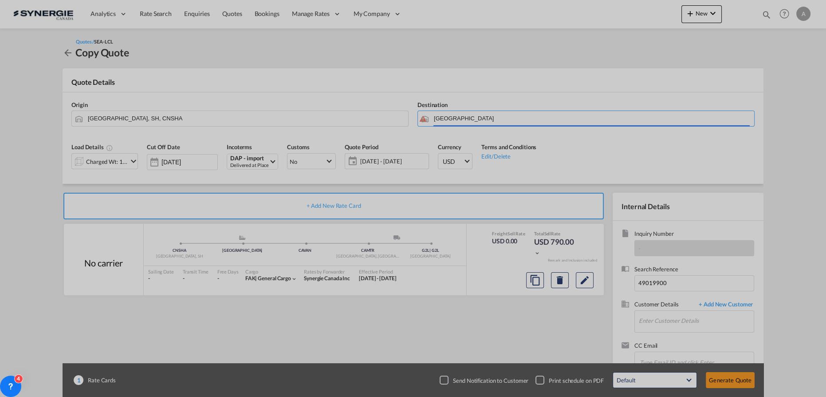
type input "Montreal, QC, CAMTR"
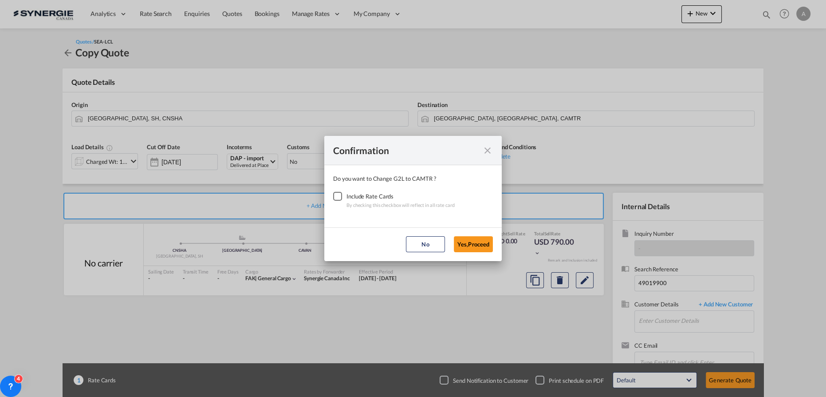
click at [341, 196] on div "Checkbox No Ink" at bounding box center [337, 196] width 9 height 9
click at [479, 245] on button "Yes,Proceed" at bounding box center [473, 244] width 39 height 16
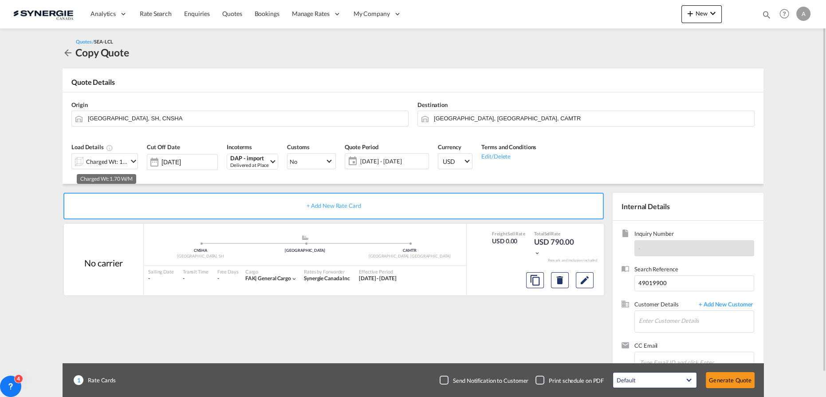
click at [92, 164] on div "Charged Wt: 1.70 W/M" at bounding box center [107, 161] width 42 height 12
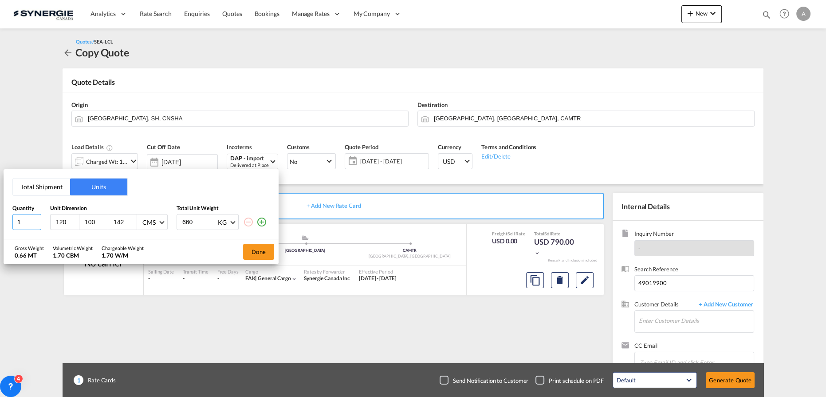
drag, startPoint x: 26, startPoint y: 225, endPoint x: -33, endPoint y: 225, distance: 59.5
click at [0, 225] on html "Analytics Reports Dashboard Rate Search Enquiries Quotes" at bounding box center [413, 198] width 826 height 397
type input "120"
type input "80"
type input "100"
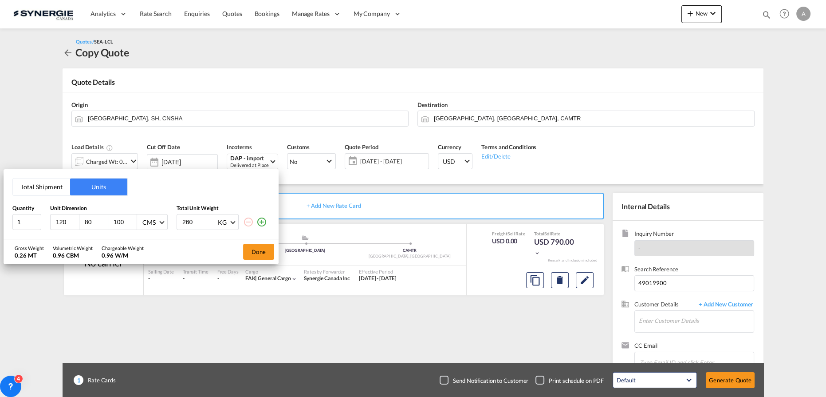
type input "260"
click at [275, 252] on div "Done" at bounding box center [259, 251] width 40 height 25
click at [270, 252] on button "Done" at bounding box center [258, 252] width 31 height 16
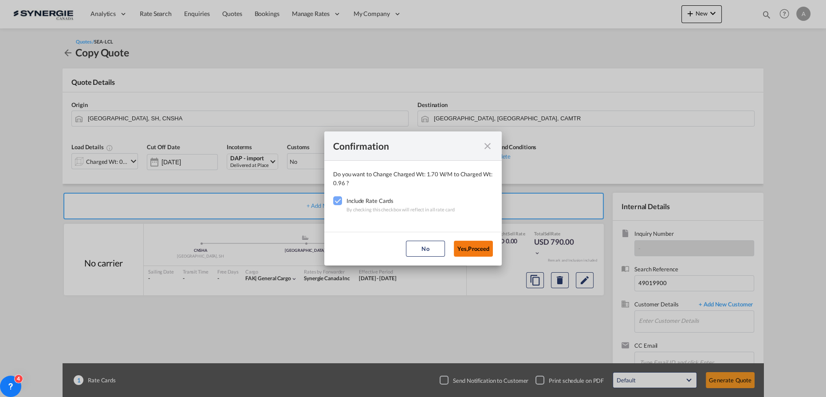
click at [474, 244] on button "Yes,Proceed" at bounding box center [473, 249] width 39 height 16
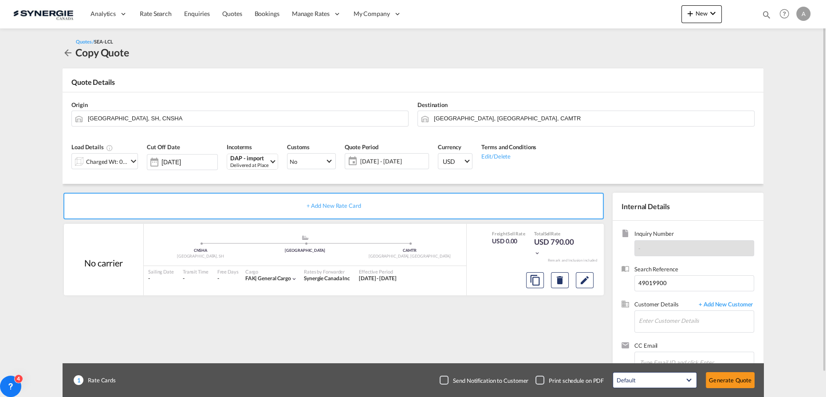
click at [396, 160] on span "21 Aug - 20 Sep 2025" at bounding box center [393, 161] width 66 height 8
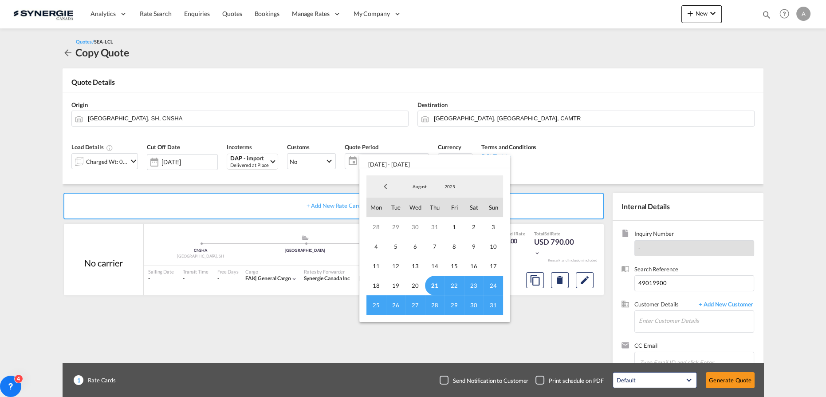
drag, startPoint x: 435, startPoint y: 282, endPoint x: 470, endPoint y: 303, distance: 40.4
click at [435, 282] on span "21" at bounding box center [435, 286] width 20 height 20
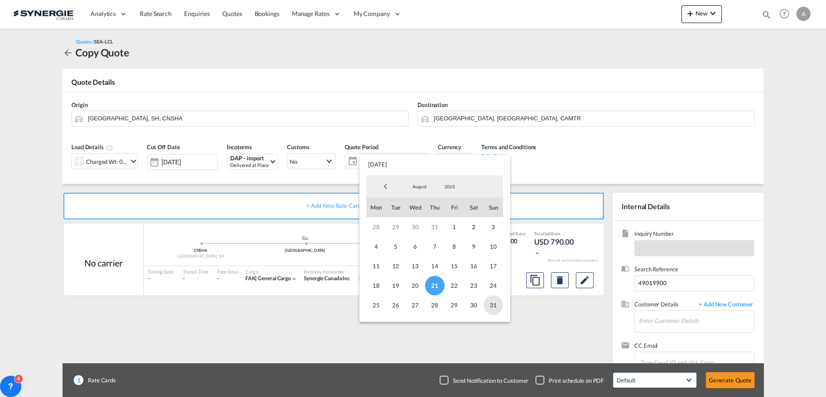
click at [494, 305] on span "31" at bounding box center [494, 305] width 20 height 20
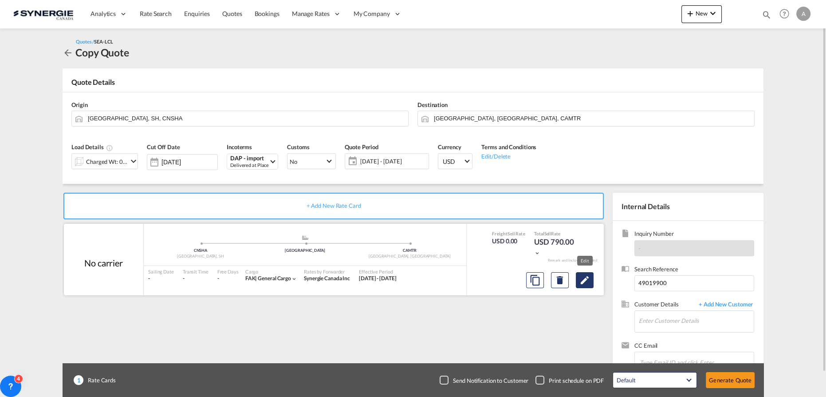
click at [579, 281] on button "Edit" at bounding box center [585, 280] width 18 height 16
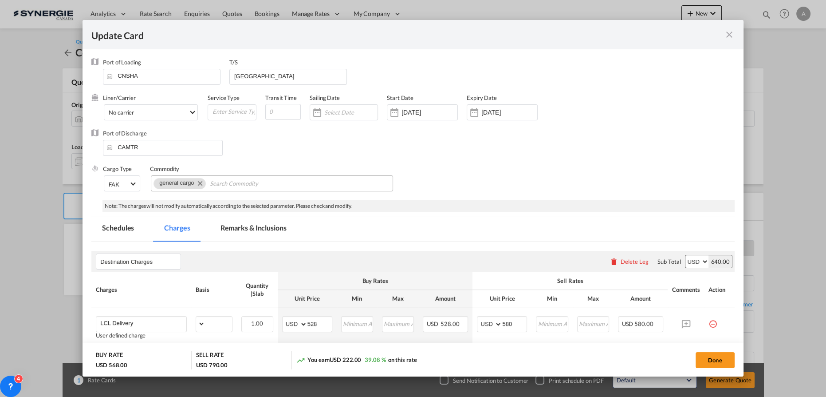
select select "flat"
select select "per_bl"
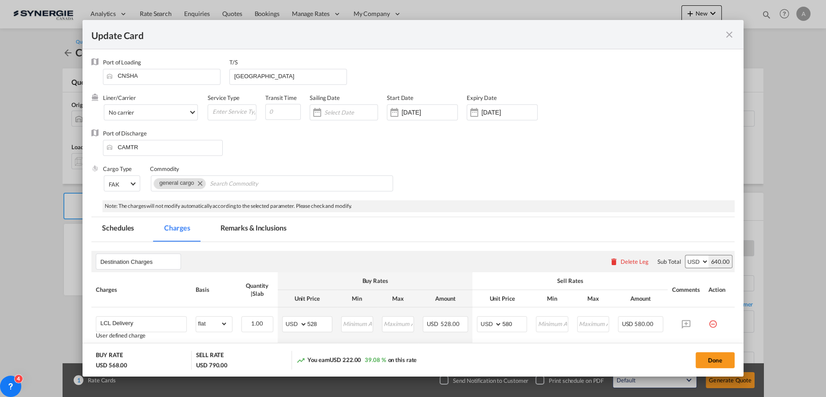
drag, startPoint x: 437, startPoint y: 103, endPoint x: 455, endPoint y: 133, distance: 35.4
click at [437, 104] on div "Start Date 15 May 2025" at bounding box center [427, 112] width 80 height 36
click at [441, 112] on input "15 May 2025" at bounding box center [430, 112] width 56 height 7
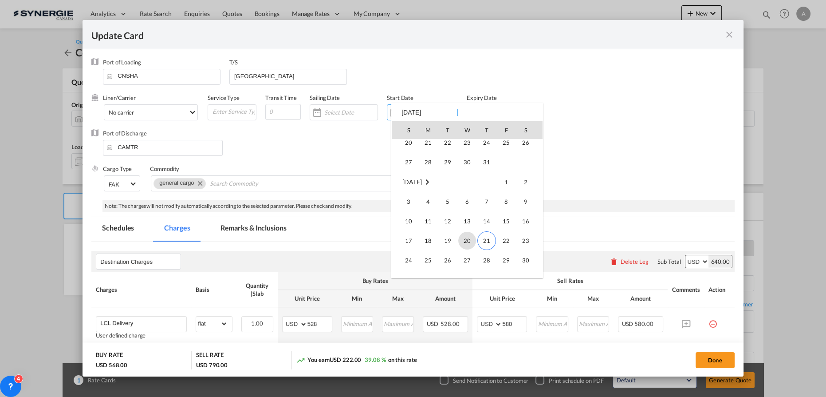
scroll to position [205451, 0]
click at [485, 236] on span "21" at bounding box center [487, 238] width 19 height 19
type input "[DATE]"
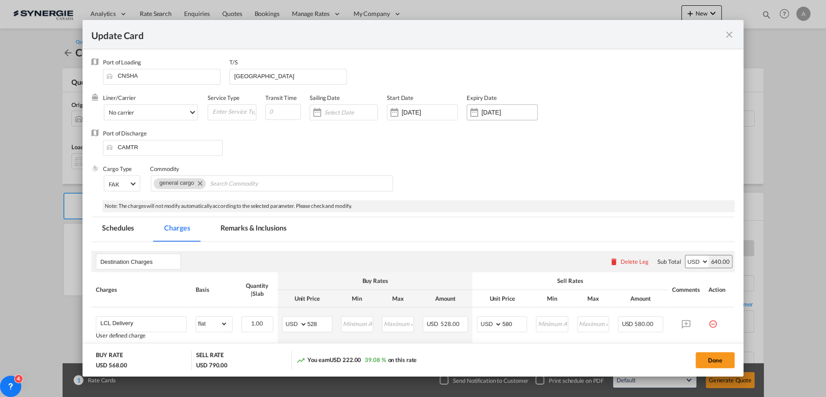
click at [517, 113] on input "20 Sep 2025" at bounding box center [510, 112] width 56 height 7
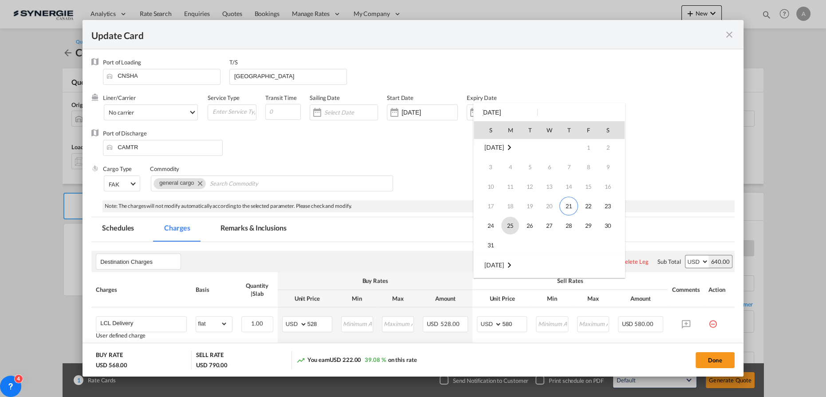
scroll to position [0, 0]
click at [495, 241] on span "31" at bounding box center [491, 247] width 18 height 18
type input "31 Aug 2025"
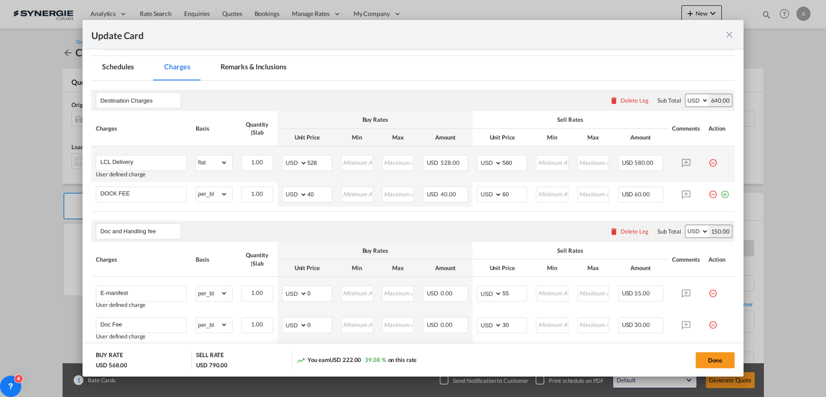
scroll to position [80, 0]
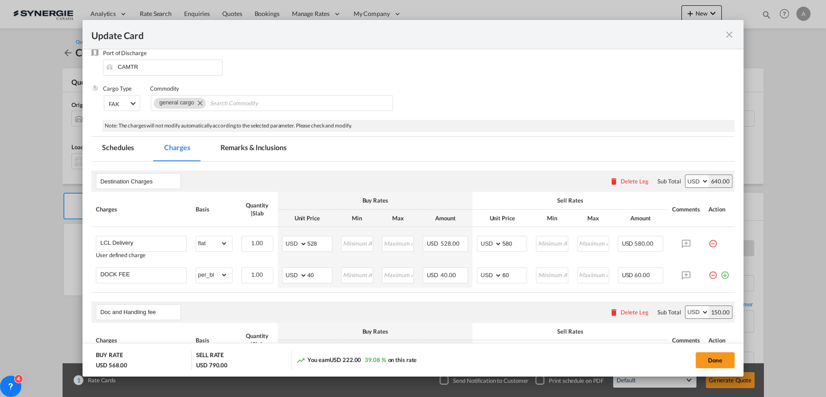
click at [253, 151] on md-tab-item "Remarks & Inclusions" at bounding box center [253, 149] width 87 height 24
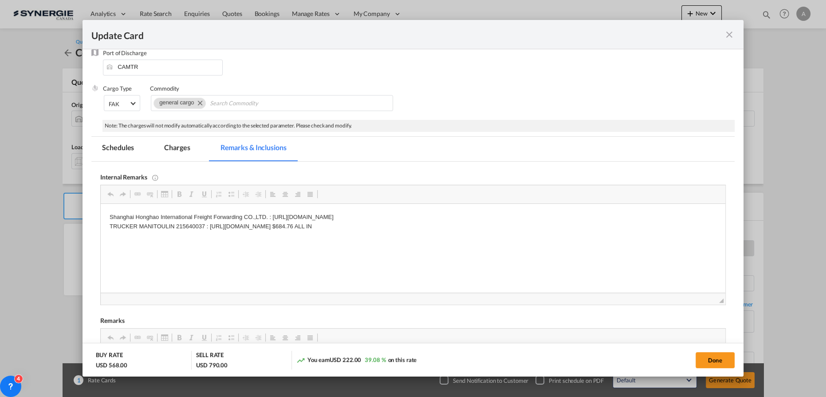
scroll to position [0, 0]
drag, startPoint x: 497, startPoint y: 229, endPoint x: 200, endPoint y: 439, distance: 363.7
click at [101, 237] on html "Shanghai Honghao International Freight Forwarding CO.,LTD. : https://app.fronta…" at bounding box center [413, 222] width 625 height 36
click at [544, 217] on p "Shanghai Honghao International Freight Forwarding CO.,LTD. : https://app.fronta…" at bounding box center [413, 222] width 607 height 19
drag, startPoint x: 508, startPoint y: 224, endPoint x: 340, endPoint y: 225, distance: 168.2
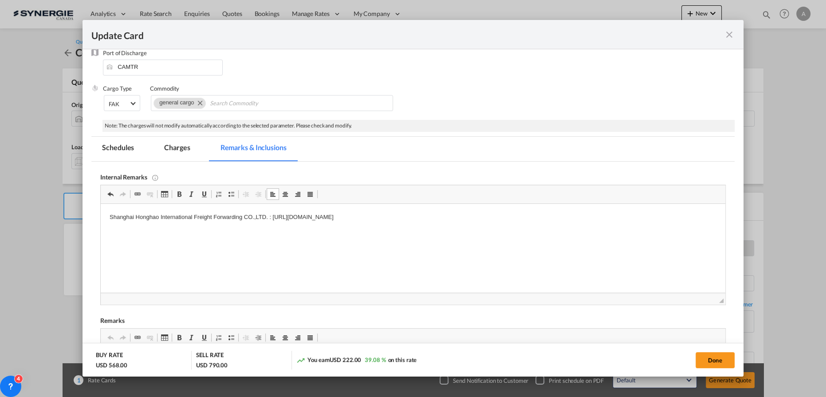
click at [340, 225] on p "Shanghai Honghao International Freight Forwarding CO.,LTD. : https://app.fronta…" at bounding box center [413, 222] width 607 height 19
click at [490, 213] on p "Shanghai Honghao International Freight Forwarding CO.,LTD. : https://app.fronta…" at bounding box center [413, 222] width 607 height 19
drag, startPoint x: 509, startPoint y: 216, endPoint x: 272, endPoint y: 215, distance: 237.5
click at [272, 215] on p "Shanghai Honghao International Freight Forwarding CO.,LTD. : https://app.fronta…" at bounding box center [413, 222] width 607 height 19
click at [178, 150] on md-tab-item "Charges" at bounding box center [177, 149] width 47 height 24
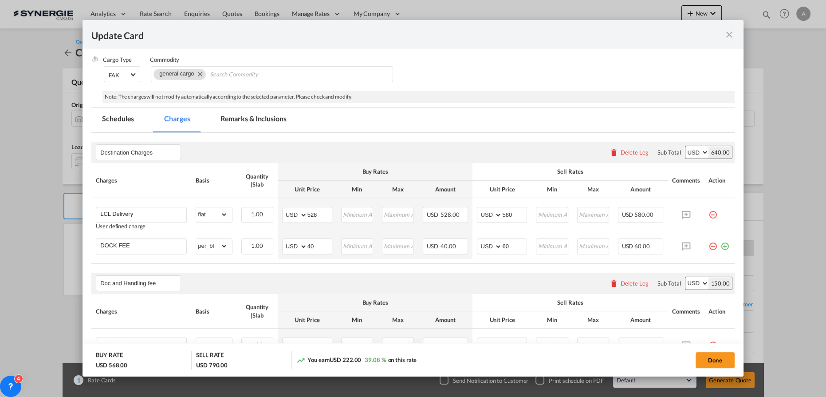
scroll to position [121, 0]
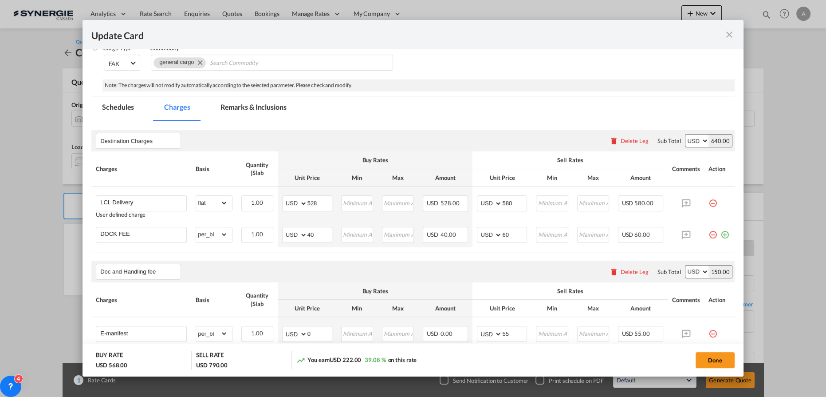
click at [233, 112] on md-tab-item "Remarks & Inclusions" at bounding box center [253, 108] width 87 height 24
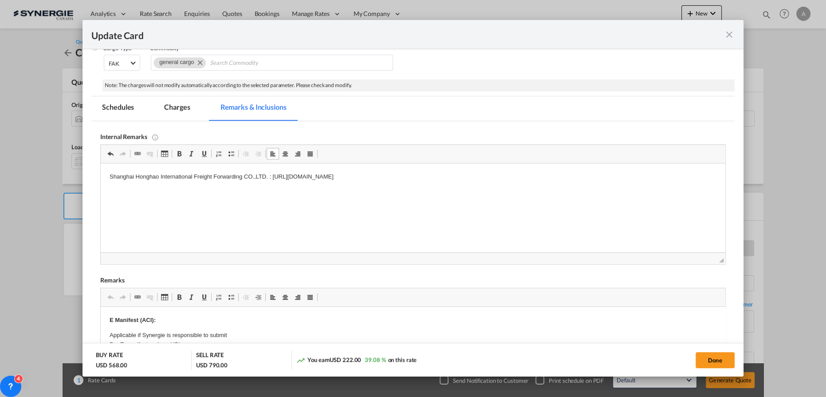
click at [191, 190] on html "Shanghai Honghao International Freight Forwarding CO.,LTD. : https://app.fronta…" at bounding box center [413, 176] width 625 height 27
click at [526, 174] on p "Shanghai Honghao International Freight Forwarding CO.,LTD. : https://app.fronta…" at bounding box center [413, 176] width 607 height 9
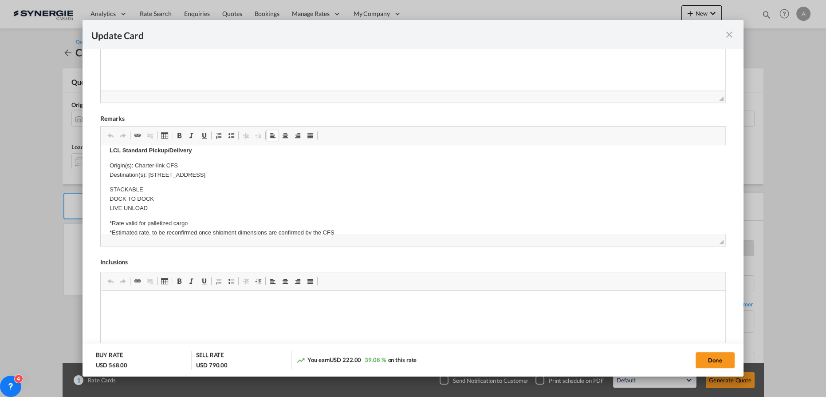
scroll to position [202, 0]
click at [165, 164] on p "Origin(s): Charter-link CFS Destination(s): 1729 chemin de château-bigot - Québ…" at bounding box center [413, 167] width 607 height 19
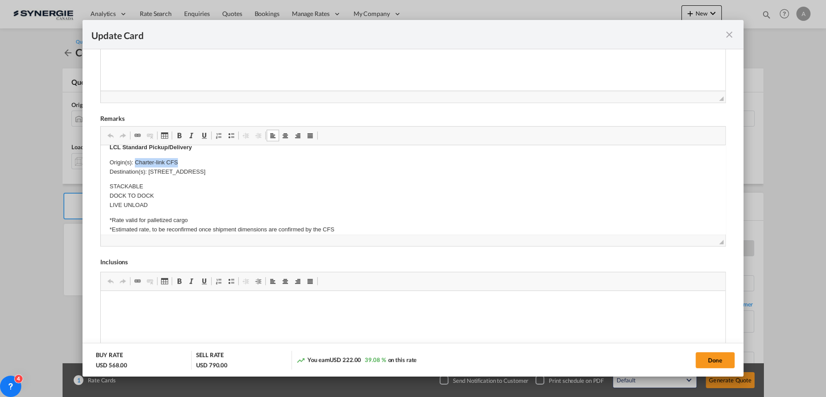
drag, startPoint x: 136, startPoint y: 161, endPoint x: 194, endPoint y: 160, distance: 58.1
click at [194, 161] on p "Origin(s): Charter-link CFS Destination(s): 1729 chemin de château-bigot - Québ…" at bounding box center [413, 167] width 607 height 19
click at [384, 166] on p "Origin(s): MONTREAL CFS, QC Destination(s): 1729 chemin de château-bigot - Québ…" at bounding box center [413, 167] width 607 height 19
drag, startPoint x: 352, startPoint y: 169, endPoint x: 150, endPoint y: 173, distance: 202.0
click at [150, 173] on p "Origin(s): MONTREAL CFS, QC Destination(s): 1729 chemin de château-bigot - Québ…" at bounding box center [413, 167] width 607 height 19
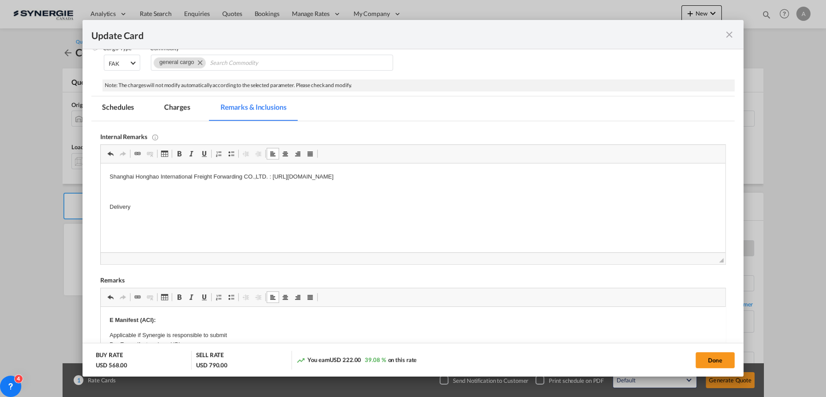
scroll to position [0, 0]
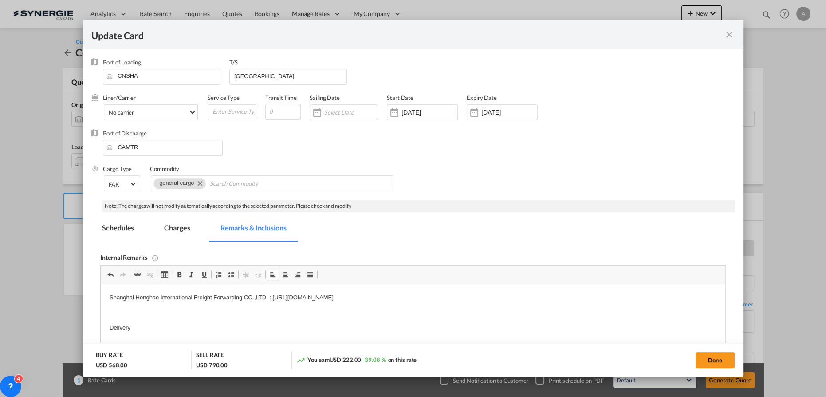
drag, startPoint x: 179, startPoint y: 232, endPoint x: 229, endPoint y: 229, distance: 49.4
click at [179, 232] on md-tab-item "Charges" at bounding box center [177, 229] width 47 height 24
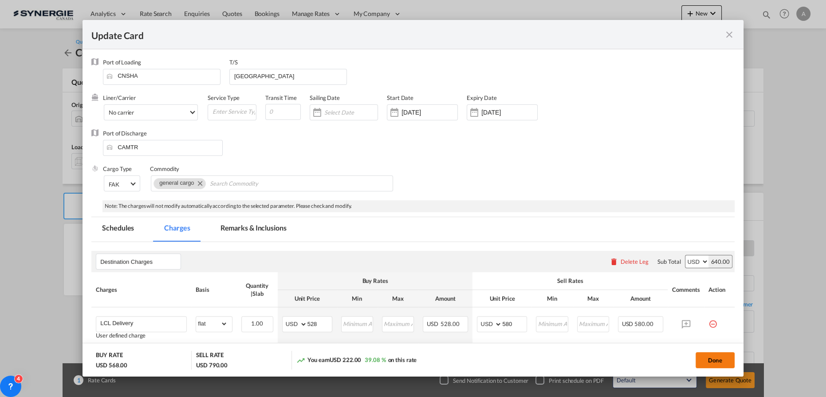
click at [715, 360] on button "Done" at bounding box center [715, 360] width 39 height 16
type input "20 Aug 2025"
type input "30 Aug 2025"
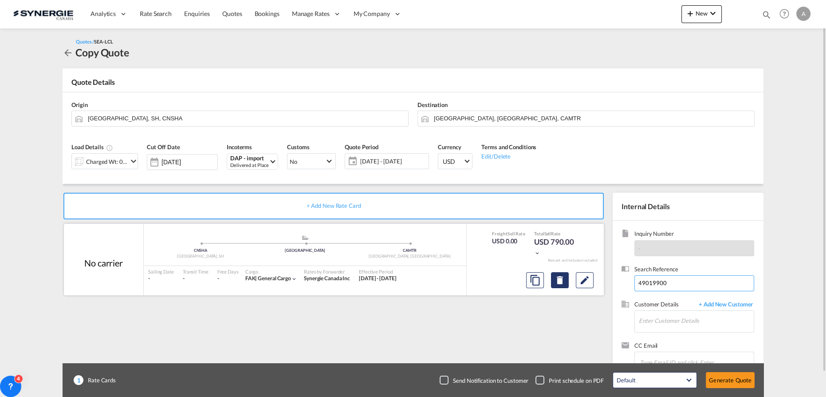
drag, startPoint x: 669, startPoint y: 284, endPoint x: 560, endPoint y: 280, distance: 109.3
click at [563, 281] on div "+ Add New Rate Card No carrier added by you .a{fill:#aaa8ad;} .a{fill:#aaa8ad;}…" at bounding box center [413, 283] width 701 height 199
click at [682, 328] on input "Enter Customer Details" at bounding box center [696, 321] width 115 height 20
click at [641, 321] on input "Enter Customer Details" at bounding box center [696, 321] width 115 height 20
paste input "overseas01@hh-logistics.net"
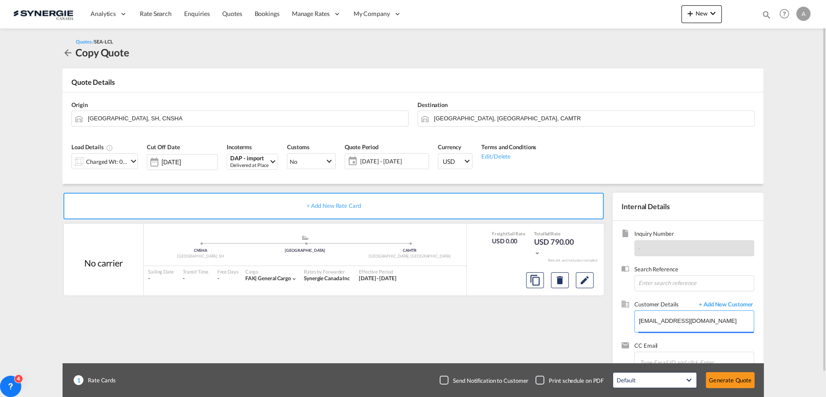
scroll to position [26, 0]
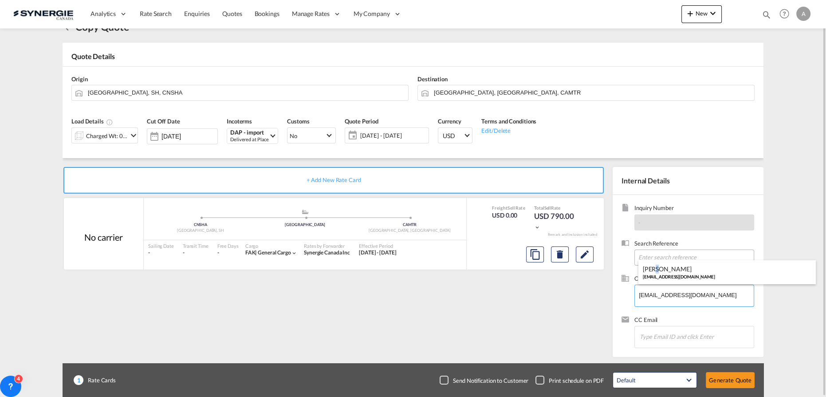
click at [658, 266] on div "Grace Chen overseas01@hh-logistics.net" at bounding box center [728, 272] width 178 height 24
type input "Shanghai Honghao International Freight Forwarding CO.,LTD., Grace Chen, oversea…"
click at [369, 138] on span "21 - 31 Aug 2025" at bounding box center [393, 135] width 66 height 8
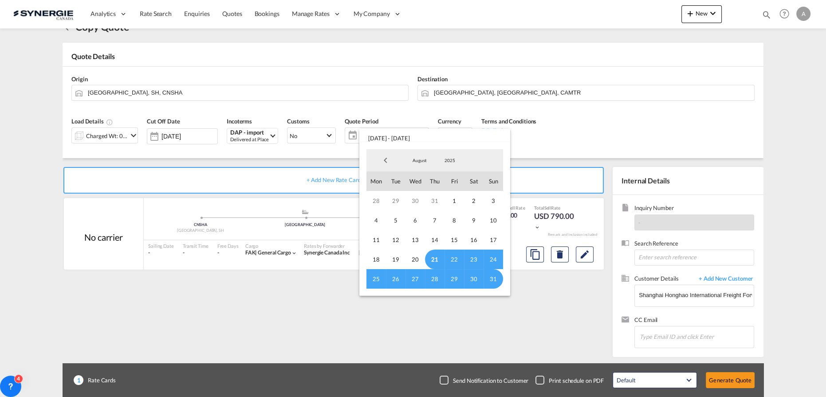
click at [434, 260] on span "21" at bounding box center [435, 259] width 20 height 20
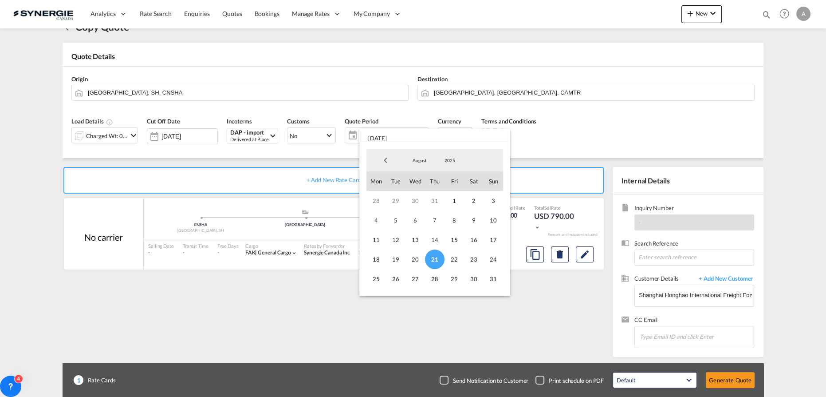
click at [416, 153] on div "August January February March April May June July August September October Nove…" at bounding box center [435, 160] width 137 height 22
click at [418, 158] on span "August" at bounding box center [420, 160] width 28 height 6
click at [413, 188] on md-option "September" at bounding box center [429, 181] width 60 height 21
click at [376, 241] on span "15" at bounding box center [377, 240] width 20 height 20
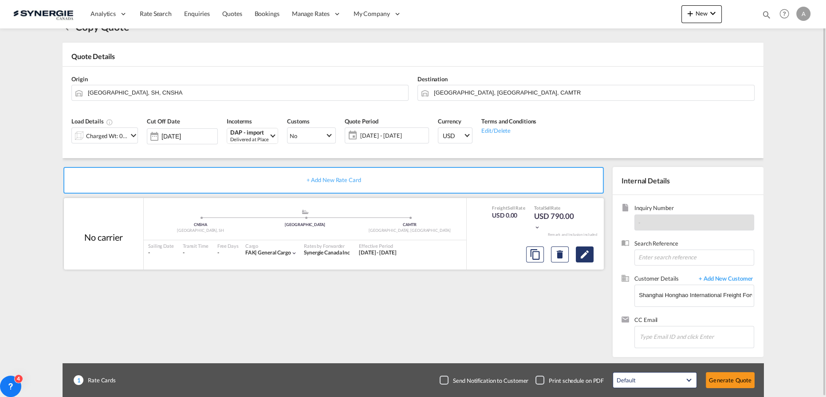
click at [586, 251] on md-icon "Edit" at bounding box center [585, 254] width 11 height 11
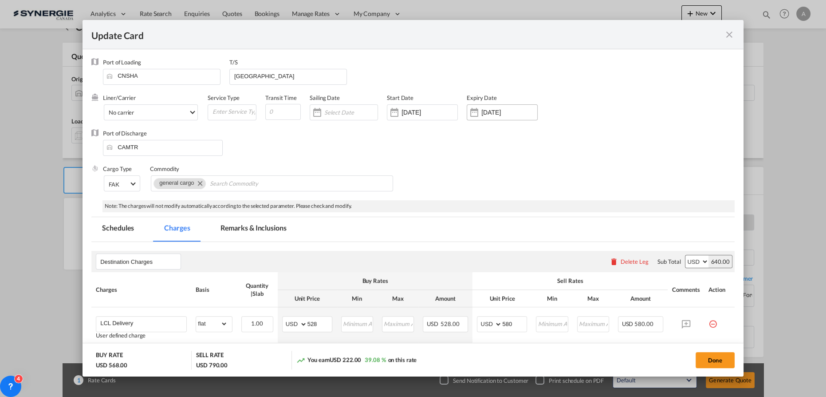
click at [486, 117] on div "31 Aug 2025" at bounding box center [502, 112] width 71 height 16
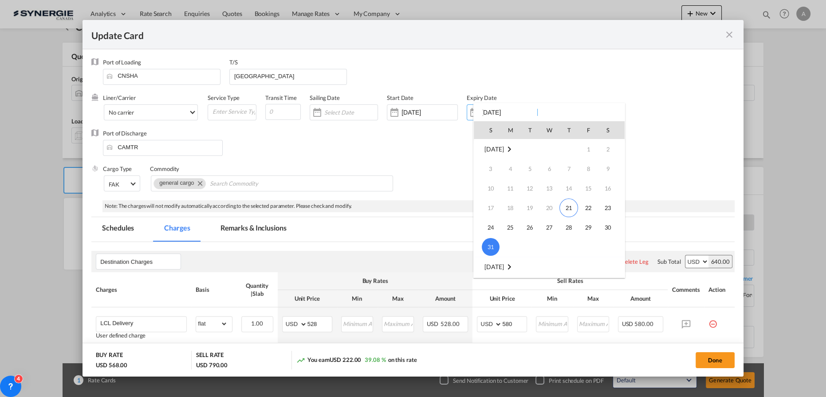
scroll to position [80, 0]
click at [515, 247] on span "15" at bounding box center [511, 245] width 18 height 18
type input "15 Sep 2025"
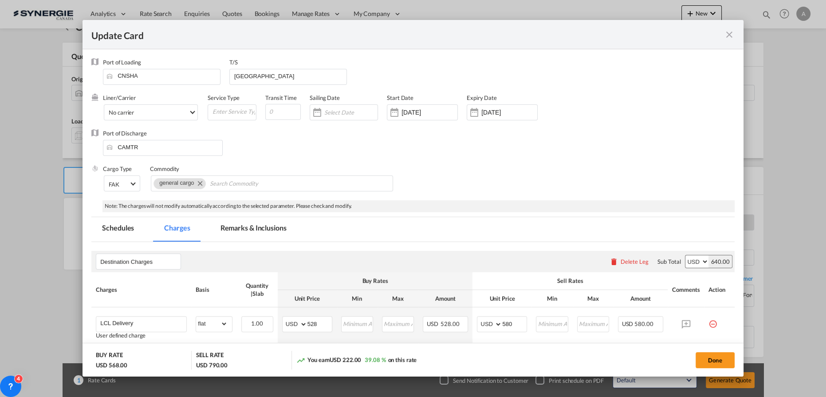
click at [719, 352] on button "Done" at bounding box center [715, 360] width 39 height 16
type input "20 Aug 2025"
type input "14 Sep 2025"
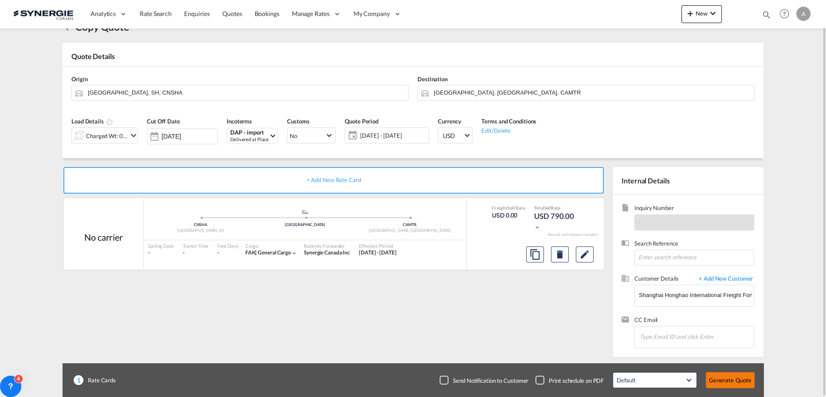
click at [720, 375] on button "Generate Quote" at bounding box center [730, 380] width 49 height 16
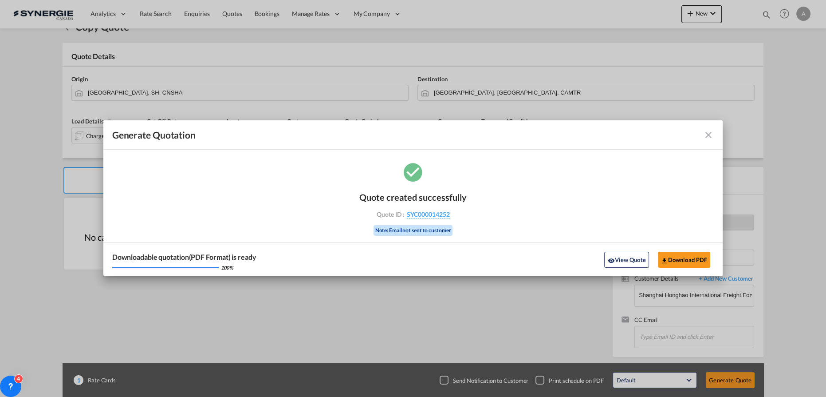
drag, startPoint x: 624, startPoint y: 262, endPoint x: 631, endPoint y: 265, distance: 7.3
click at [624, 262] on button "View Quote" at bounding box center [627, 260] width 44 height 16
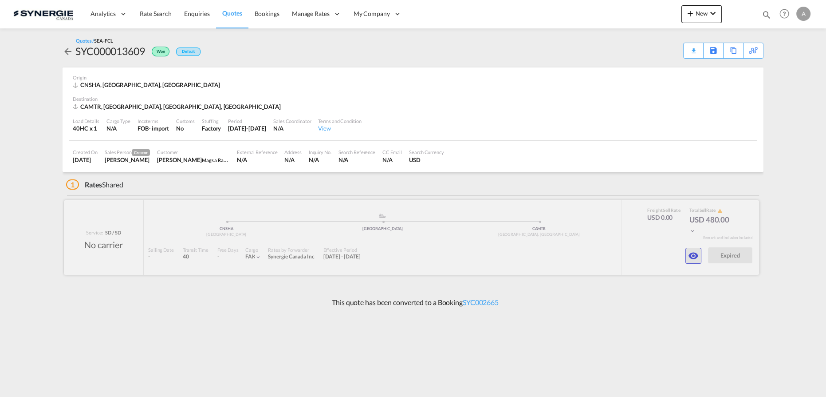
click at [691, 260] on md-icon "icon-eye" at bounding box center [693, 255] width 11 height 11
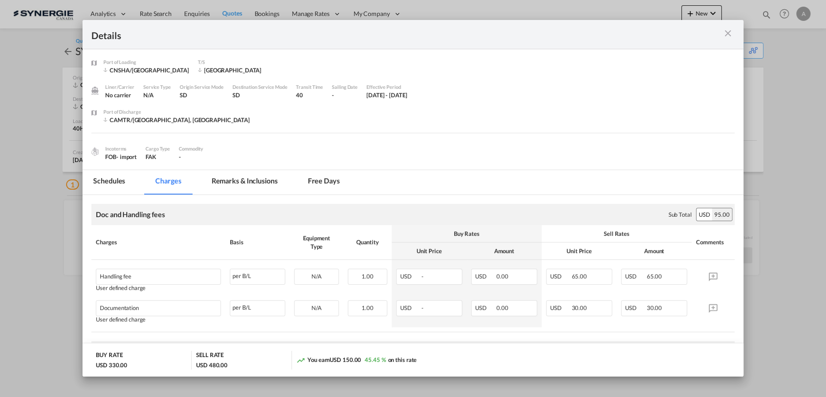
scroll to position [119, 0]
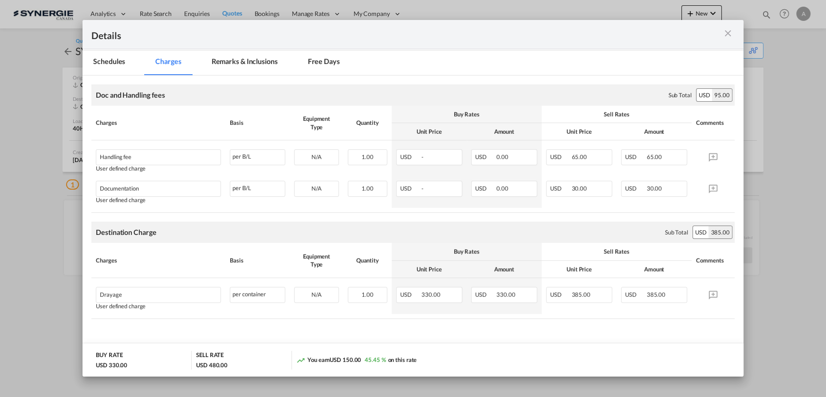
click at [731, 34] on md-icon "icon-close m-3 fg-AAA8AD cursor" at bounding box center [728, 33] width 11 height 11
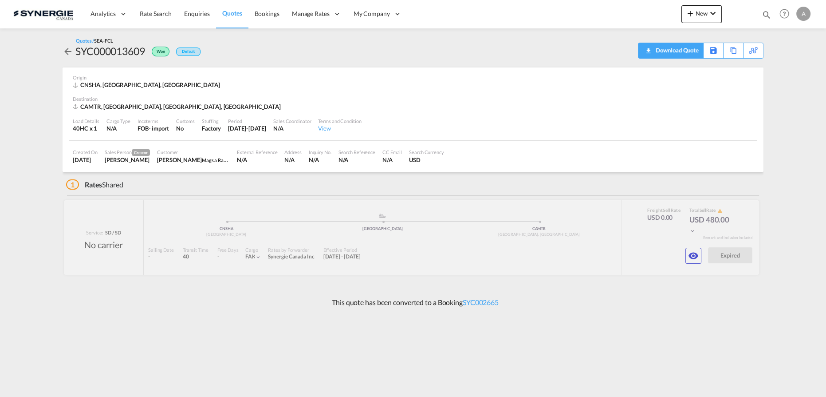
click at [695, 51] on div "Download Quote" at bounding box center [676, 50] width 45 height 14
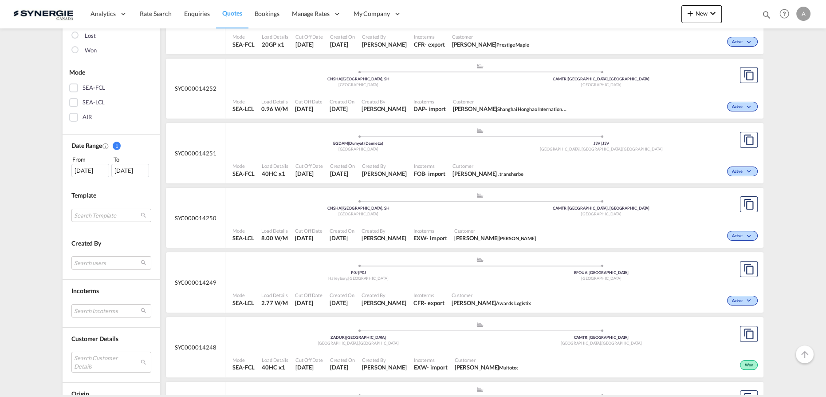
scroll to position [242, 0]
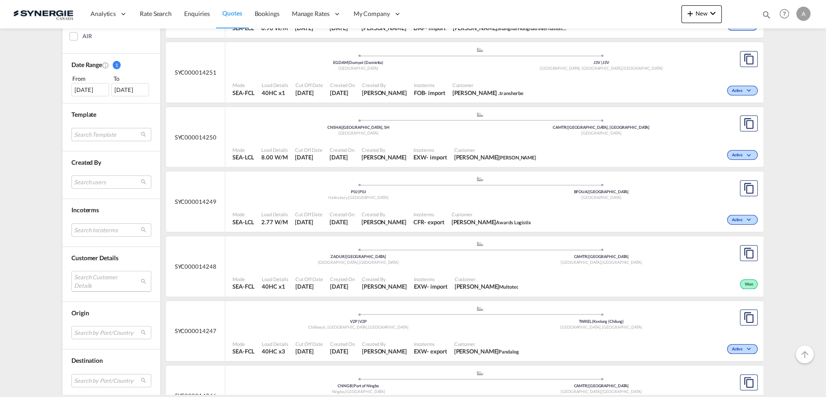
click at [84, 277] on md-select "Search Customer Details user name user [PERSON_NAME] [EMAIL_ADDRESS][DOMAIN_NAM…" at bounding box center [111, 281] width 80 height 20
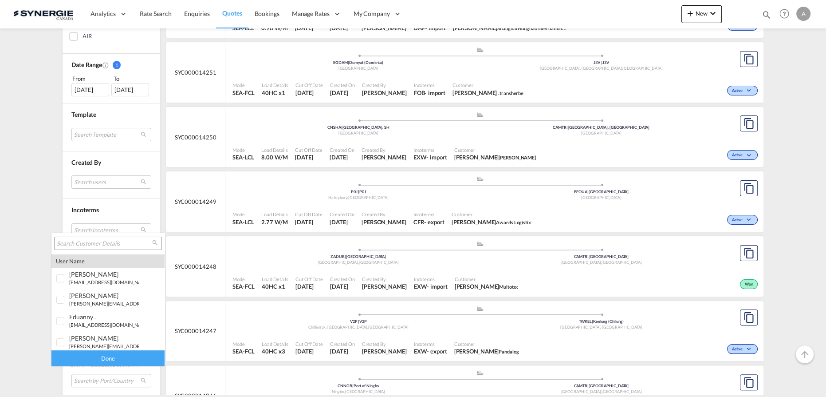
click at [93, 245] on input "search" at bounding box center [104, 244] width 95 height 8
paste input "[EMAIL_ADDRESS][DOMAIN_NAME]"
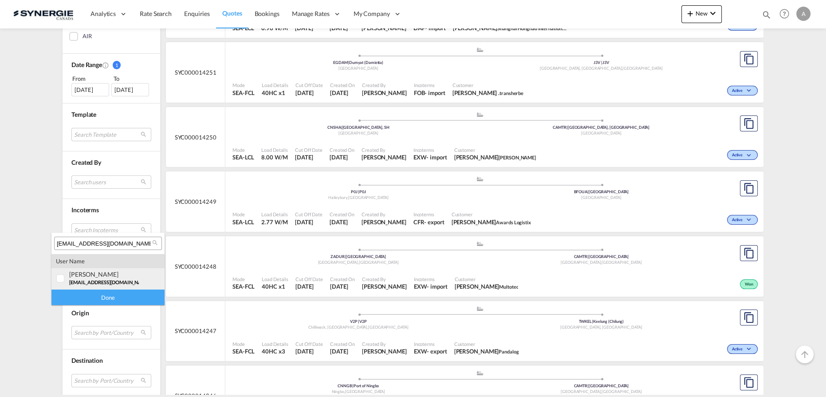
type input "[EMAIL_ADDRESS][DOMAIN_NAME]"
click at [83, 280] on span "[EMAIL_ADDRESS][DOMAIN_NAME]" at bounding box center [109, 282] width 81 height 6
click at [98, 296] on div "Done" at bounding box center [107, 297] width 113 height 16
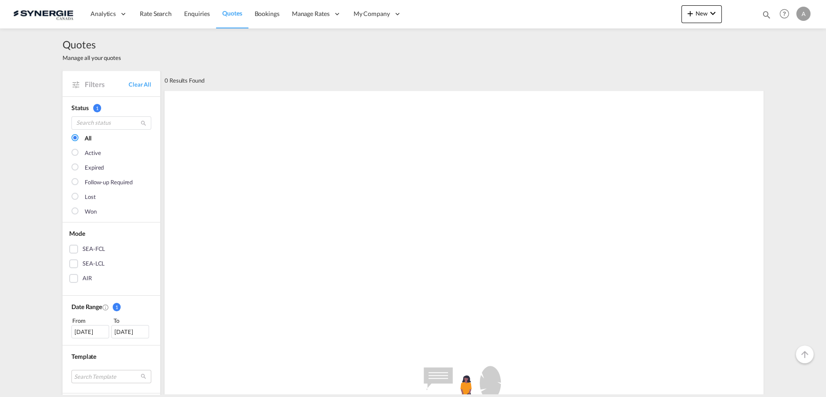
scroll to position [161, 0]
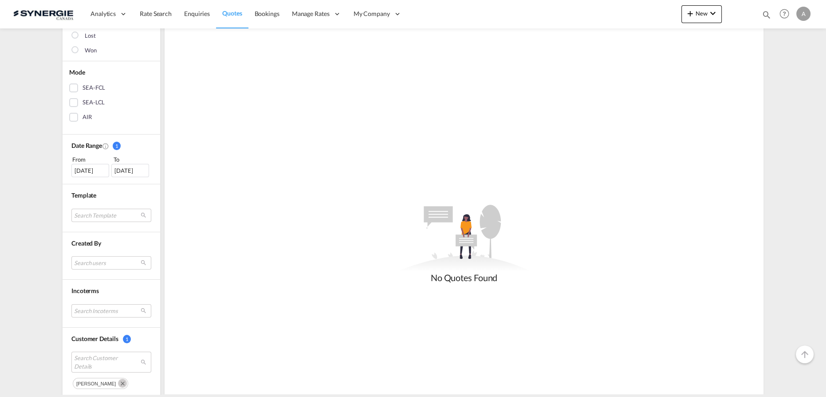
click at [88, 170] on div "[DATE]" at bounding box center [90, 170] width 38 height 13
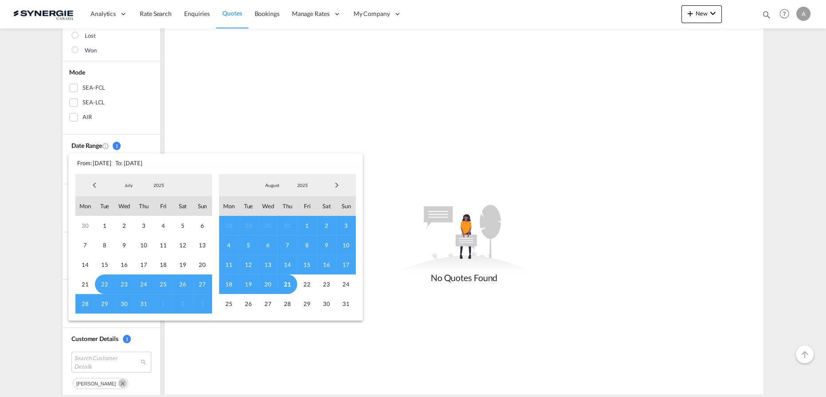
click at [154, 184] on span "2025" at bounding box center [159, 185] width 28 height 6
click at [156, 143] on md-option "2023" at bounding box center [168, 142] width 60 height 21
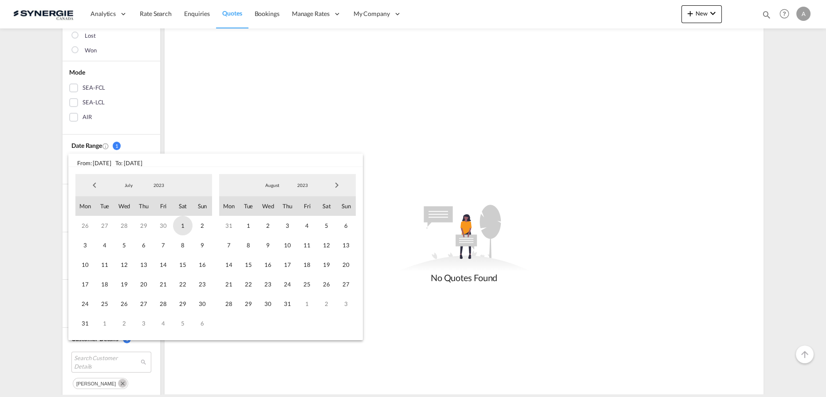
click at [180, 222] on span "1" at bounding box center [183, 226] width 20 height 20
click at [304, 186] on span "2023" at bounding box center [303, 185] width 28 height 6
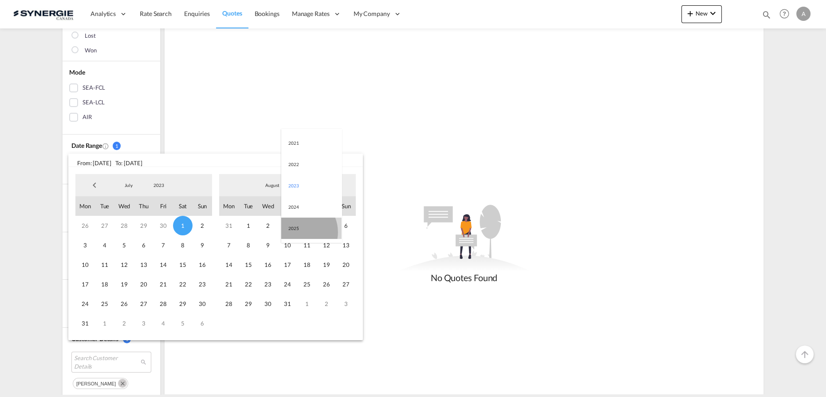
click at [297, 232] on md-option "2025" at bounding box center [311, 227] width 60 height 21
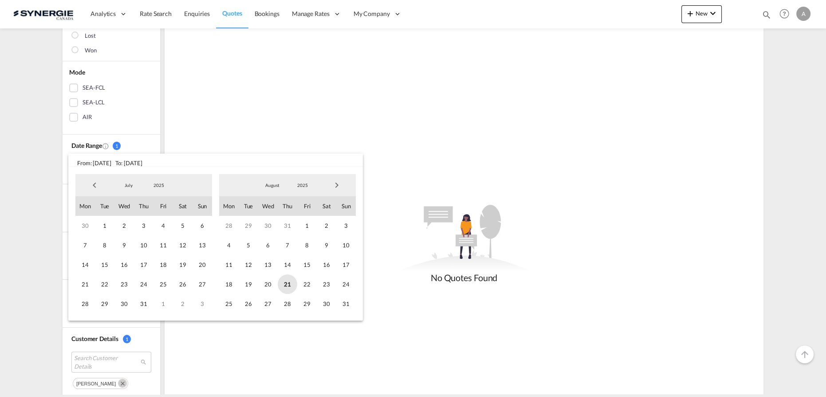
click at [289, 286] on span "21" at bounding box center [288, 284] width 20 height 20
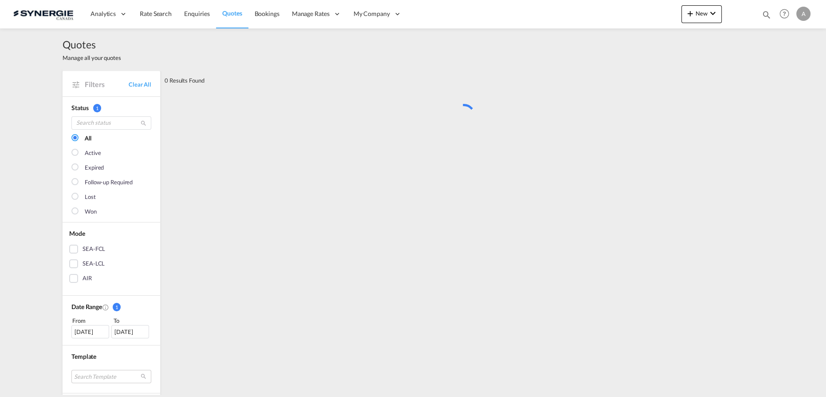
scroll to position [0, 0]
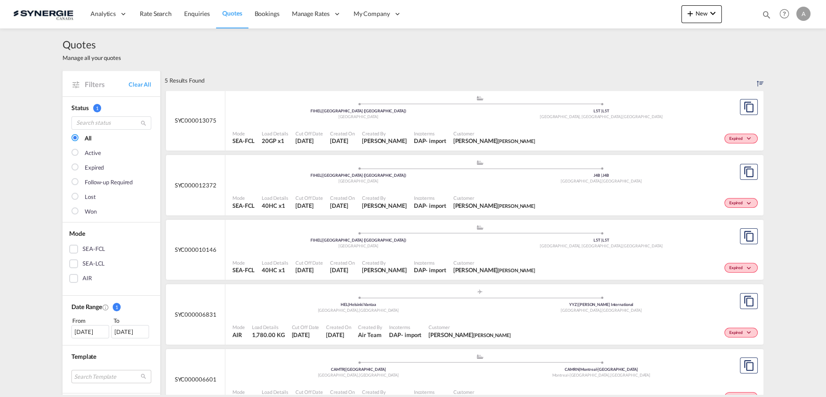
click at [438, 124] on div "Mode SEA-FCL Load Details 20GP x1 Cut Off Date 8 Jul 2025 Created On 8 Jul 2025…" at bounding box center [494, 137] width 538 height 27
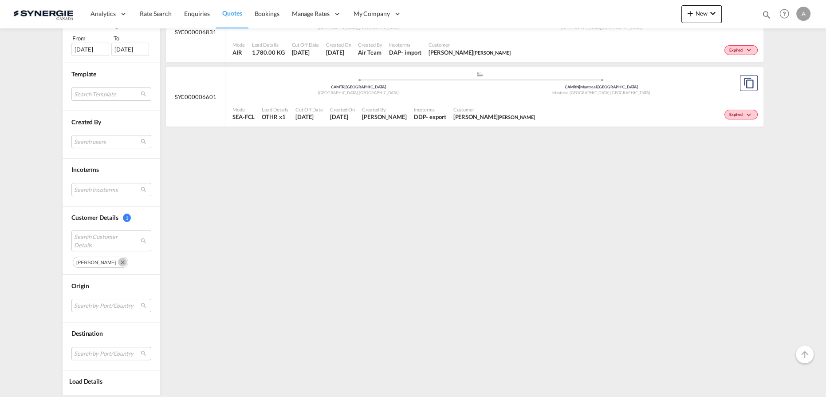
click at [118, 259] on md-icon "Remove" at bounding box center [122, 261] width 9 height 9
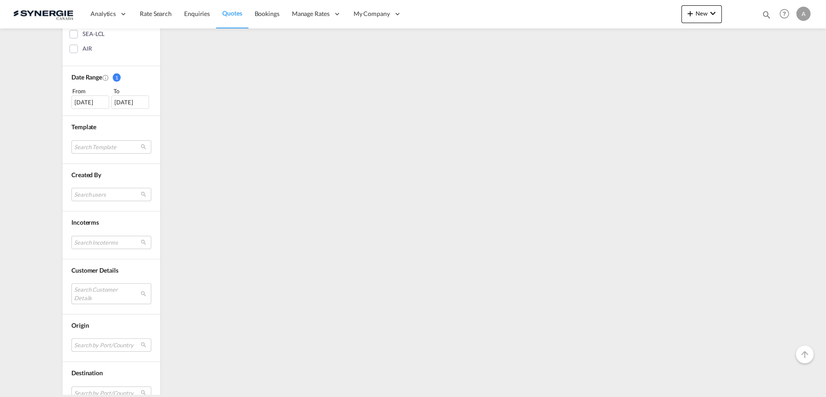
scroll to position [241, 0]
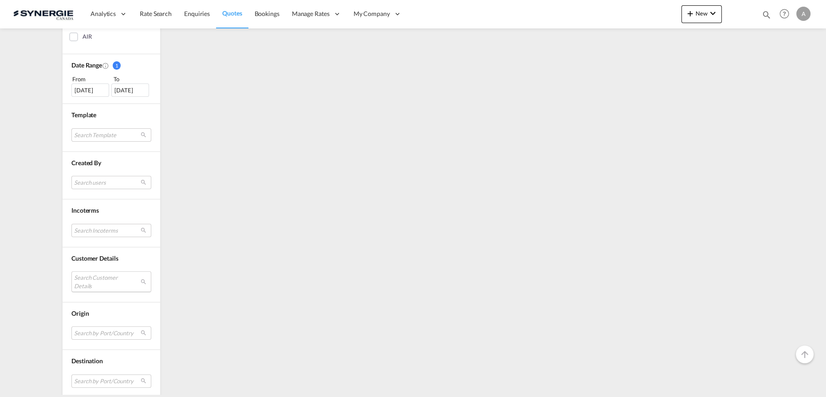
click at [93, 275] on md-select "Search Customer Details" at bounding box center [111, 281] width 80 height 20
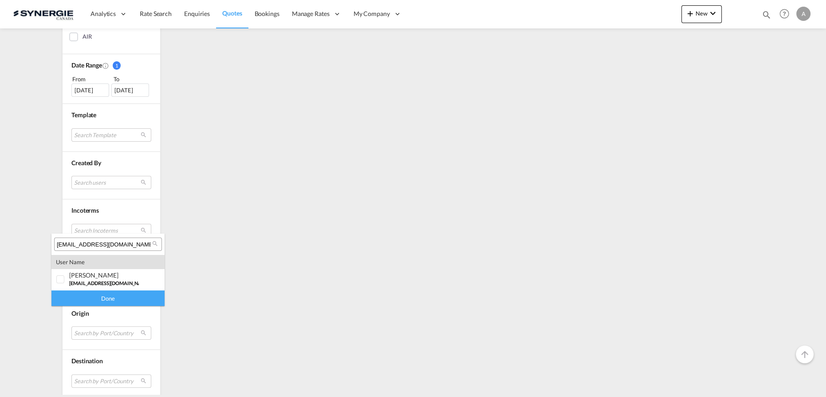
click at [139, 244] on input "[EMAIL_ADDRESS][DOMAIN_NAME]" at bounding box center [104, 245] width 95 height 8
paste input "k.chinik@herport.fr"
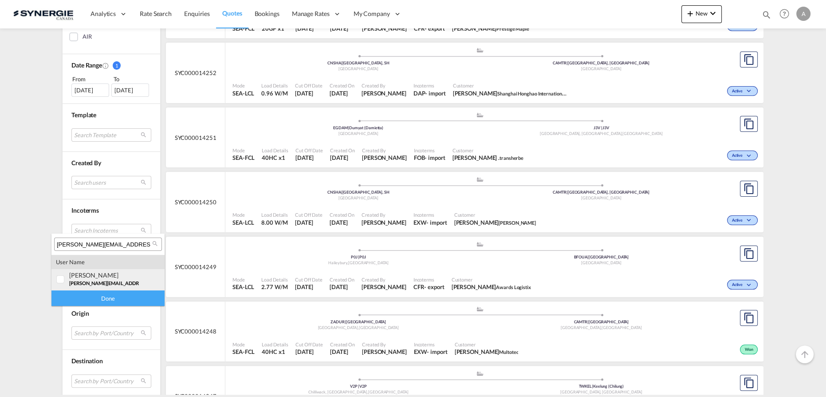
type input "k.chinik@herport.fr"
click at [96, 279] on div "kaouthar Chinik k.chinik@herport.fr | herport mulhouse" at bounding box center [104, 278] width 70 height 15
click at [108, 308] on md-backdrop at bounding box center [413, 198] width 826 height 397
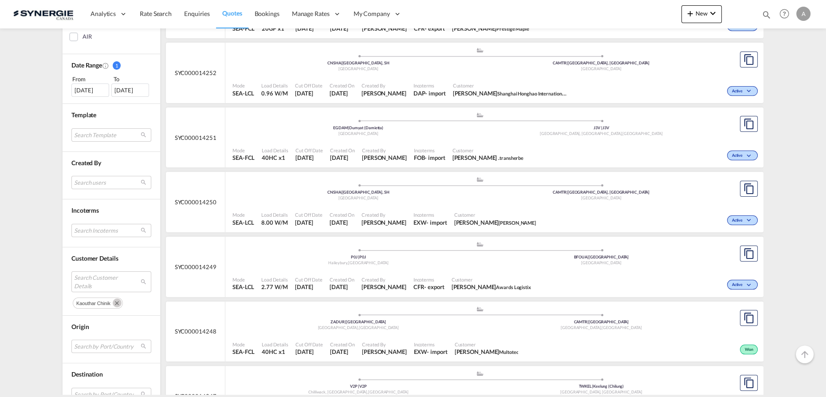
click at [111, 300] on div "Customer Details Search Customer Details kaouthar chinik" at bounding box center [112, 281] width 98 height 68
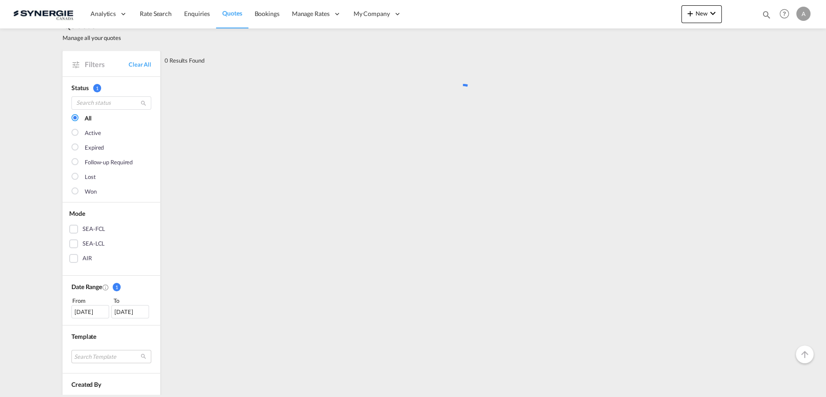
scroll to position [0, 0]
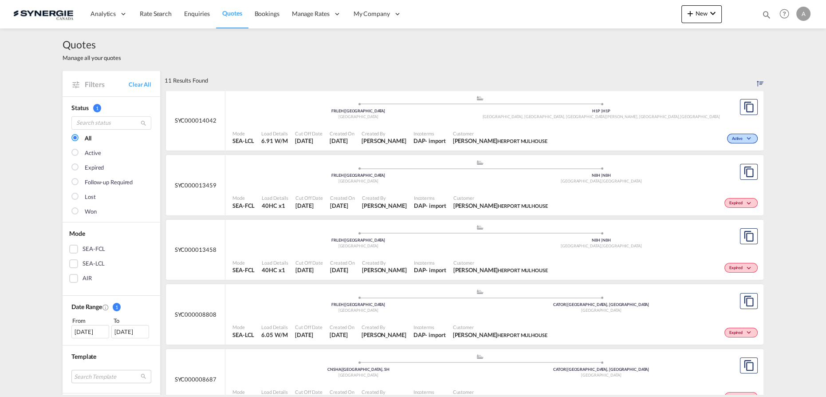
click at [430, 124] on div "Mode SEA-LCL Load Details 6.91 W/M Cut Off Date 13 Aug 2025 Created On 13 Aug 2…" at bounding box center [494, 137] width 538 height 27
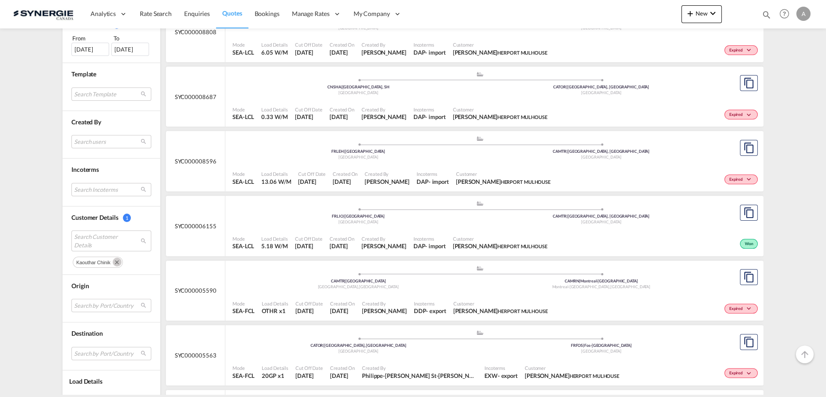
click at [113, 261] on md-icon "Remove" at bounding box center [117, 261] width 9 height 9
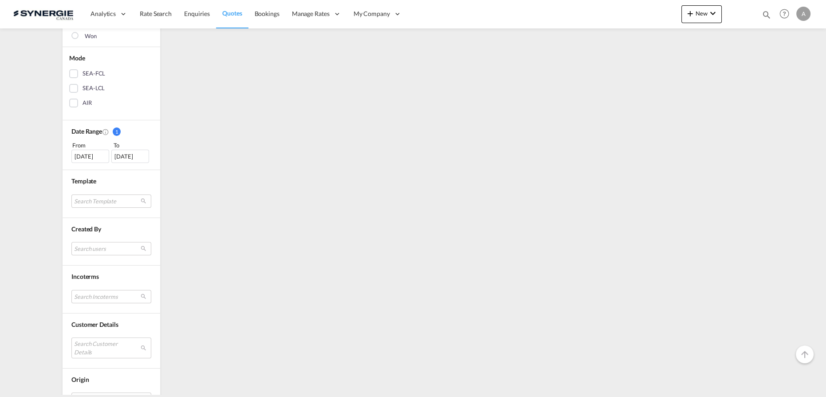
scroll to position [241, 0]
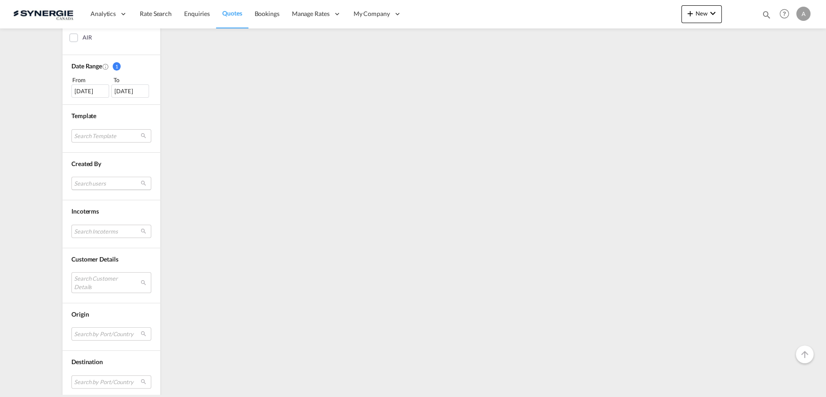
click at [101, 183] on md-select "Search users sugan T sugantha.rajan@freightfy.com raquel Jimenez raquel.jimenez…" at bounding box center [111, 183] width 80 height 13
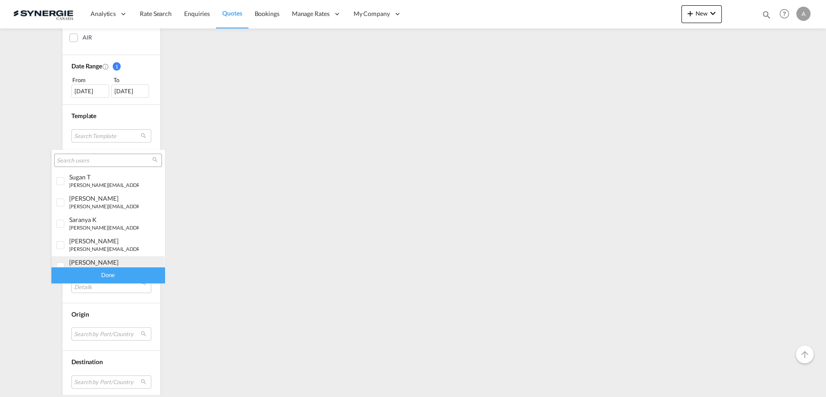
click at [98, 264] on div "adriana Groposila" at bounding box center [104, 262] width 70 height 8
click at [121, 277] on div "Done" at bounding box center [107, 275] width 113 height 16
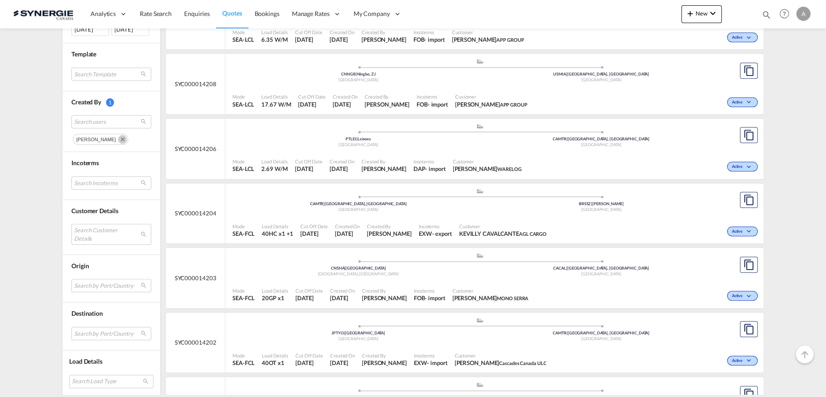
scroll to position [686, 0]
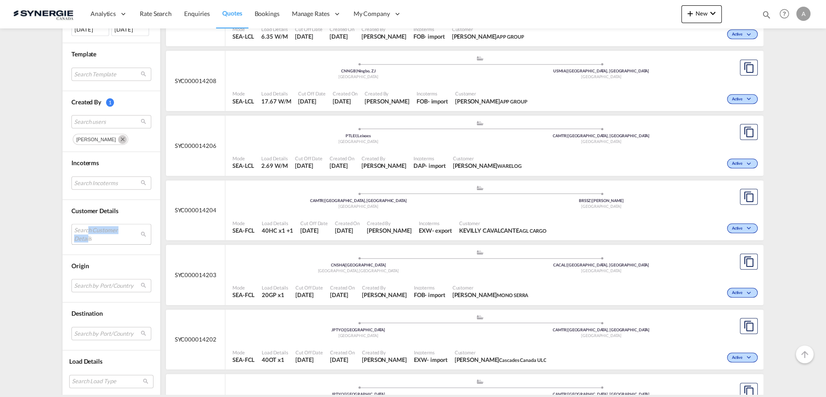
click at [84, 232] on md-select "Search Customer Details" at bounding box center [111, 234] width 80 height 20
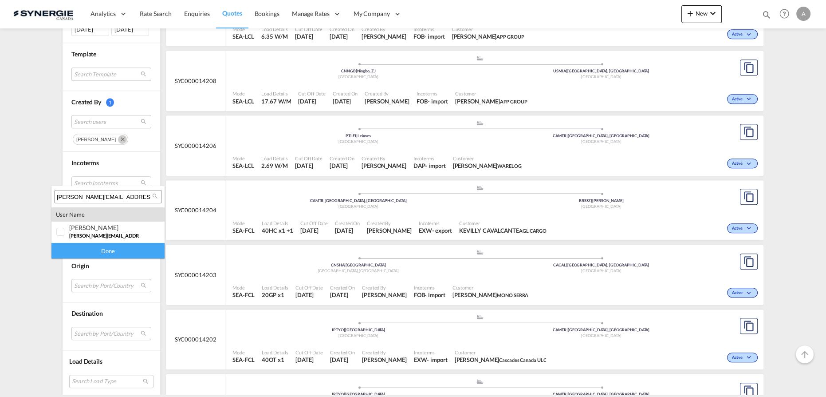
click at [111, 195] on input "[PERSON_NAME][EMAIL_ADDRESS][DOMAIN_NAME]" at bounding box center [104, 197] width 95 height 8
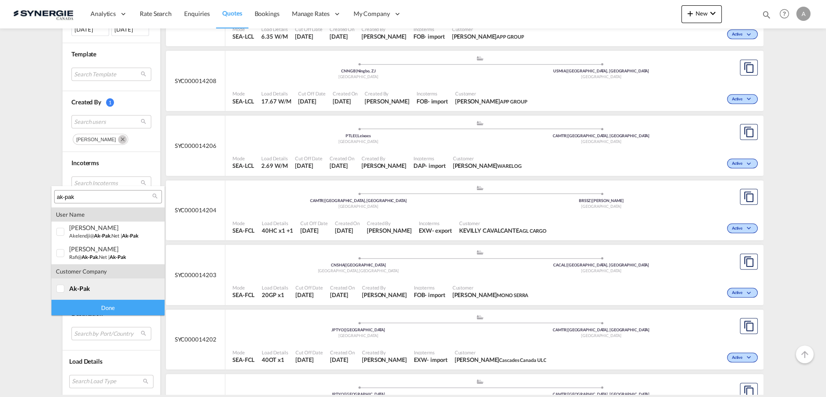
type input "ak-pak"
click at [74, 292] on span "ak-pak" at bounding box center [79, 289] width 21 height 8
click at [84, 308] on div "Done" at bounding box center [107, 308] width 113 height 16
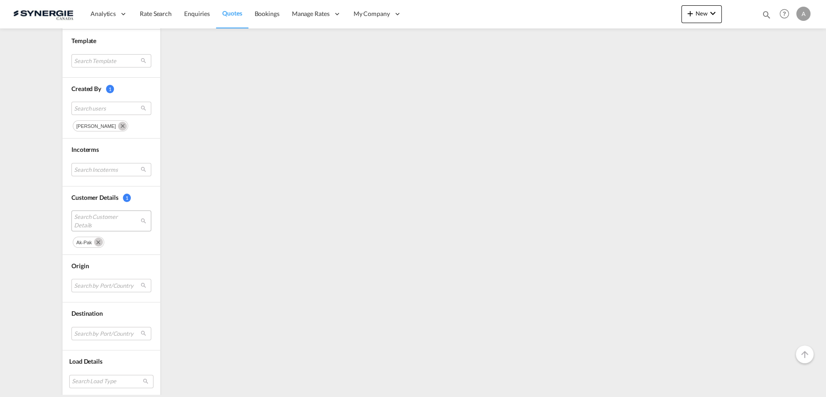
scroll to position [0, 0]
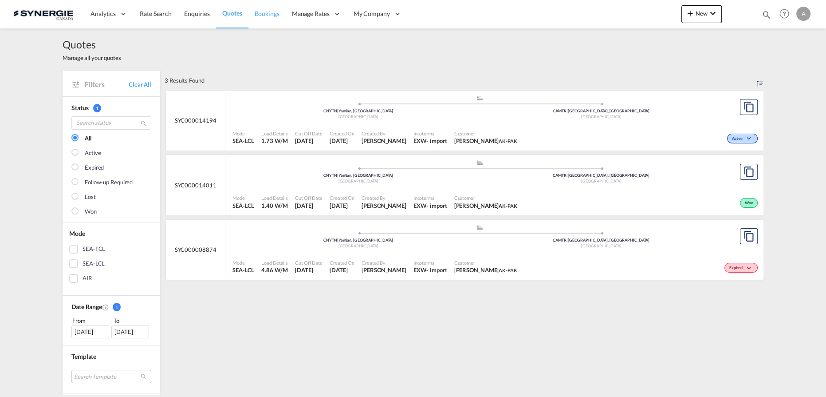
drag, startPoint x: 663, startPoint y: 72, endPoint x: 281, endPoint y: 1, distance: 388.6
click at [659, 71] on div "3 Results Found" at bounding box center [464, 81] width 599 height 20
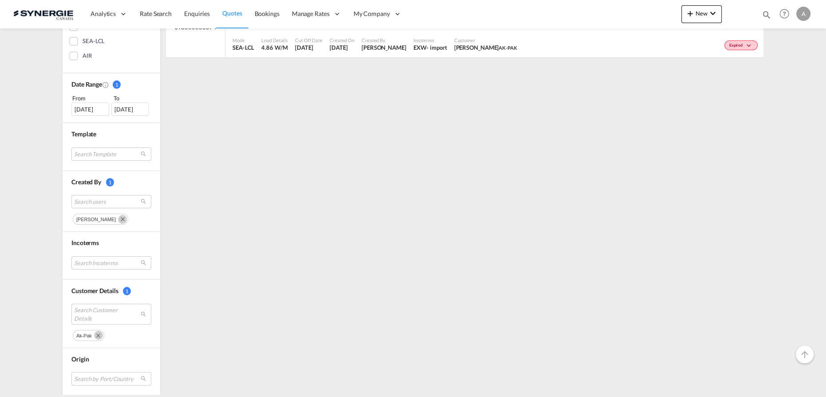
scroll to position [316, 0]
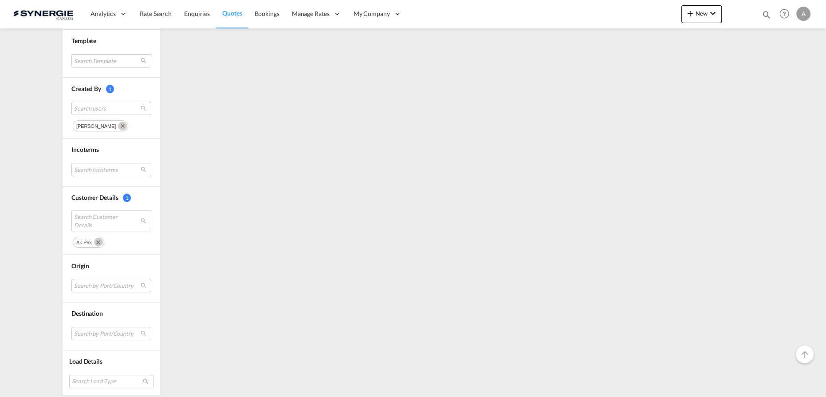
click at [94, 241] on md-icon "Remove" at bounding box center [98, 241] width 9 height 9
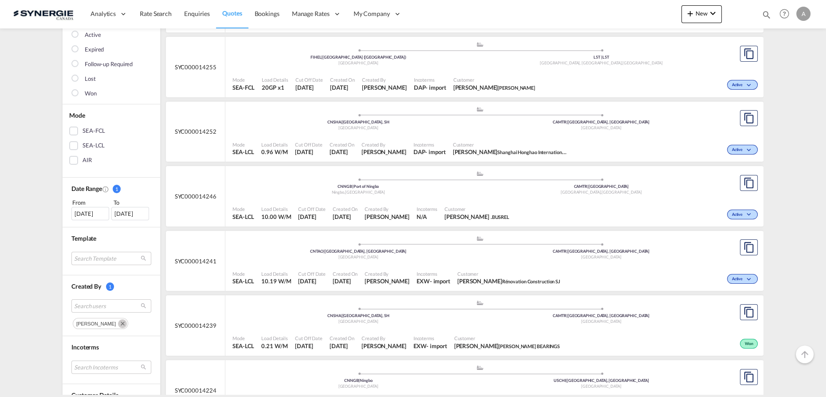
scroll to position [0, 0]
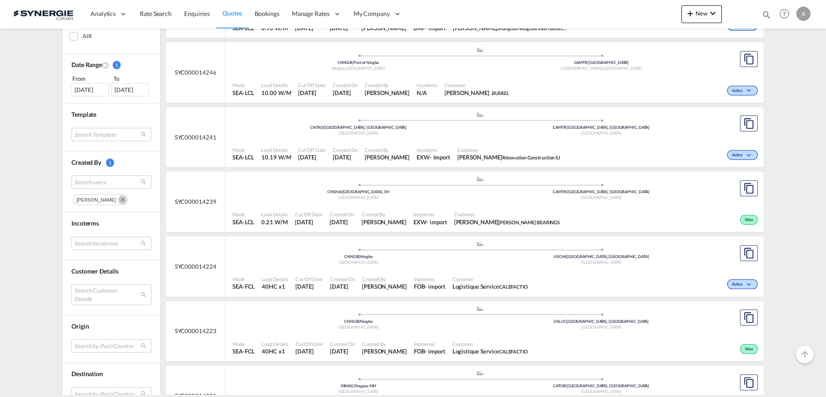
click at [118, 199] on md-icon "Remove" at bounding box center [122, 199] width 9 height 9
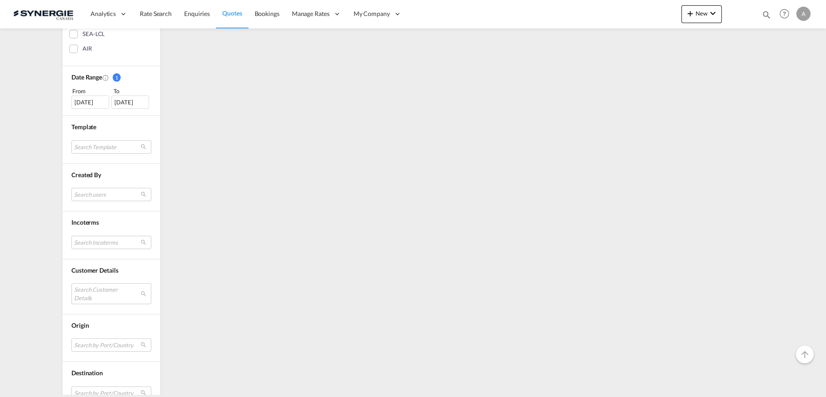
scroll to position [242, 0]
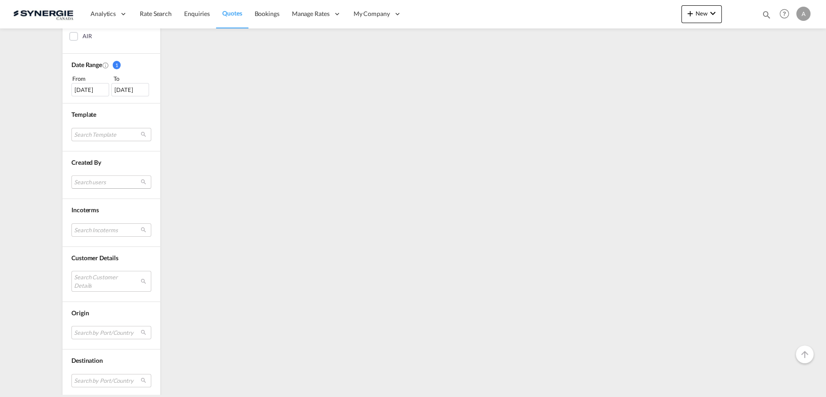
click at [109, 182] on md-select "Search users" at bounding box center [111, 181] width 80 height 13
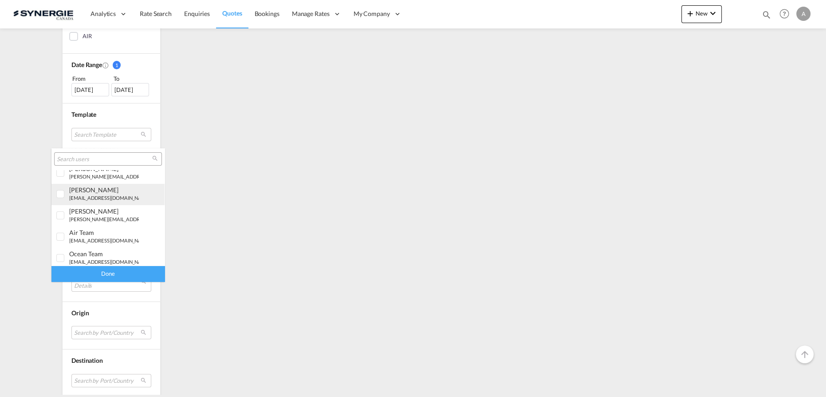
scroll to position [244, 0]
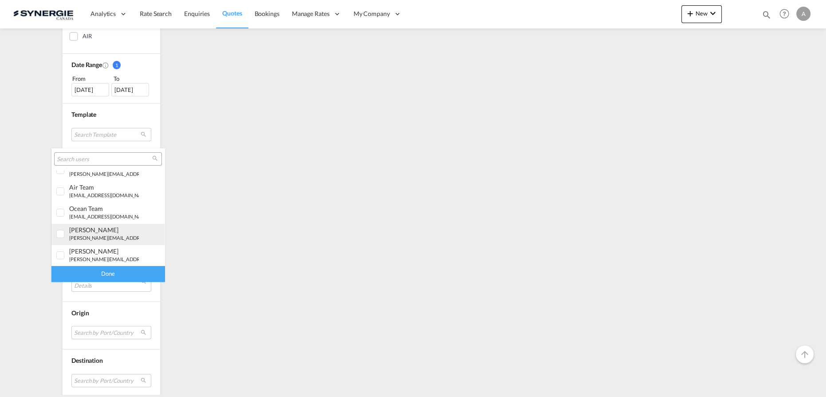
click at [109, 232] on div "pablo Gomez Saldarriaga" at bounding box center [104, 230] width 70 height 8
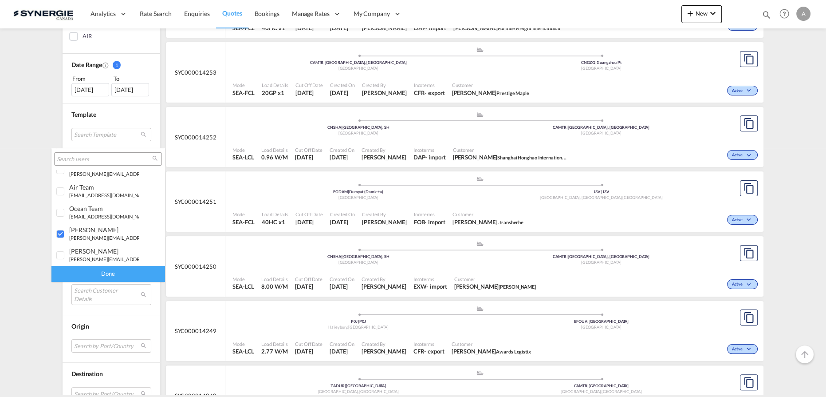
click at [110, 273] on div "Done" at bounding box center [107, 274] width 113 height 16
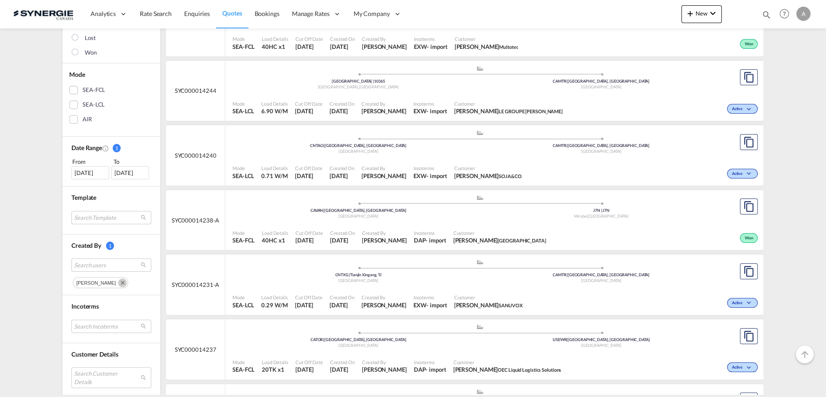
scroll to position [202, 0]
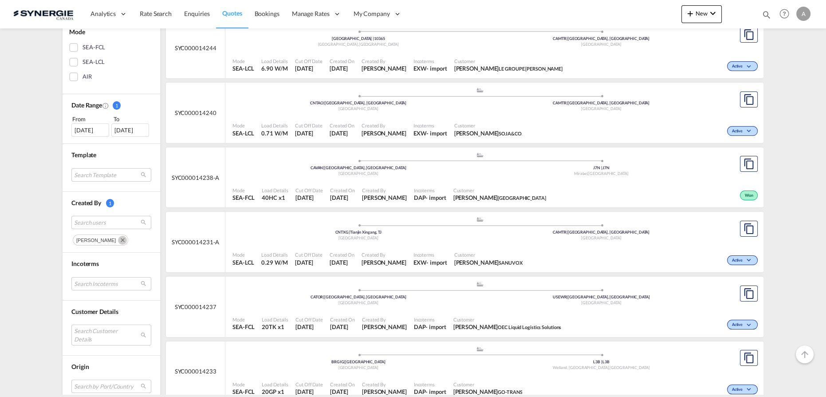
click at [127, 236] on md-icon "Remove" at bounding box center [122, 240] width 9 height 9
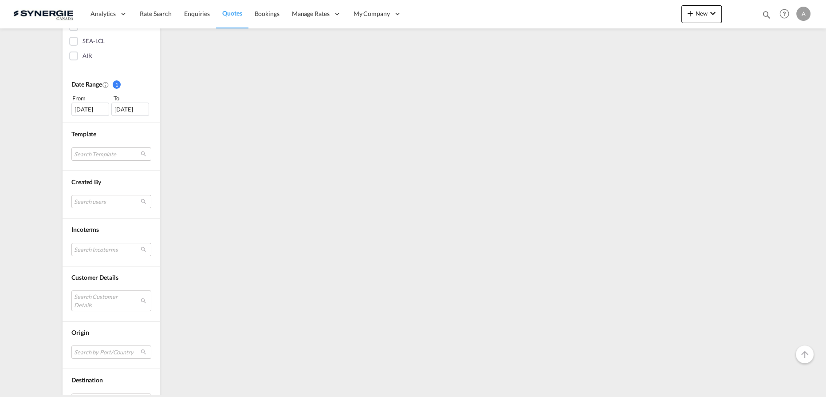
scroll to position [272, 0]
click at [100, 148] on md-select "Search users" at bounding box center [111, 151] width 80 height 13
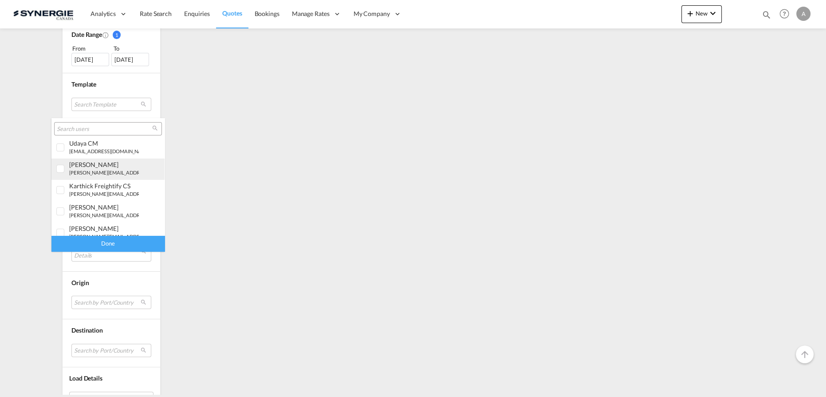
scroll to position [121, 0]
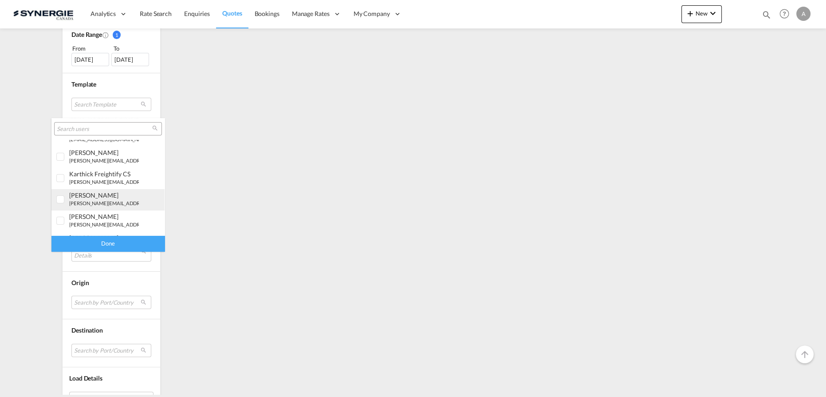
click at [108, 198] on div "rosa Ho" at bounding box center [104, 195] width 70 height 8
click at [124, 246] on div "Done" at bounding box center [107, 244] width 113 height 16
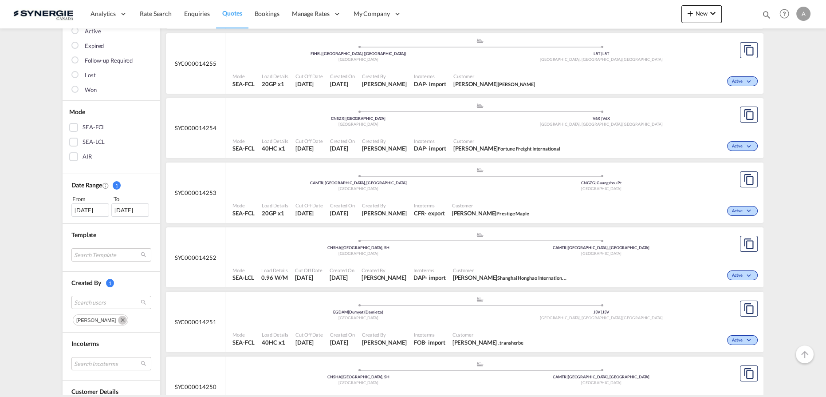
scroll to position [161, 0]
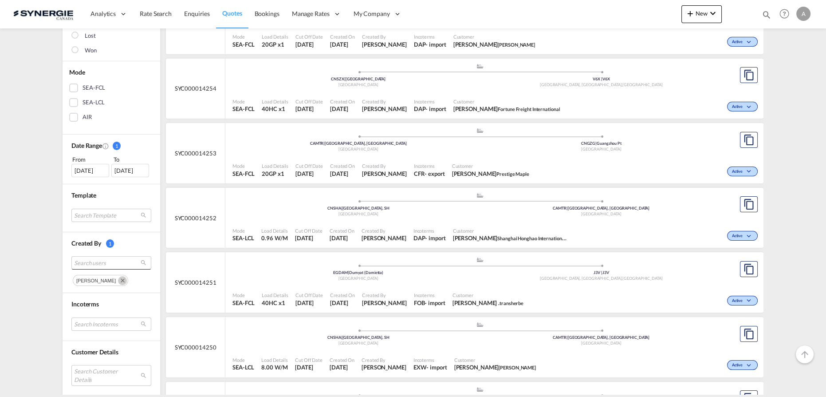
click at [104, 263] on span "Search users" at bounding box center [104, 263] width 60 height 8
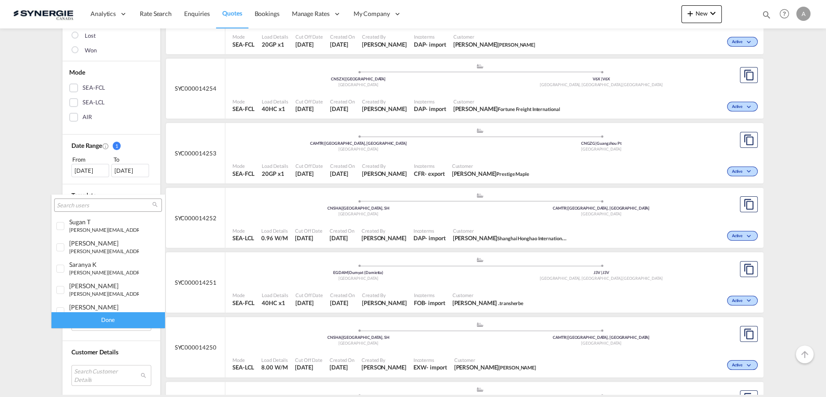
scroll to position [136, 0]
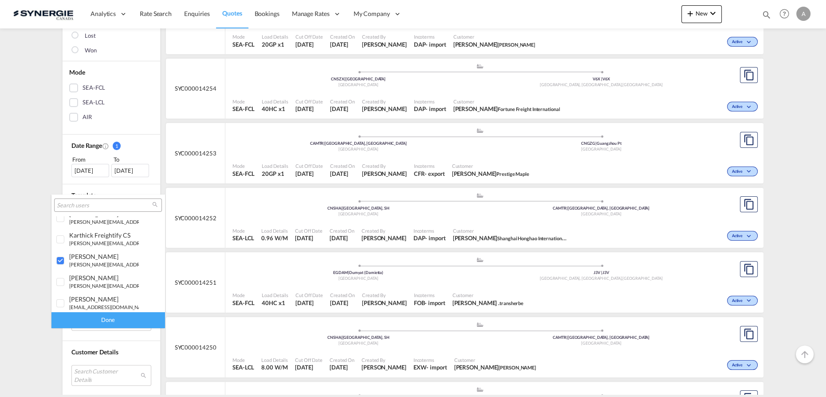
click at [116, 321] on div "Done" at bounding box center [107, 320] width 113 height 16
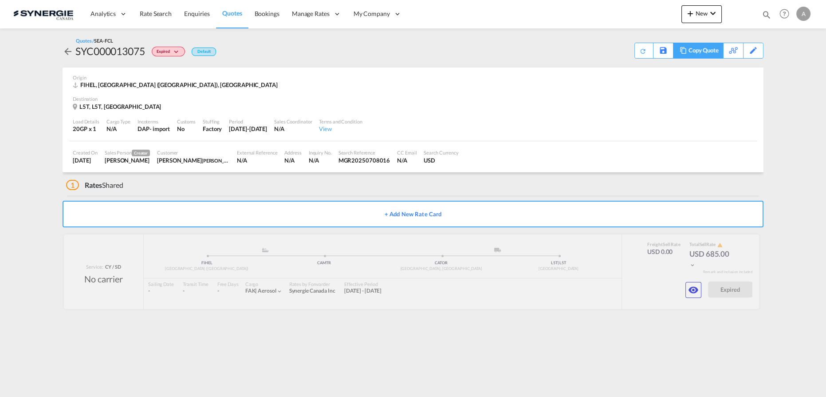
click at [712, 49] on div "Copy Quote" at bounding box center [704, 50] width 30 height 15
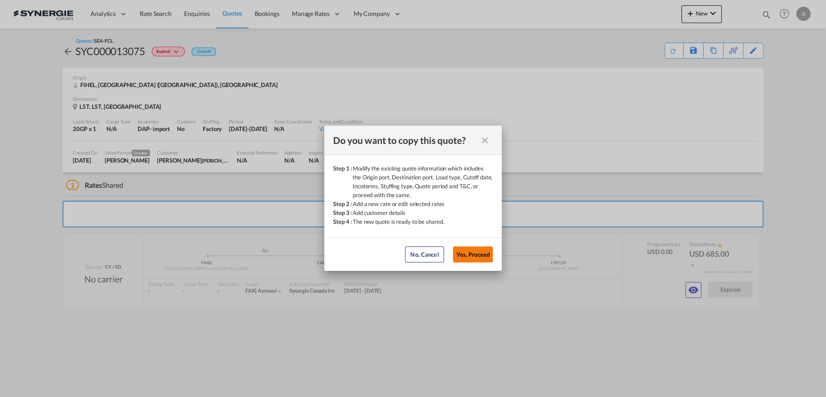
click at [480, 257] on button "Yes, Proceed" at bounding box center [473, 254] width 40 height 16
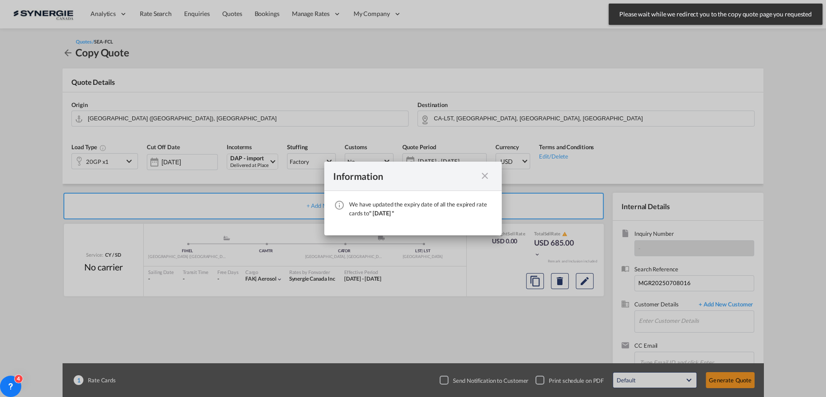
click at [488, 177] on md-icon "icon-close fg-AAA8AD cursor" at bounding box center [485, 175] width 11 height 11
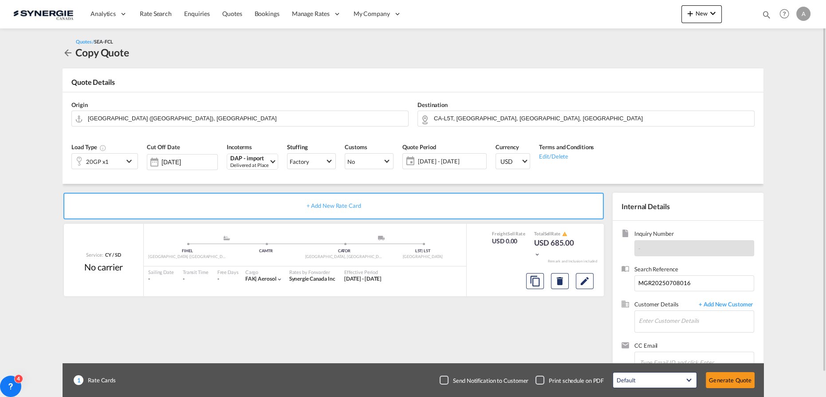
click at [124, 157] on md-icon "icon-chevron-down" at bounding box center [130, 161] width 13 height 11
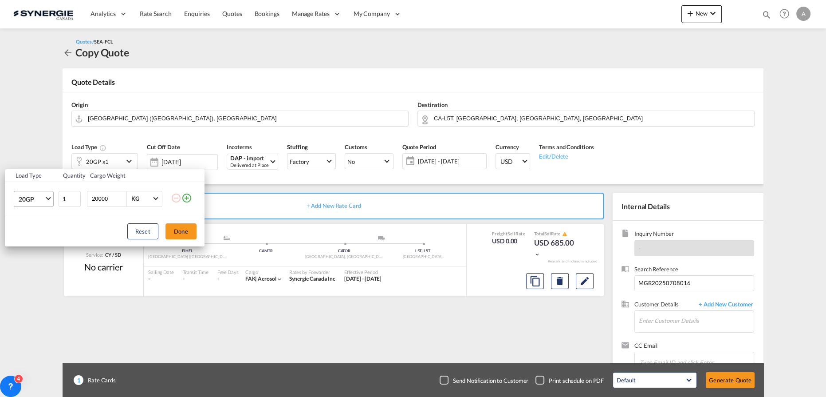
drag, startPoint x: 110, startPoint y: 198, endPoint x: 16, endPoint y: 196, distance: 94.6
click at [51, 198] on tr "20GP 20GP 40GP 40HC 45HC 20RE 40RE 40HR 20OT 40OT 20FR 40FR 40NR 20NR 45S 20TK …" at bounding box center [105, 199] width 200 height 34
type input "10000"
click at [195, 235] on button "Done" at bounding box center [181, 231] width 31 height 16
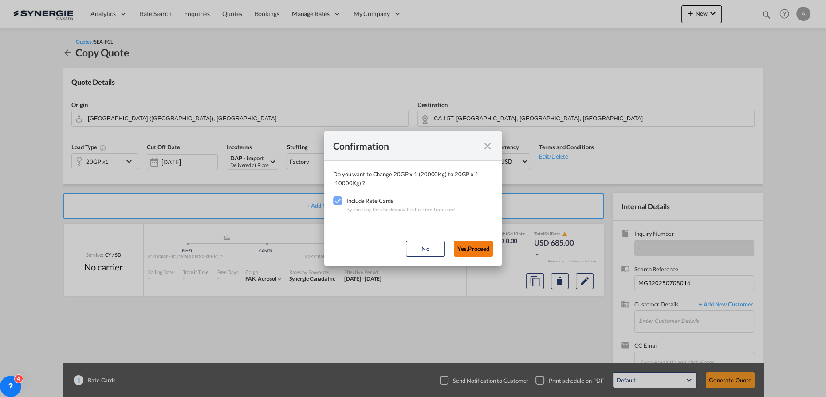
click at [473, 252] on button "Yes,Proceed" at bounding box center [473, 249] width 39 height 16
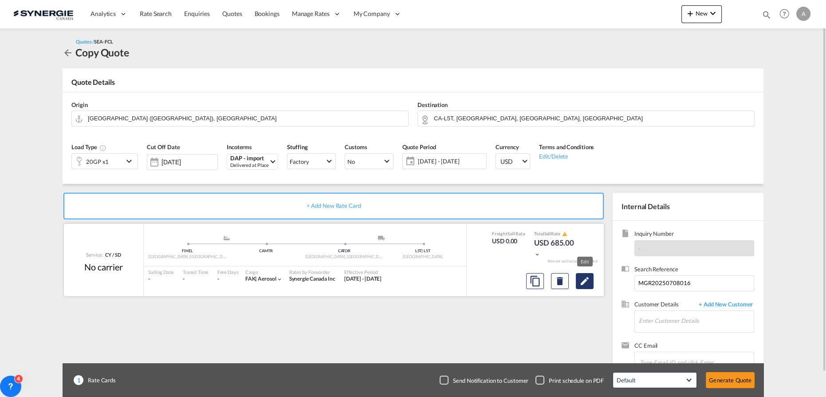
click at [577, 276] on button "Edit" at bounding box center [585, 281] width 18 height 16
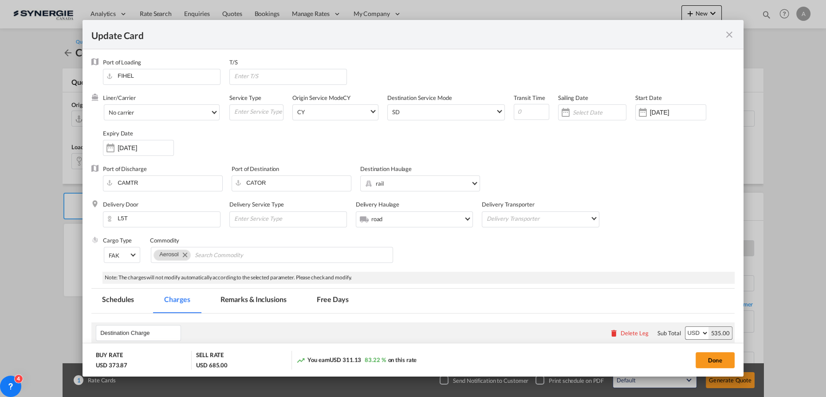
select select "per container"
select select "per B/L"
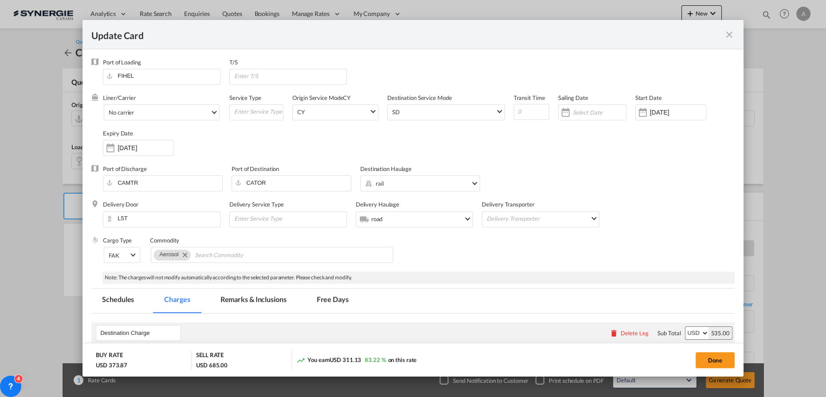
select select "per B/L"
select select "per shipment"
click at [260, 292] on md-tab-item "Remarks & Inclusions" at bounding box center [253, 301] width 87 height 24
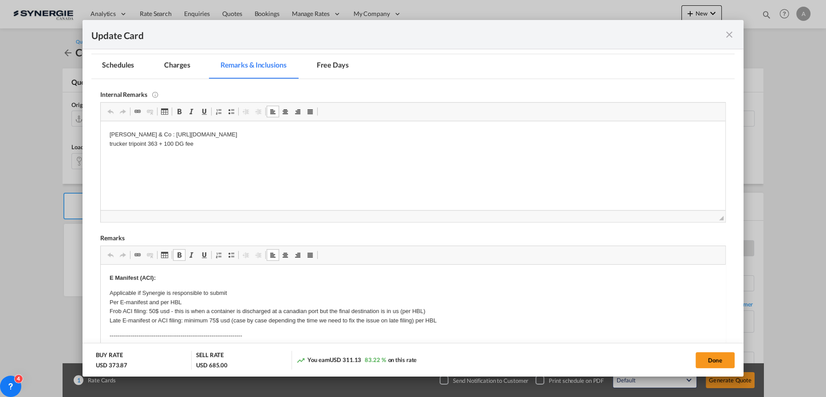
scroll to position [202, 0]
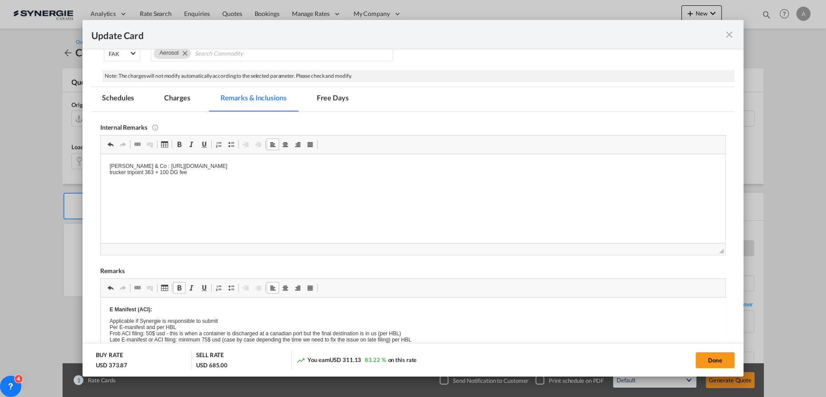
click at [403, 166] on p "Maurice Ward & Co : https://app.frontapp.com/open/cnv_pvk54wf?key=FAiUITg_EV4Nl…" at bounding box center [413, 168] width 607 height 12
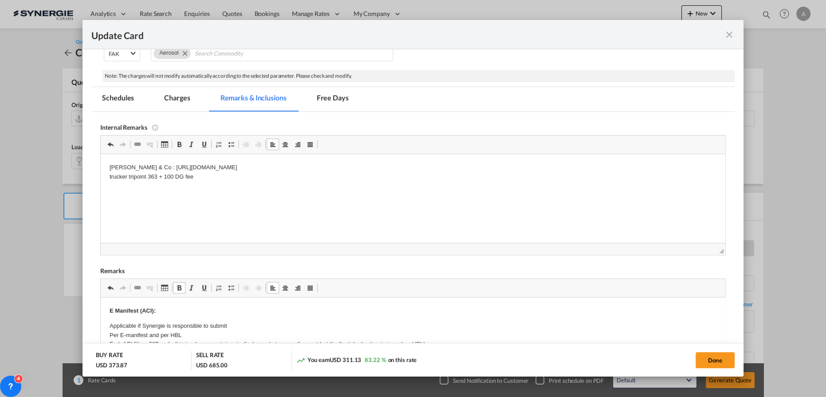
drag, startPoint x: 389, startPoint y: 165, endPoint x: 269, endPoint y: 304, distance: 184.4
click at [166, 154] on html "Maurice Ward & Co : https://app.frontapp.com/open/cnv_pvk54wf?key=FAiUITg_EV4Nl…" at bounding box center [413, 172] width 625 height 36
click at [182, 98] on md-tab-item "Charges" at bounding box center [177, 99] width 47 height 24
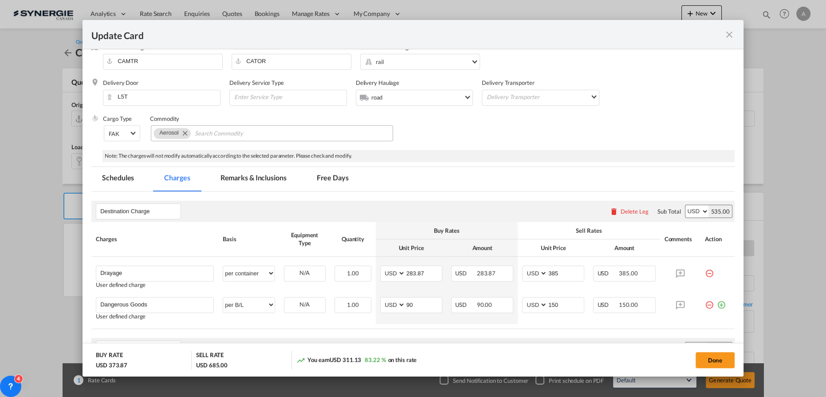
scroll to position [121, 0]
drag, startPoint x: 240, startPoint y: 185, endPoint x: 249, endPoint y: 184, distance: 9.4
click at [240, 185] on md-tab-item "Remarks & Inclusions" at bounding box center [253, 180] width 87 height 24
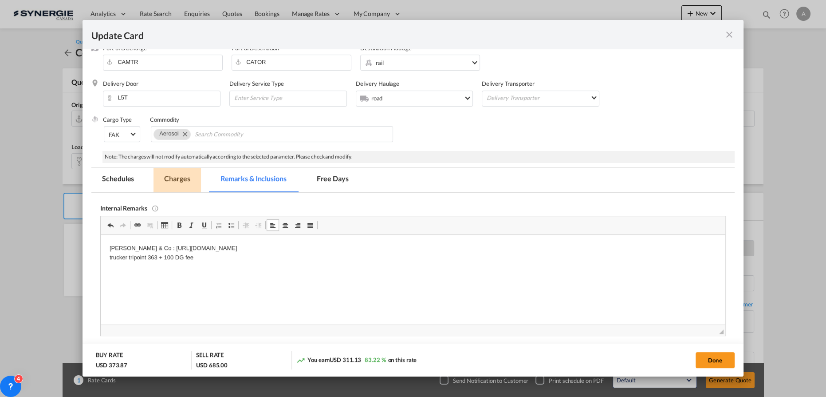
click at [175, 181] on md-tab-item "Charges" at bounding box center [177, 180] width 47 height 24
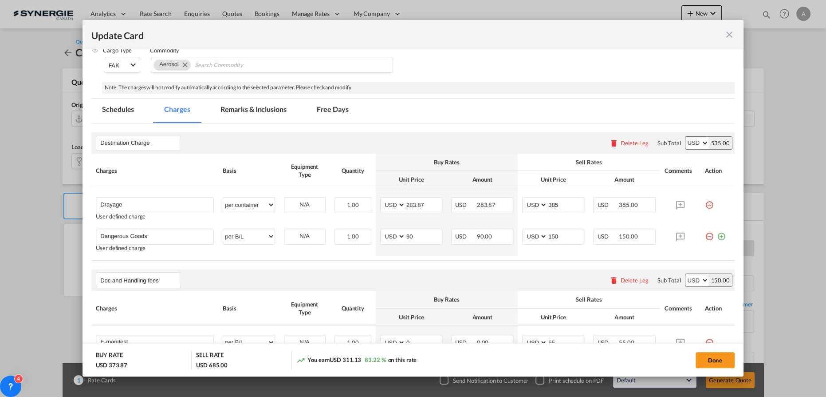
scroll to position [202, 0]
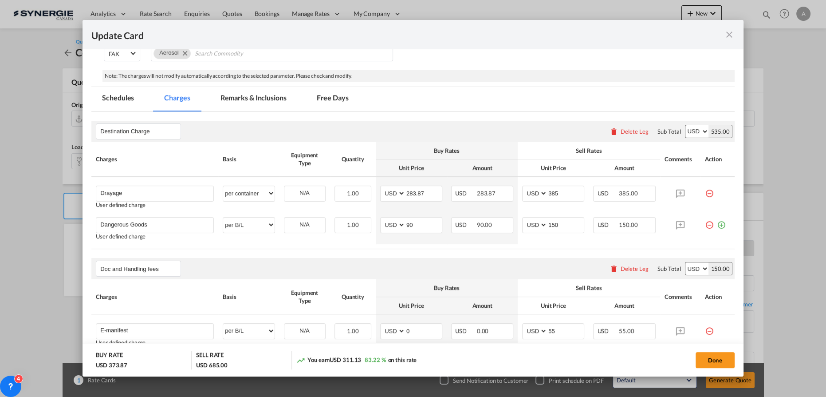
click at [272, 97] on md-tab-item "Remarks & Inclusions" at bounding box center [253, 99] width 87 height 24
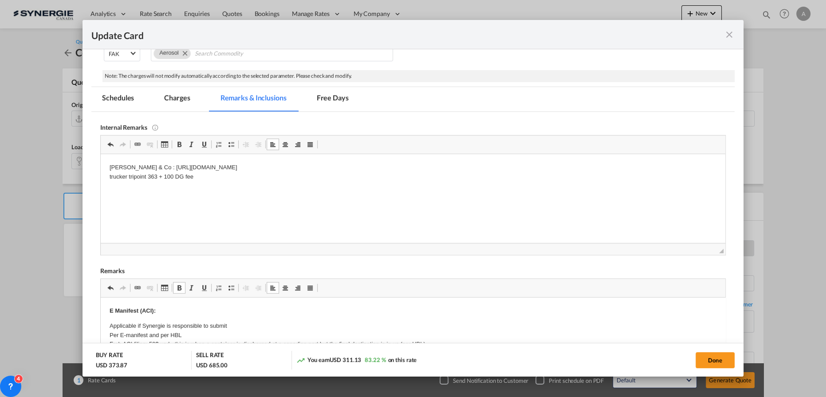
click at [179, 99] on md-tab-item "Charges" at bounding box center [177, 99] width 47 height 24
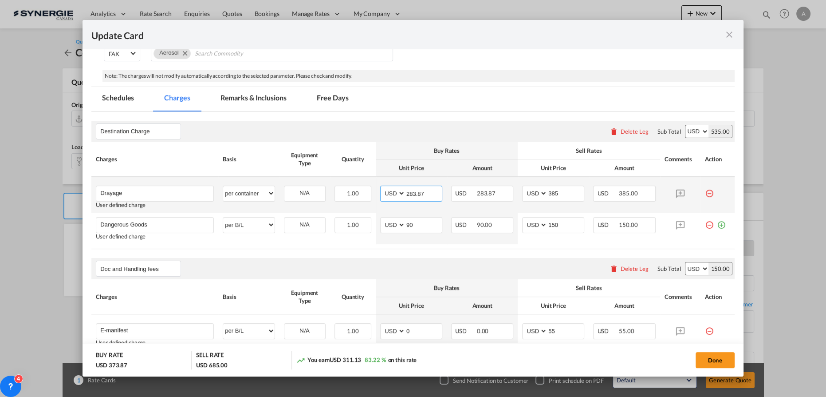
drag, startPoint x: 426, startPoint y: 195, endPoint x: 384, endPoint y: 195, distance: 41.3
click at [392, 195] on md-input-container "AED AFN ALL AMD ANG AOA ARS AUD AWG AZN BAM BBD BDT BGN BHD BIF BMD BND BOB BRL…" at bounding box center [411, 194] width 62 height 16
click at [431, 192] on input "283.87" at bounding box center [424, 192] width 36 height 13
drag, startPoint x: 432, startPoint y: 192, endPoint x: 342, endPoint y: 187, distance: 89.8
click at [343, 189] on tr "Drayage Please Enter User Defined Charges Cannot Be Published User defined char…" at bounding box center [413, 195] width 644 height 36
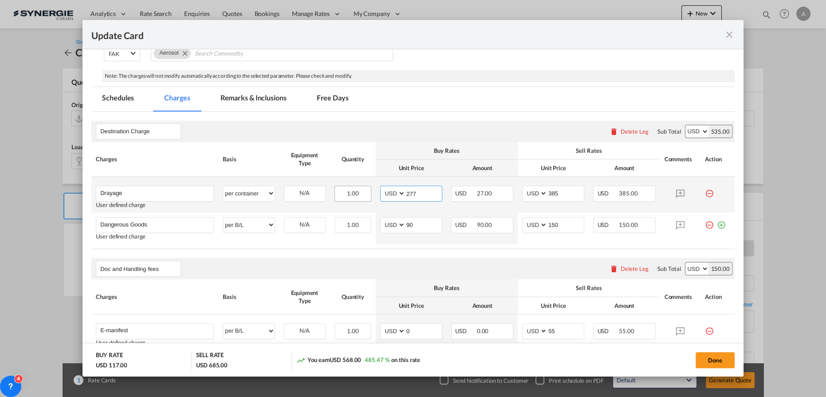
type input "277"
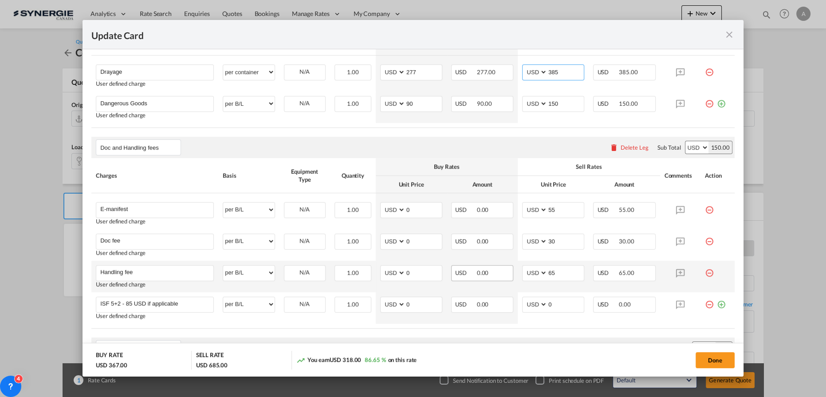
scroll to position [471, 0]
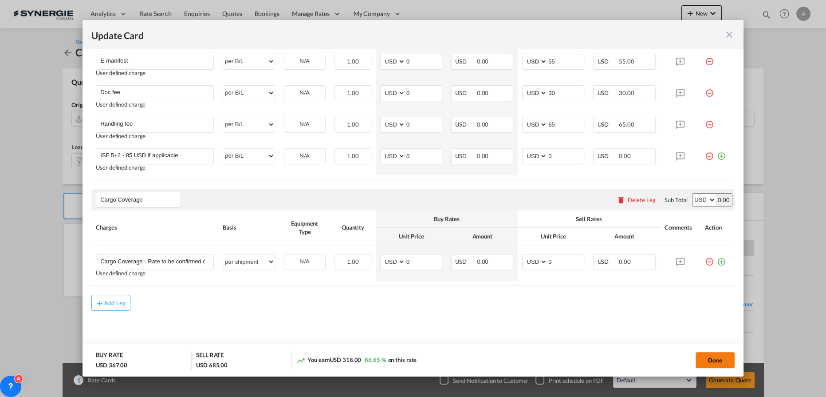
click at [704, 363] on button "Done" at bounding box center [715, 360] width 39 height 16
type input "07 Jul 2025"
type input "19 Sep 2025"
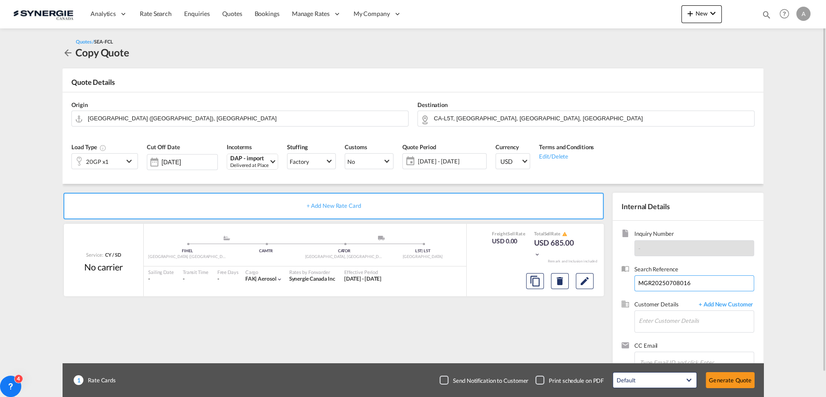
click at [696, 280] on input "MGR20250708016" at bounding box center [695, 283] width 120 height 16
drag, startPoint x: 696, startPoint y: 285, endPoint x: 557, endPoint y: 292, distance: 139.1
click at [557, 292] on div "+ Add New Rate Card Service: CY / SD No carrier added by you .a{fill:#aaa8ad;} …" at bounding box center [413, 283] width 701 height 199
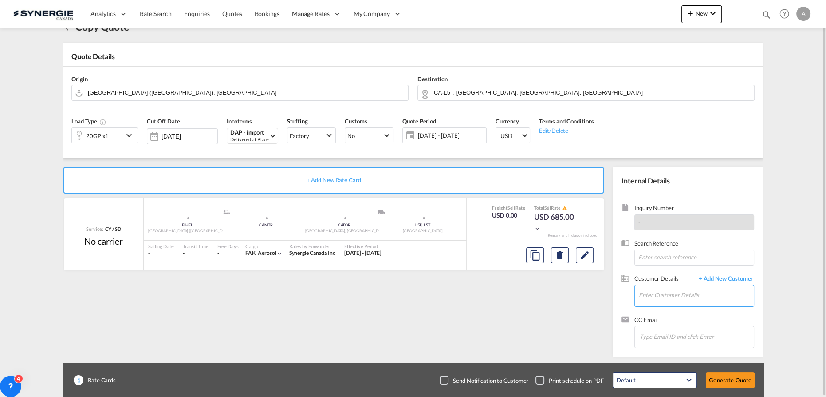
drag, startPoint x: 692, startPoint y: 285, endPoint x: 806, endPoint y: 304, distance: 115.1
click at [692, 285] on input "Enter Customer Details" at bounding box center [696, 295] width 115 height 20
click at [659, 297] on input "Enter Customer Details" at bounding box center [696, 295] width 115 height 20
paste input "sales.finland@mauriceward.com"
click at [668, 266] on div "Lauri Metsola sales.finland@mauriceward.com | maurice ward" at bounding box center [697, 272] width 116 height 24
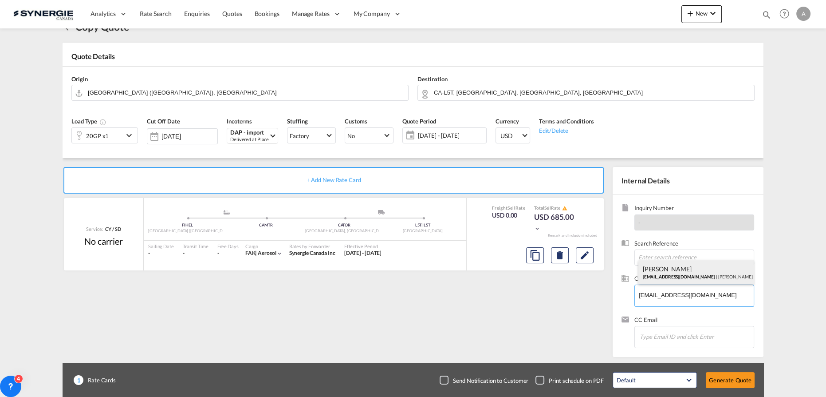
type input "maurice ward, Lauri Metsola, sales.finland@mauriceward.com"
click at [730, 378] on button "Generate Quote" at bounding box center [730, 380] width 49 height 16
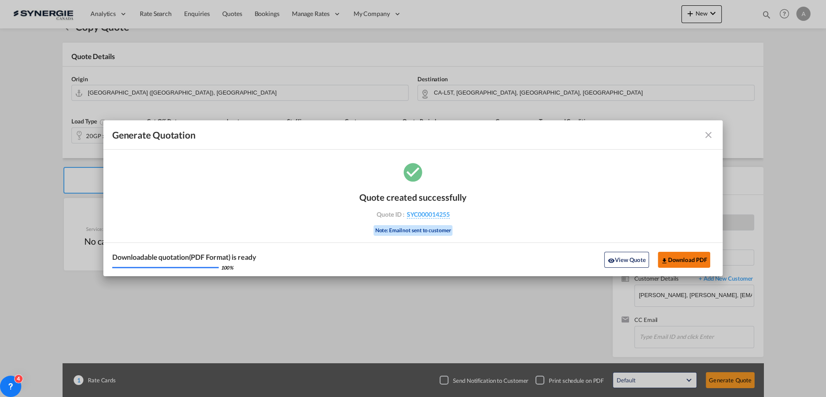
click at [696, 265] on button "Download PDF" at bounding box center [684, 260] width 53 height 16
click at [620, 262] on button "View Quote" at bounding box center [627, 260] width 44 height 16
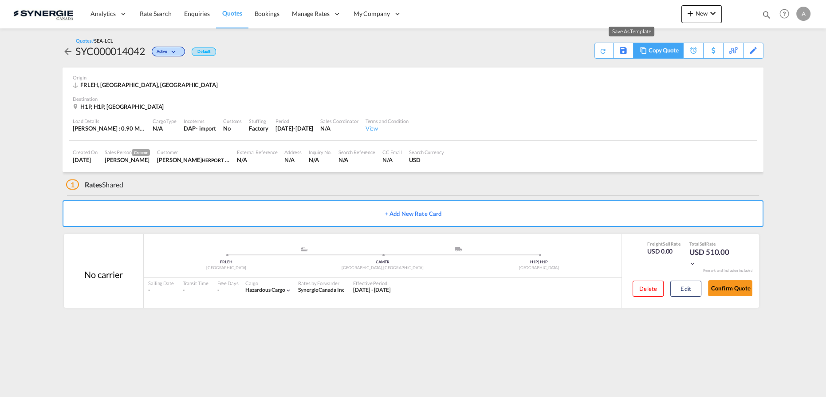
click at [668, 53] on div "Copy Quote" at bounding box center [664, 50] width 30 height 15
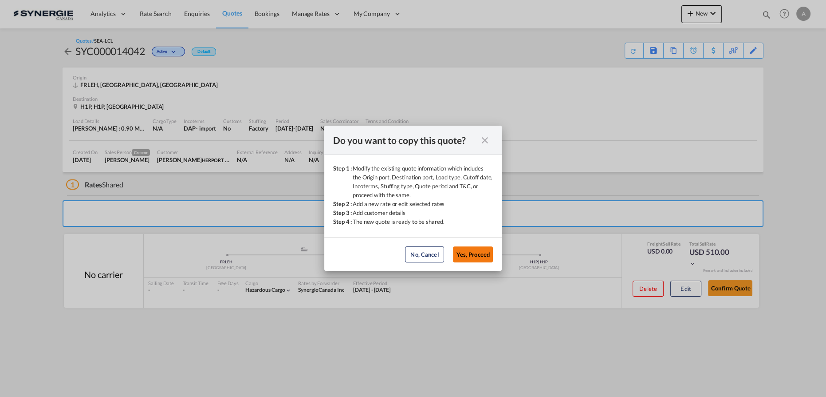
click at [474, 261] on button "Yes, Proceed" at bounding box center [473, 254] width 40 height 16
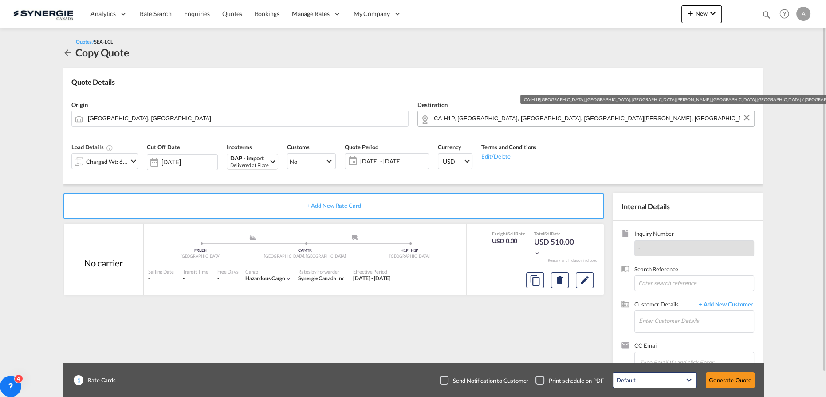
click at [609, 113] on input "CA-H1P, [GEOGRAPHIC_DATA], [GEOGRAPHIC_DATA], [GEOGRAPHIC_DATA][PERSON_NAME], […" at bounding box center [592, 119] width 316 height 16
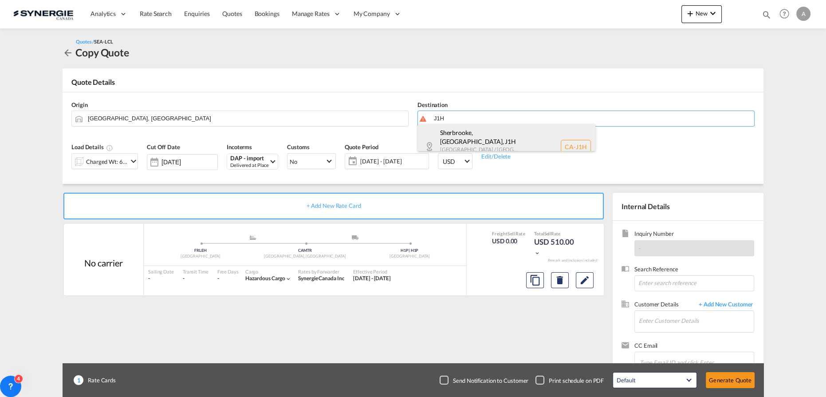
click at [496, 133] on div "[GEOGRAPHIC_DATA], [GEOGRAPHIC_DATA] , J1H [GEOGRAPHIC_DATA] / [GEOGRAPHIC_DATA…" at bounding box center [507, 147] width 178 height 46
type input "CA-J1H, [GEOGRAPHIC_DATA], [GEOGRAPHIC_DATA], [GEOGRAPHIC_DATA] / [GEOGRAPHIC_D…"
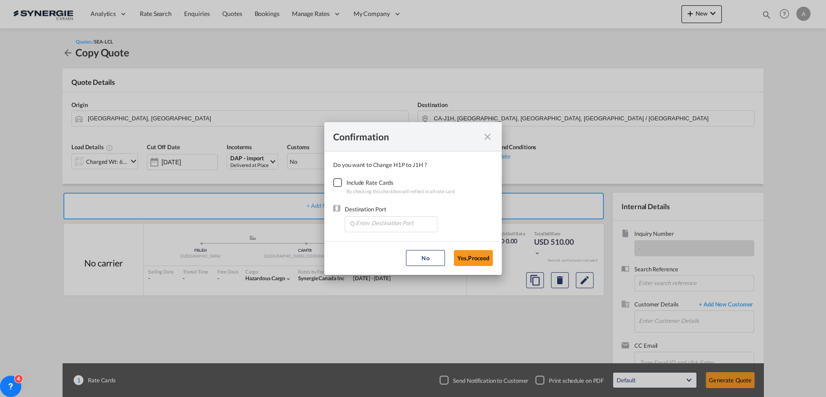
click at [340, 180] on div "Checkbox No Ink" at bounding box center [337, 182] width 9 height 9
click at [367, 217] on input "Enter Destination Port" at bounding box center [393, 223] width 88 height 13
click at [385, 246] on li "CAMTR, [GEOGRAPHIC_DATA], [GEOGRAPHIC_DATA], [GEOGRAPHIC_DATA], [GEOGRAPHIC_DAT…" at bounding box center [391, 242] width 84 height 21
type input "CAMTR, [GEOGRAPHIC_DATA], [GEOGRAPHIC_DATA], [GEOGRAPHIC_DATA], [GEOGRAPHIC_DAT…"
click at [476, 257] on button "Yes,Proceed" at bounding box center [473, 258] width 39 height 16
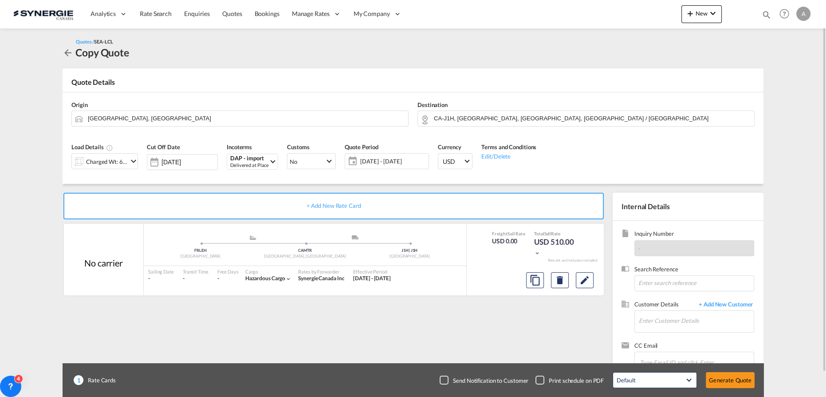
click at [126, 168] on div "Charged Wt: 6.91 W/M" at bounding box center [100, 161] width 56 height 15
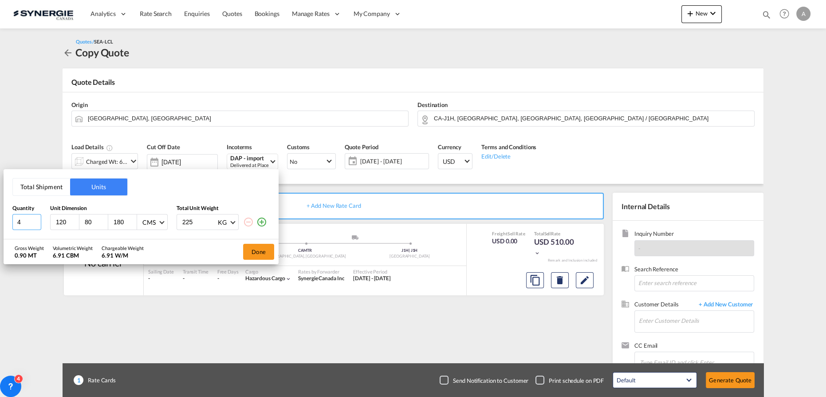
drag, startPoint x: 20, startPoint y: 225, endPoint x: -3, endPoint y: 215, distance: 24.2
click at [0, 215] on html "Analytics Reports Dashboard Rate Search Enquiries Quotes" at bounding box center [413, 198] width 826 height 397
type input "1"
type input "120"
type input "100"
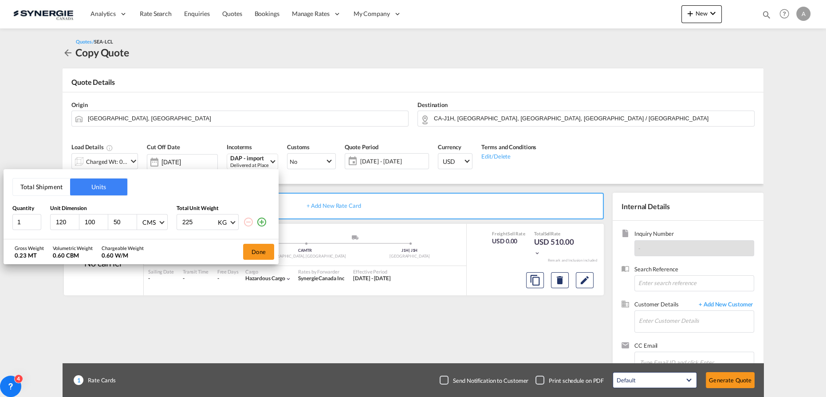
type input "50"
type input "70"
click at [266, 250] on button "Done" at bounding box center [258, 252] width 31 height 16
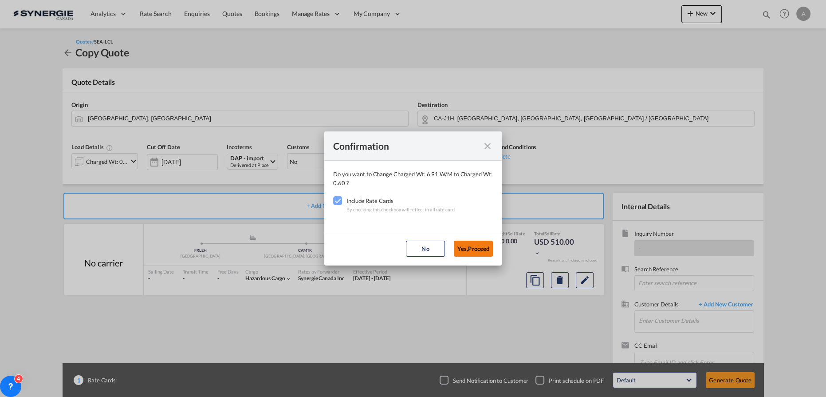
click at [476, 247] on button "Yes,Proceed" at bounding box center [473, 249] width 39 height 16
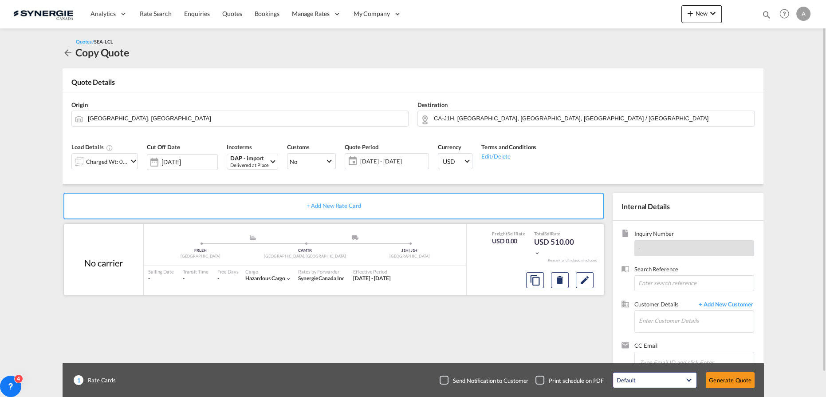
click at [589, 288] on div at bounding box center [560, 279] width 75 height 21
click at [585, 285] on md-icon "Edit" at bounding box center [585, 280] width 11 height 11
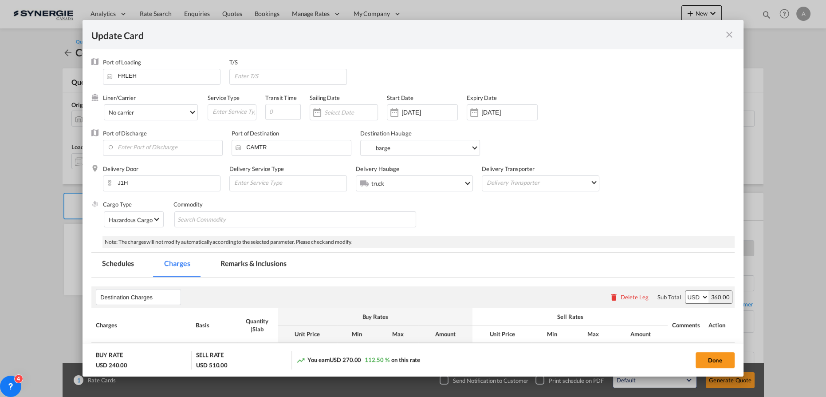
select select "flat"
select select "per_bl"
select select "per_cbm"
select select "per_bl"
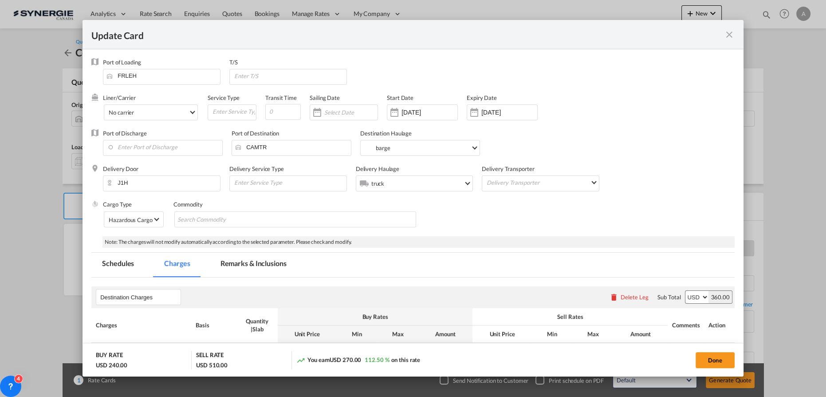
select select "per_bl"
drag, startPoint x: 259, startPoint y: 265, endPoint x: 336, endPoint y: 241, distance: 80.3
click at [259, 266] on md-tab-item "Remarks & Inclusions" at bounding box center [253, 265] width 87 height 24
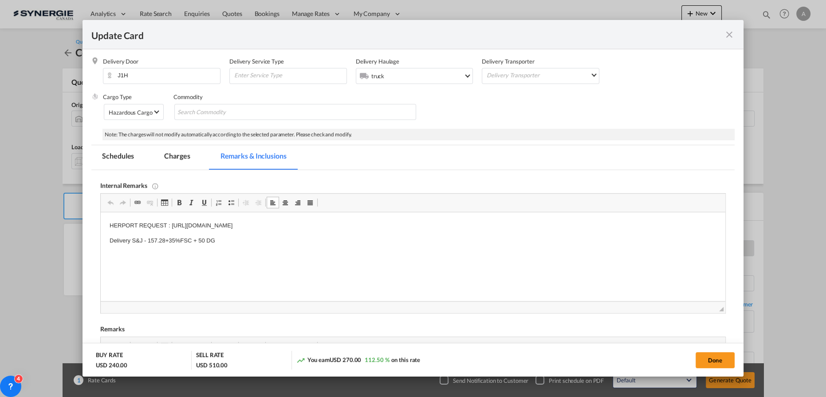
drag, startPoint x: 417, startPoint y: 227, endPoint x: 172, endPoint y: 229, distance: 244.6
click at [172, 229] on p "HERPORT REQUEST : [URL][DOMAIN_NAME]" at bounding box center [413, 225] width 607 height 9
drag, startPoint x: 217, startPoint y: 251, endPoint x: 214, endPoint y: 247, distance: 4.8
click at [217, 251] on html "HERPORT REQUEST : [URL][DOMAIN_NAME] Delivery S&J - 157.28+35%FSC + 50 DG" at bounding box center [413, 233] width 625 height 42
drag, startPoint x: 215, startPoint y: 243, endPoint x: 132, endPoint y: 245, distance: 83.0
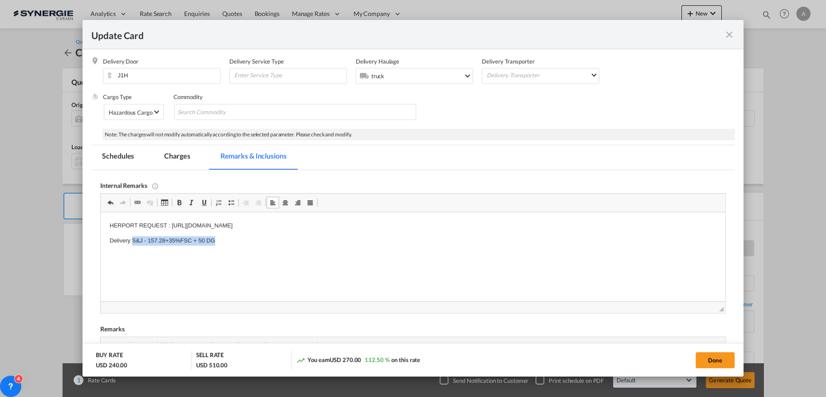
click at [132, 245] on p "Delivery S&J - 157.28+35%FSC + 50 DG" at bounding box center [413, 240] width 607 height 9
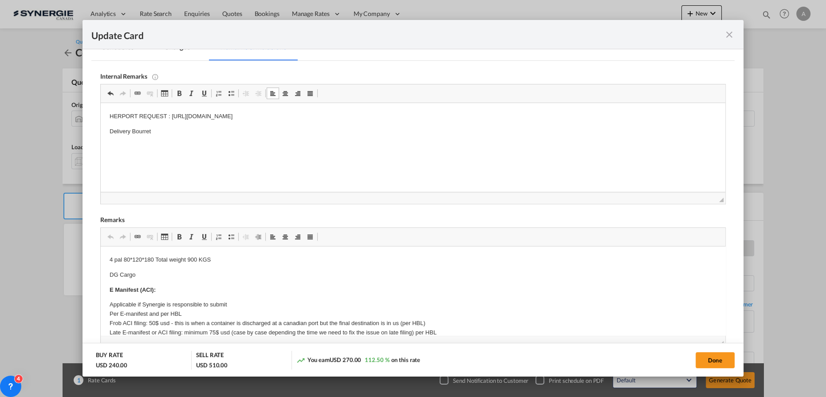
scroll to position [269, 0]
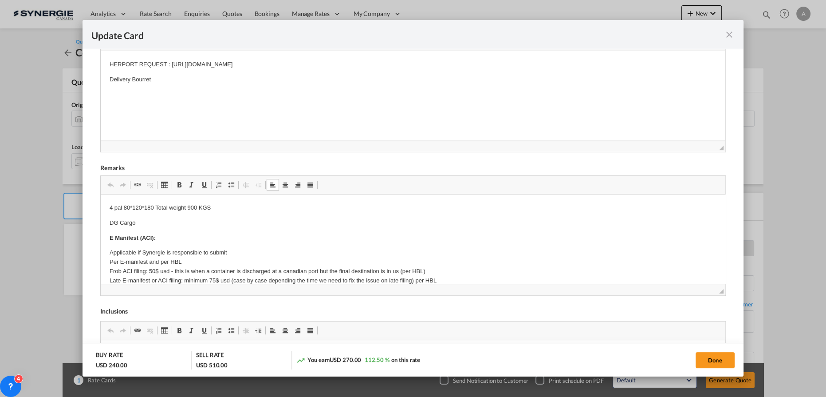
click at [230, 209] on p "4 pal 80*120*180 Total weight 900 KGS" at bounding box center [413, 207] width 607 height 9
drag, startPoint x: 219, startPoint y: 207, endPoint x: 80, endPoint y: 204, distance: 138.5
drag, startPoint x: 158, startPoint y: 223, endPoint x: 104, endPoint y: 223, distance: 53.7
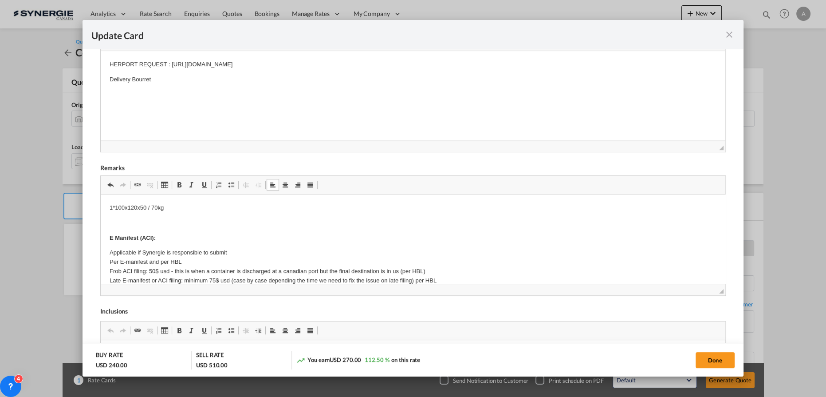
click at [144, 207] on p "1*100x120x50 / 70kg" at bounding box center [413, 207] width 607 height 9
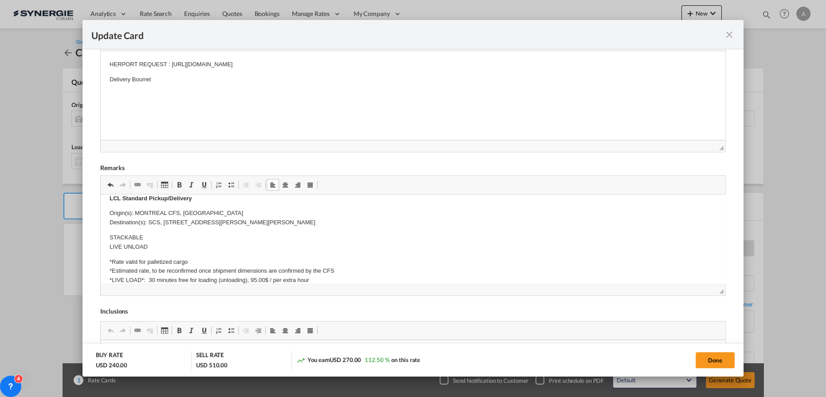
scroll to position [242, 0]
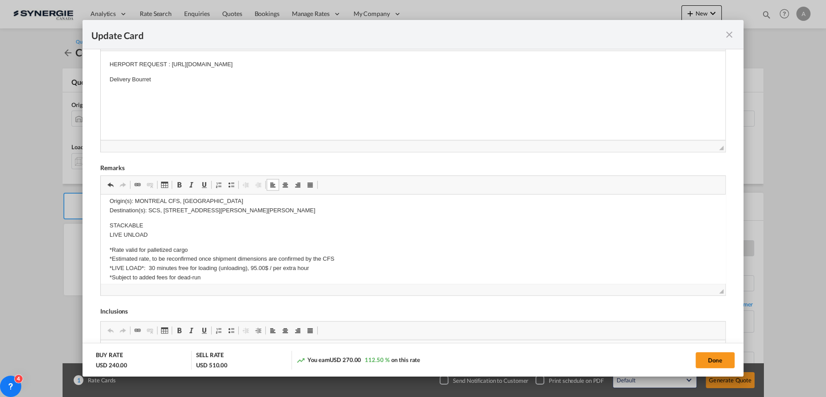
click at [172, 222] on p "STACKABLE LIVE UNLOAD" at bounding box center [413, 230] width 607 height 19
drag, startPoint x: 338, startPoint y: 210, endPoint x: 150, endPoint y: 207, distance: 188.2
click at [150, 207] on p "Origin(s): MONTREAL CFS, [GEOGRAPHIC_DATA] Destination(s): SCS, [STREET_ADDRESS…" at bounding box center [413, 206] width 607 height 19
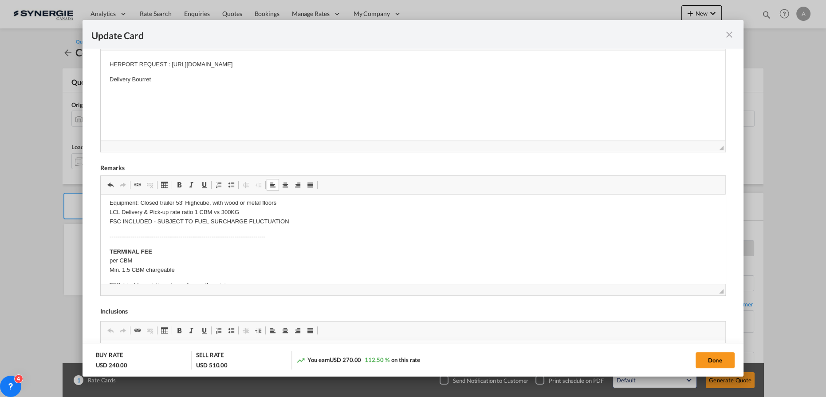
scroll to position [363, 0]
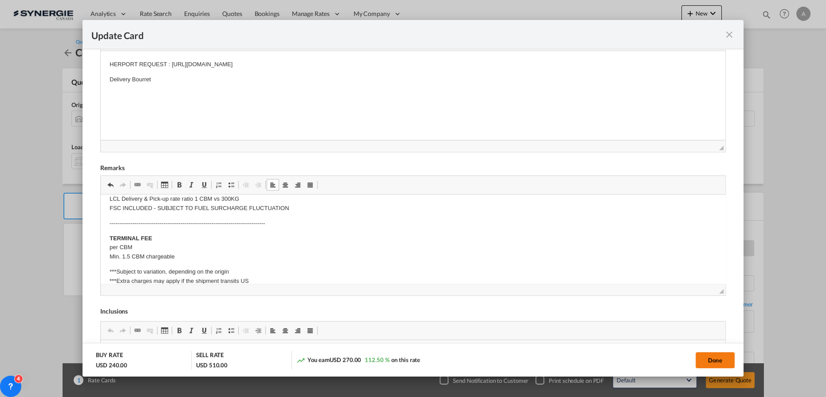
click at [718, 359] on button "Done" at bounding box center [715, 360] width 39 height 16
type input "[DATE]"
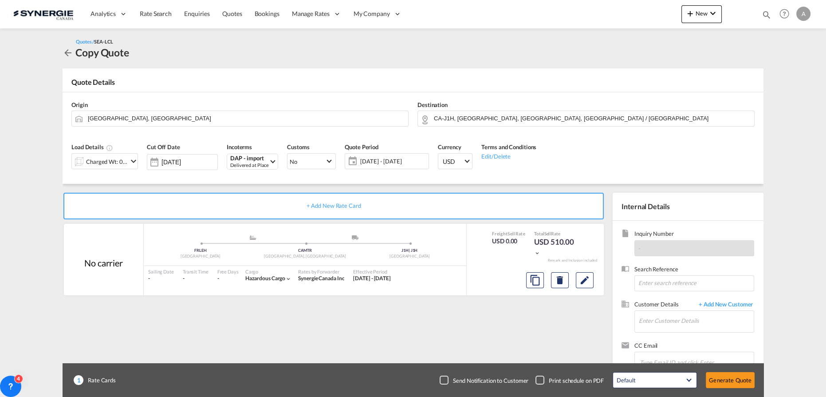
scroll to position [107, 0]
click at [686, 321] on input "Enter Customer Details" at bounding box center [696, 321] width 115 height 20
click at [677, 322] on input "Enter Customer Details" at bounding box center [696, 321] width 115 height 20
paste input "[PERSON_NAME][EMAIL_ADDRESS][DOMAIN_NAME]>"
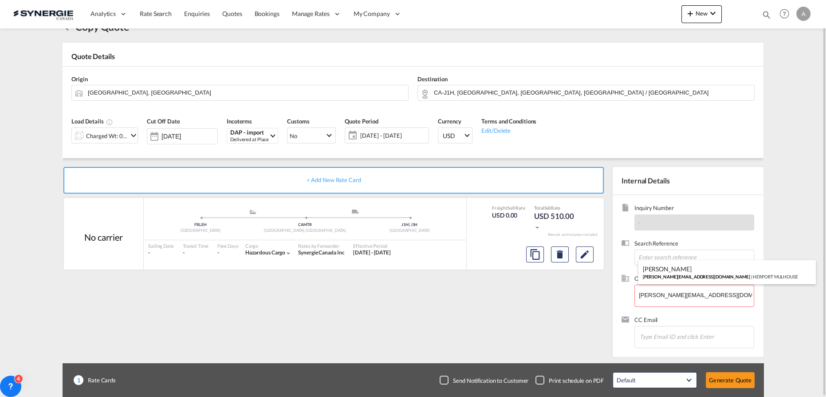
drag, startPoint x: 674, startPoint y: 270, endPoint x: 659, endPoint y: 279, distance: 17.5
click at [674, 273] on div "Kaouthar Chinik [PERSON_NAME][EMAIL_ADDRESS][DOMAIN_NAME] | HERPORT MULHOUSE" at bounding box center [728, 272] width 178 height 24
type input "HERPORT MULHOUSE, [PERSON_NAME], [PERSON_NAME][EMAIL_ADDRESS][DOMAIN_NAME]"
click at [727, 381] on button "Generate Quote" at bounding box center [730, 380] width 49 height 16
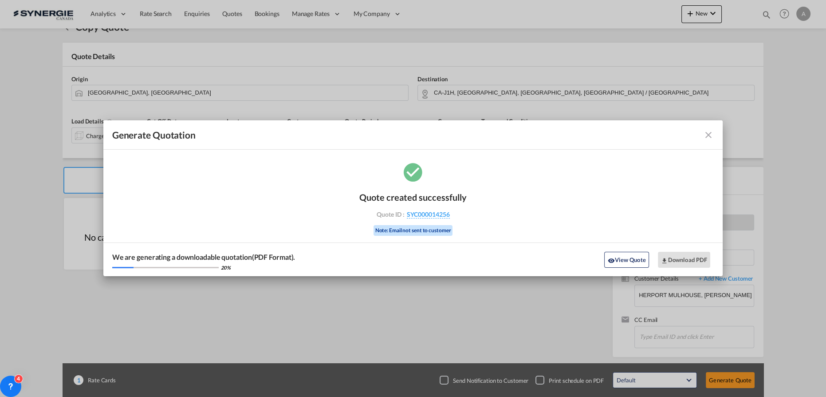
drag, startPoint x: 610, startPoint y: 263, endPoint x: 588, endPoint y: 170, distance: 95.4
click at [610, 262] on md-icon "icon-eye" at bounding box center [611, 260] width 7 height 7
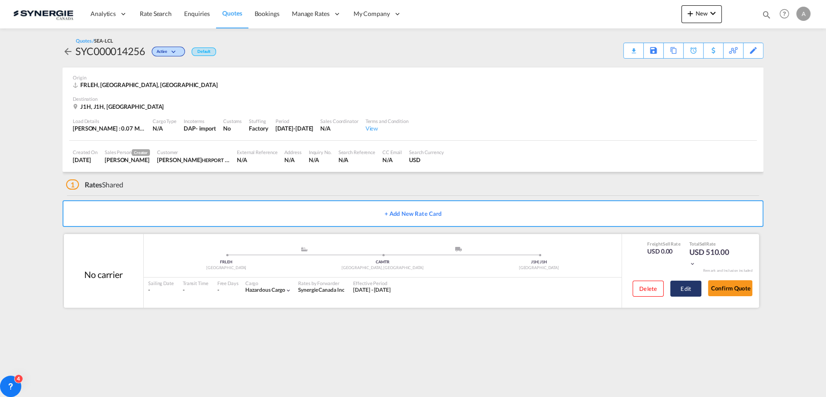
click at [681, 291] on button "Edit" at bounding box center [686, 289] width 31 height 16
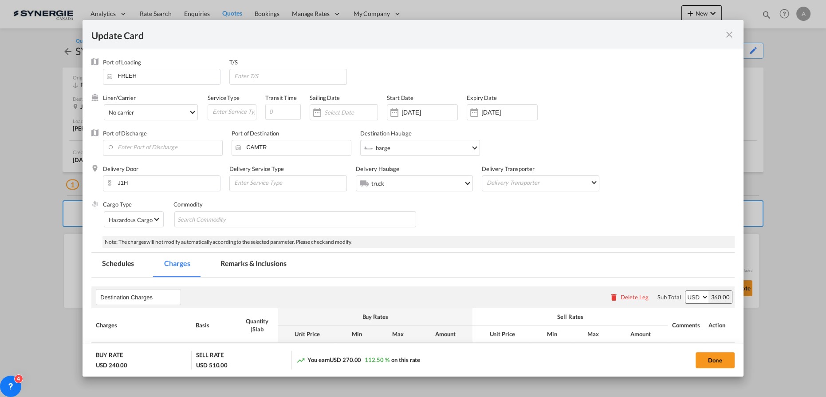
click at [263, 263] on md-tab-item "Remarks & Inclusions" at bounding box center [253, 265] width 87 height 24
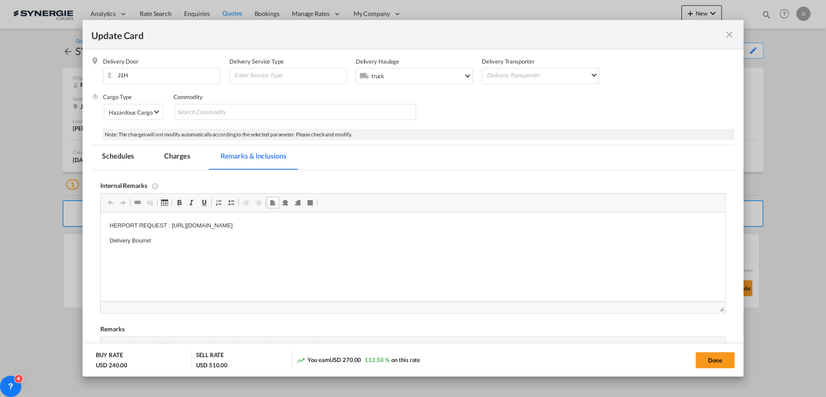
click at [186, 240] on p "Delivery Bourret" at bounding box center [413, 240] width 607 height 9
click at [221, 257] on p "Soumission rapide - 8324727" at bounding box center [413, 255] width 607 height 9
click at [231, 288] on p "68,00 $" at bounding box center [413, 285] width 607 height 9
click at [171, 267] on body "HERPORT REQUEST : [URL][DOMAIN_NAME] Delivery Bourret - Soumission rapide - 832…" at bounding box center [413, 205] width 607 height 174
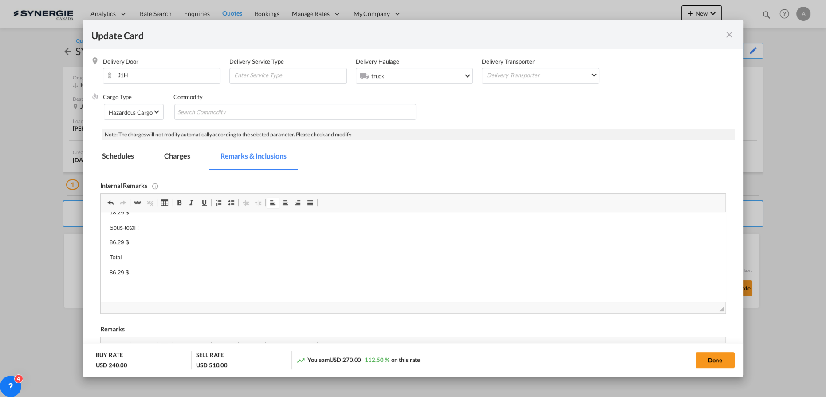
click at [150, 290] on p "Editor, editor10" at bounding box center [413, 287] width 607 height 9
drag, startPoint x: 178, startPoint y: 160, endPoint x: 479, endPoint y: 70, distance: 314.6
click at [178, 160] on md-tab-item "Charges" at bounding box center [177, 157] width 47 height 24
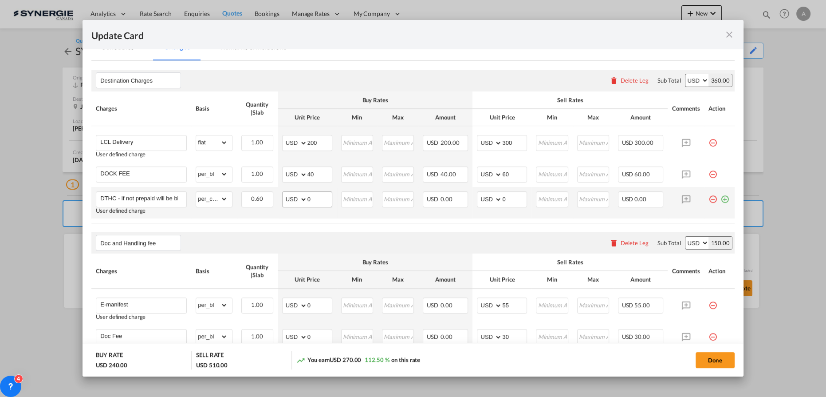
scroll to position [228, 0]
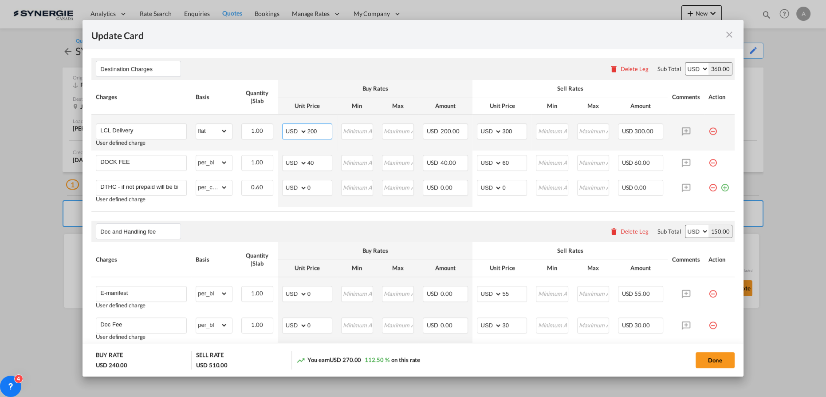
drag, startPoint x: 313, startPoint y: 130, endPoint x: 239, endPoint y: 130, distance: 74.6
click at [262, 130] on tr "LCL Delivery User defined charge Please Enter Already Exists gross_weight volum…" at bounding box center [413, 133] width 644 height 36
type input "67"
type input "150"
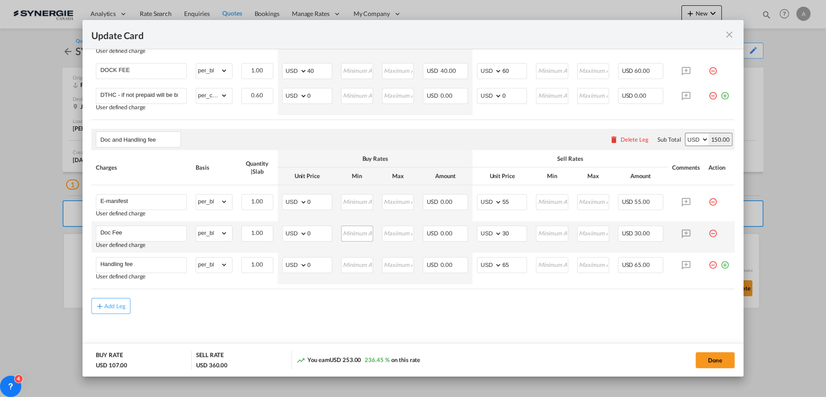
scroll to position [323, 0]
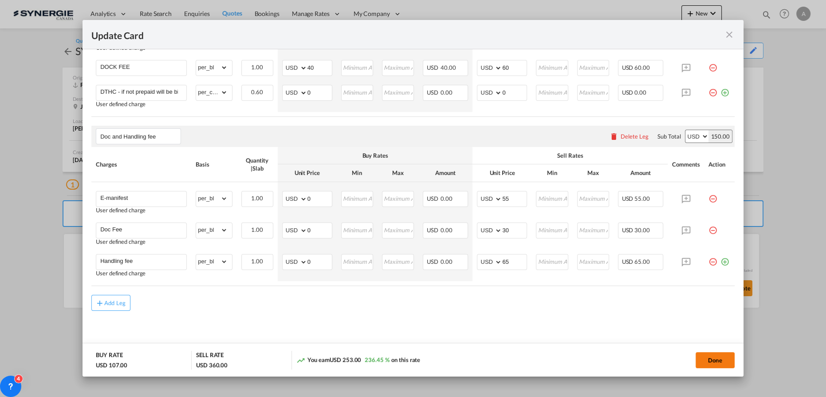
click at [697, 358] on button "Done" at bounding box center [715, 360] width 39 height 16
type input "[DATE]"
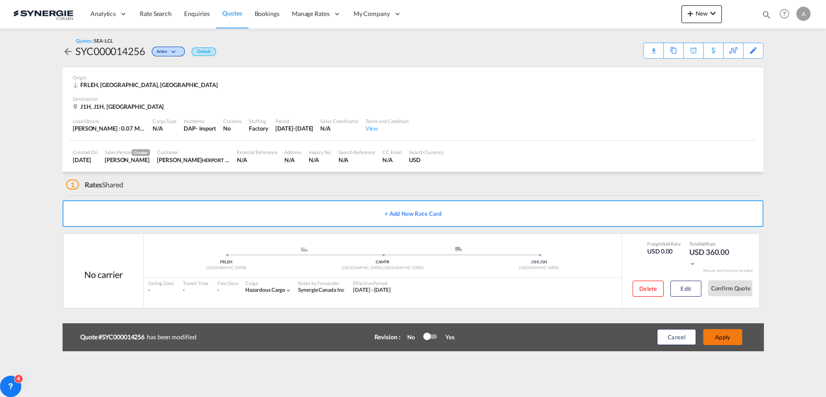
click at [715, 342] on button "Apply" at bounding box center [722, 337] width 39 height 16
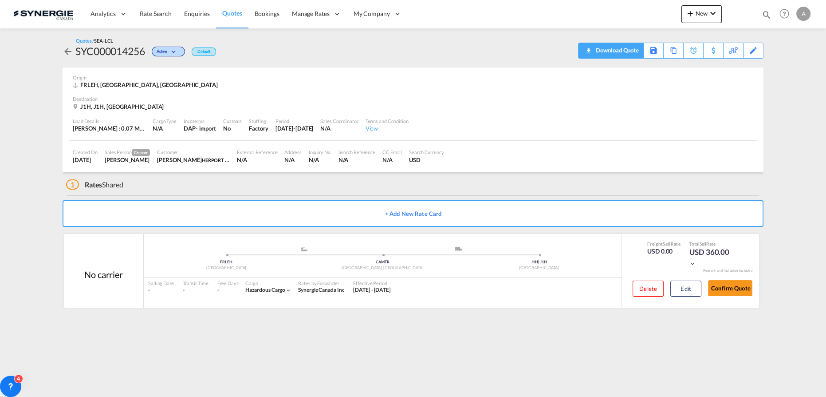
click at [627, 45] on div "Download Quote" at bounding box center [616, 50] width 45 height 14
